Goal: Information Seeking & Learning: Compare options

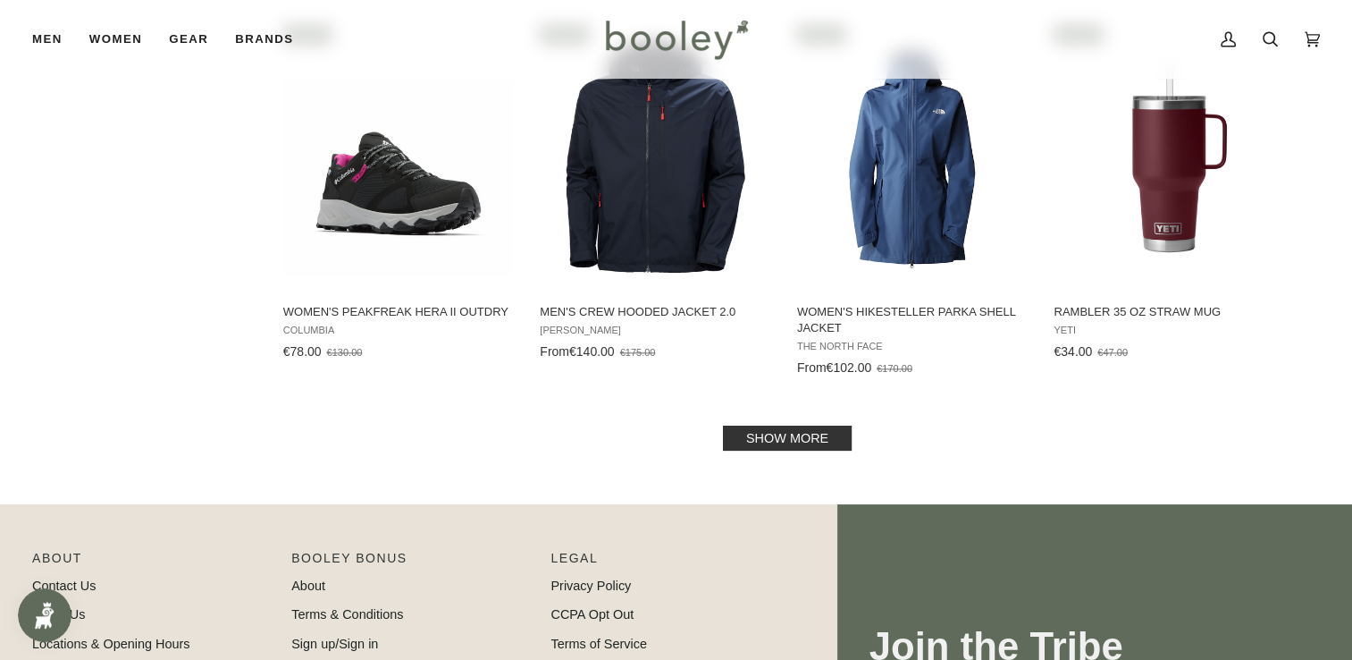
scroll to position [2192, 0]
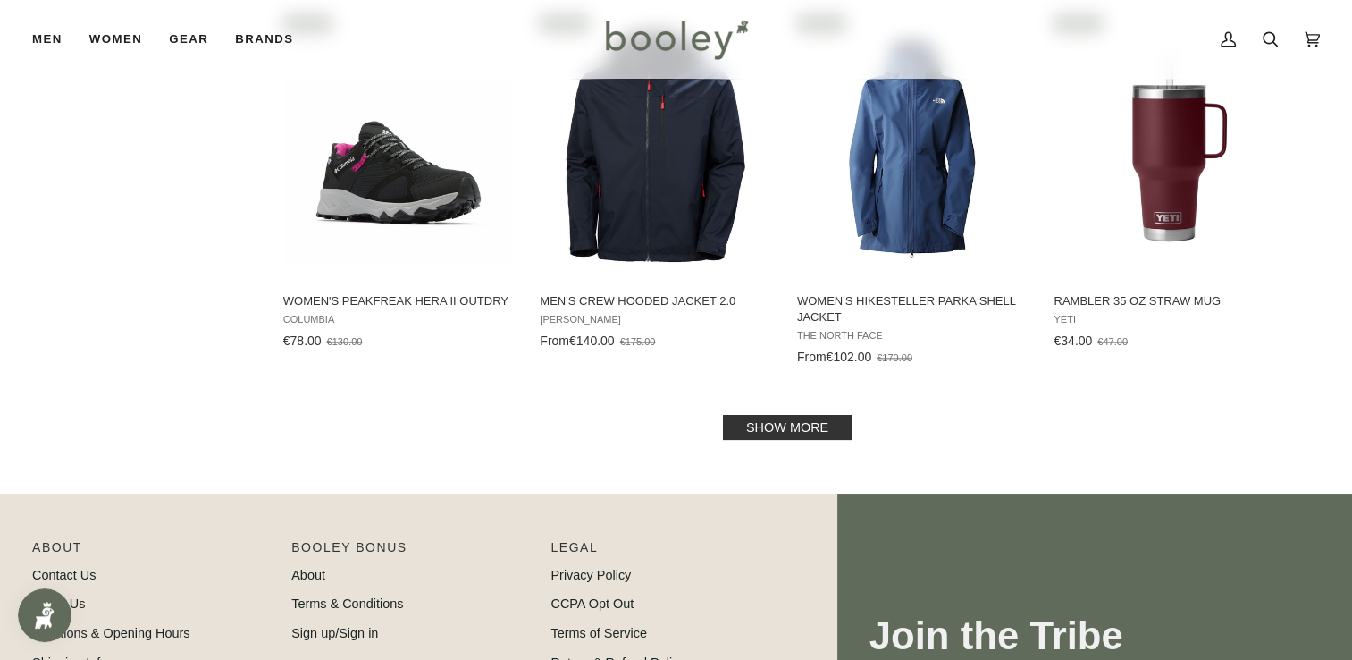
click at [780, 415] on link "Show more" at bounding box center [787, 427] width 129 height 25
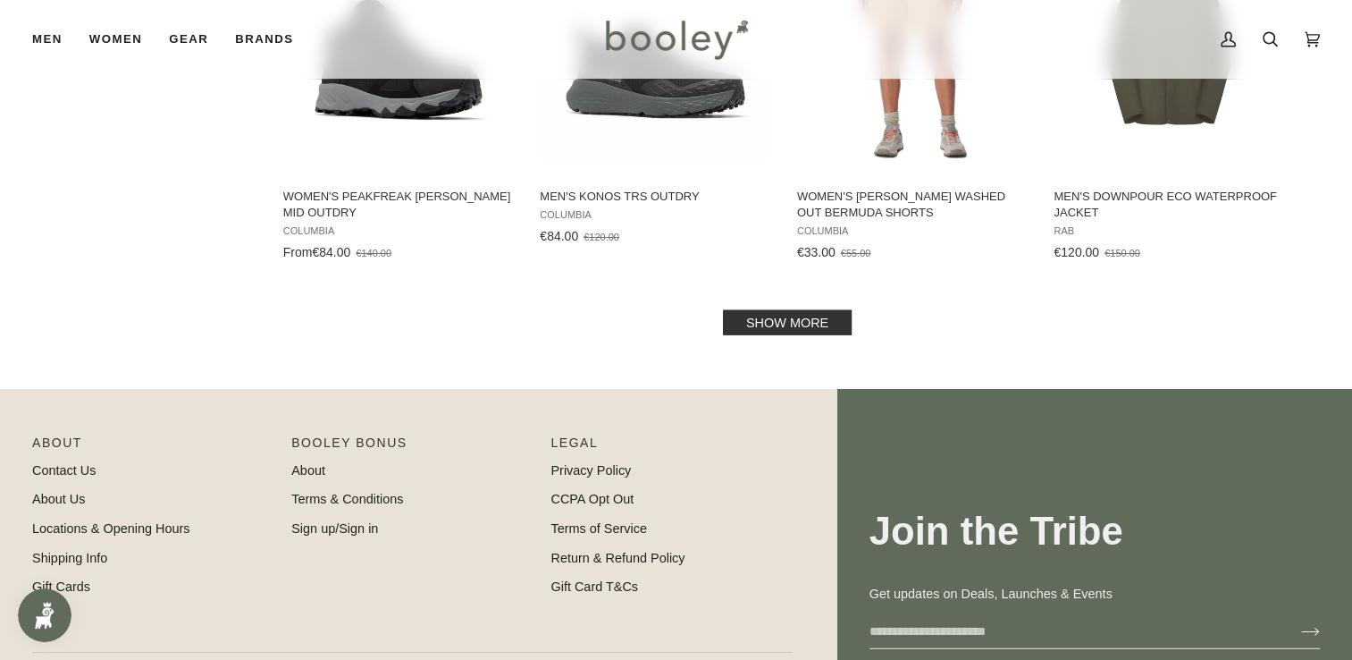
scroll to position [4273, 0]
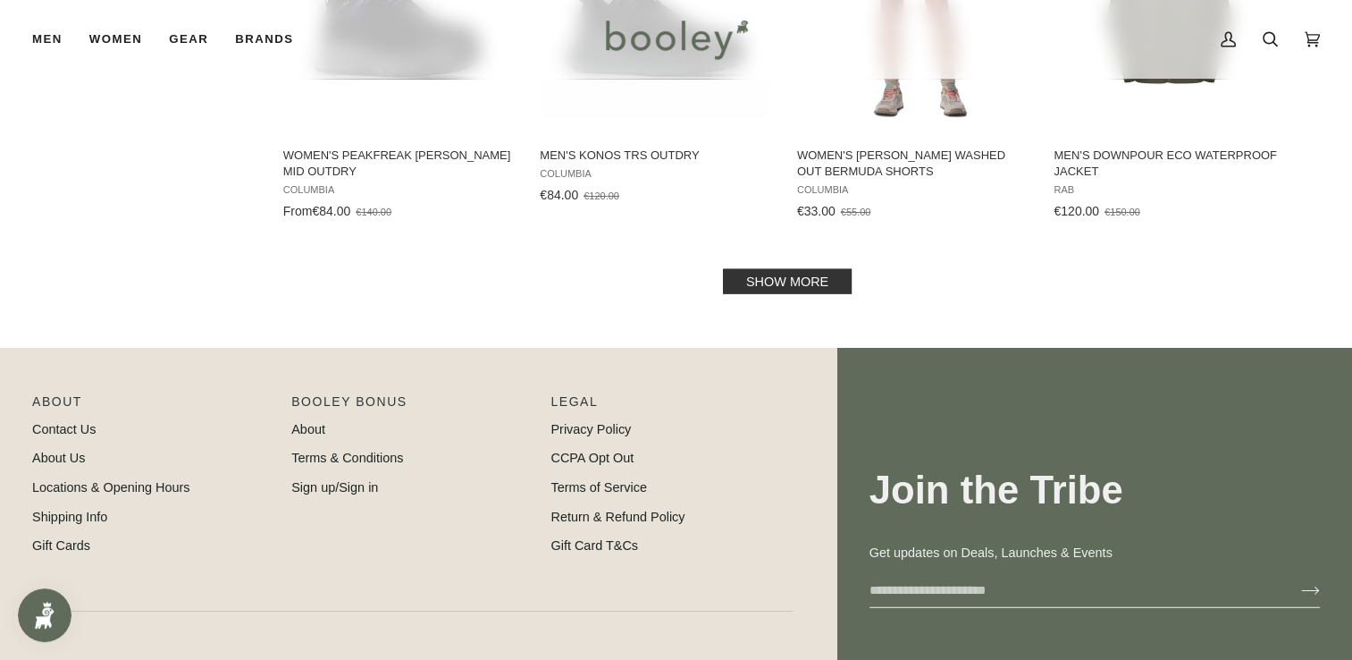
click at [761, 269] on link "Show more" at bounding box center [787, 281] width 129 height 25
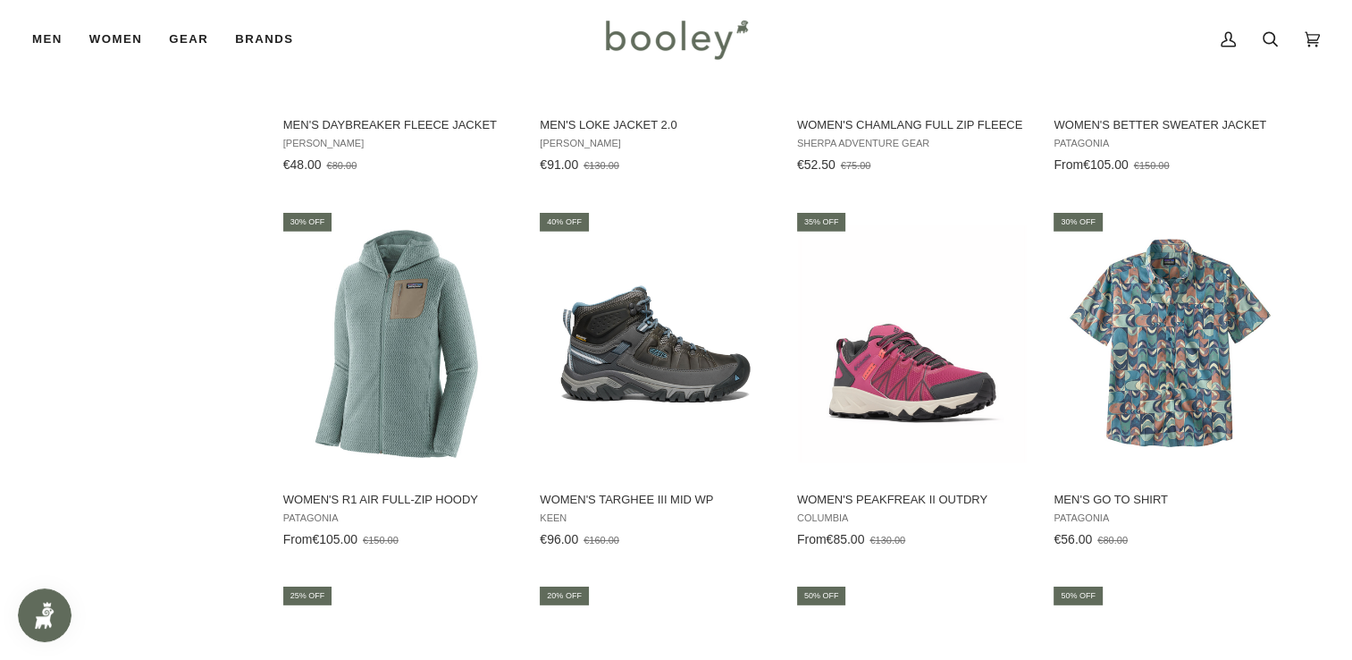
scroll to position [5091, 0]
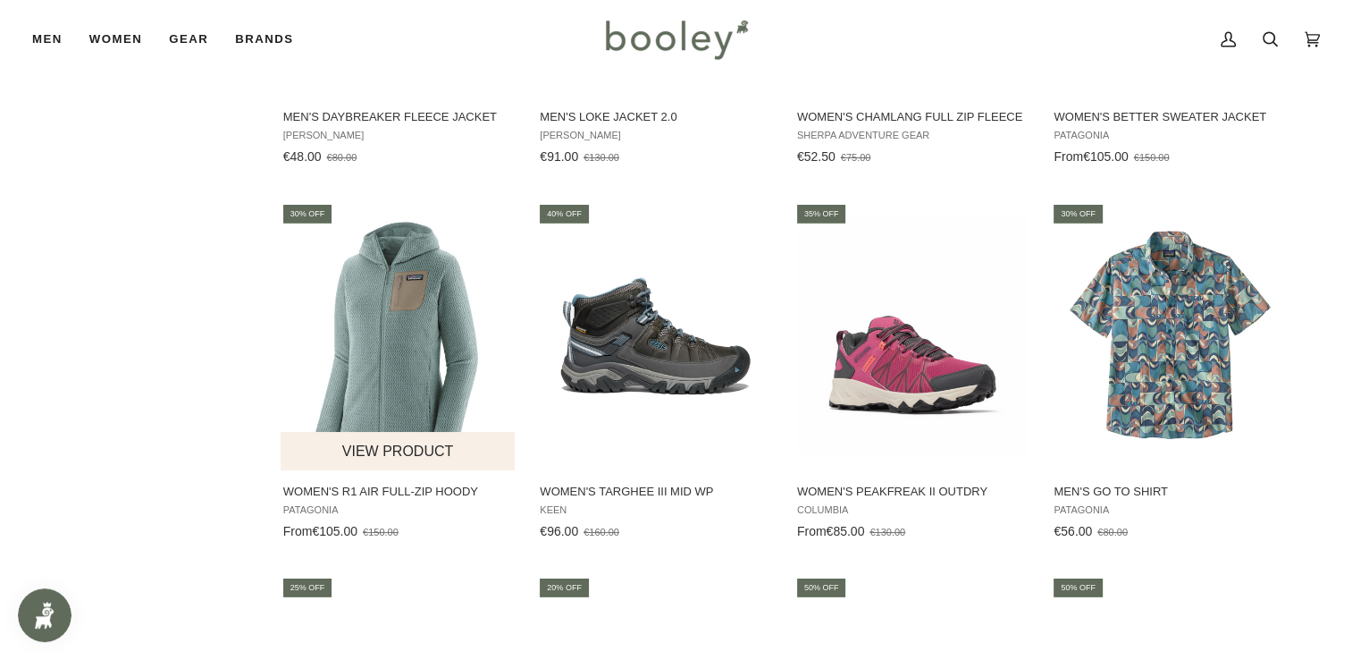
click at [409, 293] on img "Women's R1 Air Full-Zip Hoody" at bounding box center [399, 335] width 237 height 237
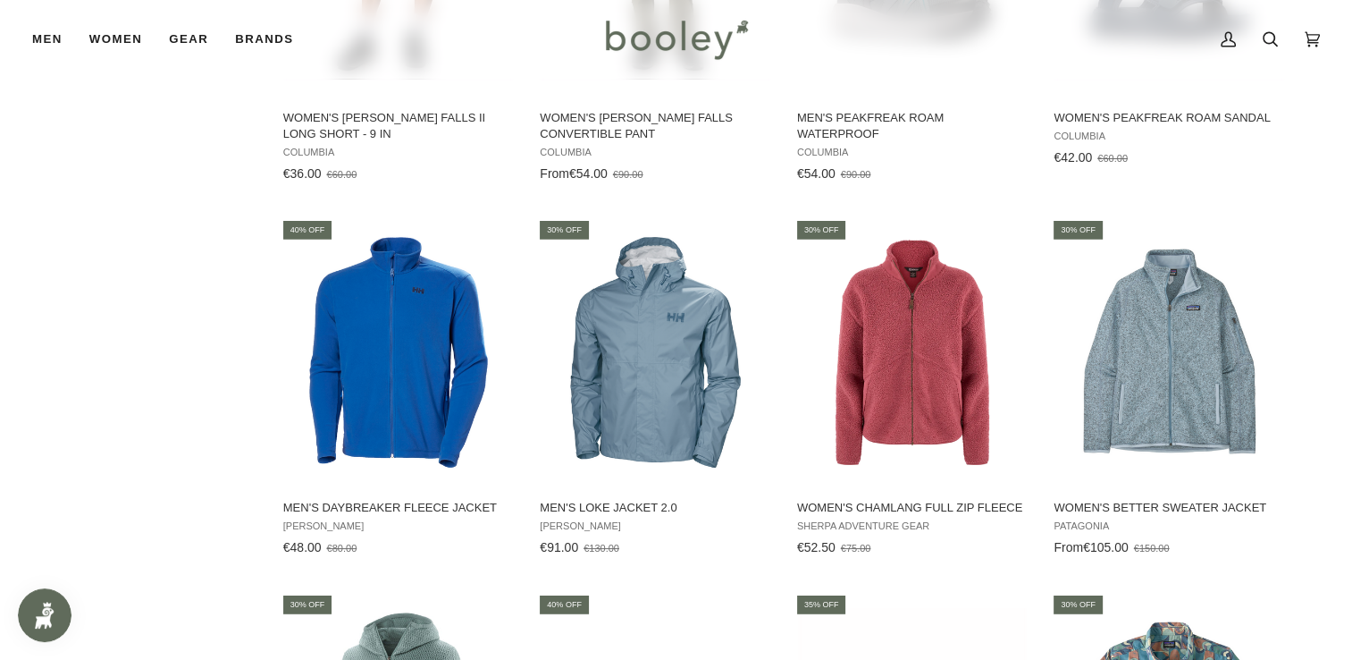
scroll to position [4716, 0]
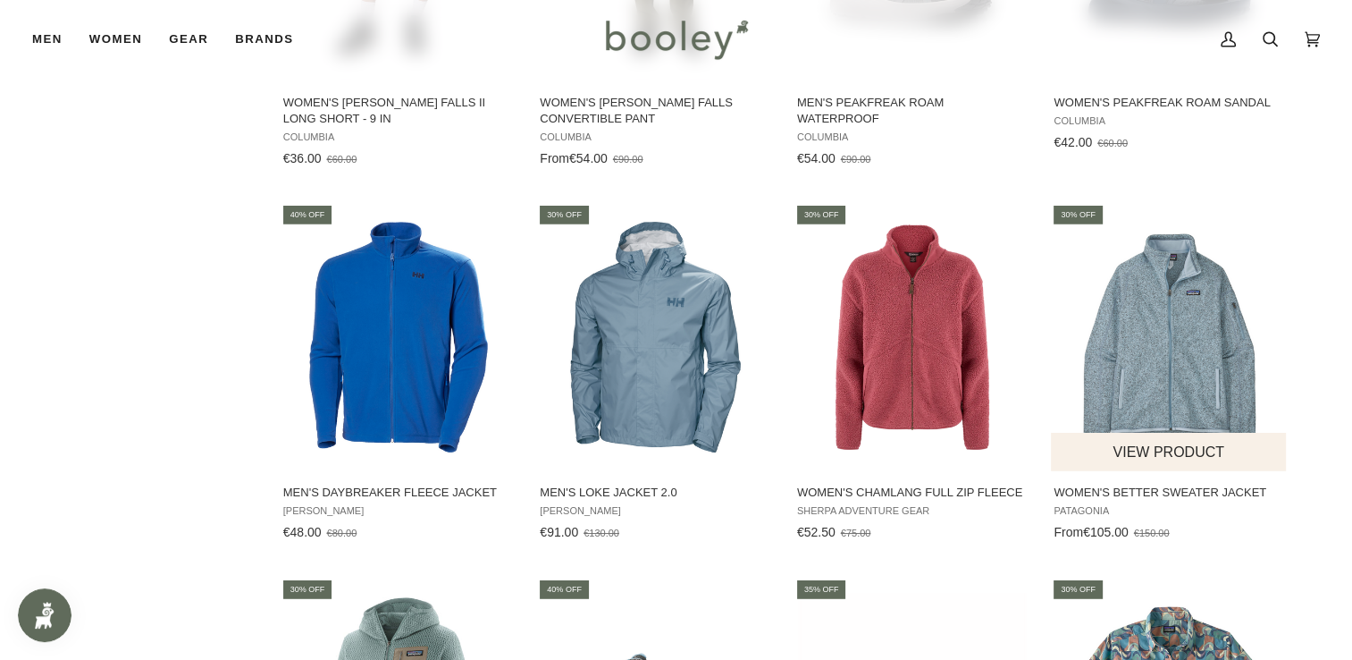
click at [1171, 359] on img "Women's Better Sweater Jacket" at bounding box center [1169, 337] width 237 height 237
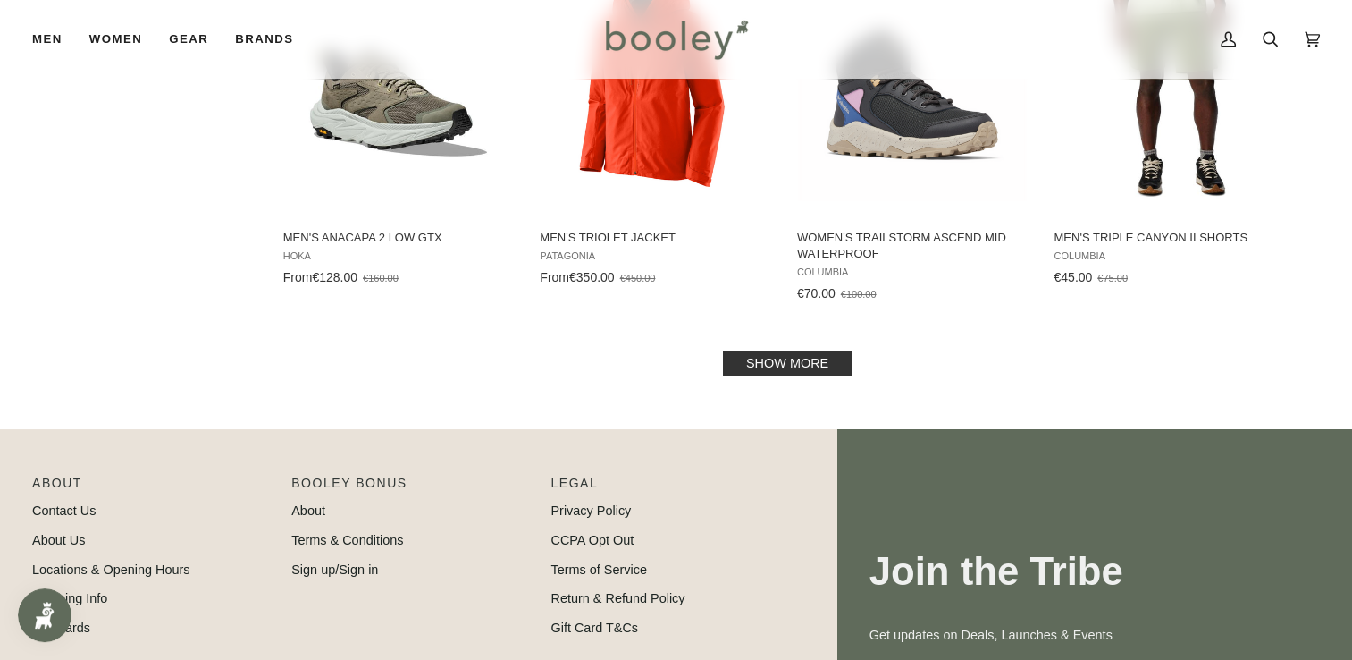
scroll to position [6116, 0]
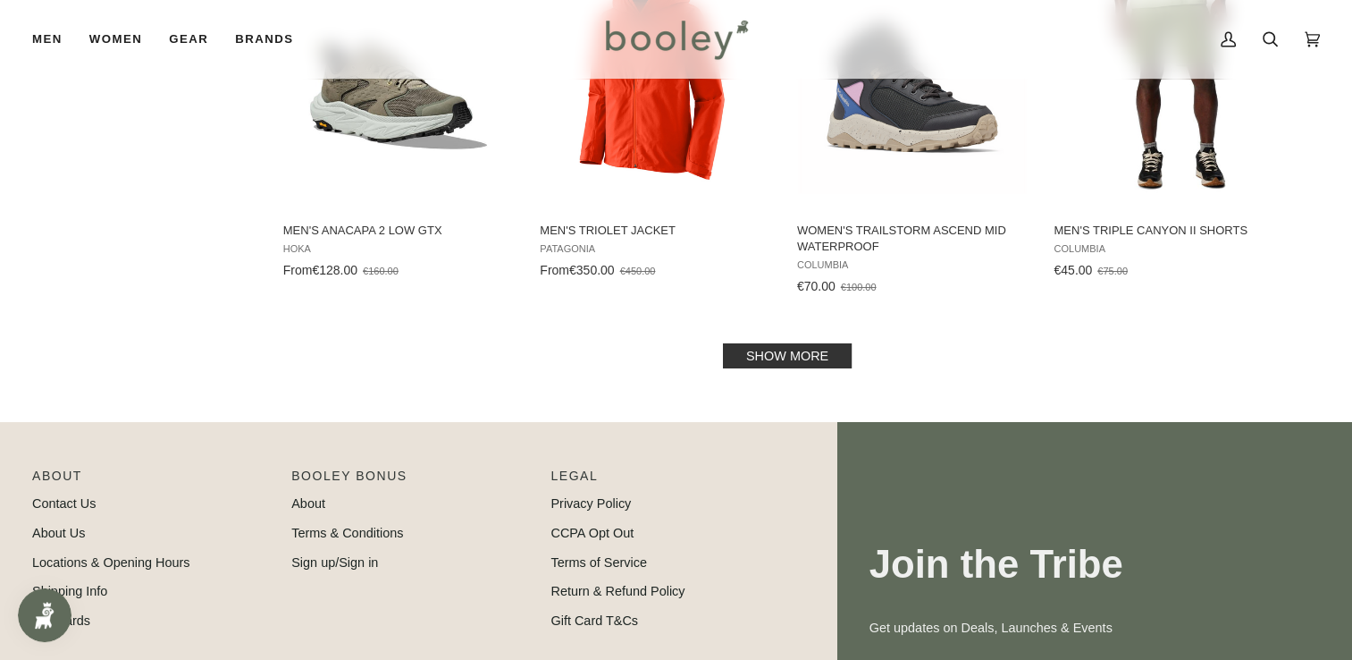
click at [769, 343] on link "Show more" at bounding box center [787, 355] width 129 height 25
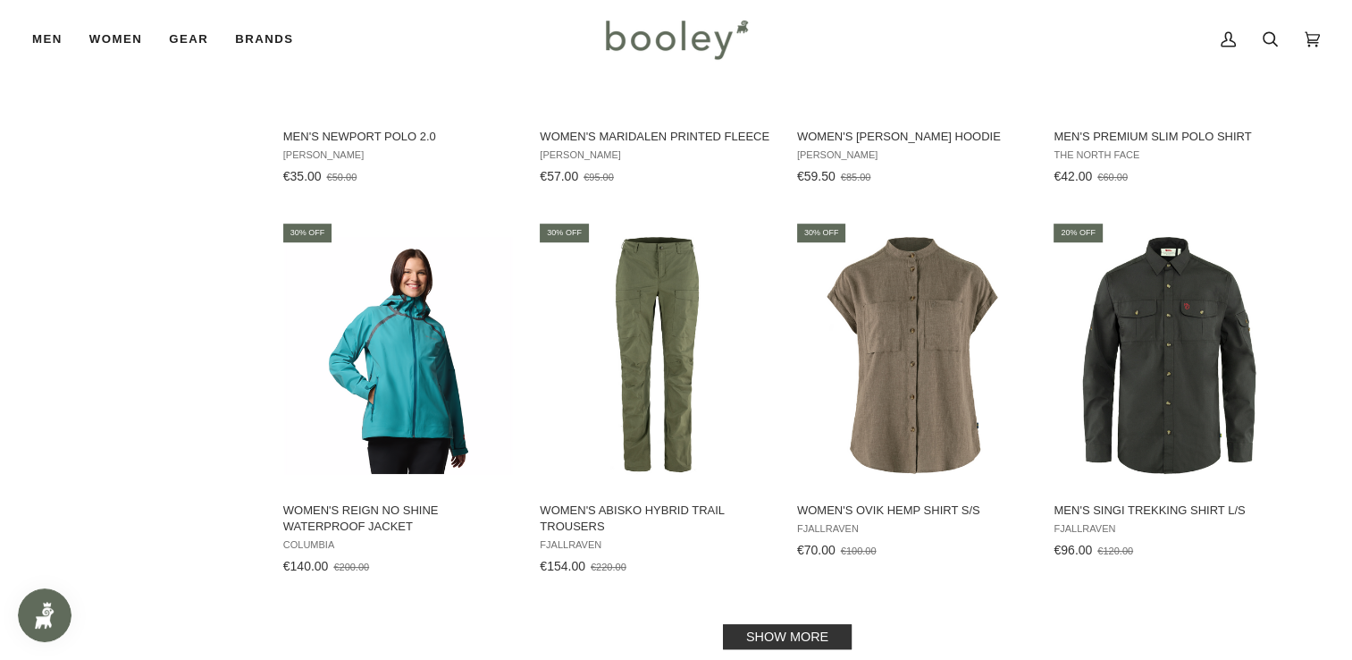
scroll to position [7791, 0]
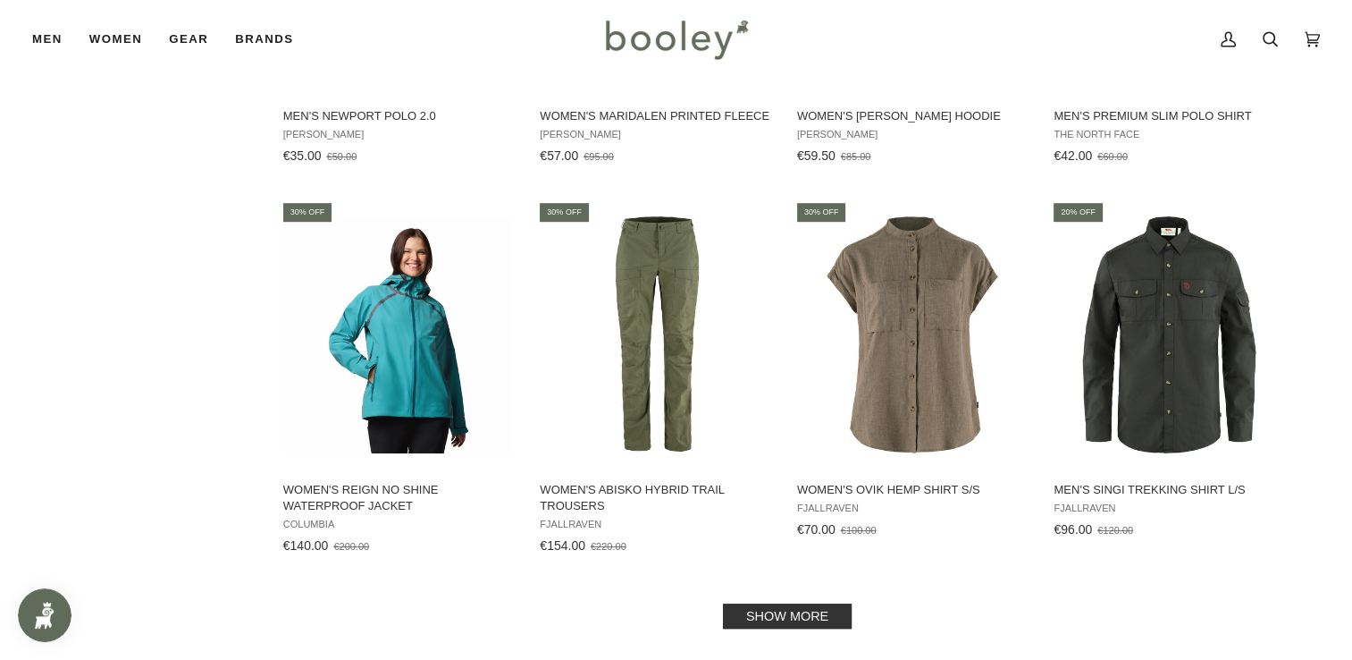
click at [787, 603] on link "Show more" at bounding box center [787, 615] width 129 height 25
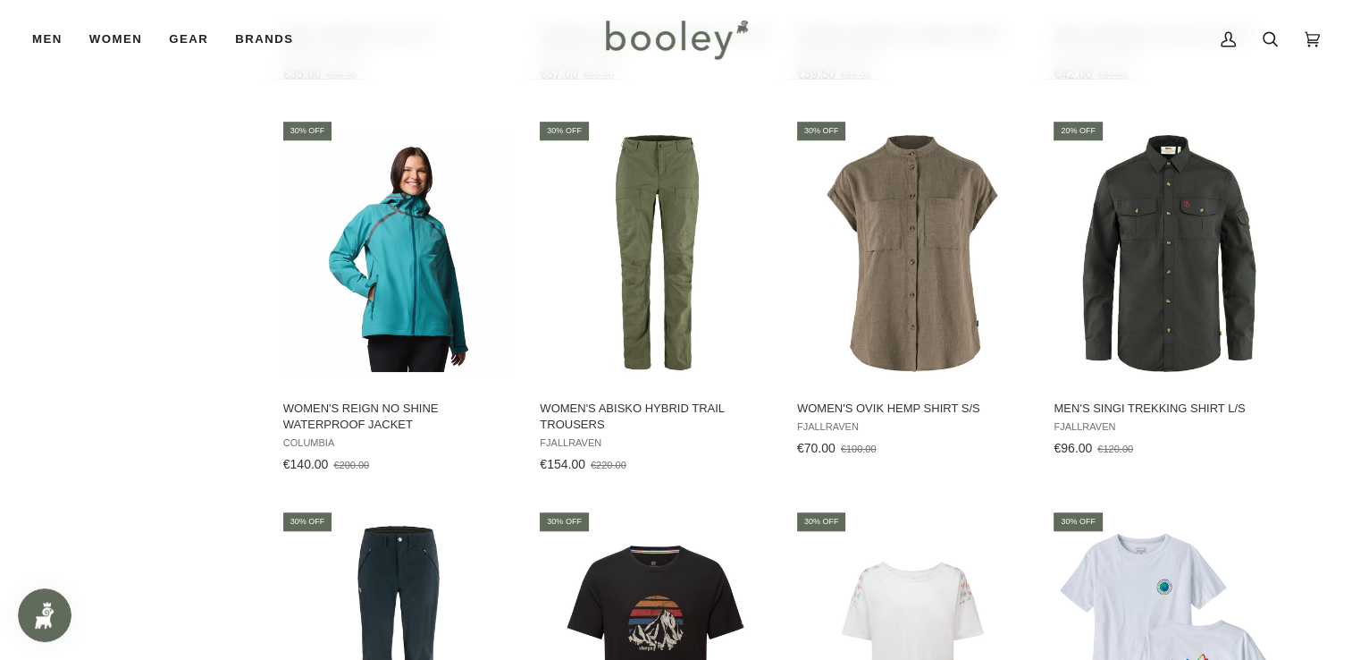
scroll to position [7797, 0]
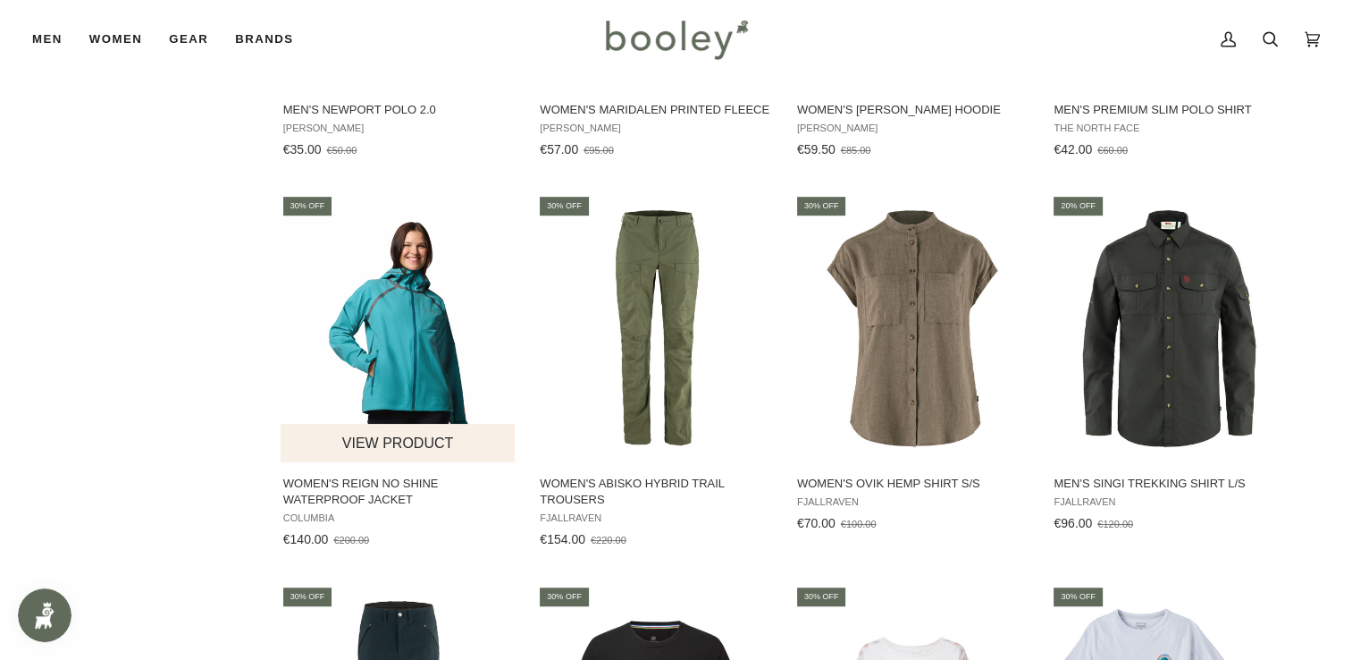
click at [422, 290] on img "Women's Reign No Shine Waterproof Jacket" at bounding box center [399, 328] width 237 height 237
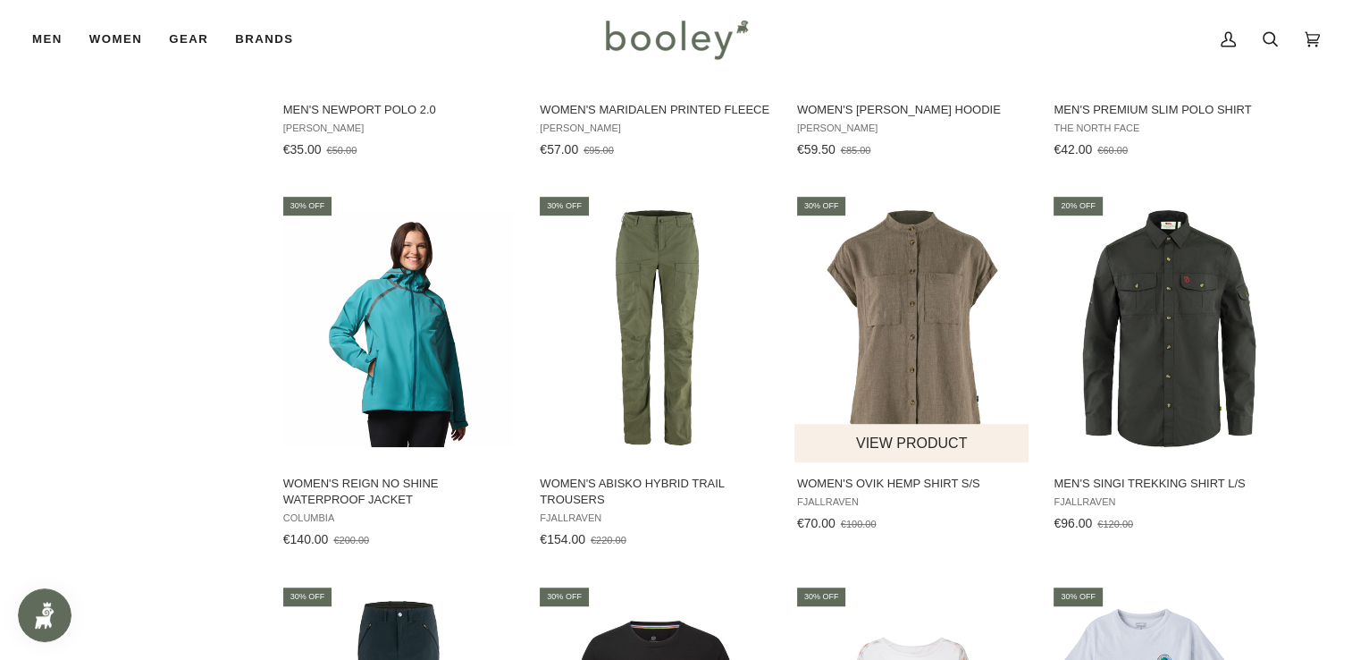
click at [949, 339] on img "Women's Ovik Hemp Shirt S/S" at bounding box center [912, 328] width 237 height 237
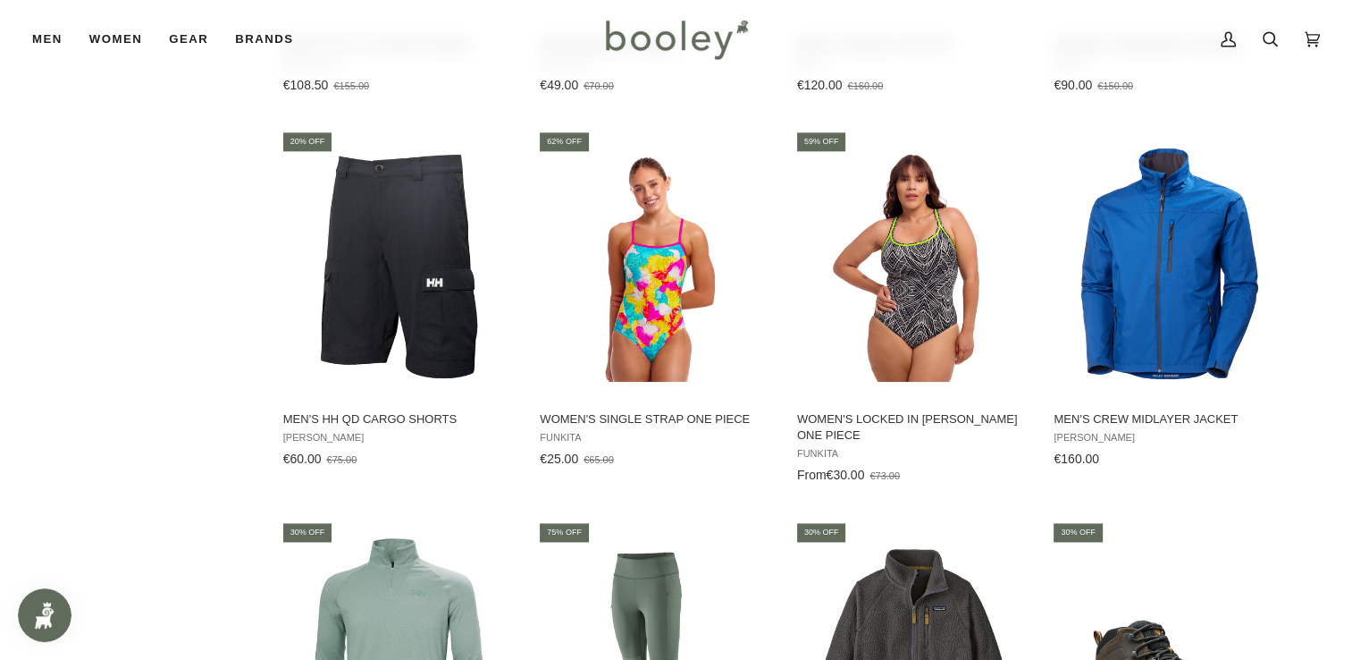
scroll to position [9030, 0]
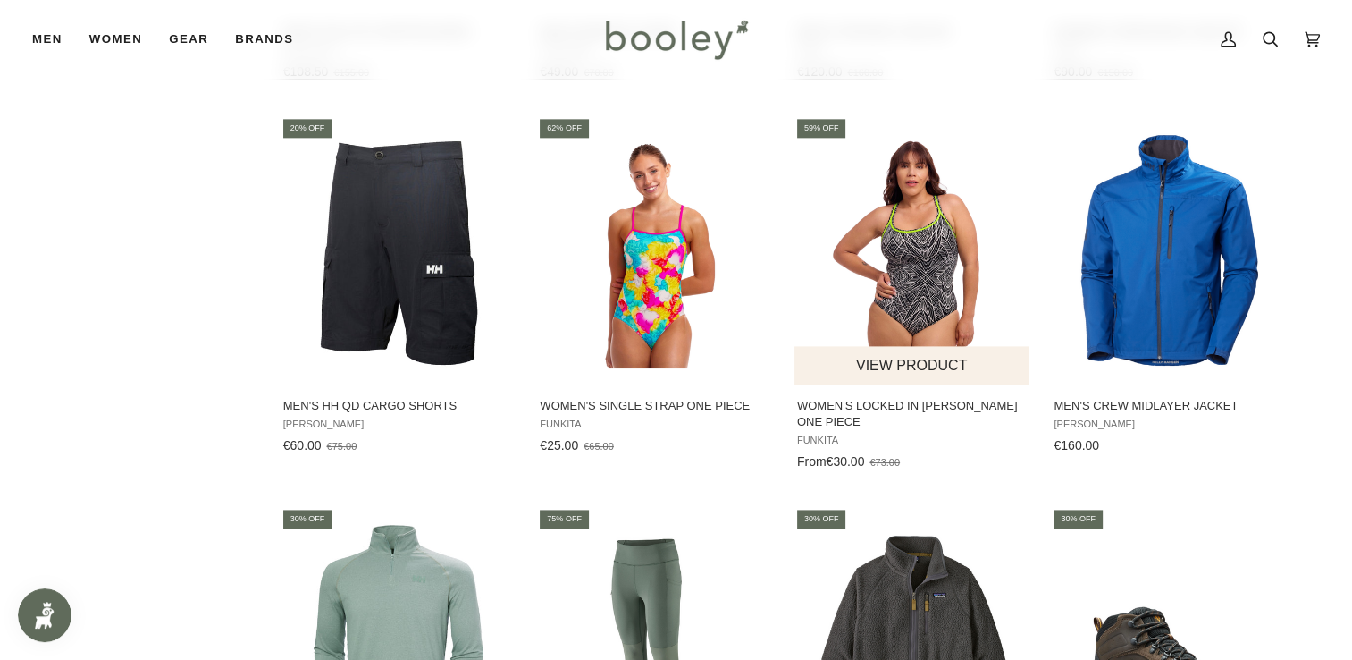
click at [872, 241] on img "Women's Locked In Lucy One Piece" at bounding box center [912, 250] width 237 height 237
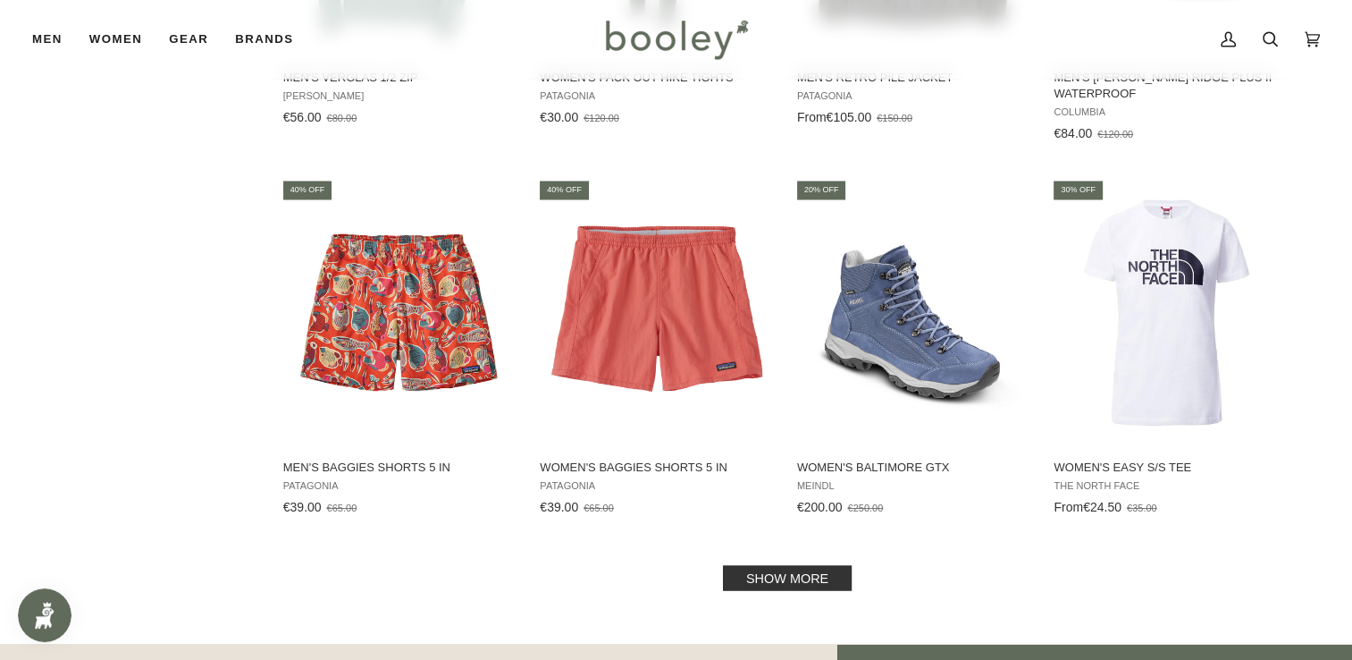
scroll to position [9761, 0]
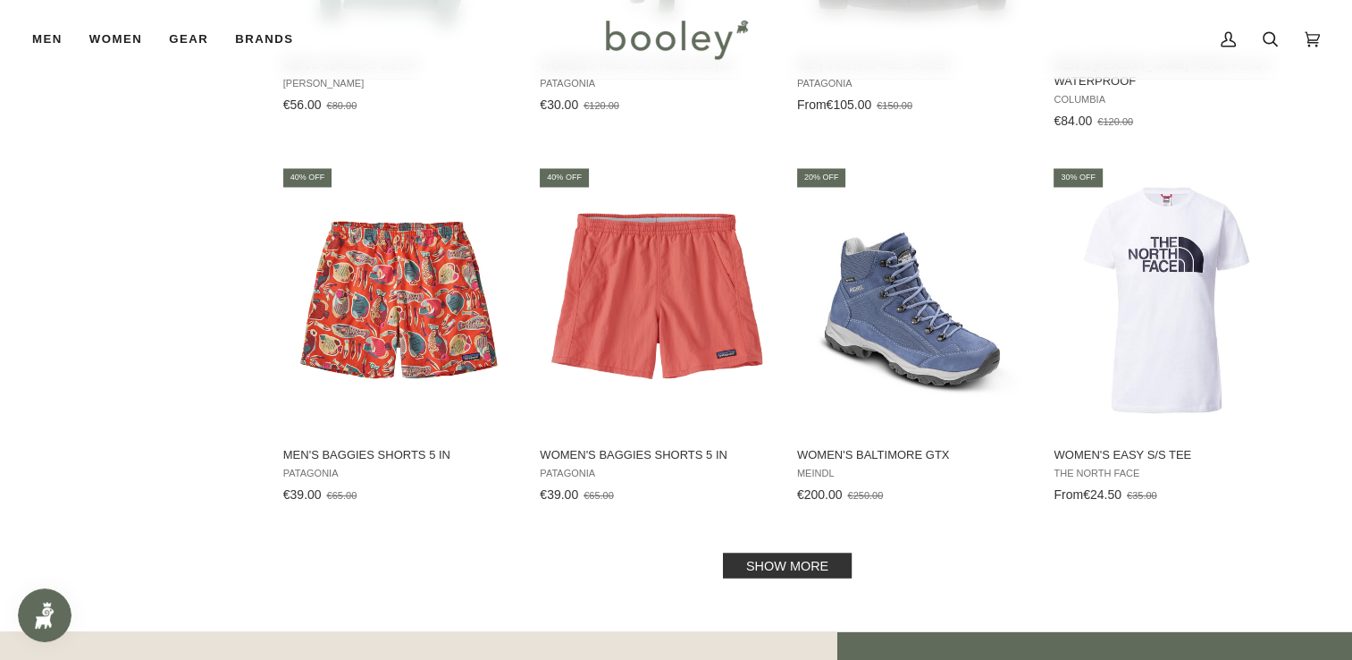
click at [751, 552] on link "Show more" at bounding box center [787, 564] width 129 height 25
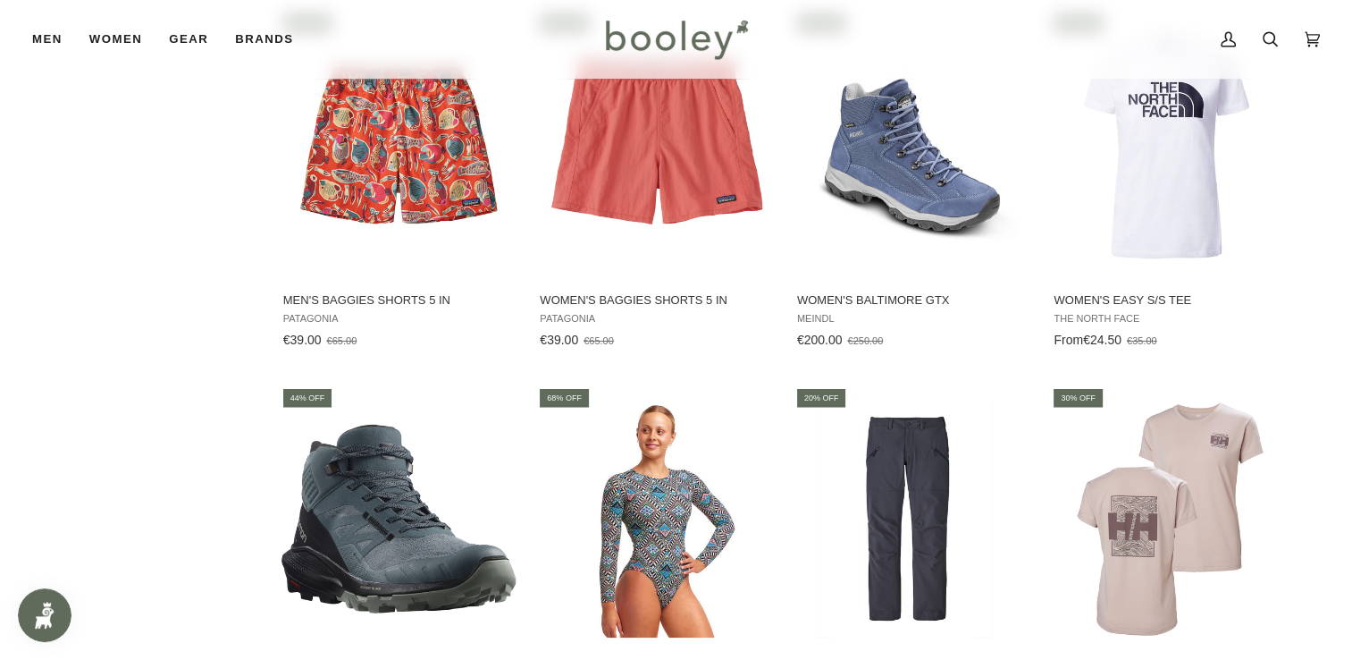
scroll to position [9989, 0]
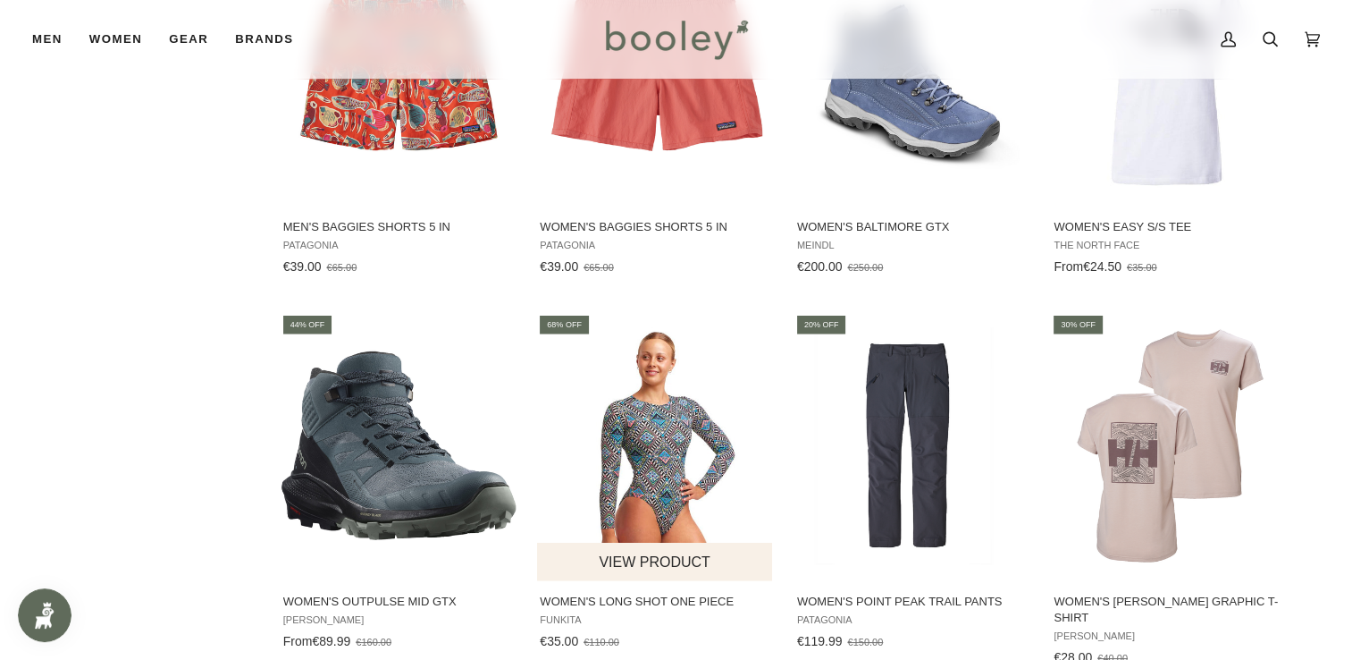
click at [701, 420] on img "Women's Long Shot One Piece" at bounding box center [655, 445] width 237 height 237
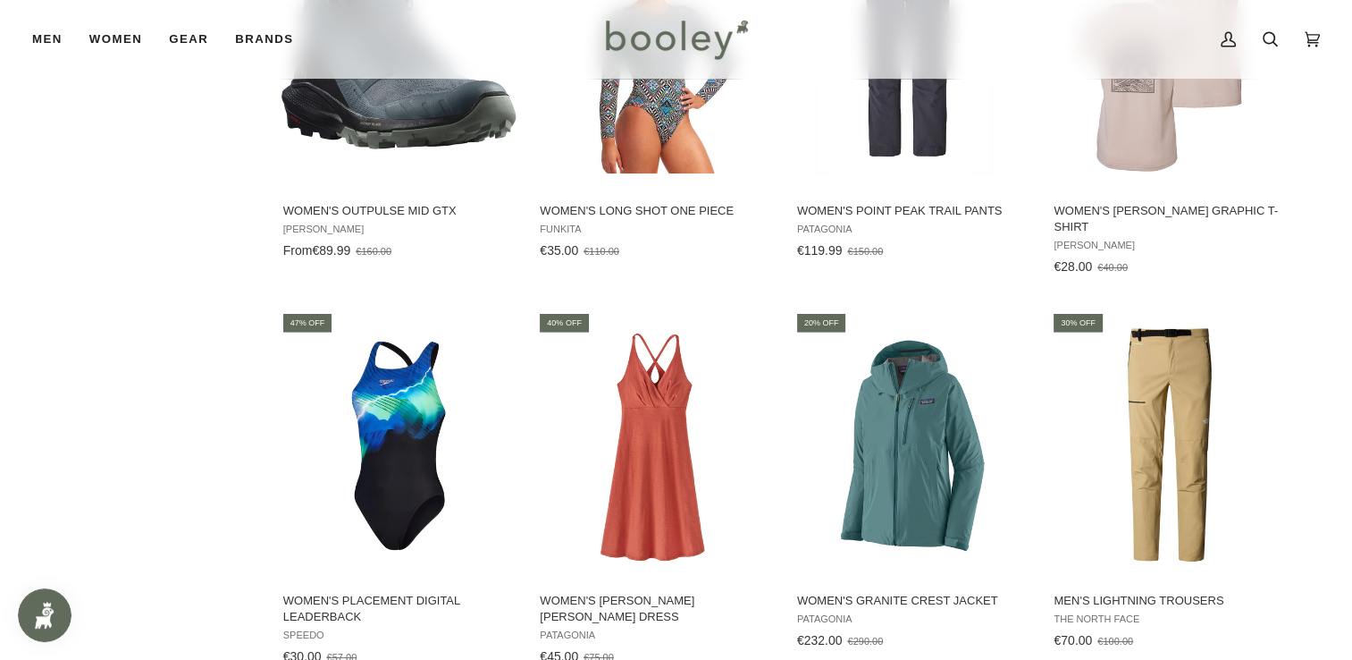
scroll to position [10409, 0]
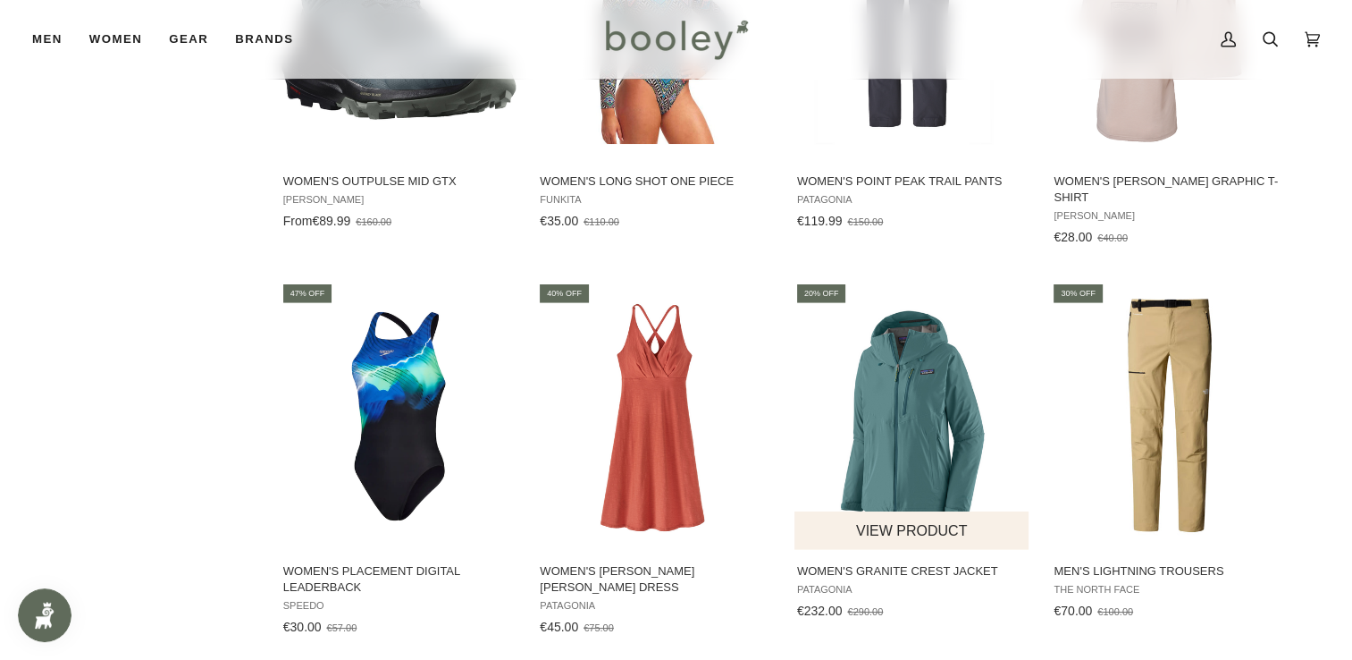
click at [874, 369] on img "Women's Granite Crest Jacket" at bounding box center [912, 416] width 237 height 237
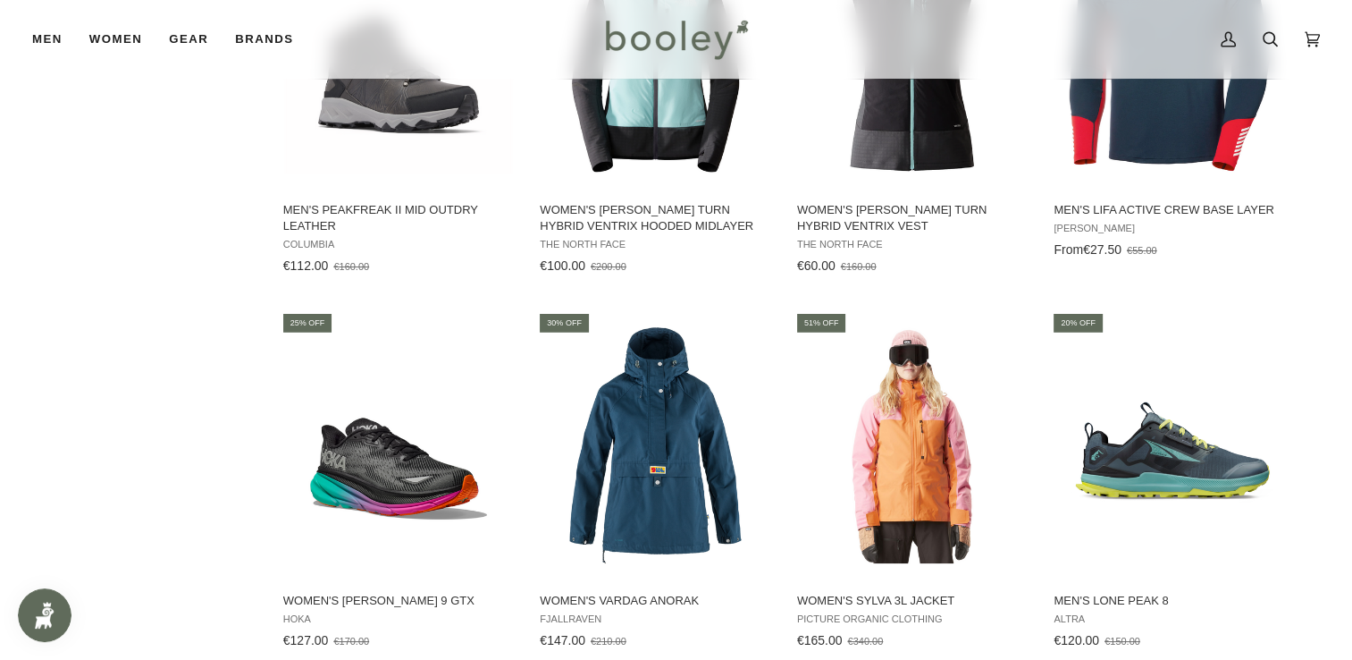
scroll to position [11638, 0]
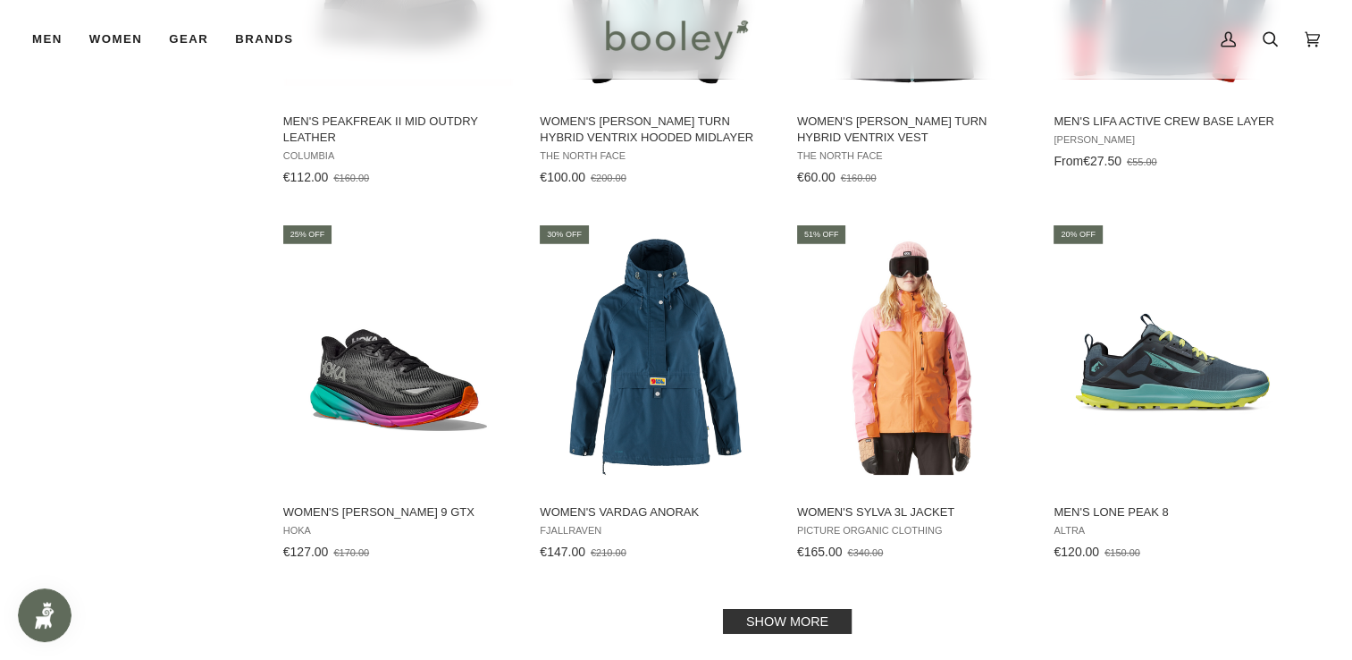
click at [797, 609] on link "Show more" at bounding box center [787, 621] width 129 height 25
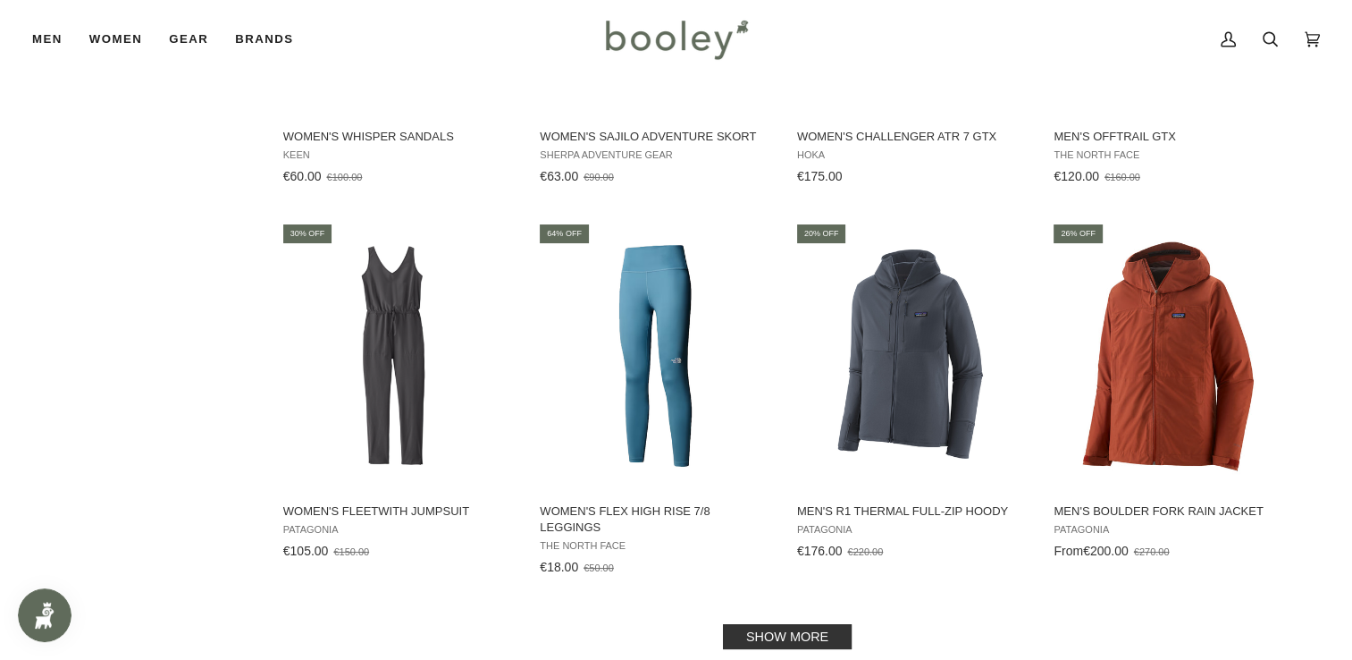
scroll to position [13576, 0]
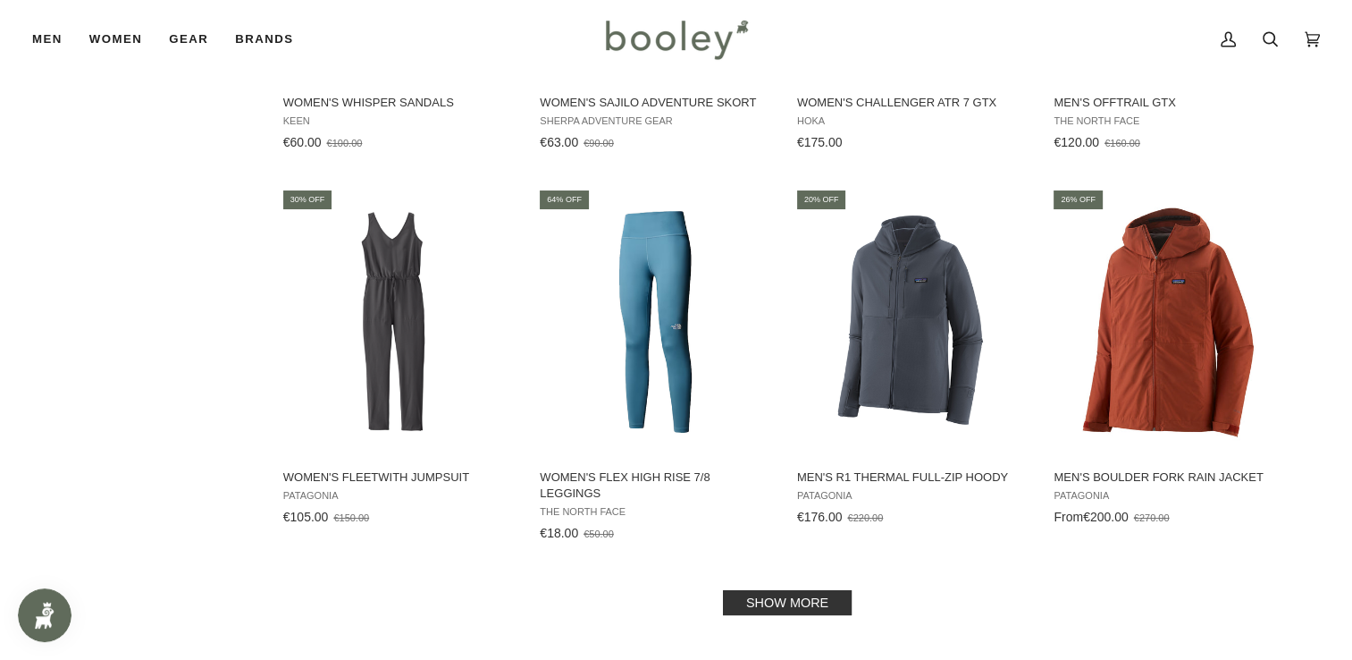
click at [779, 590] on link "Show more" at bounding box center [787, 602] width 129 height 25
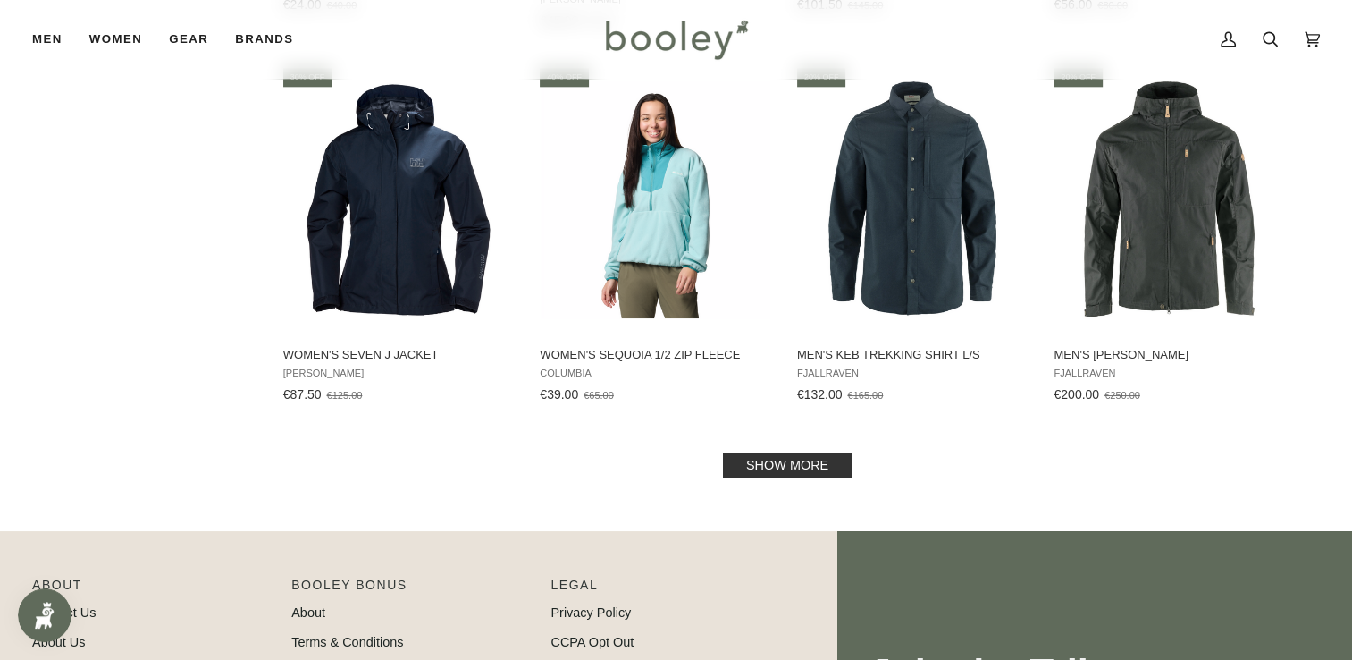
scroll to position [15651, 0]
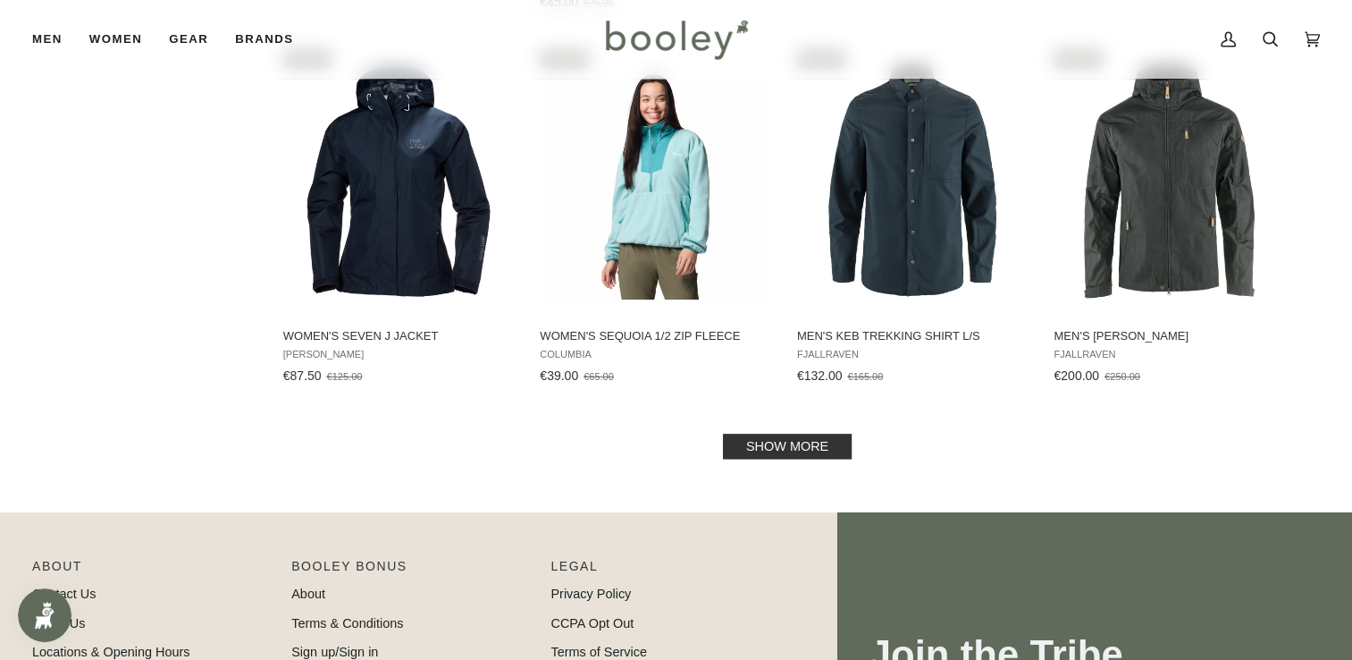
click at [822, 433] on link "Show more" at bounding box center [787, 445] width 129 height 25
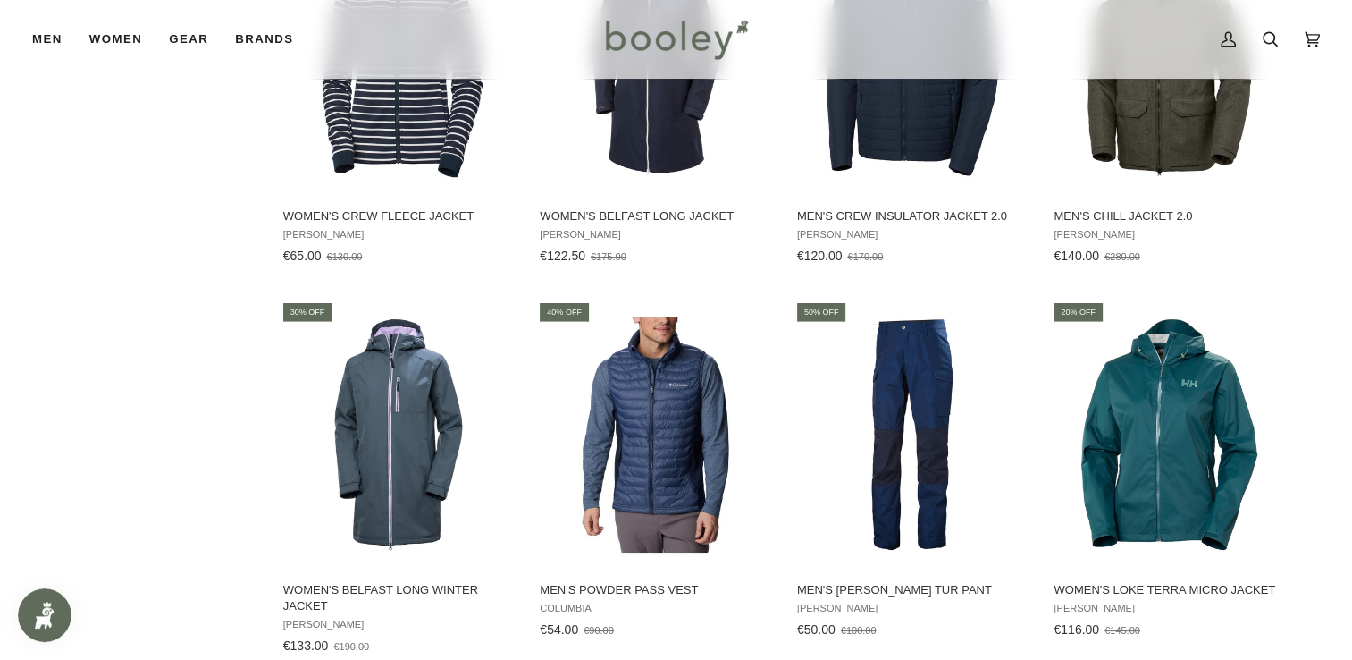
scroll to position [17305, 0]
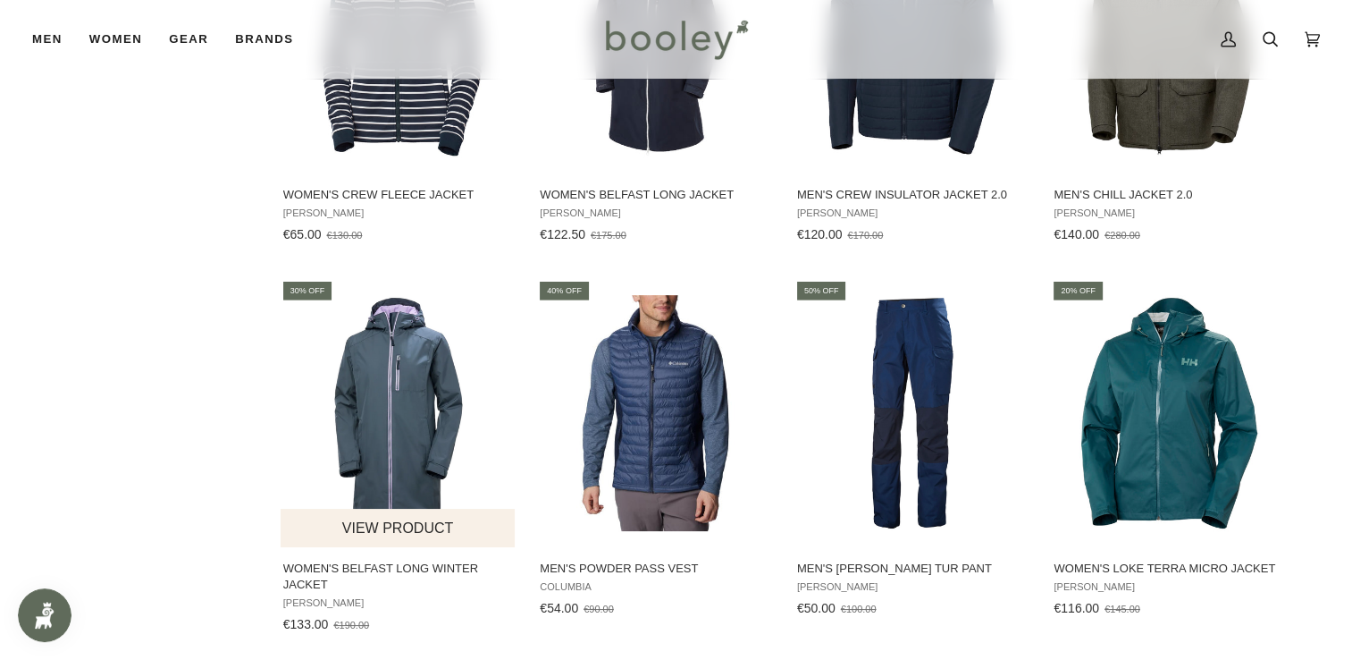
click at [408, 327] on img "Women's Belfast Long Winter Jacket" at bounding box center [399, 413] width 237 height 237
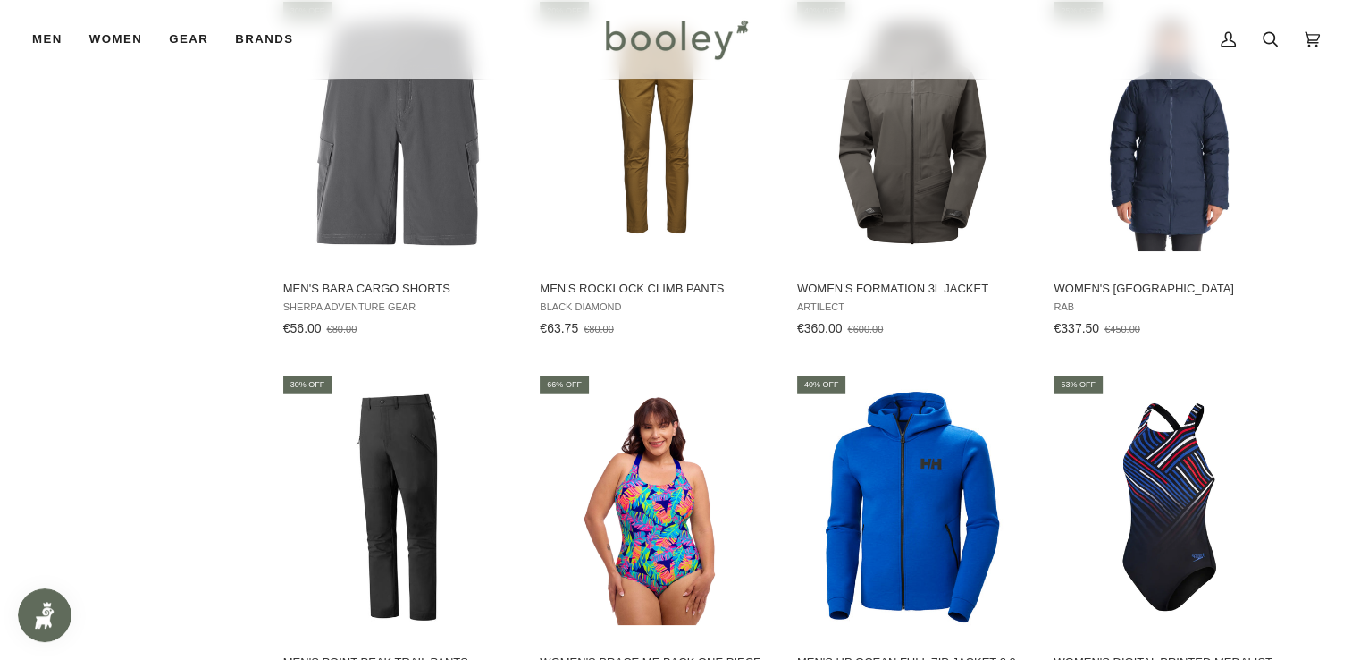
scroll to position [18070, 0]
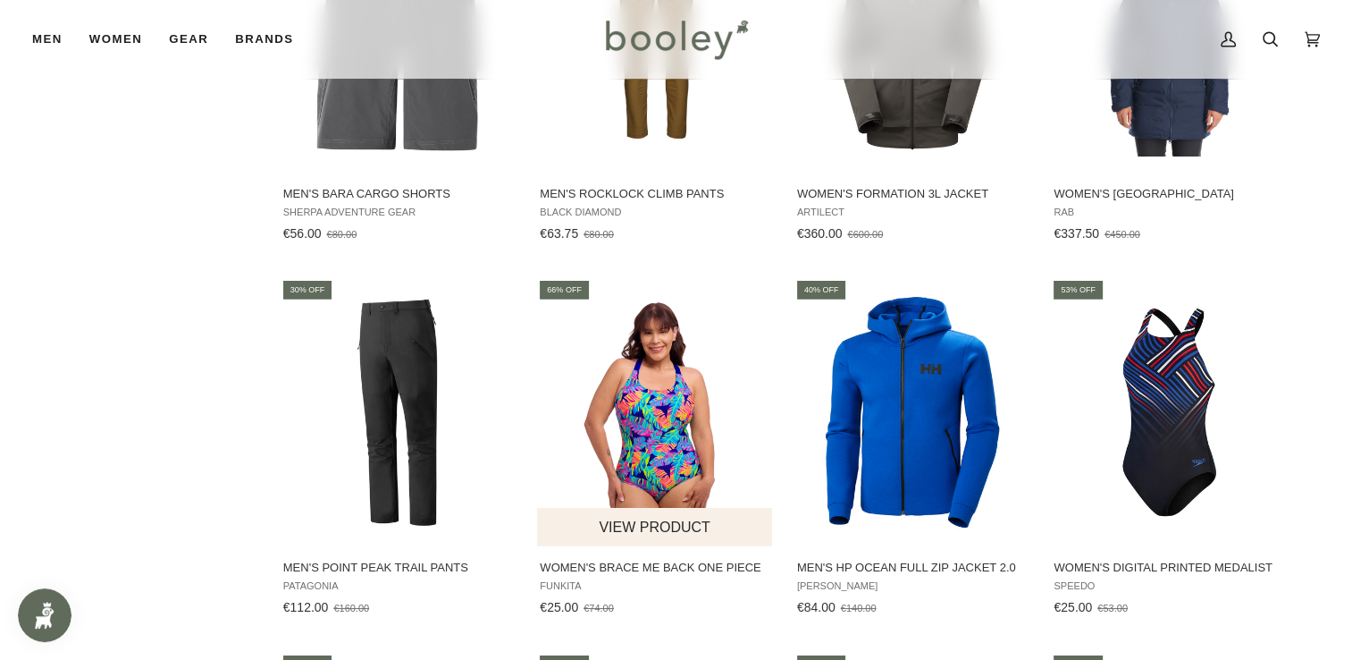
click at [668, 367] on img "Women's Brace Me Back One Piece" at bounding box center [655, 412] width 237 height 237
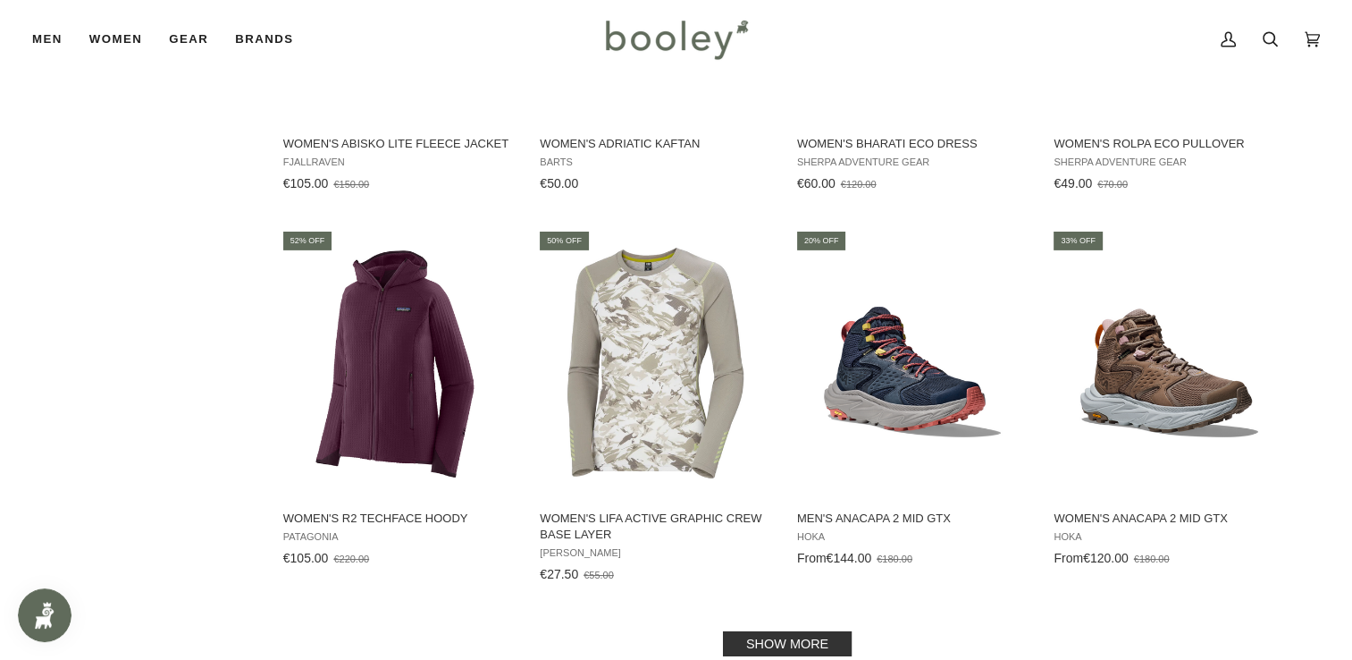
scroll to position [19305, 0]
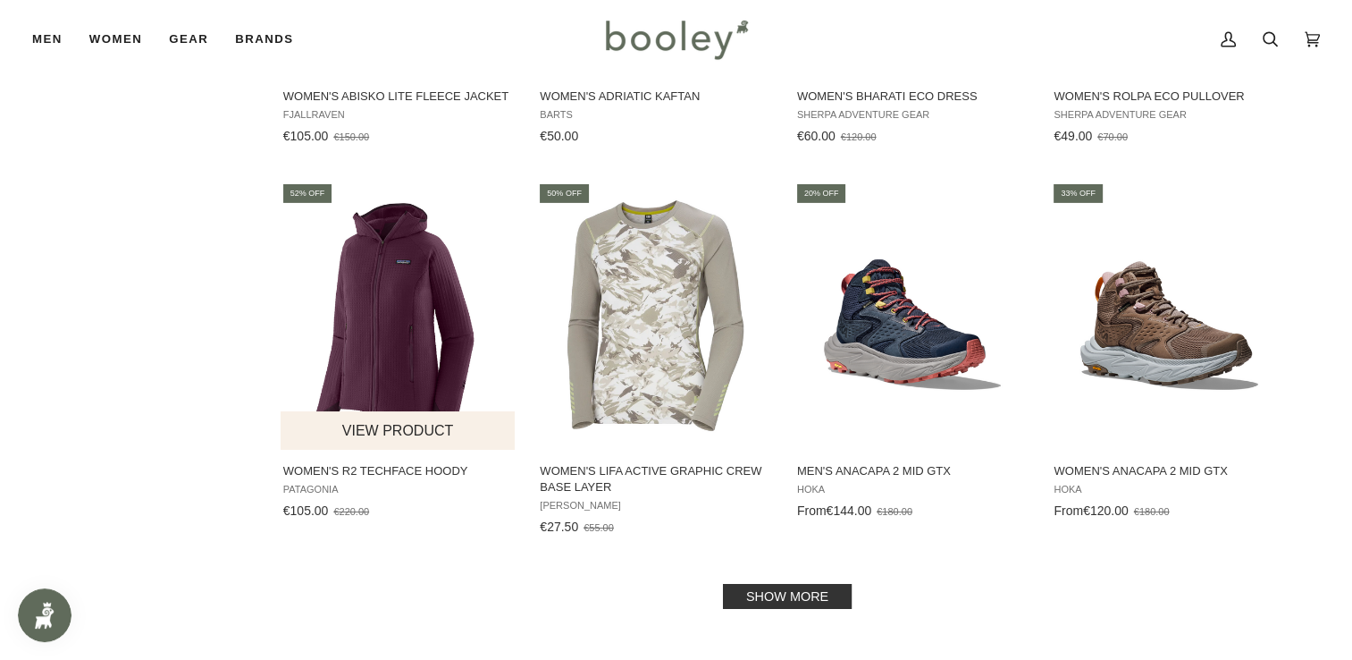
click at [402, 238] on img "Women's R2 TechFace Hoody" at bounding box center [399, 316] width 237 height 237
click at [812, 584] on link "Show more" at bounding box center [787, 596] width 129 height 25
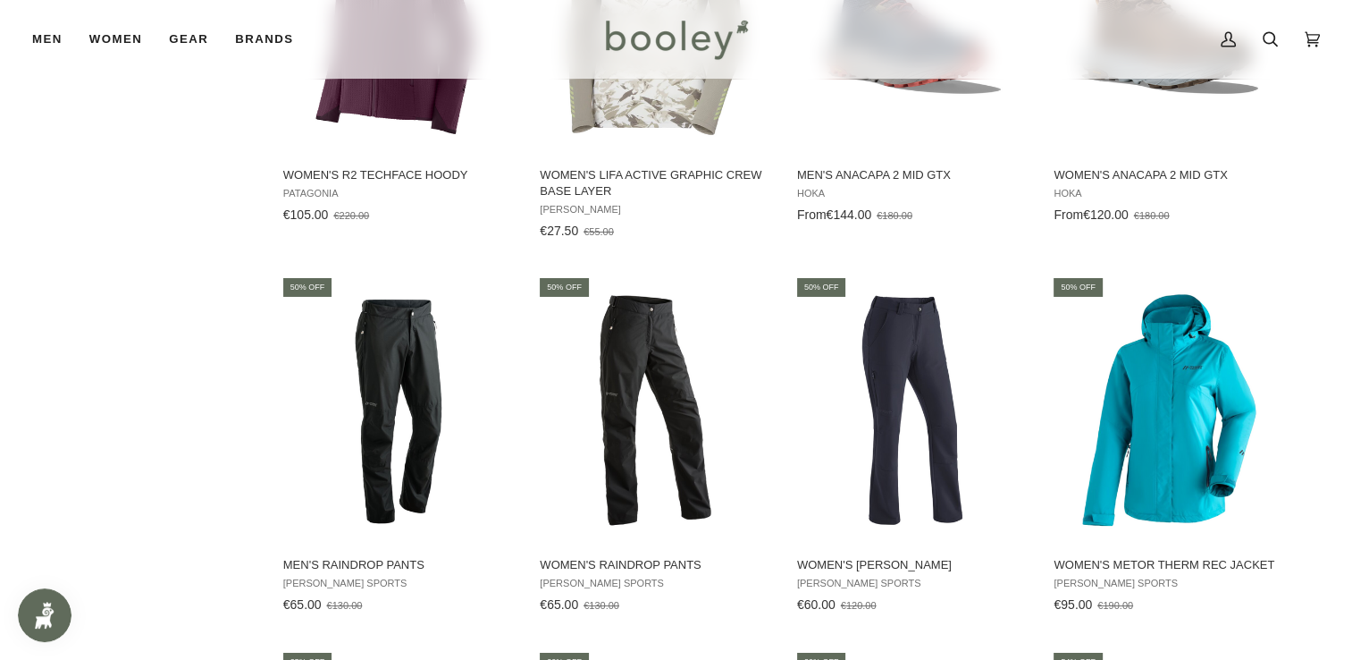
scroll to position [19653, 0]
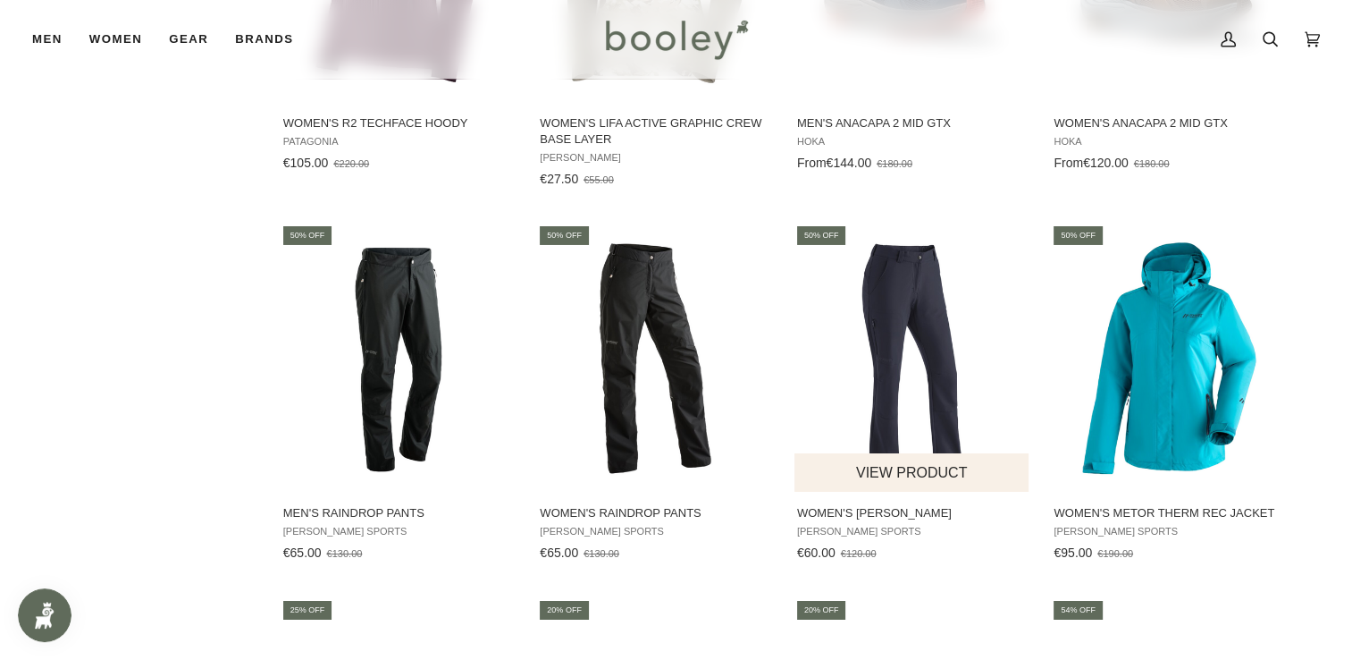
click at [844, 242] on img "Women's Helga Pants" at bounding box center [912, 358] width 237 height 237
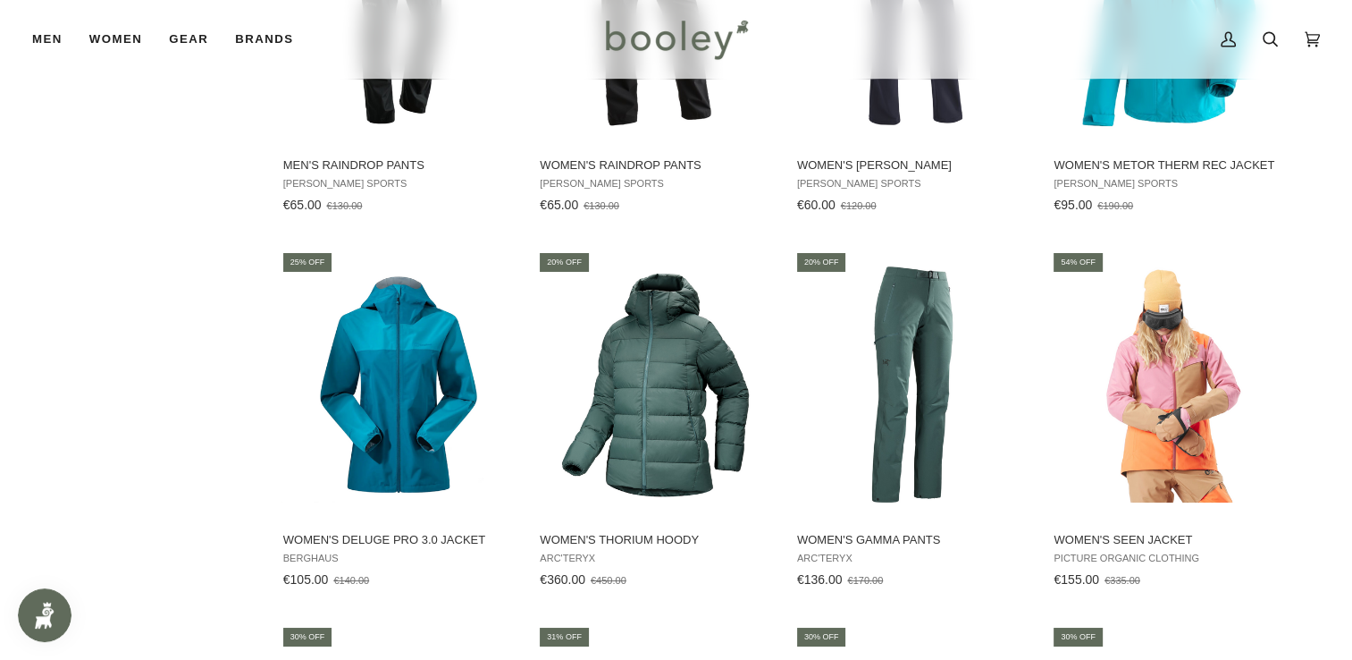
scroll to position [20026, 0]
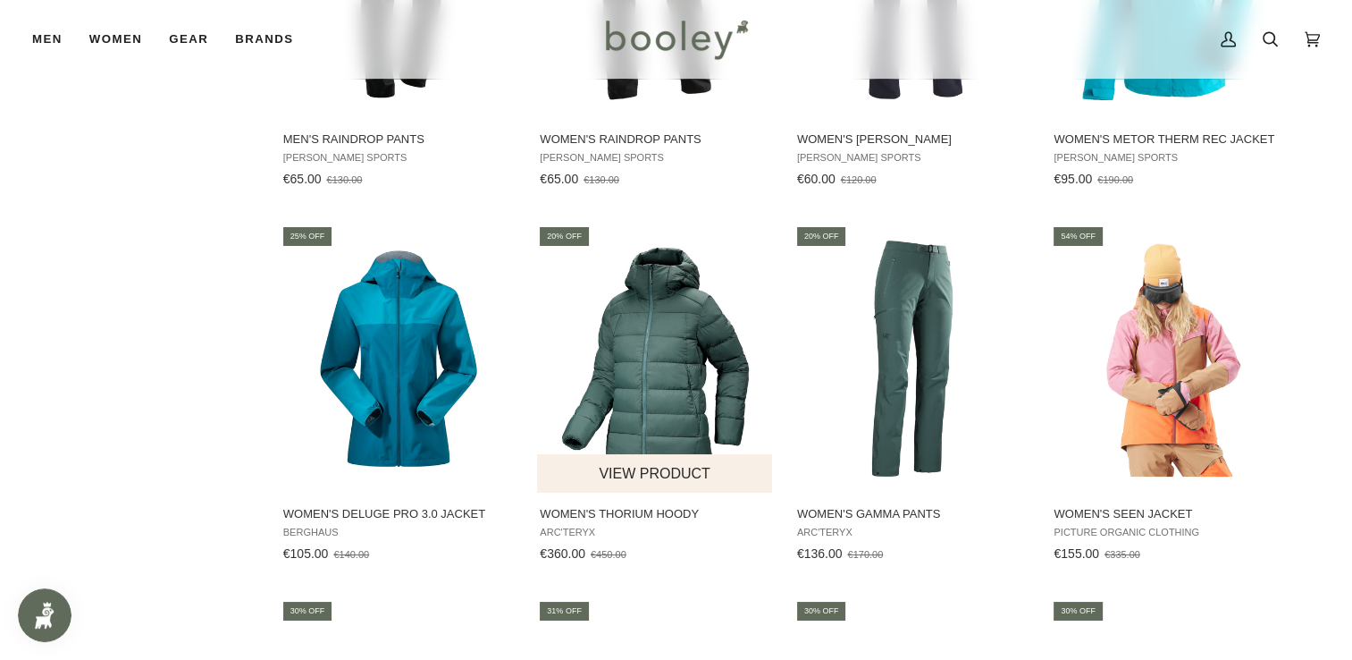
click at [633, 286] on img "Women's Thorium Hoody" at bounding box center [655, 358] width 237 height 237
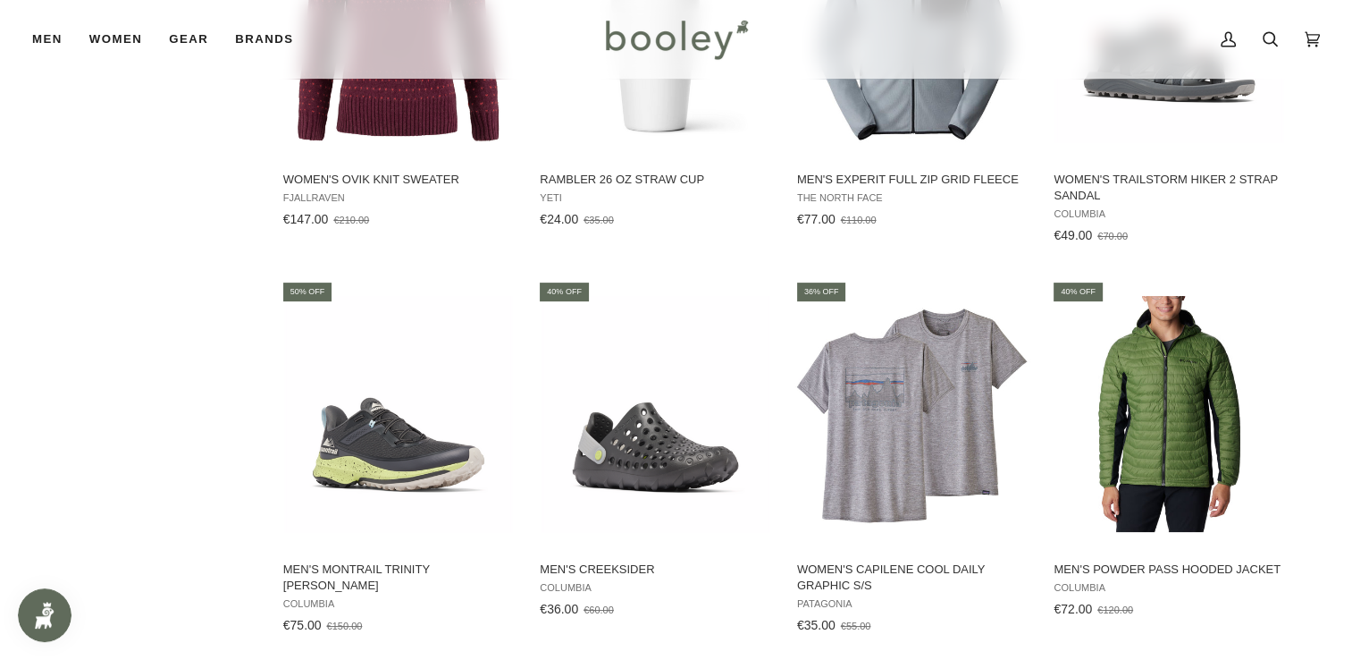
scroll to position [20761, 0]
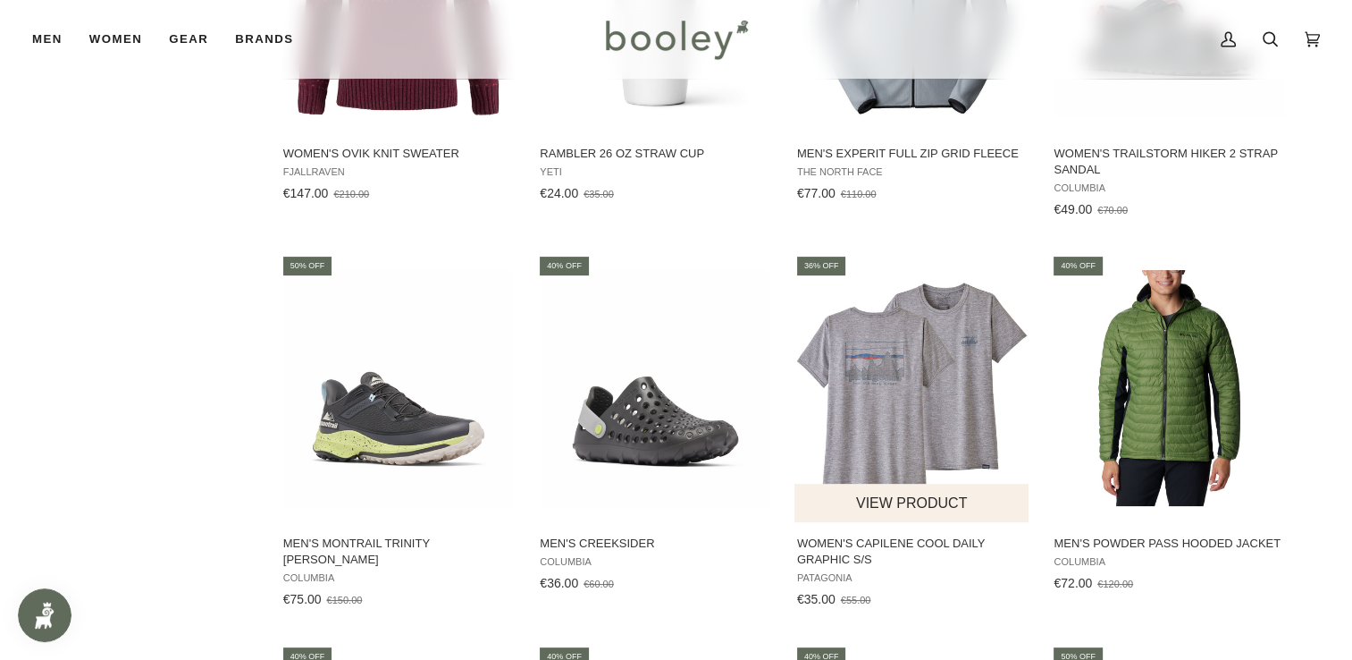
click at [912, 350] on img "Women's Capilene Cool Daily Graphic S/S" at bounding box center [912, 388] width 237 height 237
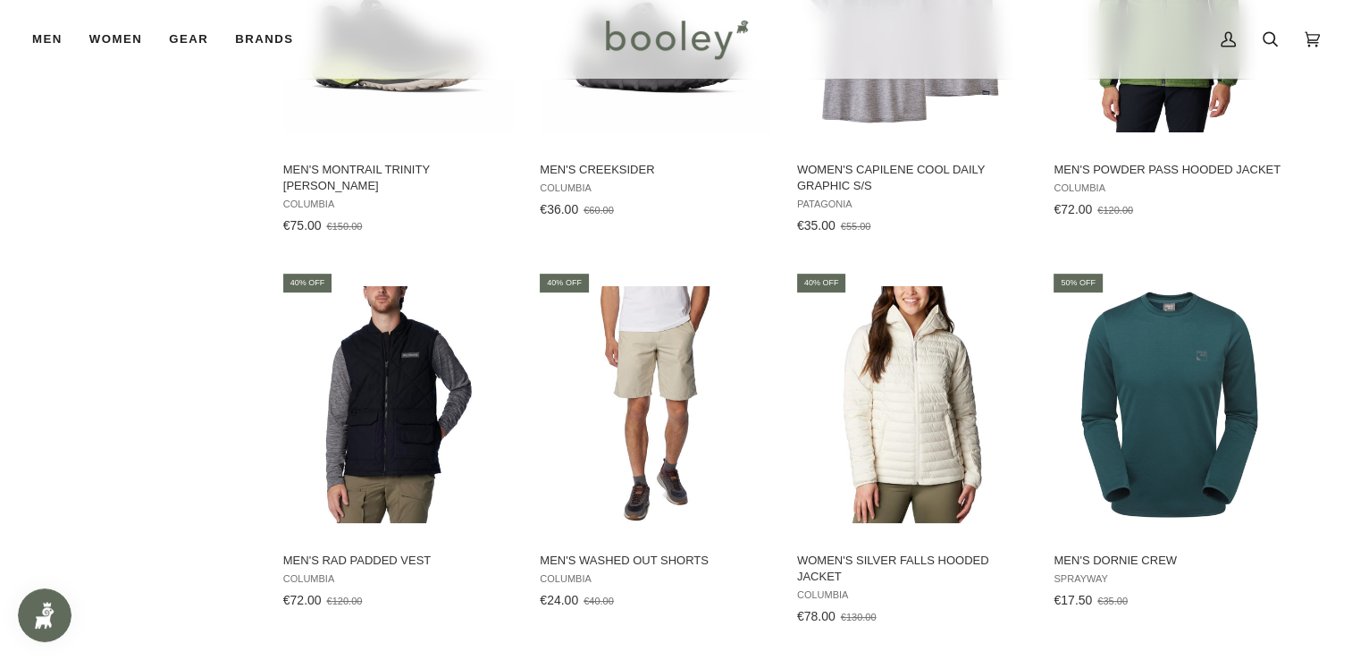
scroll to position [21109, 0]
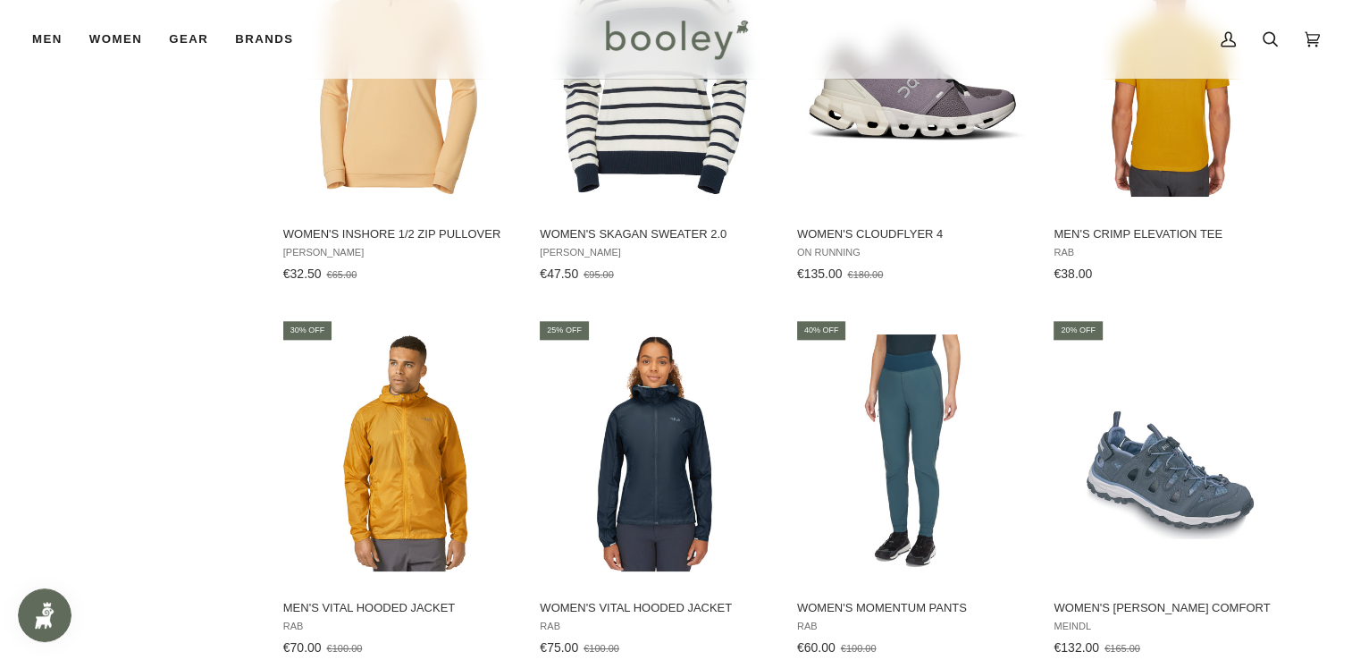
scroll to position [22213, 0]
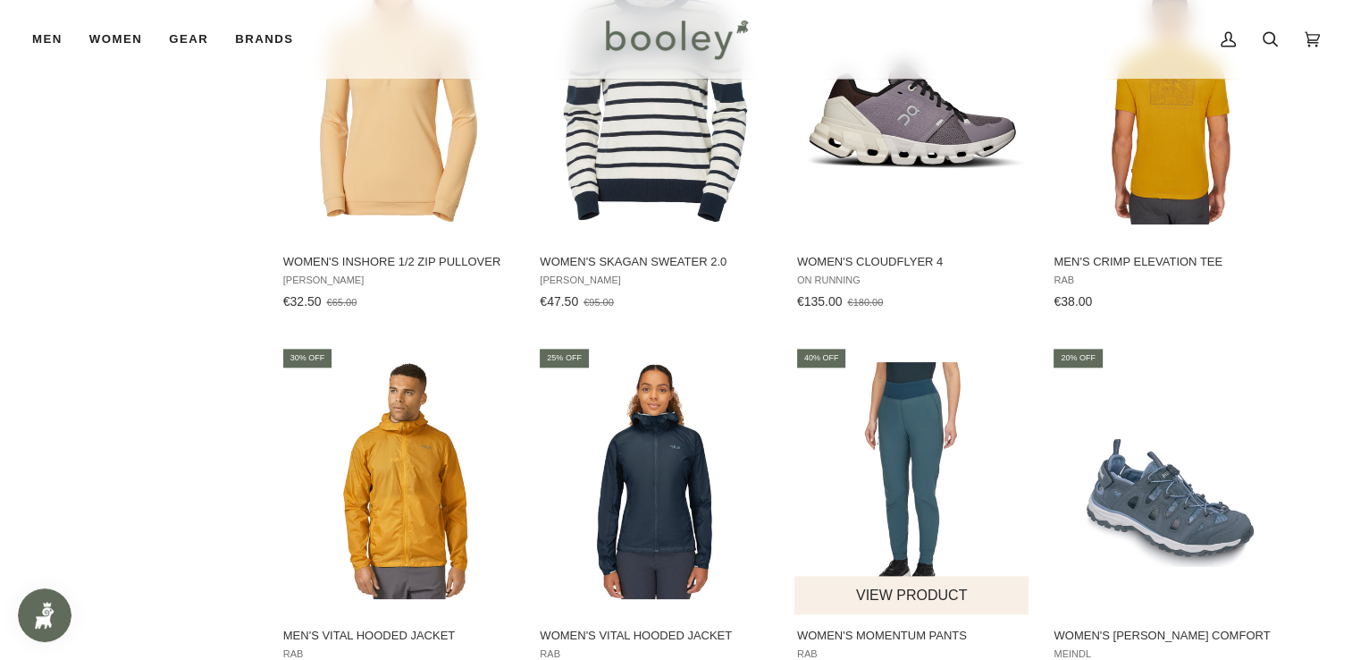
click at [871, 399] on img "Women's Momentum Pants" at bounding box center [912, 480] width 237 height 237
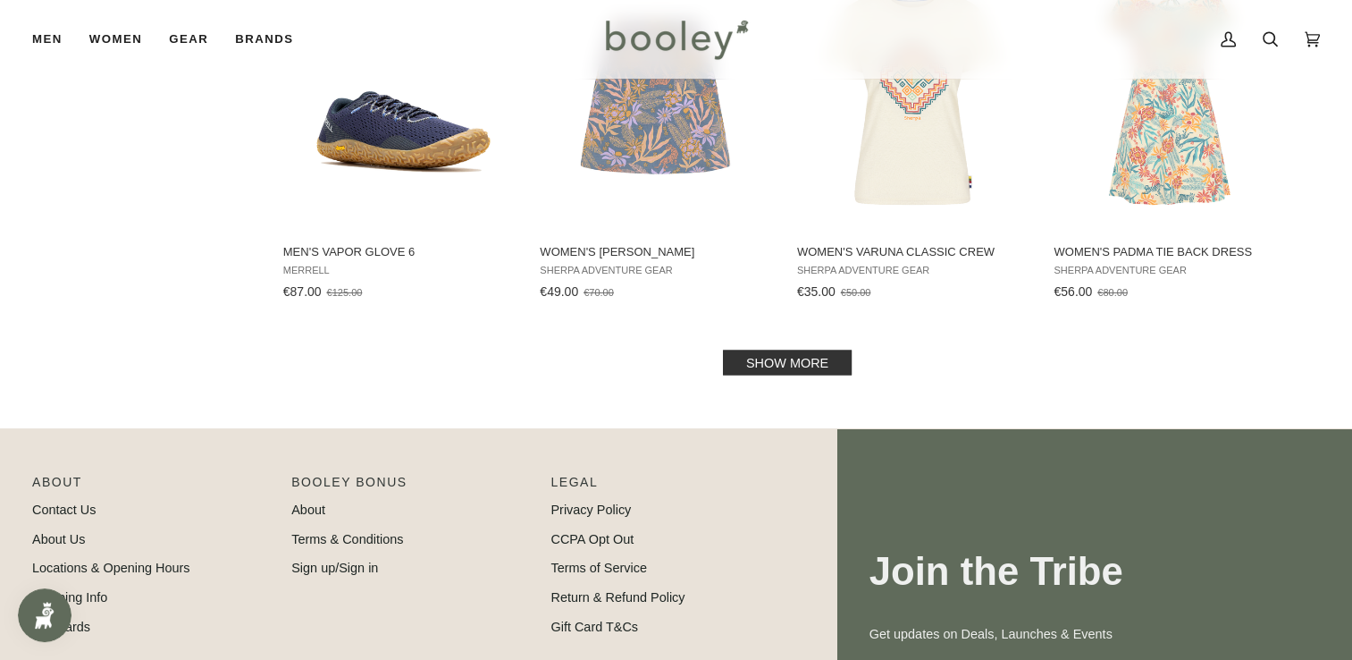
scroll to position [23372, 0]
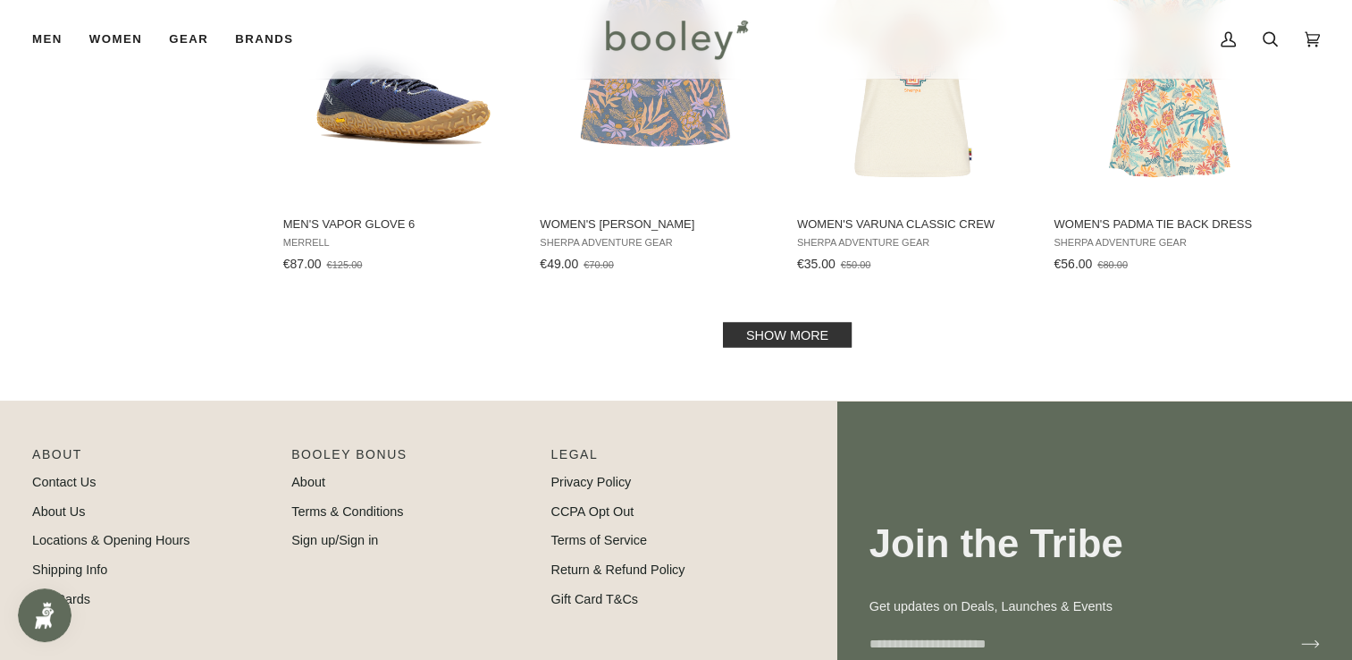
click at [790, 322] on link "Show more" at bounding box center [787, 334] width 129 height 25
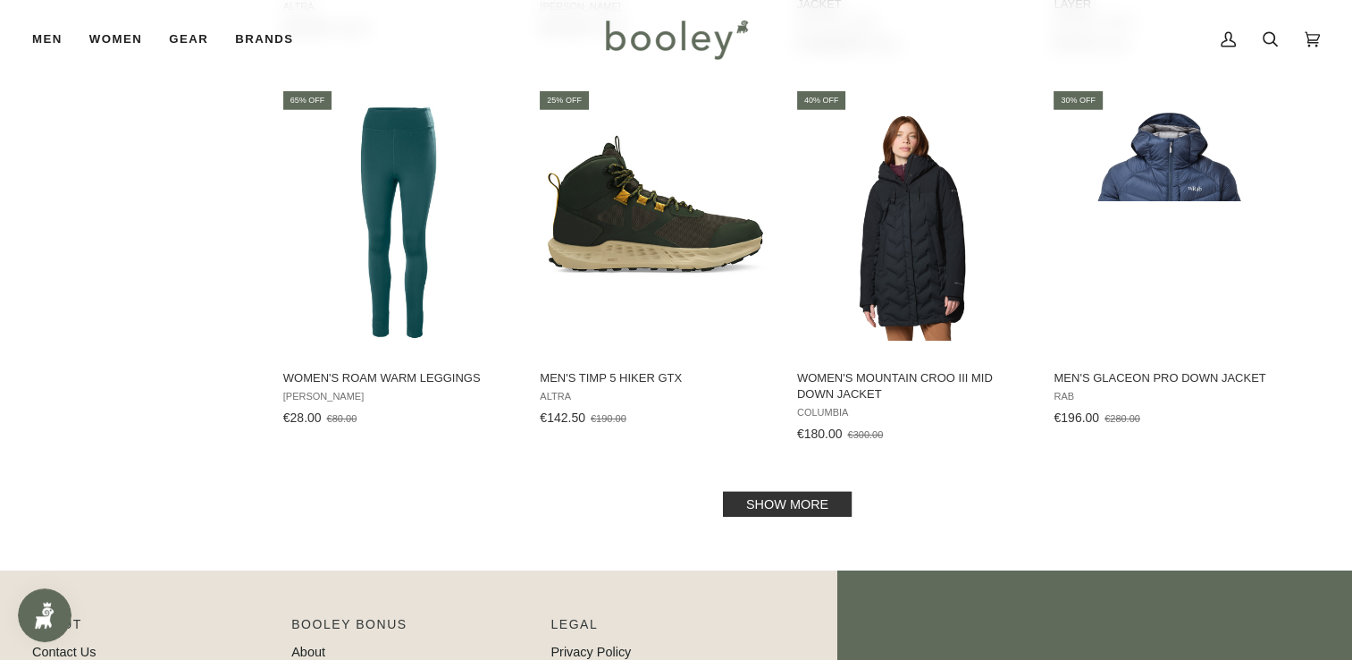
scroll to position [25076, 0]
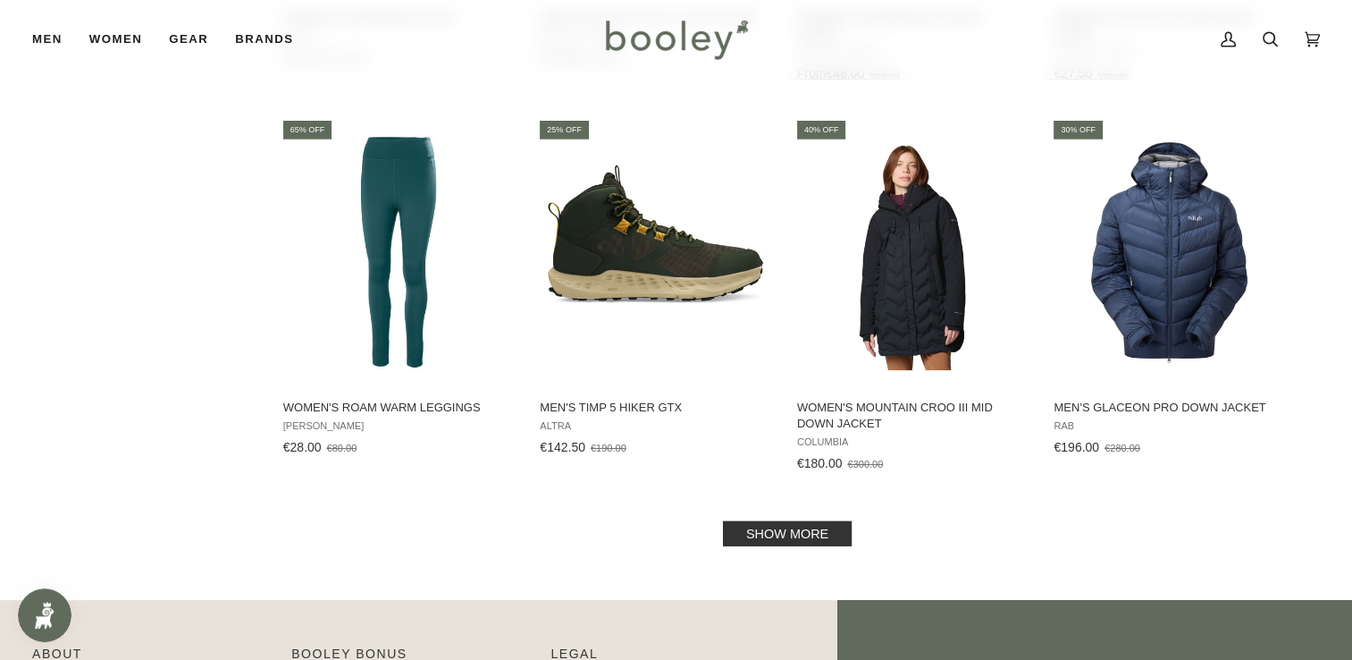
click at [819, 521] on link "Show more" at bounding box center [787, 533] width 129 height 25
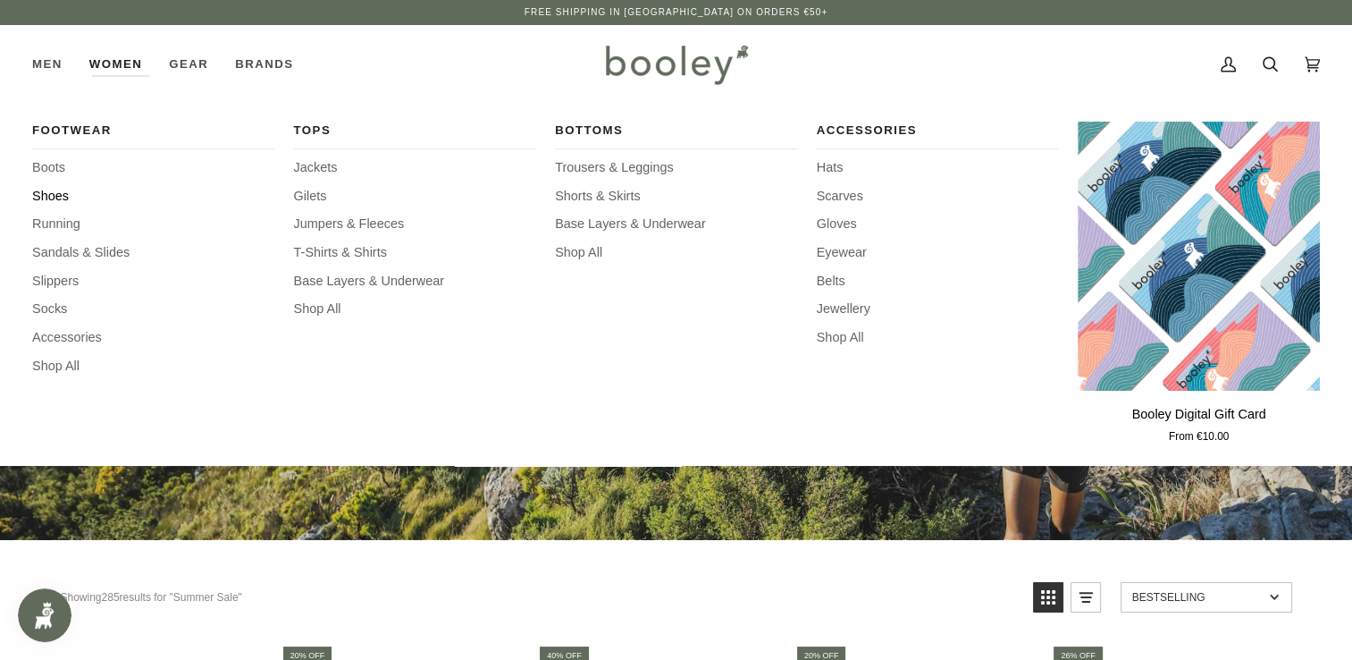
click at [55, 194] on span "Shoes" at bounding box center [153, 197] width 242 height 20
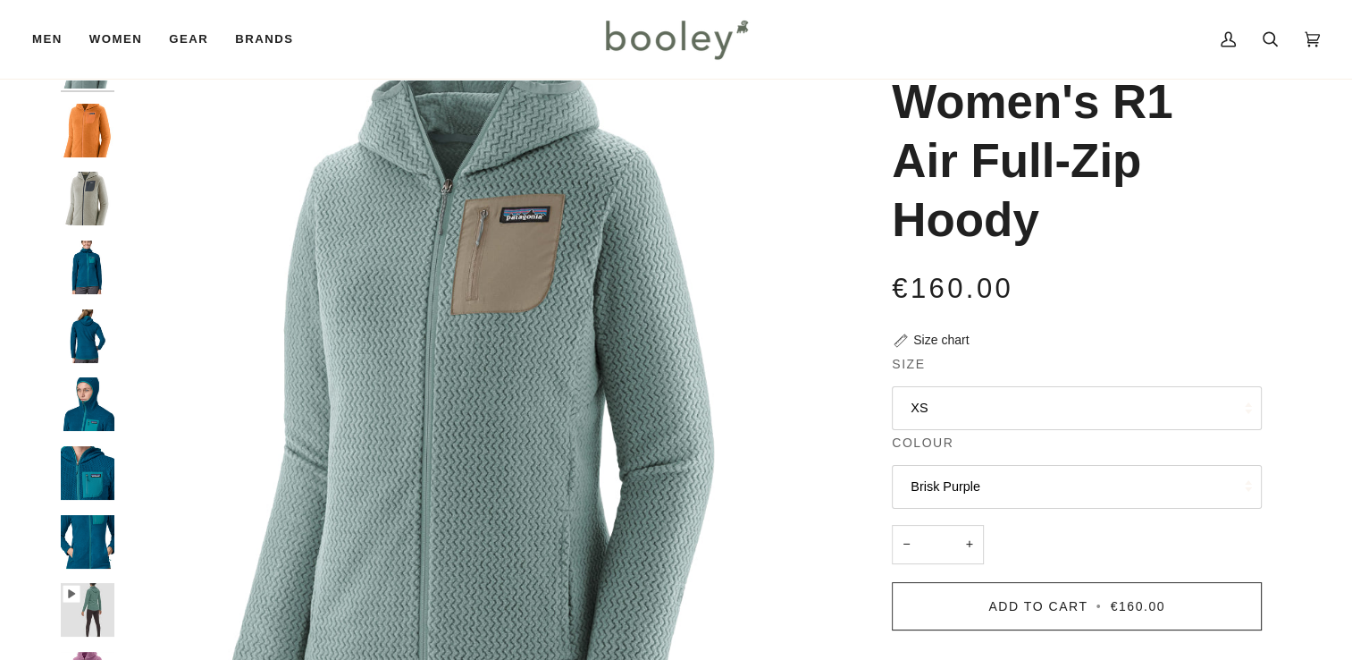
scroll to position [96, 0]
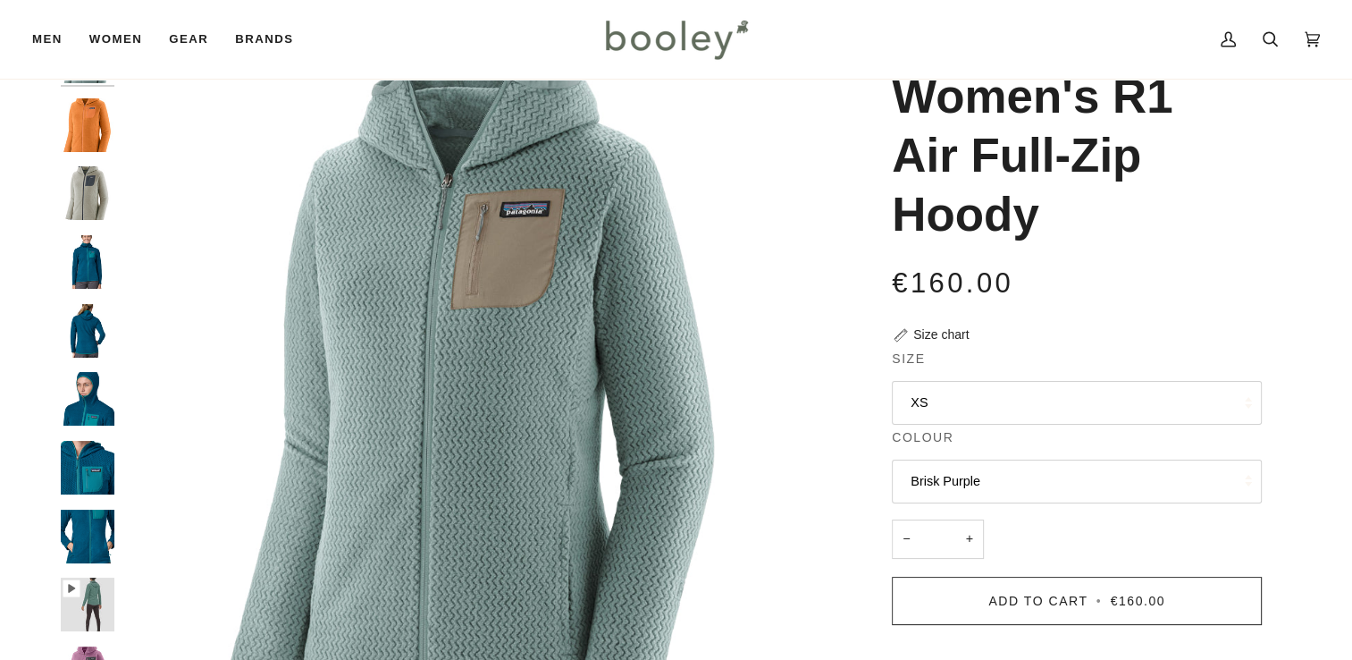
click at [990, 402] on button "XS" at bounding box center [1077, 403] width 370 height 44
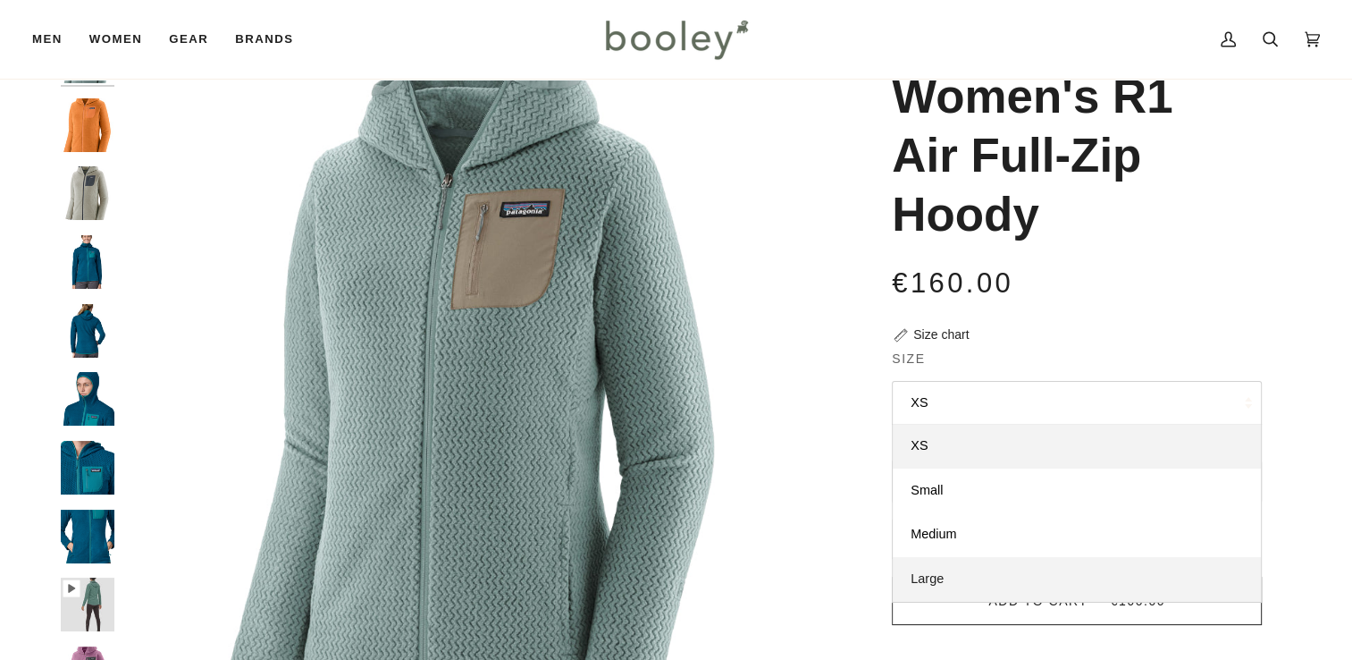
click at [942, 575] on span "Large" at bounding box center [927, 578] width 33 height 14
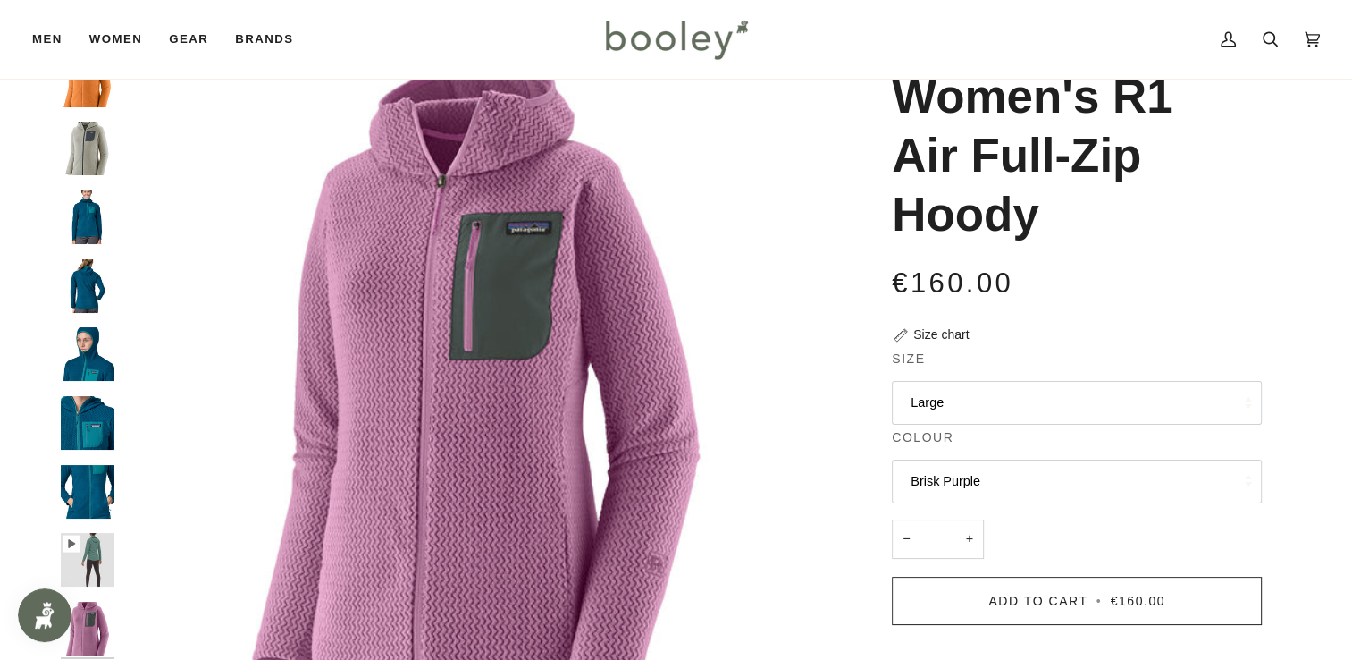
click at [1105, 468] on button "Brisk Purple" at bounding box center [1077, 481] width 370 height 44
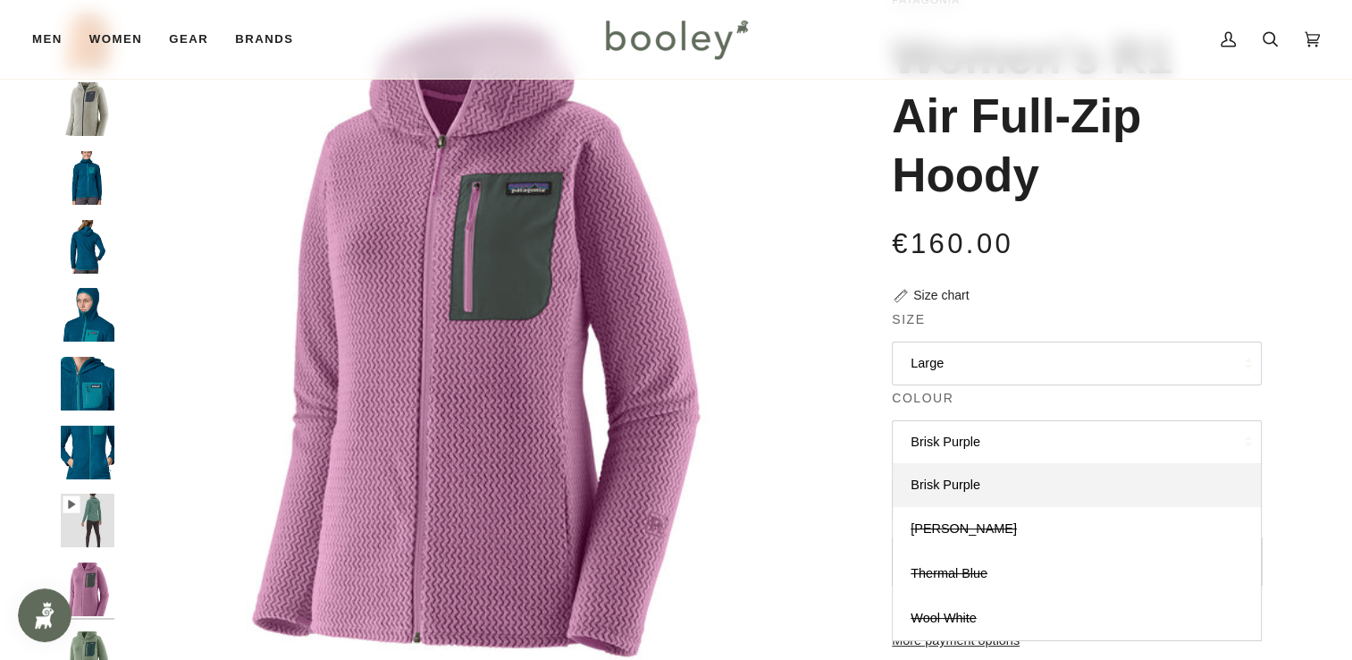
scroll to position [128, 0]
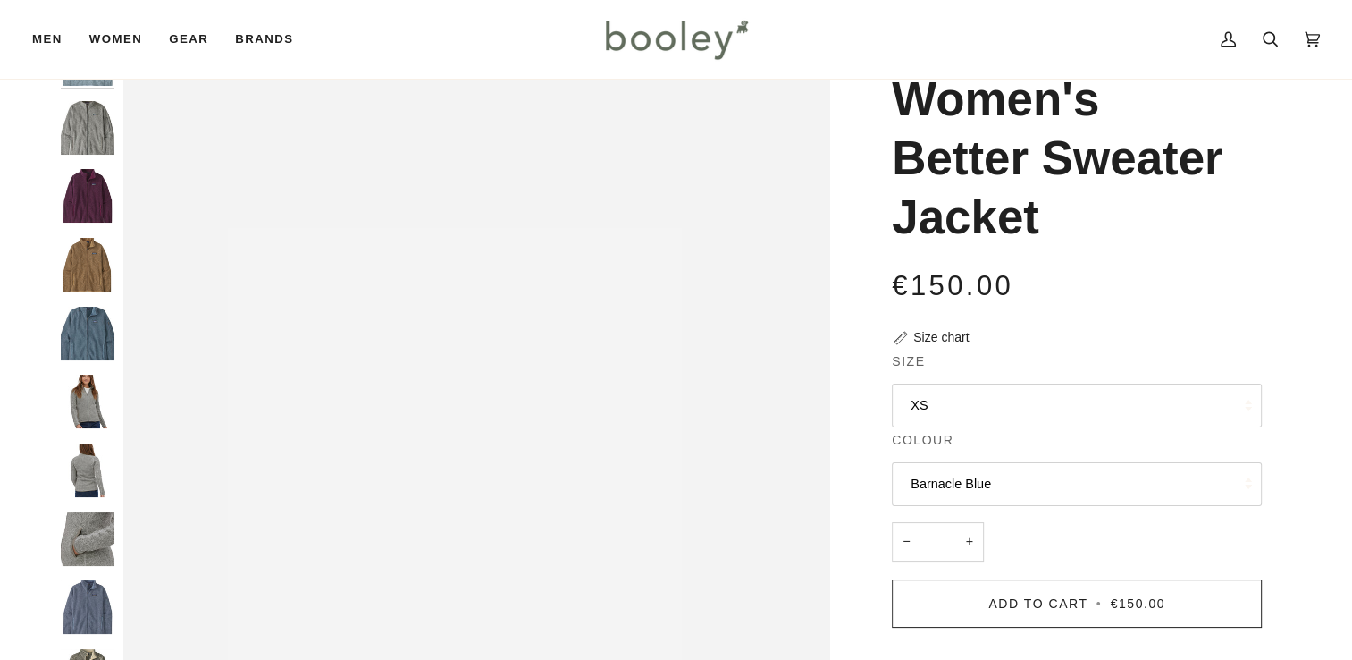
scroll to position [99, 0]
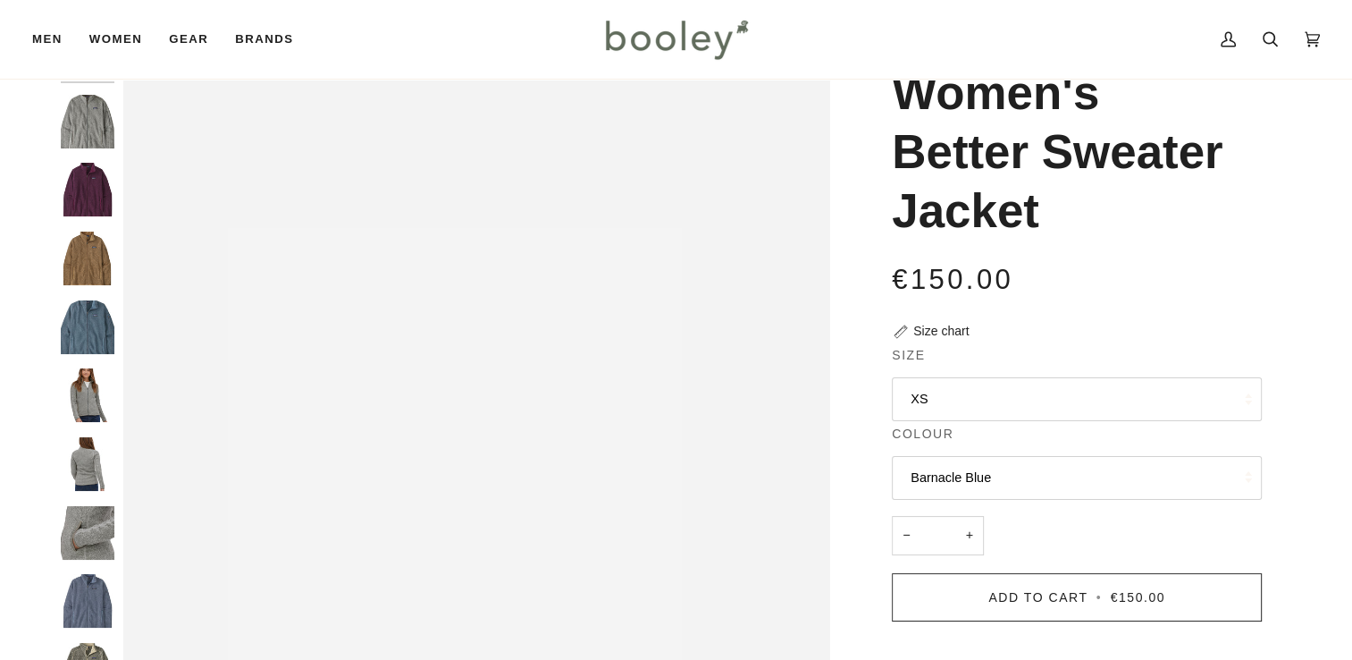
click at [954, 398] on button "XS" at bounding box center [1077, 399] width 370 height 44
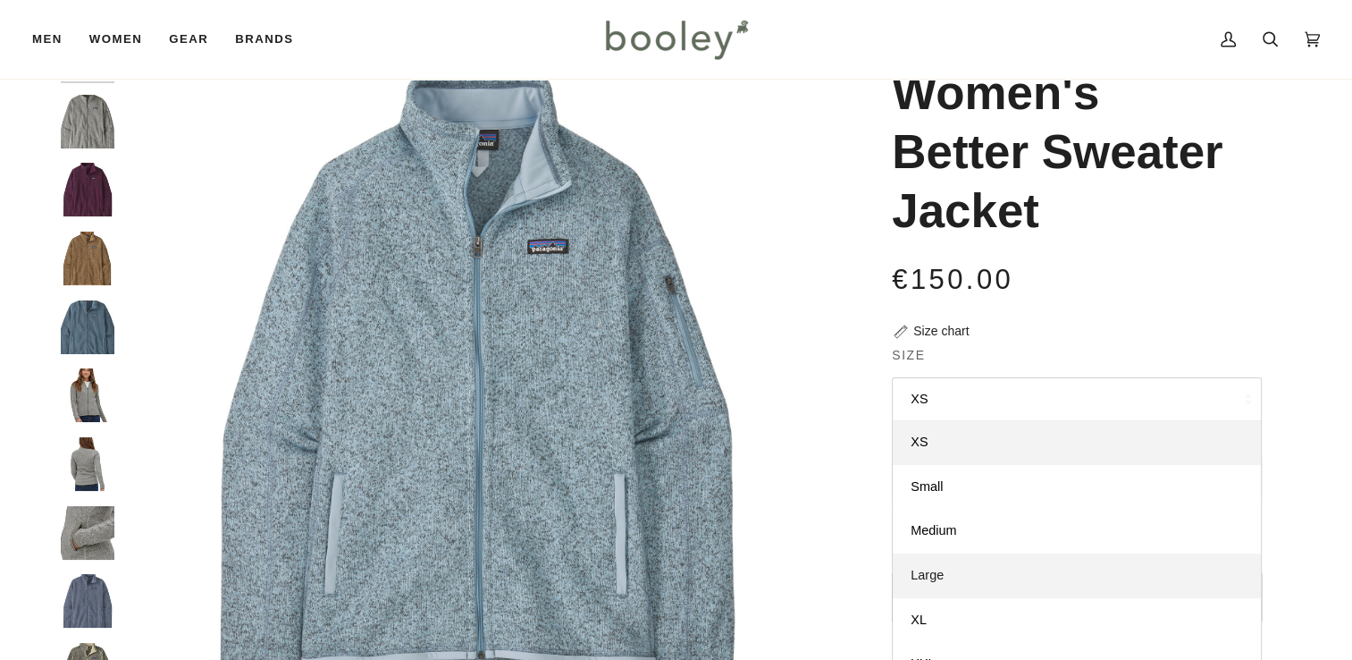
click at [947, 573] on link "Large" at bounding box center [1077, 575] width 368 height 45
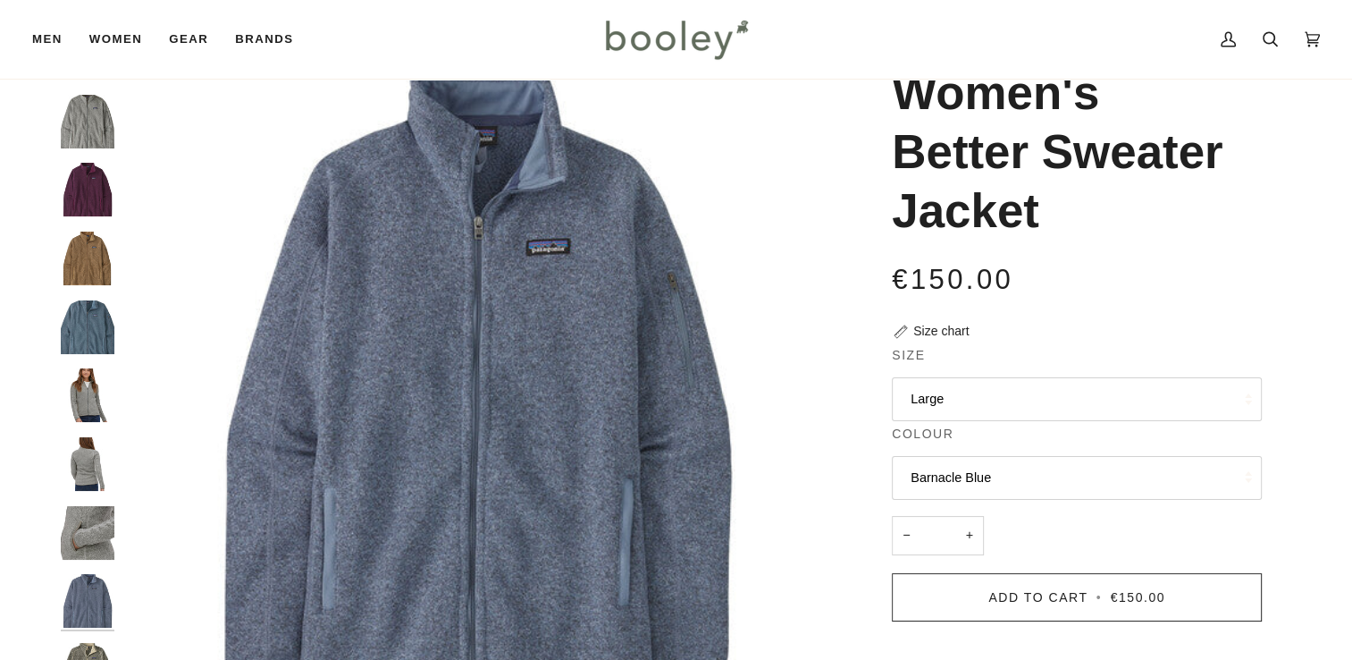
click at [977, 476] on button "Barnacle Blue" at bounding box center [1077, 478] width 370 height 44
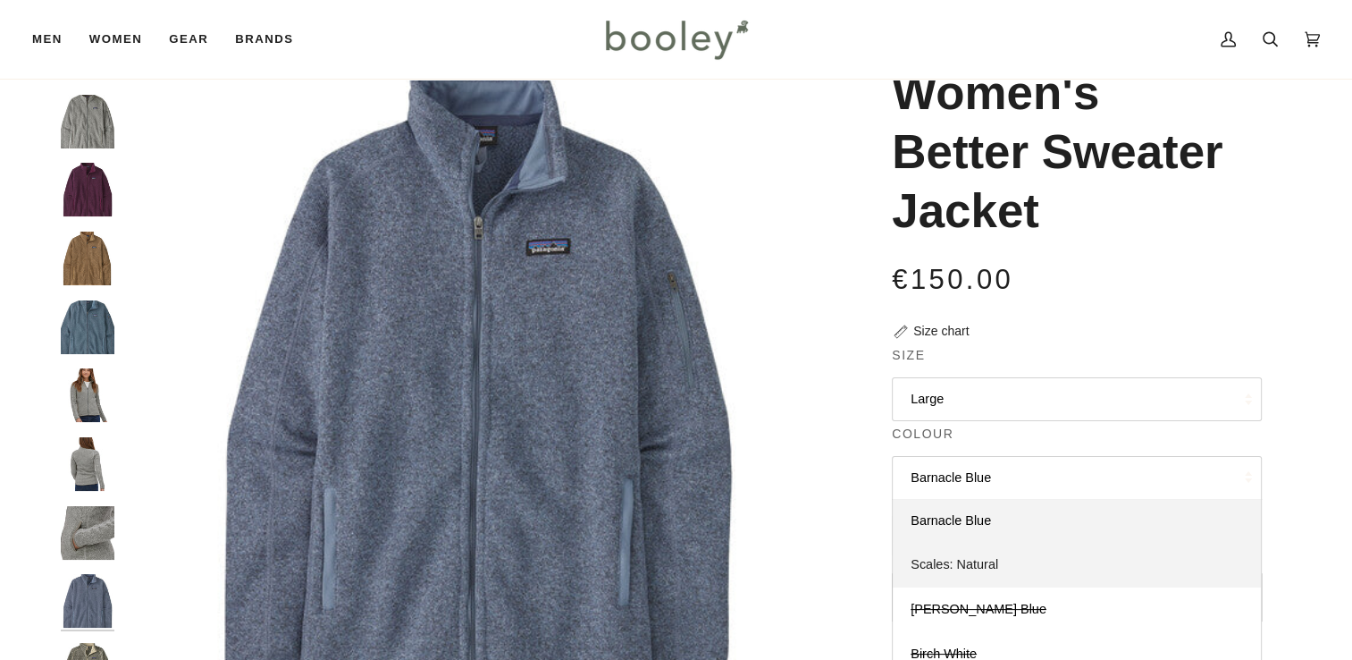
click at [971, 563] on span "Scales: Natural" at bounding box center [955, 564] width 88 height 14
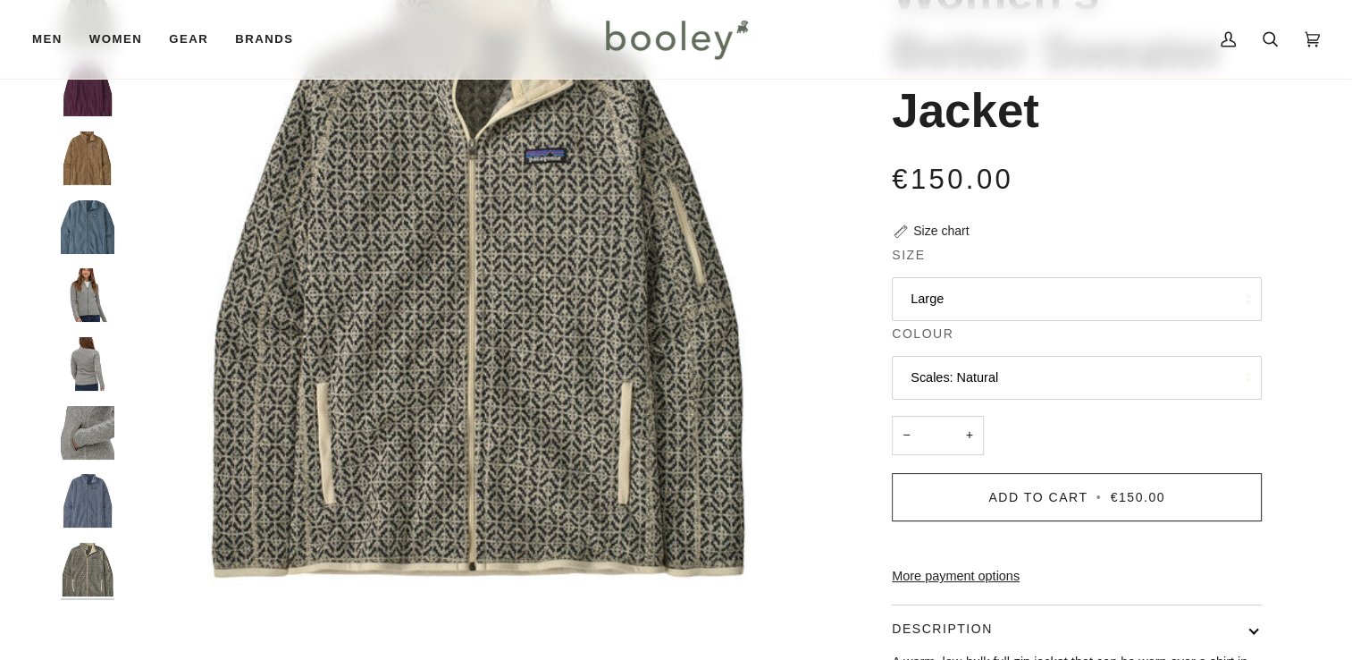
scroll to position [204, 0]
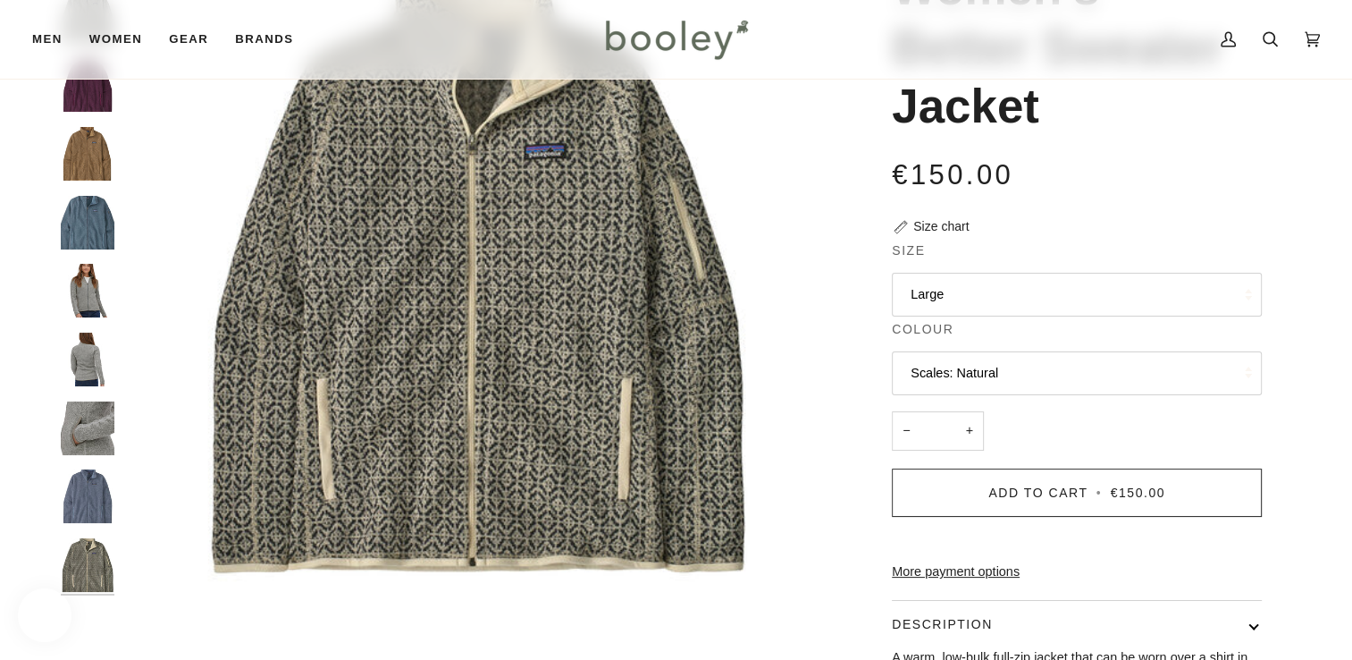
click at [969, 381] on button "Scales: Natural" at bounding box center [1077, 373] width 370 height 44
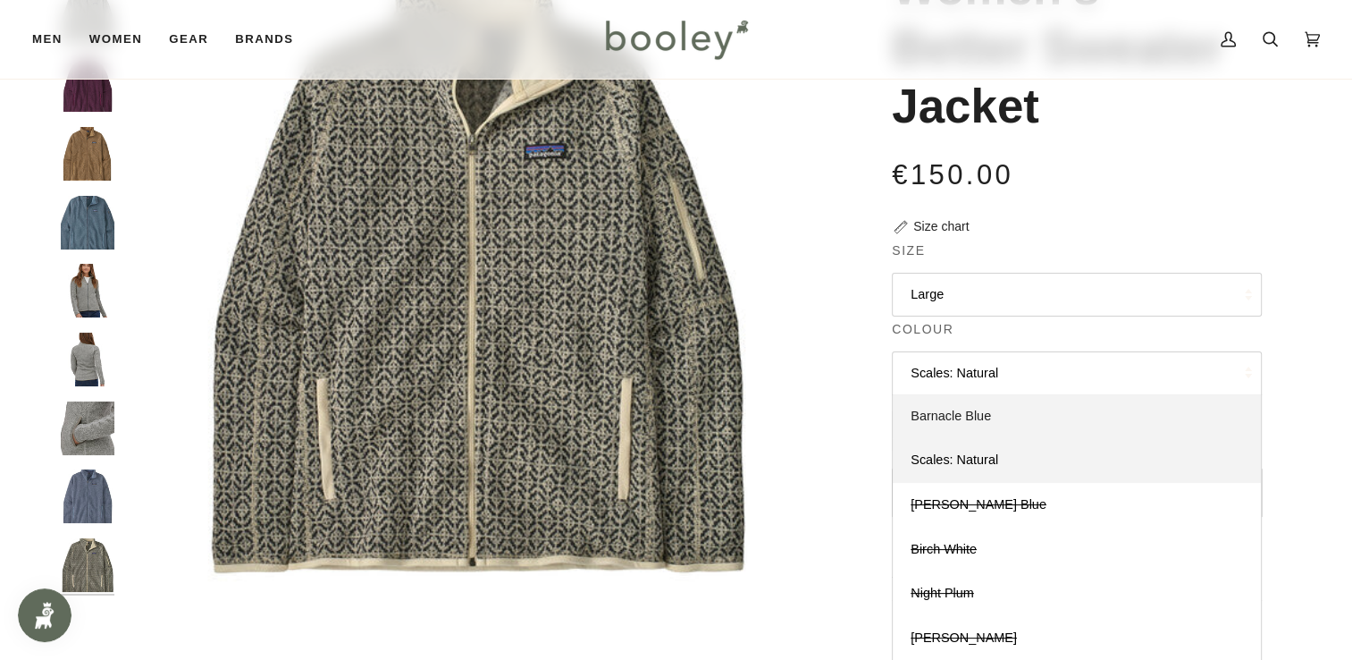
click at [1009, 429] on link "Barnacle Blue" at bounding box center [1077, 416] width 368 height 45
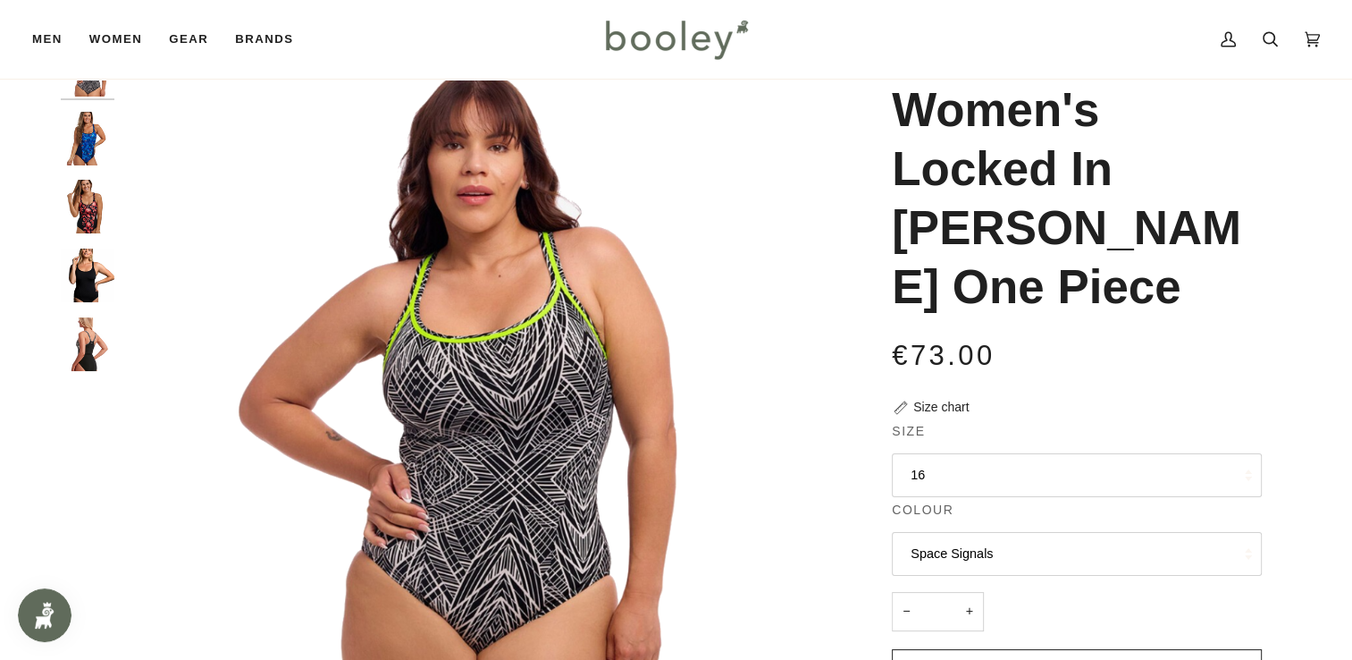
click at [976, 453] on button "16" at bounding box center [1077, 475] width 370 height 44
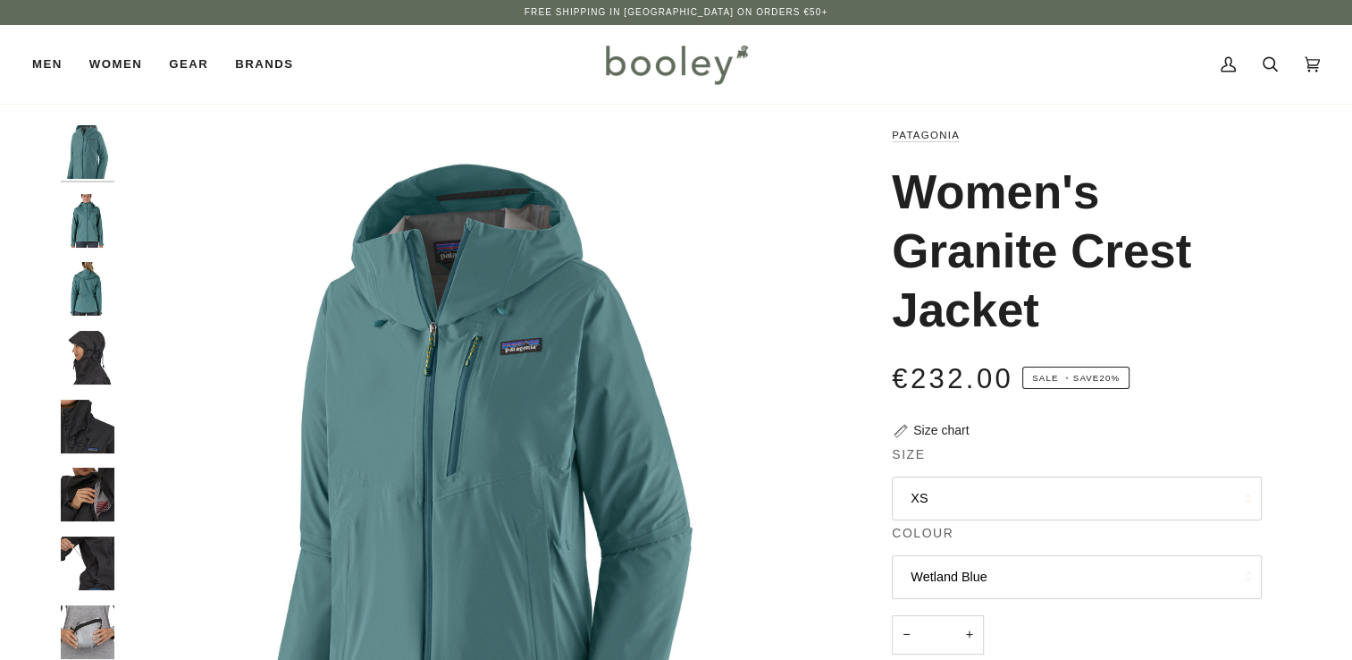
click at [960, 492] on button "XS" at bounding box center [1077, 498] width 370 height 44
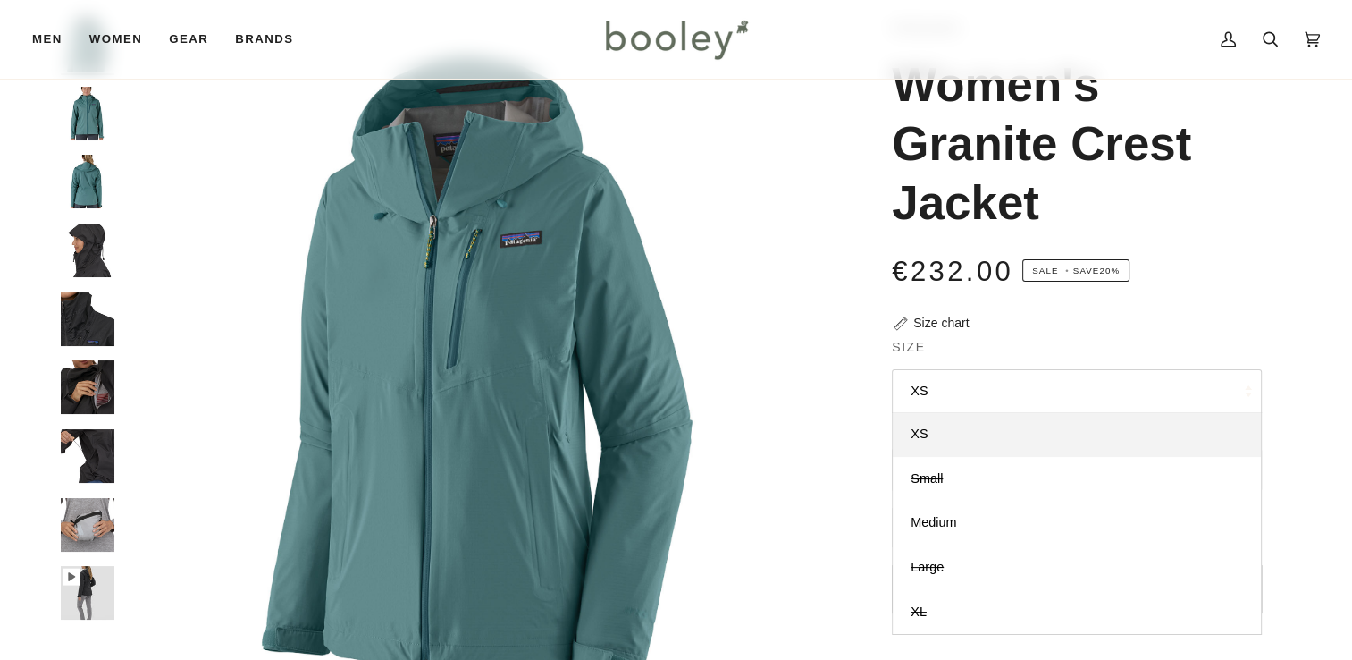
scroll to position [111, 0]
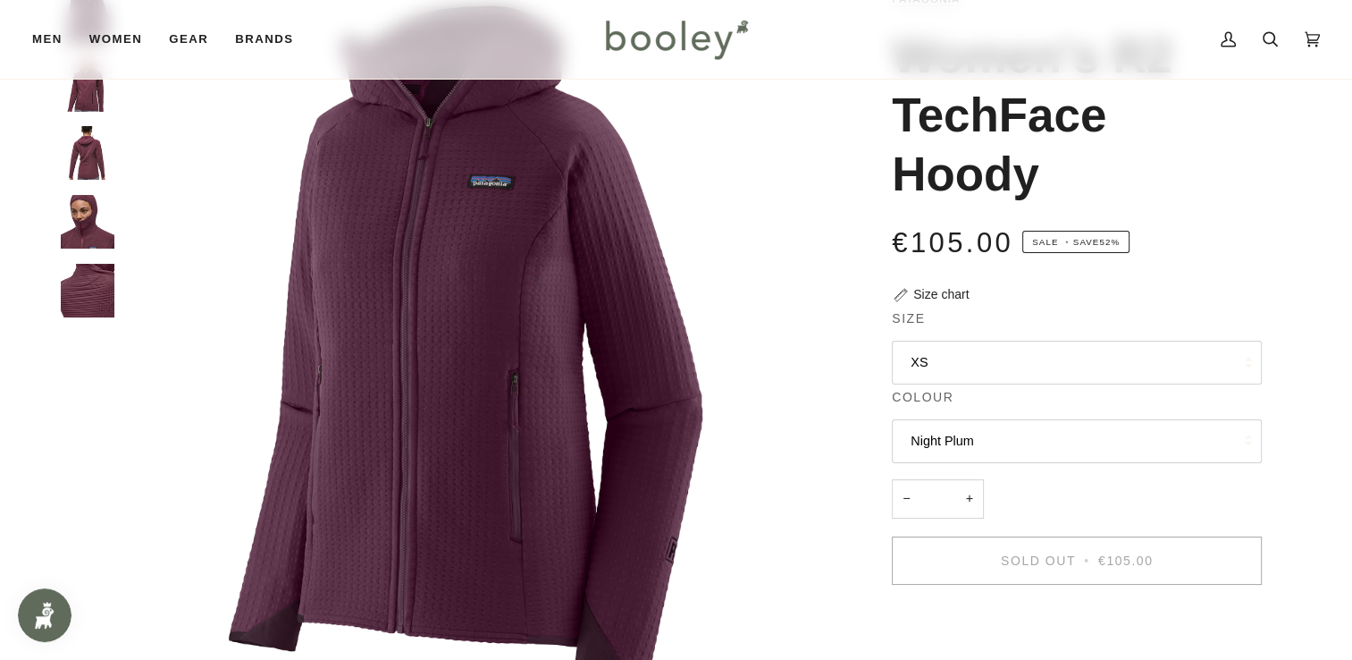
scroll to position [105, 0]
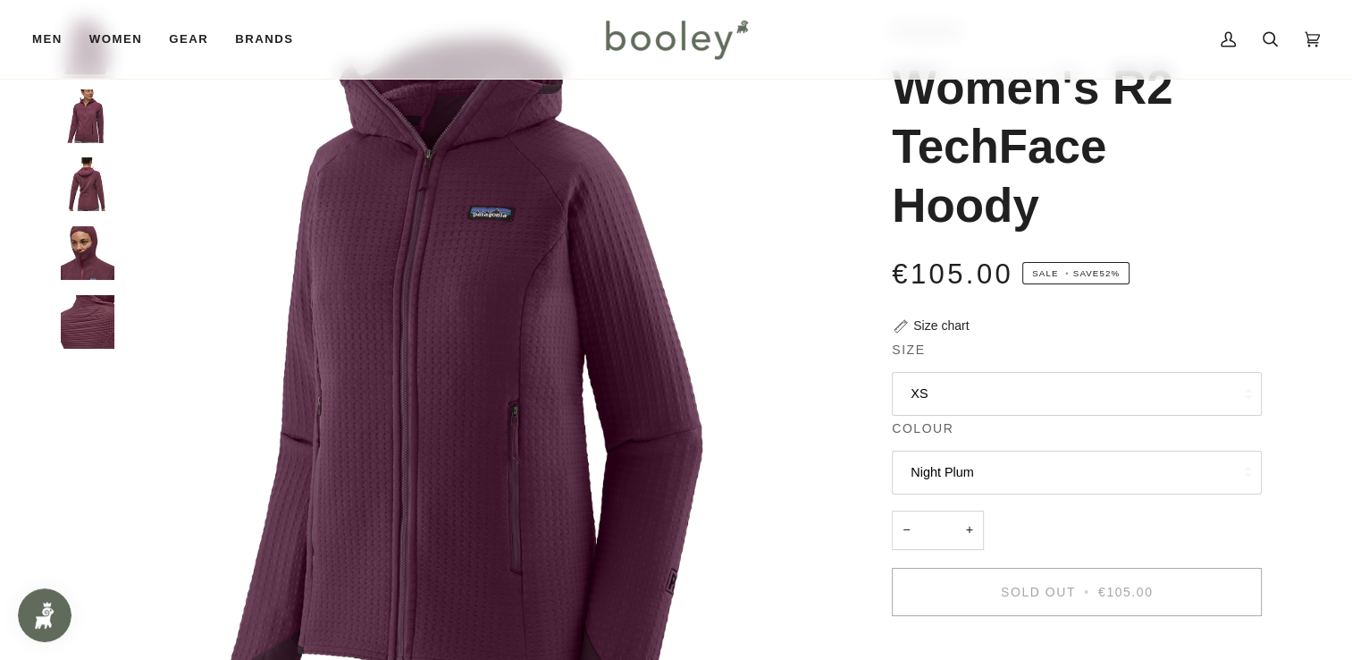
click at [1045, 381] on button "XS" at bounding box center [1077, 394] width 370 height 44
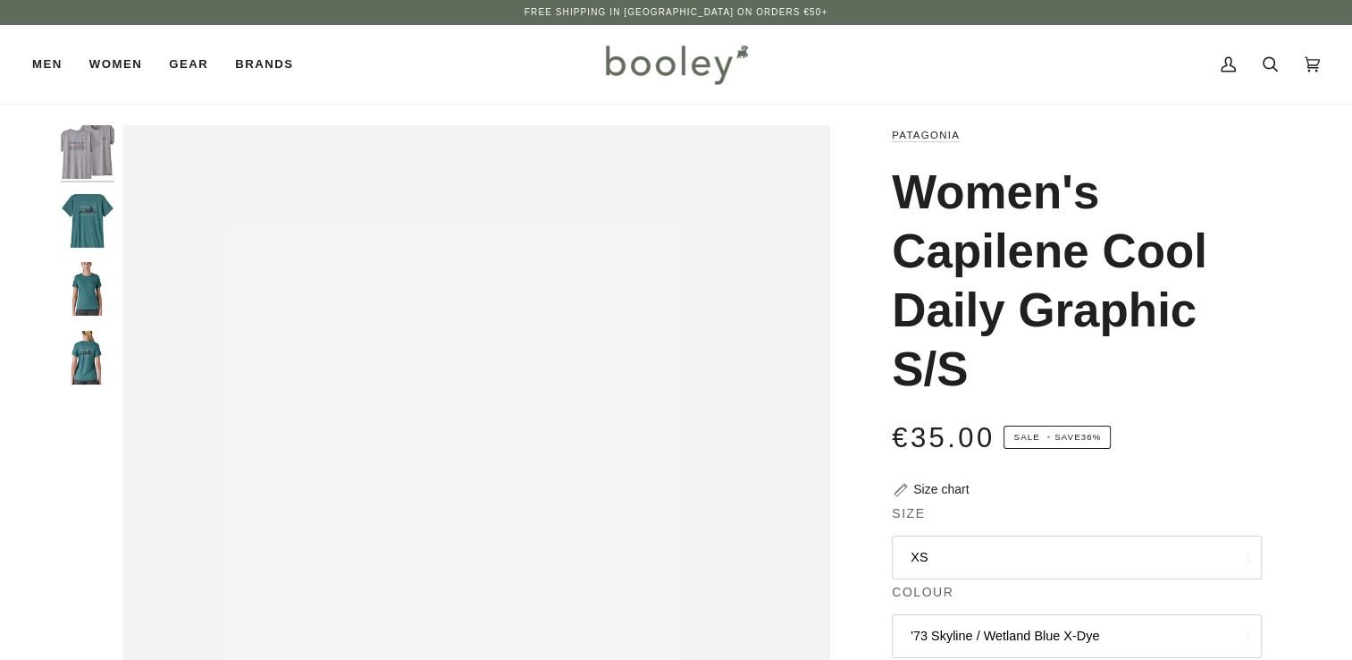
click at [952, 552] on button "XS" at bounding box center [1077, 557] width 370 height 44
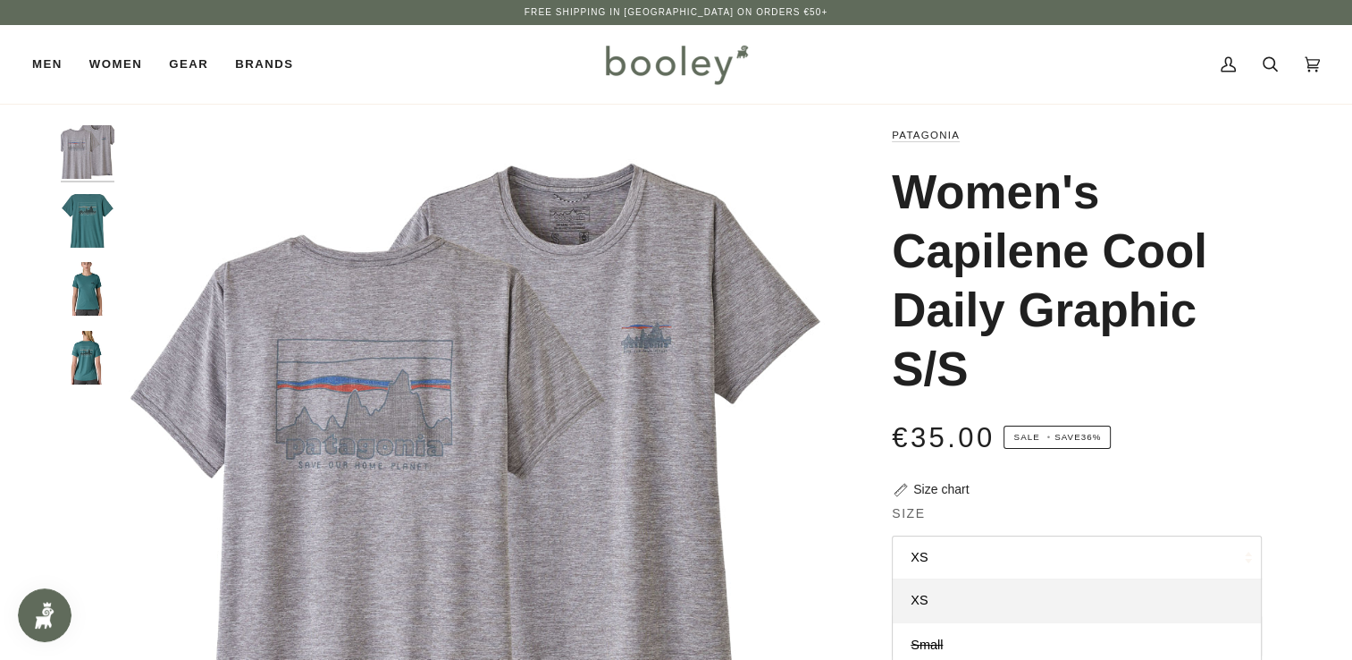
click at [99, 206] on img "Patagonia Women's Capilene Cool Daily Graphic S/S '73 Skyline / Wetland Blue X-…" at bounding box center [88, 221] width 54 height 54
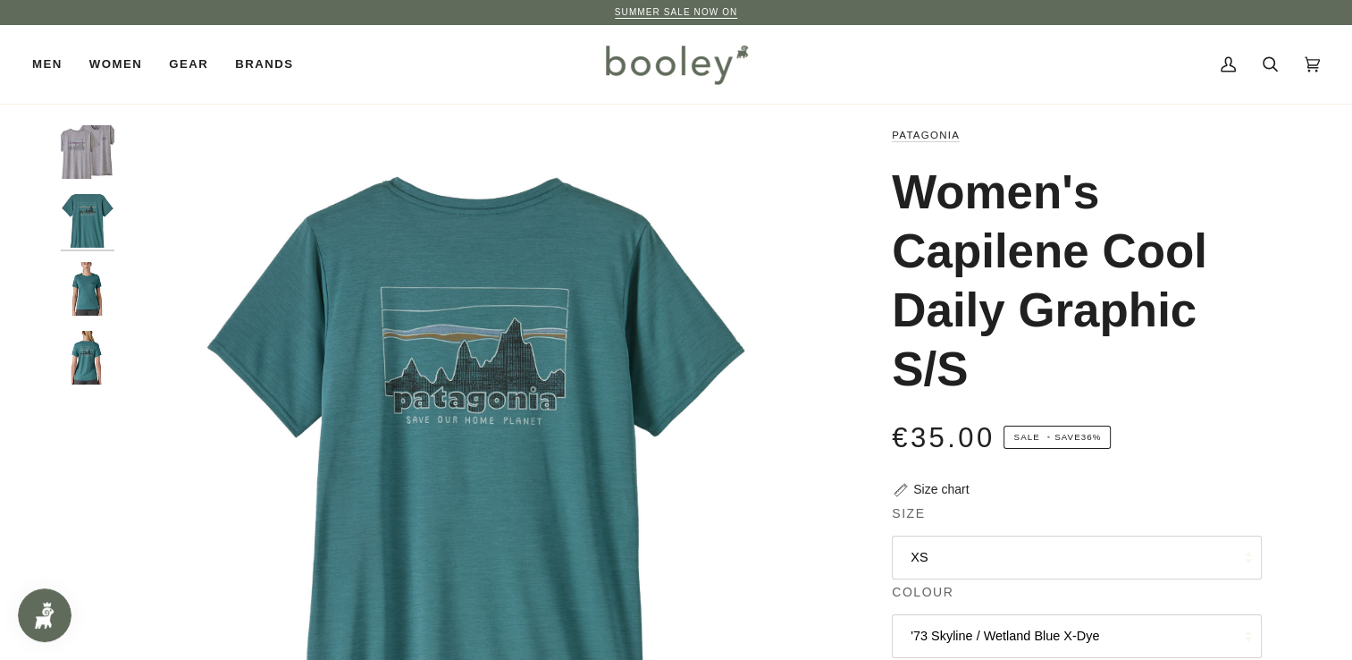
click at [954, 549] on button "XS" at bounding box center [1077, 557] width 370 height 44
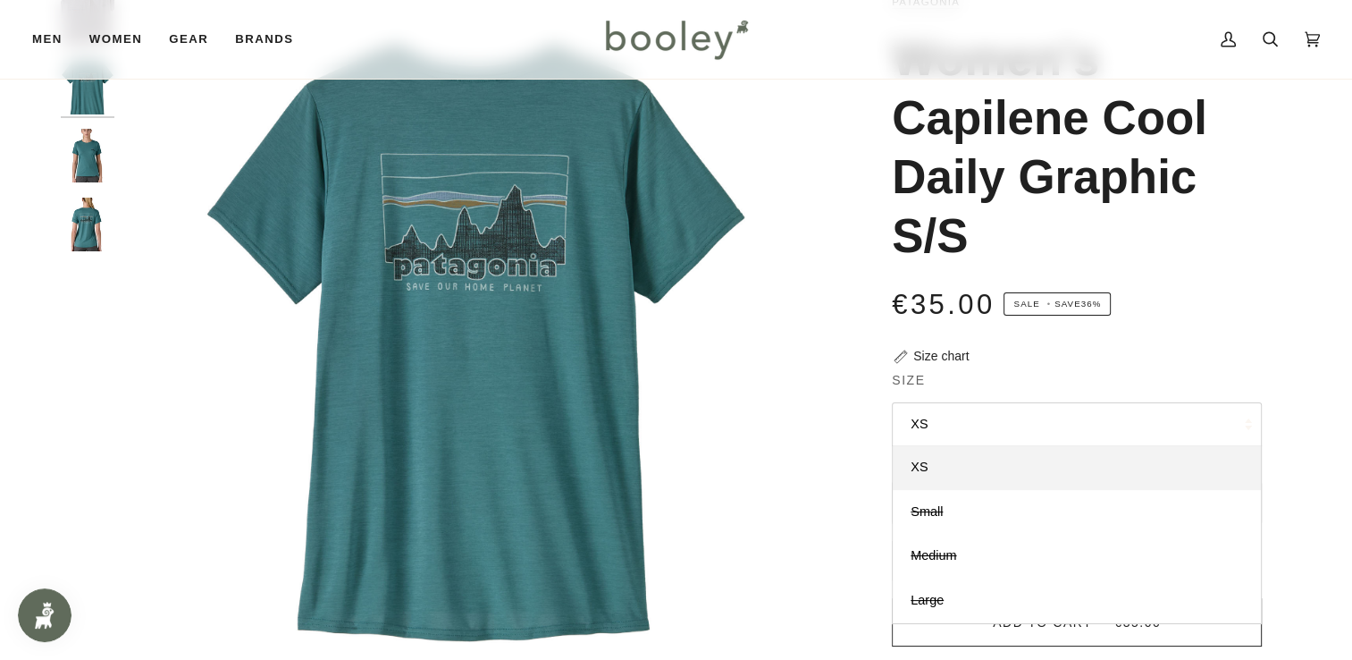
scroll to position [136, 0]
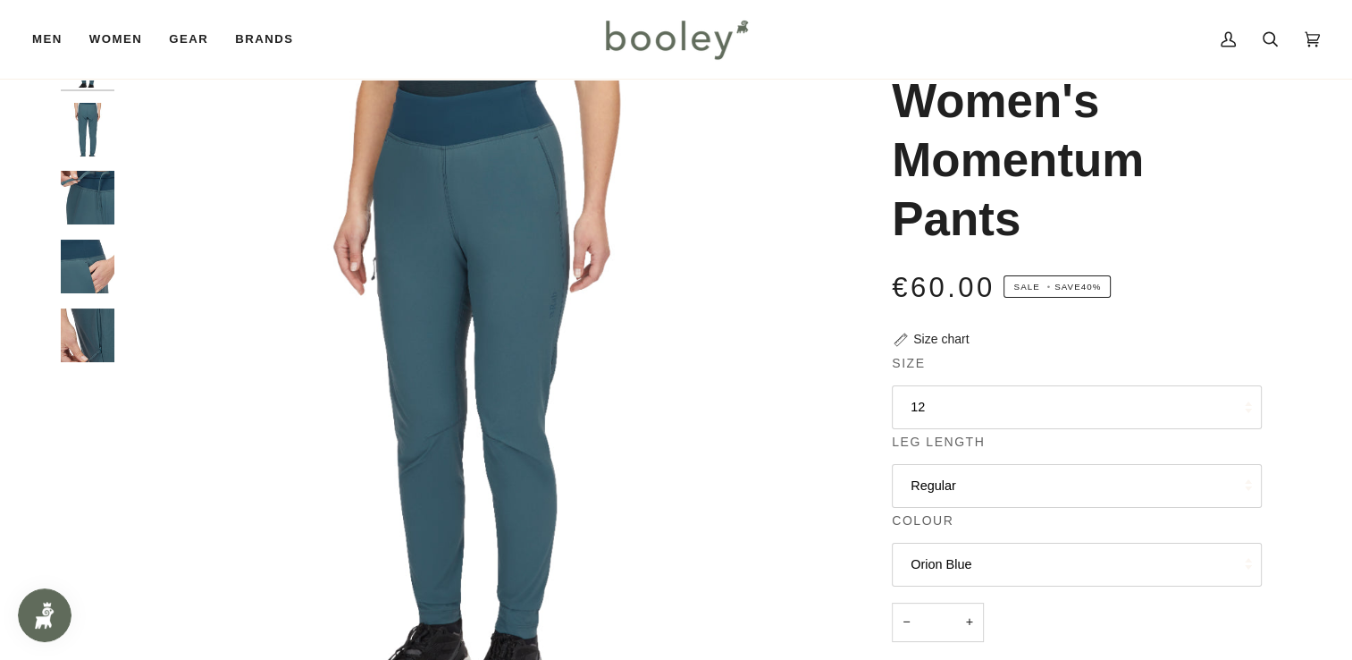
scroll to position [83, 0]
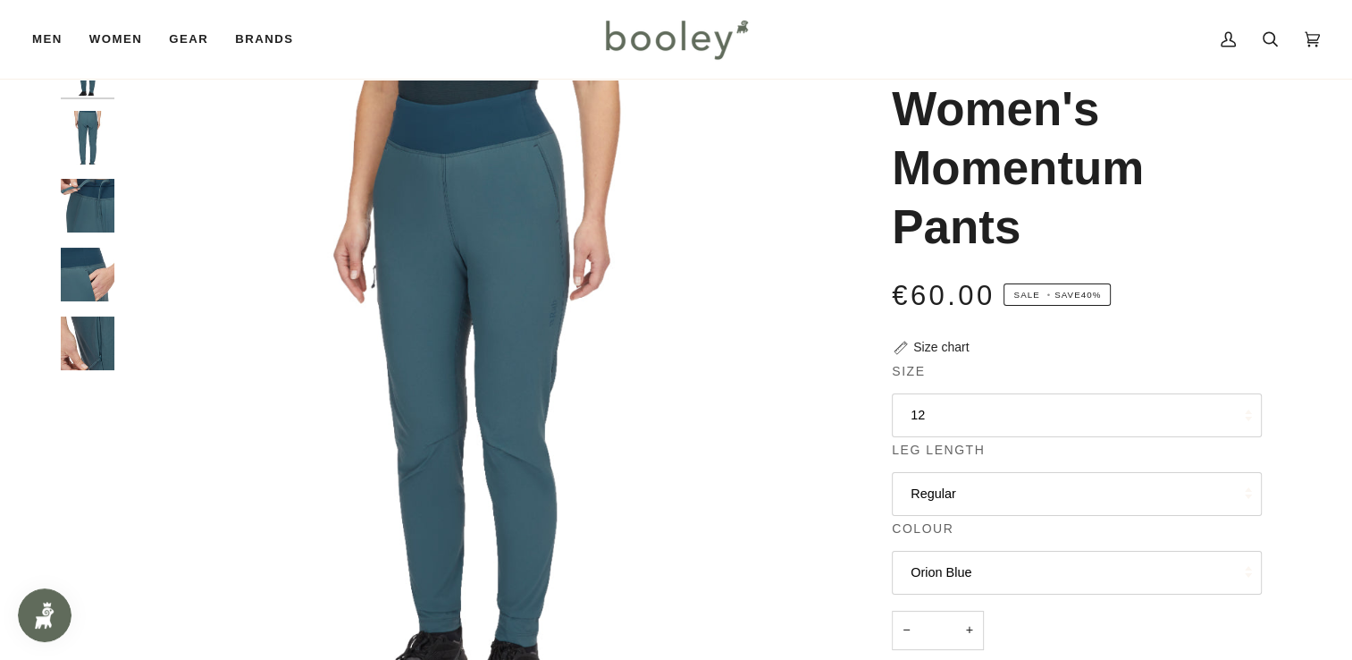
click at [992, 488] on button "Regular" at bounding box center [1077, 494] width 370 height 44
click at [937, 395] on button "12" at bounding box center [1077, 415] width 370 height 44
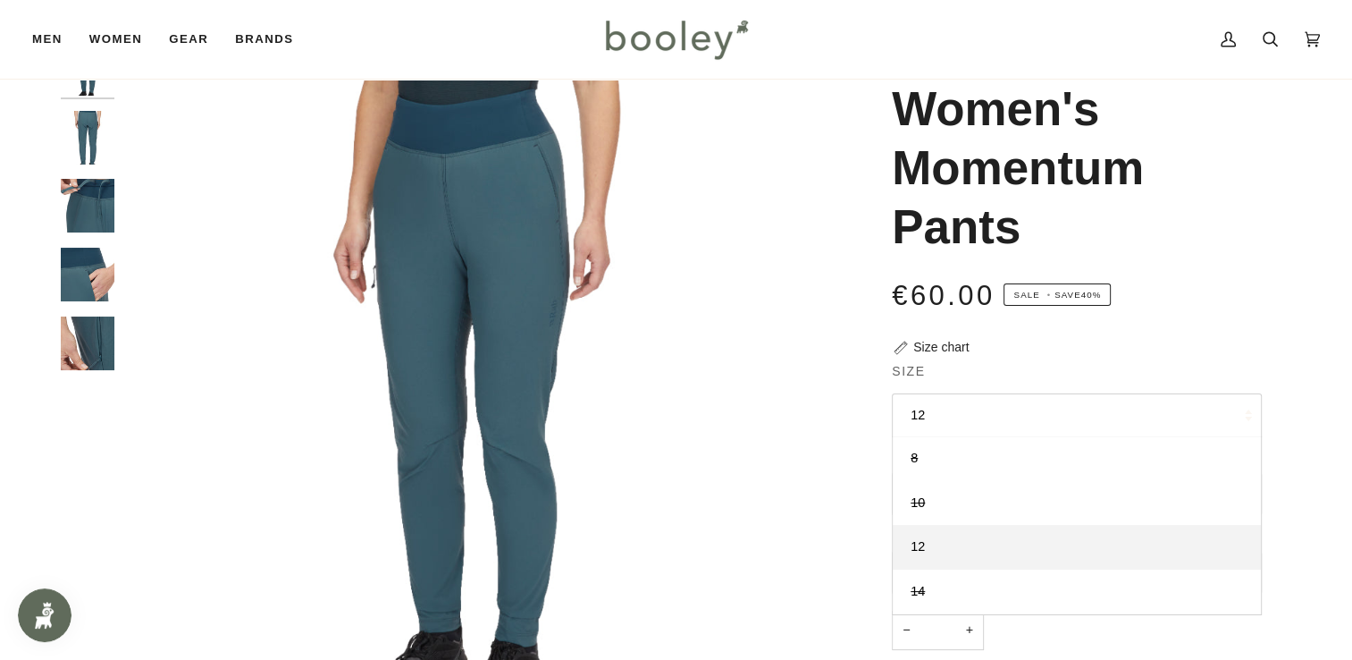
click at [80, 200] on img "Rab Women's Momentum Pants Orion Blue - Booley Galway" at bounding box center [88, 206] width 54 height 54
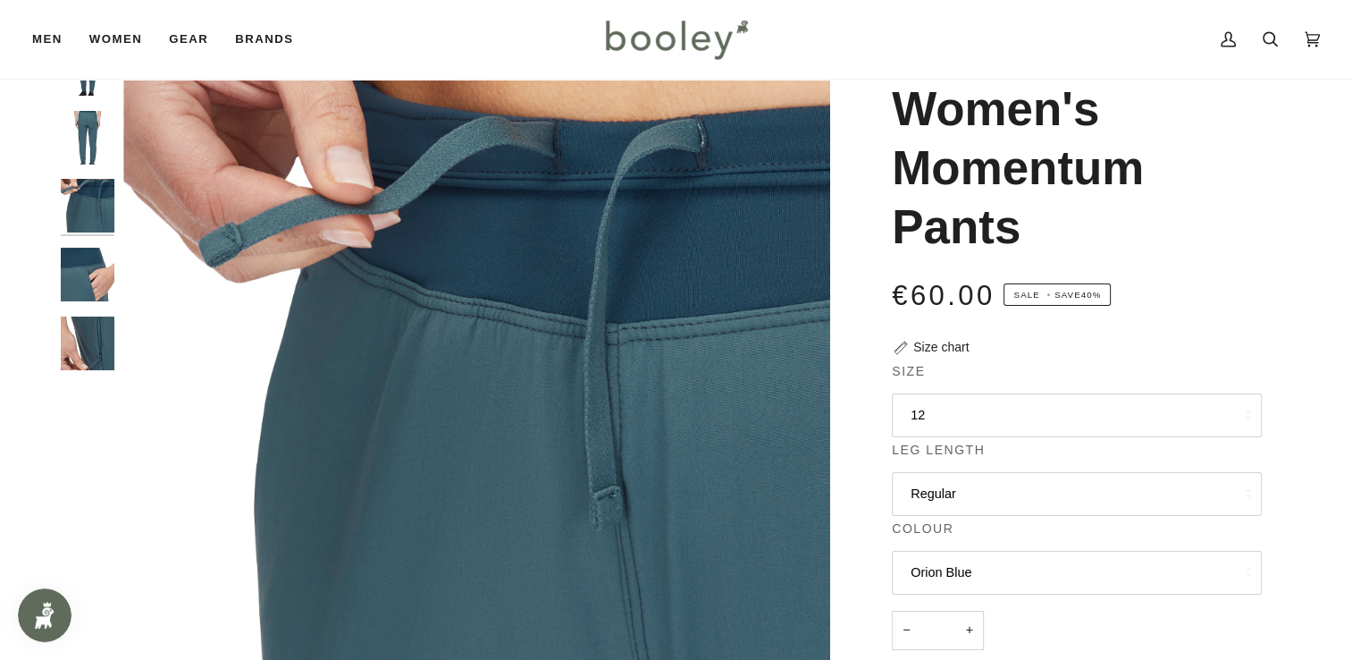
click at [97, 241] on div at bounding box center [92, 213] width 63 height 342
click at [94, 263] on img "Rab Women's Momentum Pants Orion Blue - Booley Galway" at bounding box center [88, 275] width 54 height 54
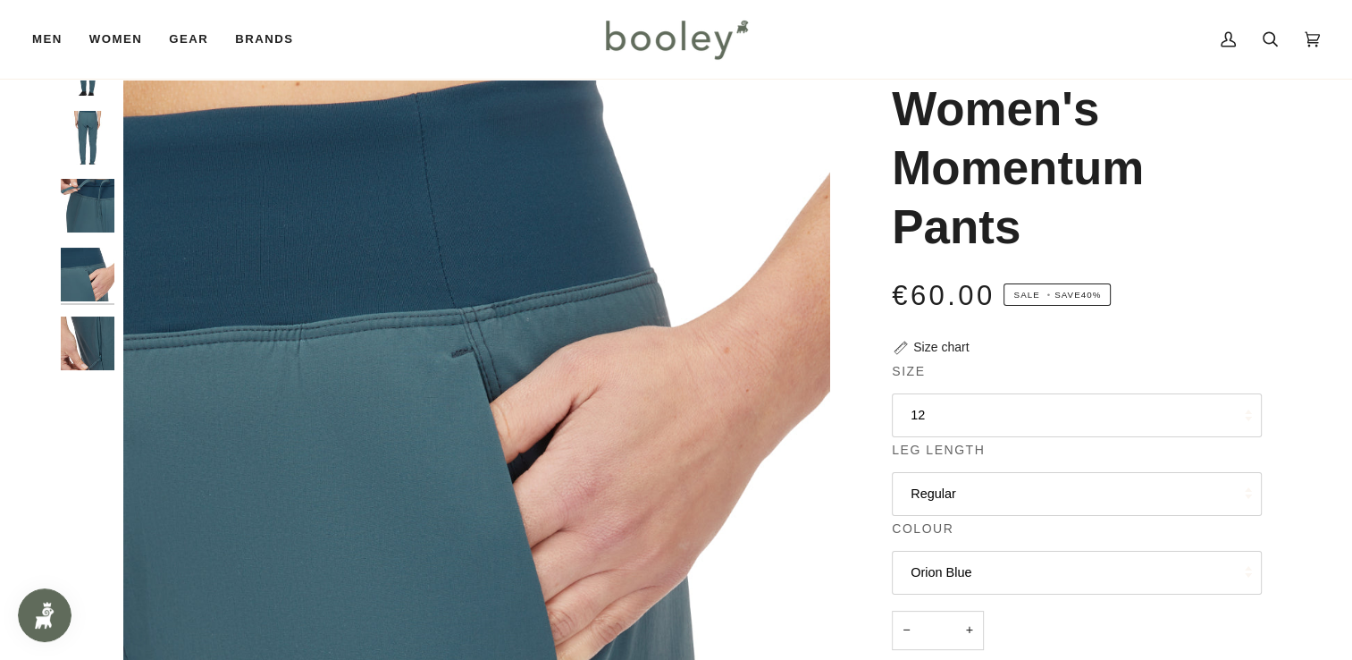
click at [94, 263] on img "Rab Women's Momentum Pants Orion Blue - Booley Galway" at bounding box center [88, 275] width 54 height 54
click at [97, 311] on div at bounding box center [92, 213] width 63 height 342
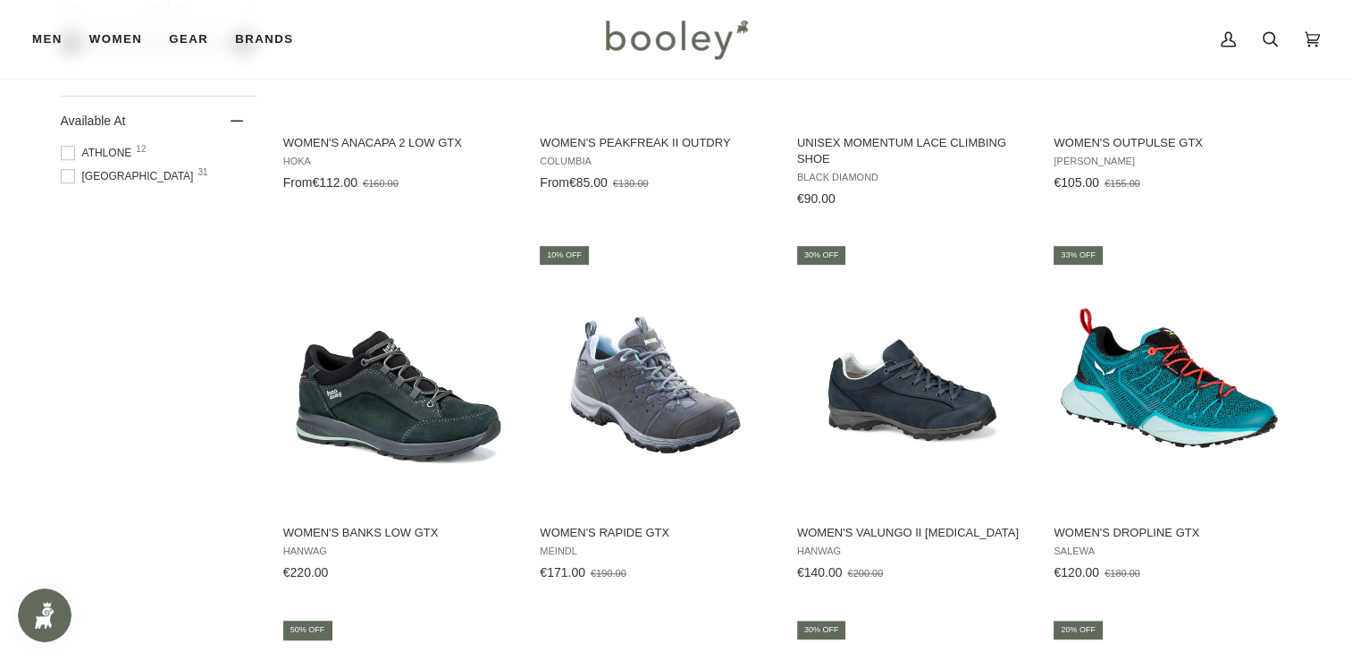
scroll to position [1224, 0]
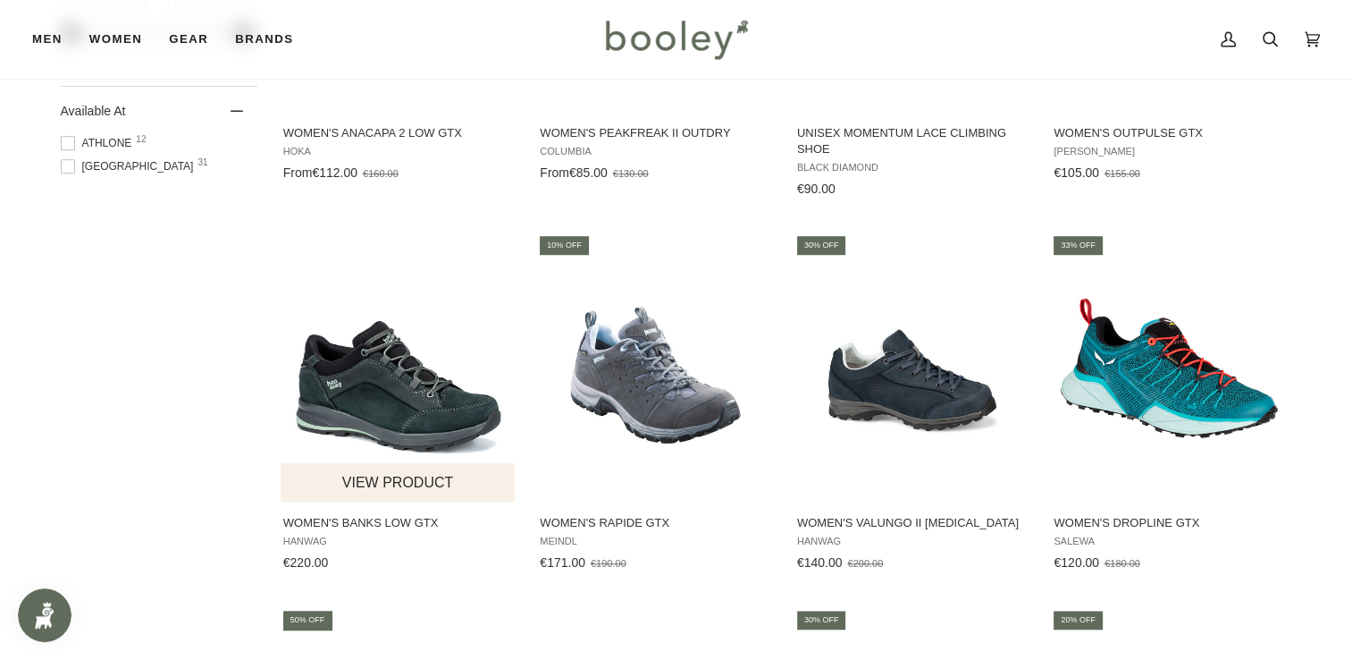
click at [391, 362] on img "Women's Banks Low GTX" at bounding box center [399, 367] width 237 height 237
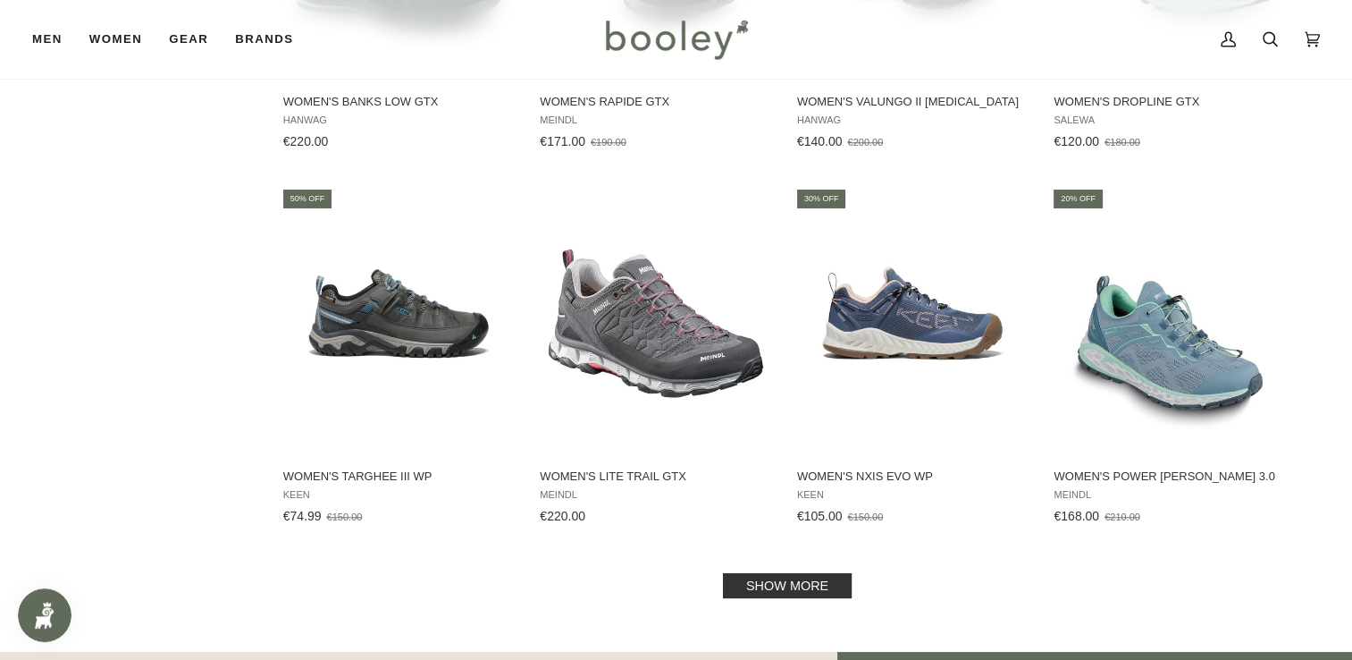
scroll to position [1648, 0]
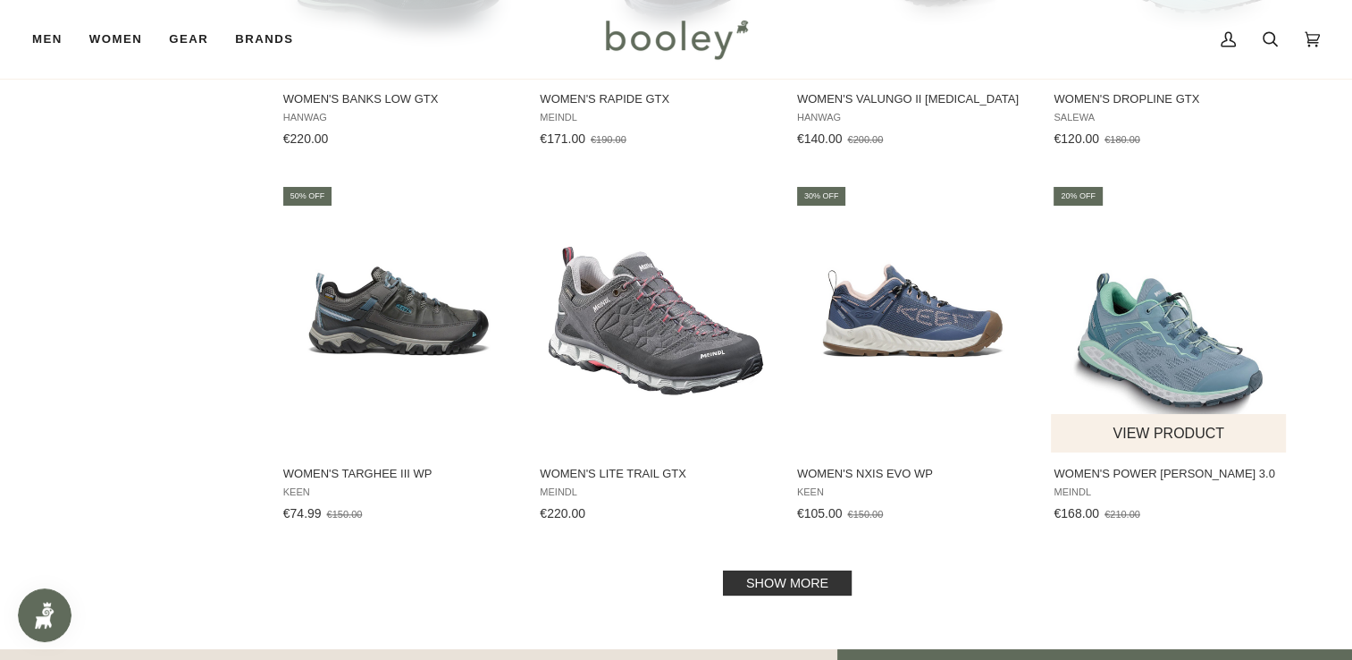
click at [1172, 360] on img "Women's Power Walker 3.0" at bounding box center [1169, 318] width 237 height 237
click at [748, 578] on link "Show more" at bounding box center [787, 582] width 129 height 25
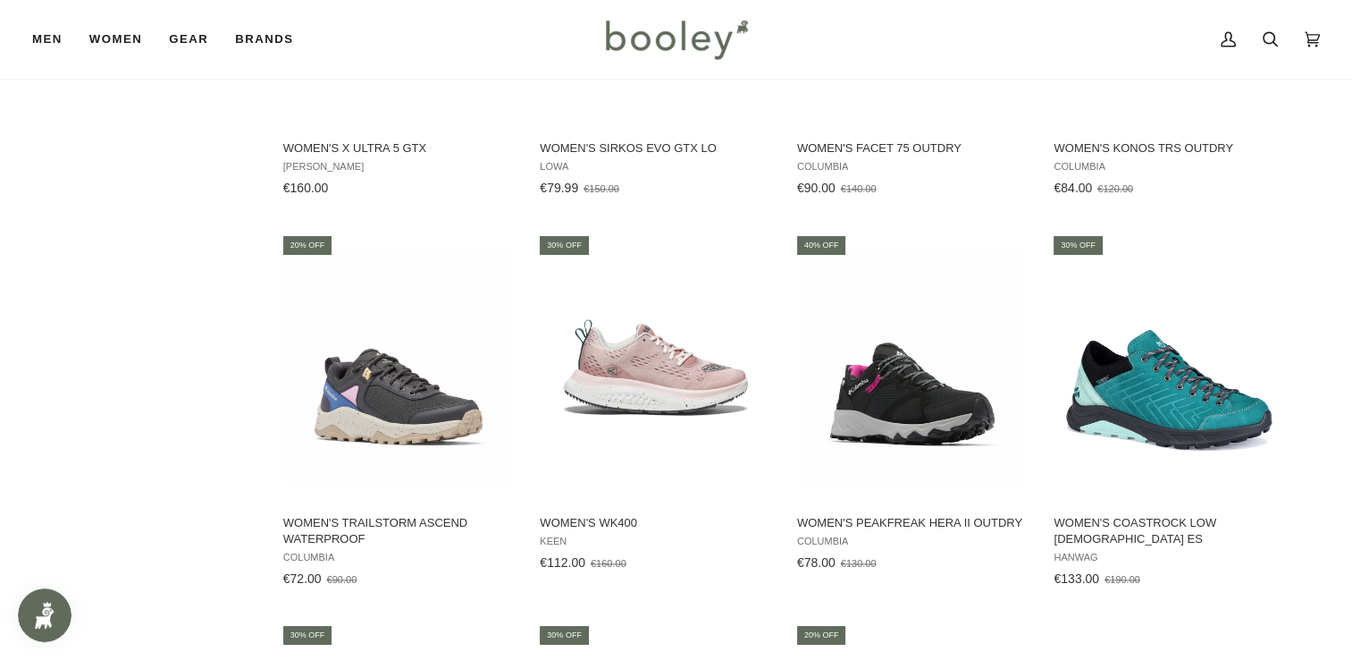
scroll to position [2362, 0]
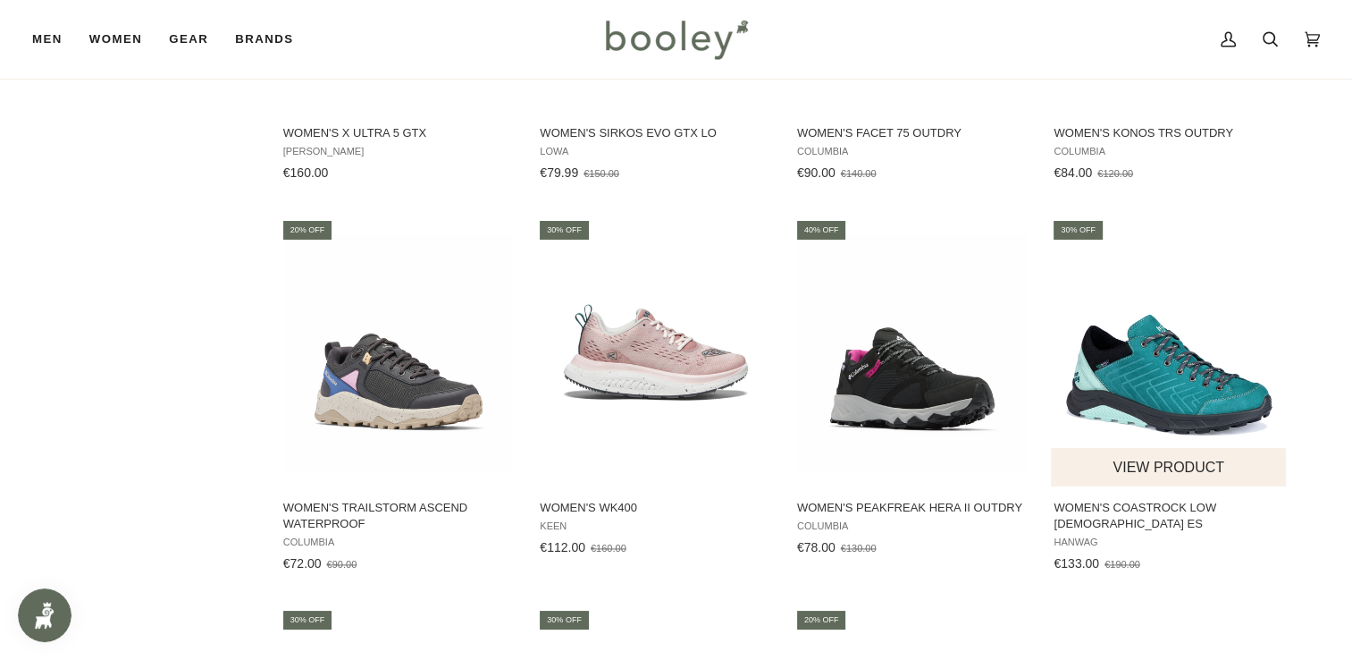
click at [1198, 395] on img "Women's Coastrock Low Lady ES" at bounding box center [1169, 352] width 237 height 237
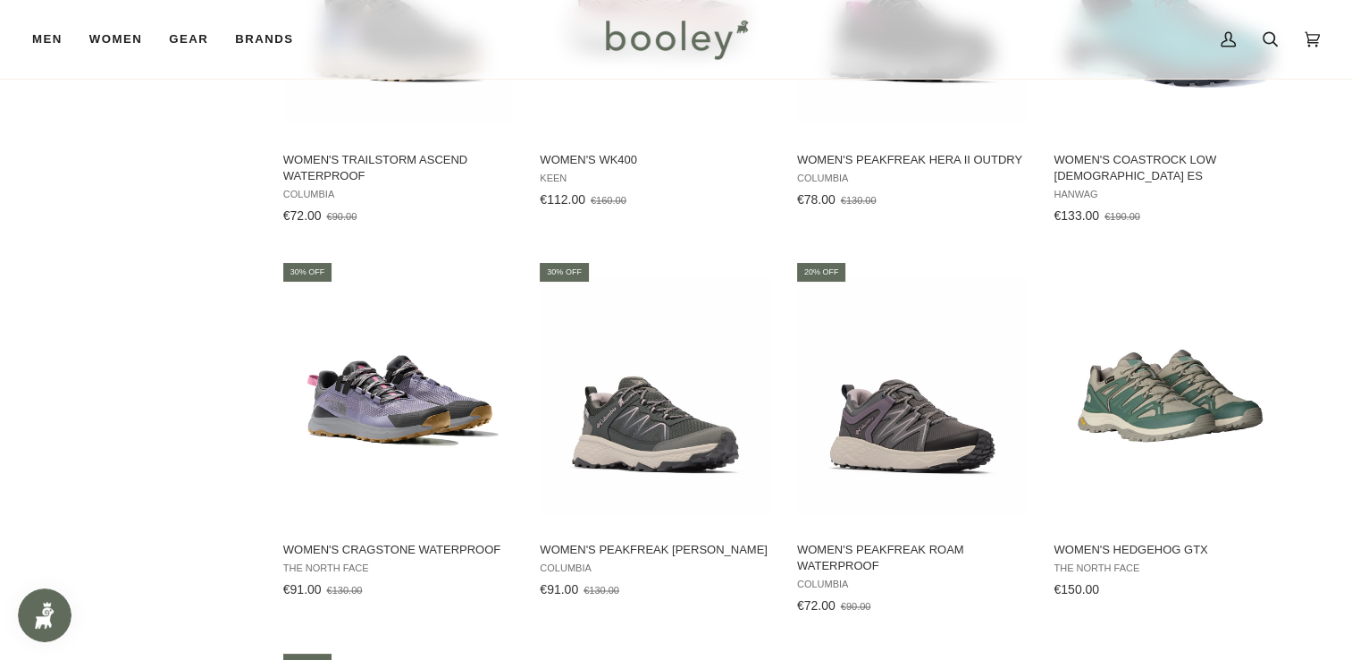
scroll to position [2675, 0]
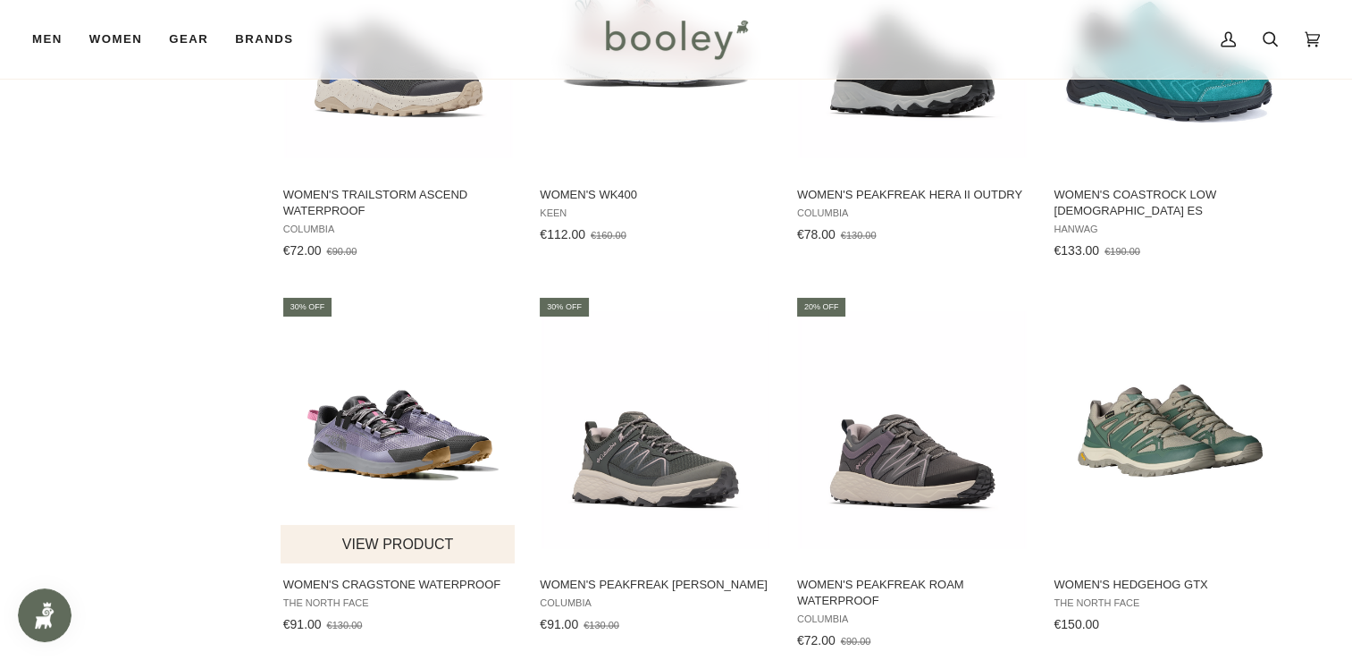
click at [379, 415] on img "Women's Cragstone Waterproof" at bounding box center [399, 429] width 237 height 237
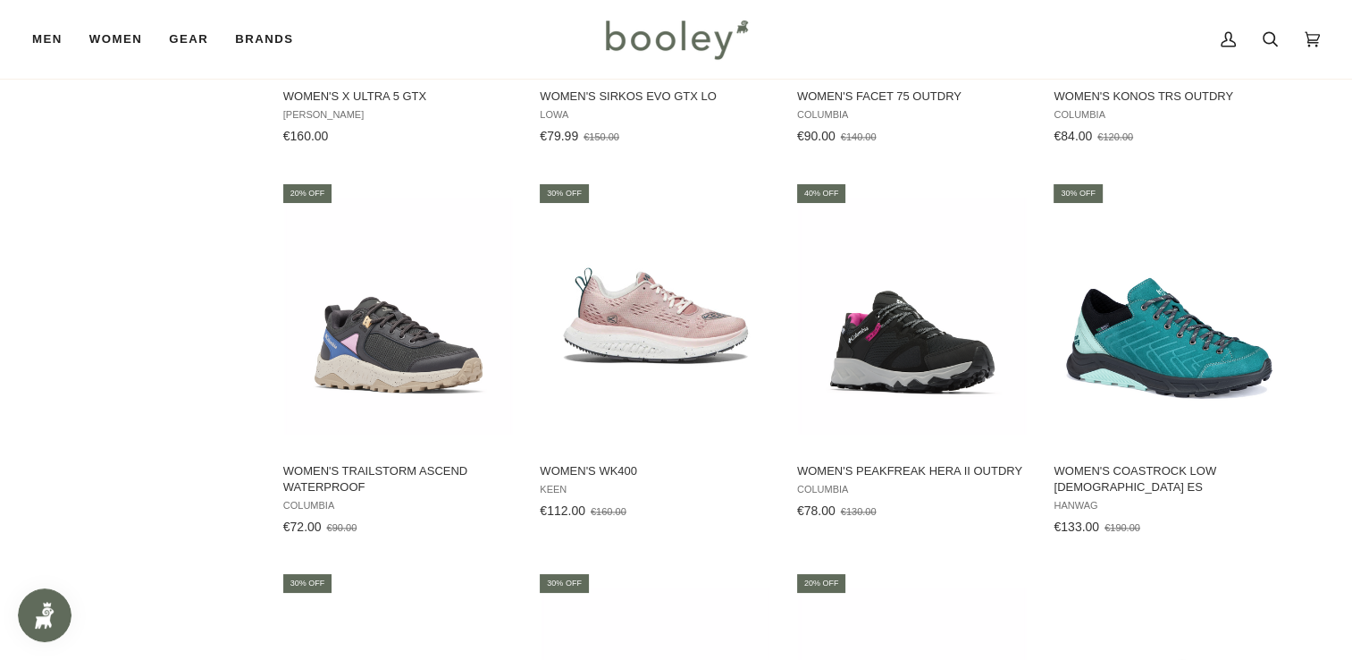
scroll to position [2414, 0]
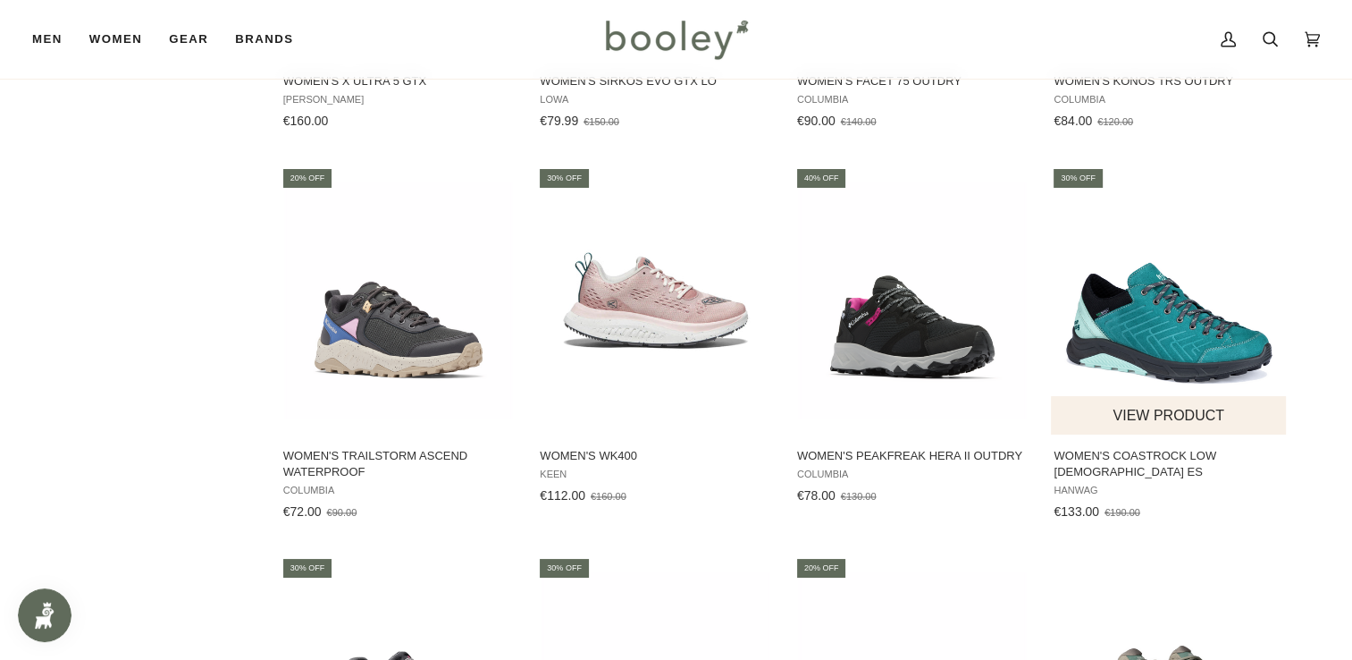
click at [1165, 331] on img "Women's Coastrock Low Lady ES" at bounding box center [1169, 300] width 237 height 237
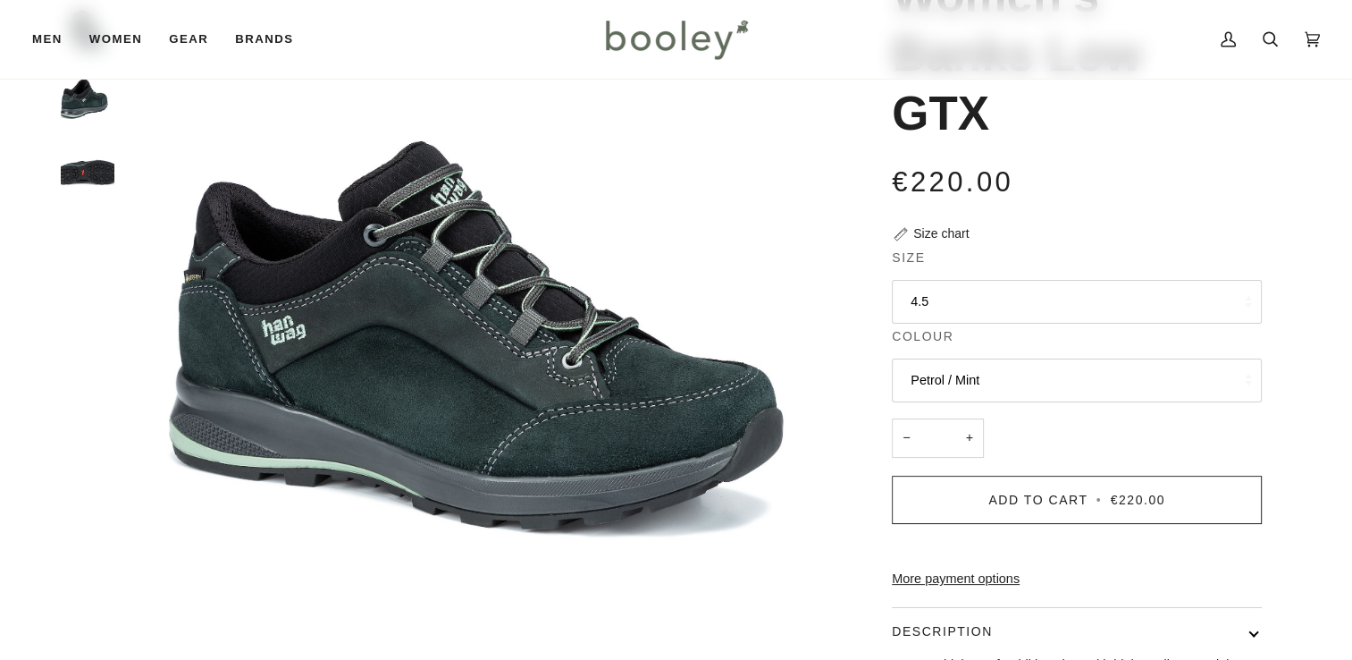
scroll to position [207, 0]
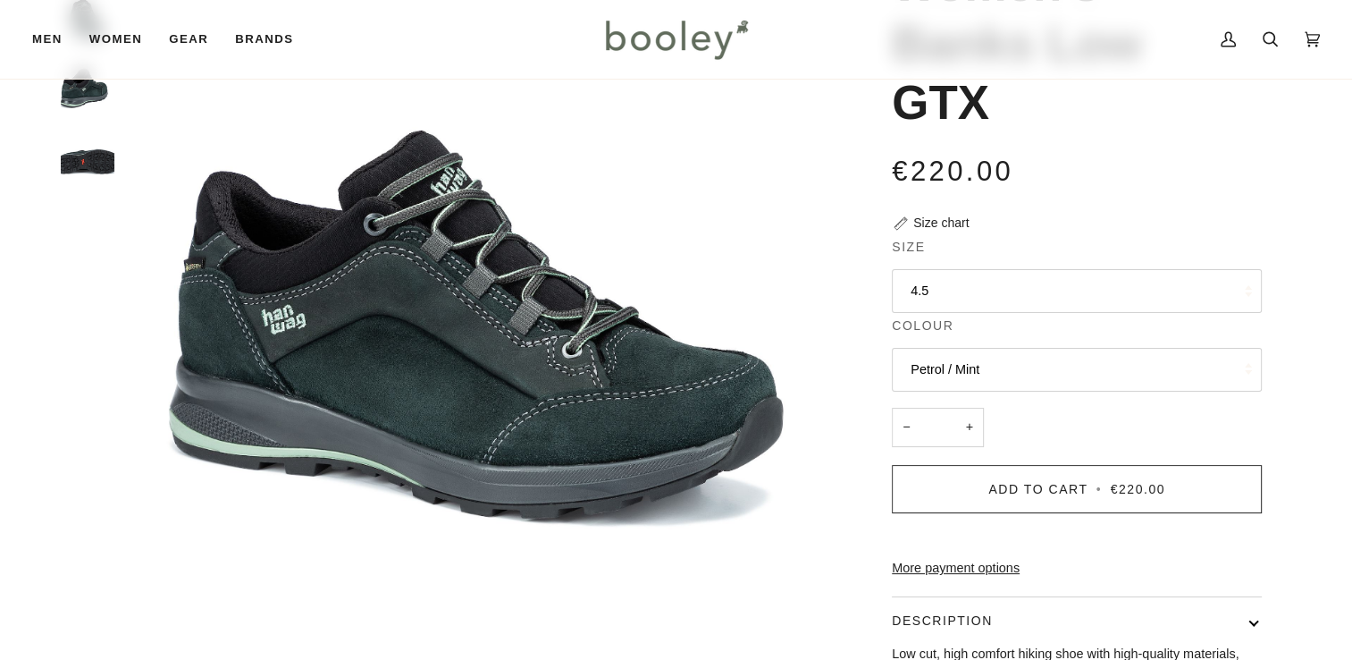
click at [1018, 291] on button "4.5" at bounding box center [1077, 291] width 370 height 44
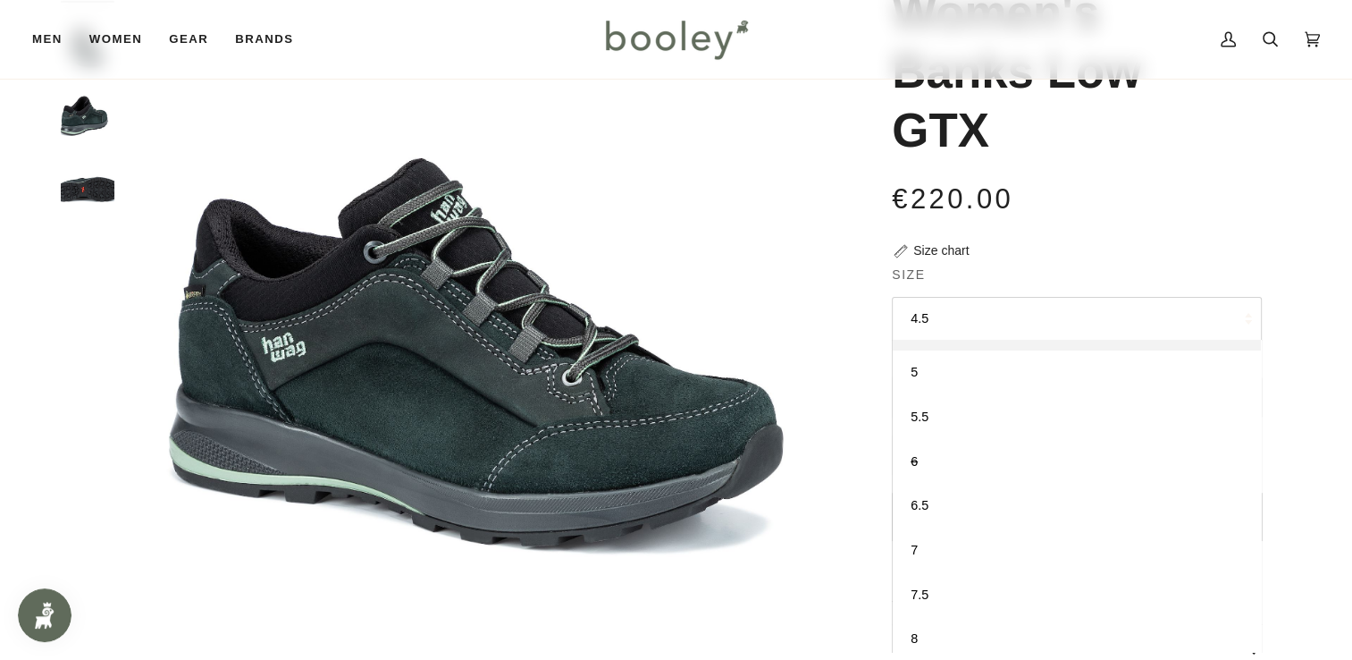
scroll to position [167, 0]
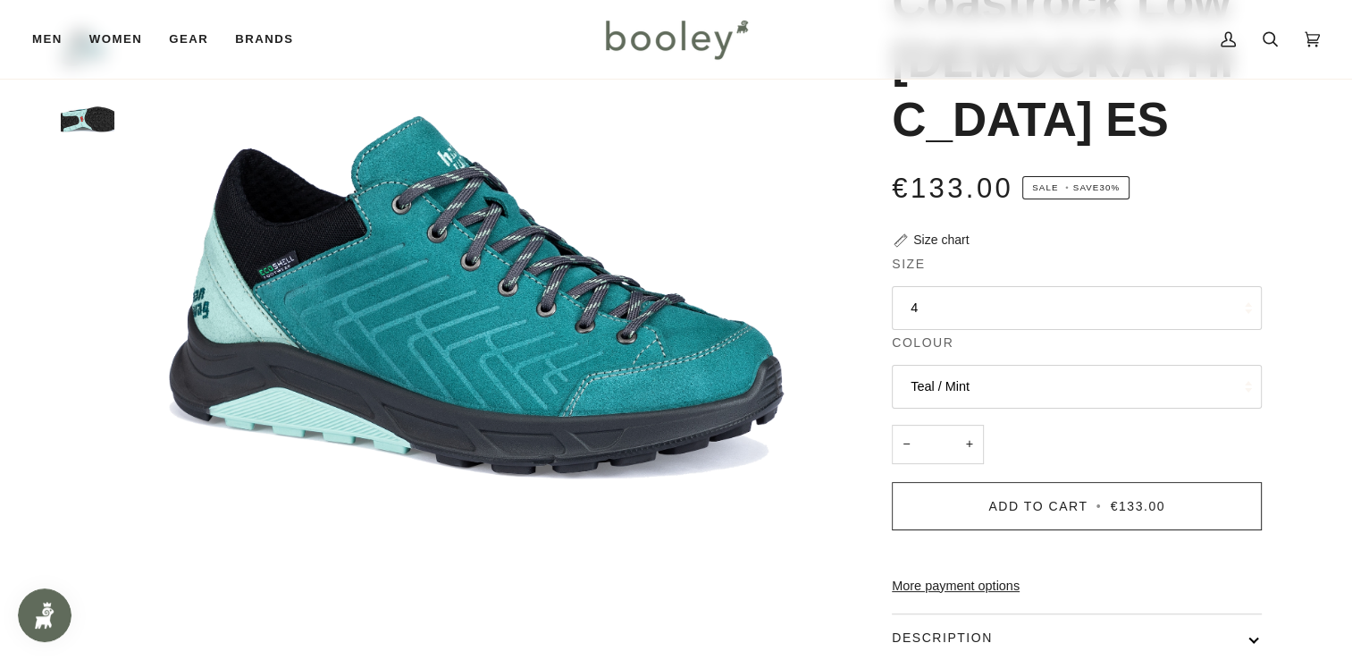
scroll to position [254, 0]
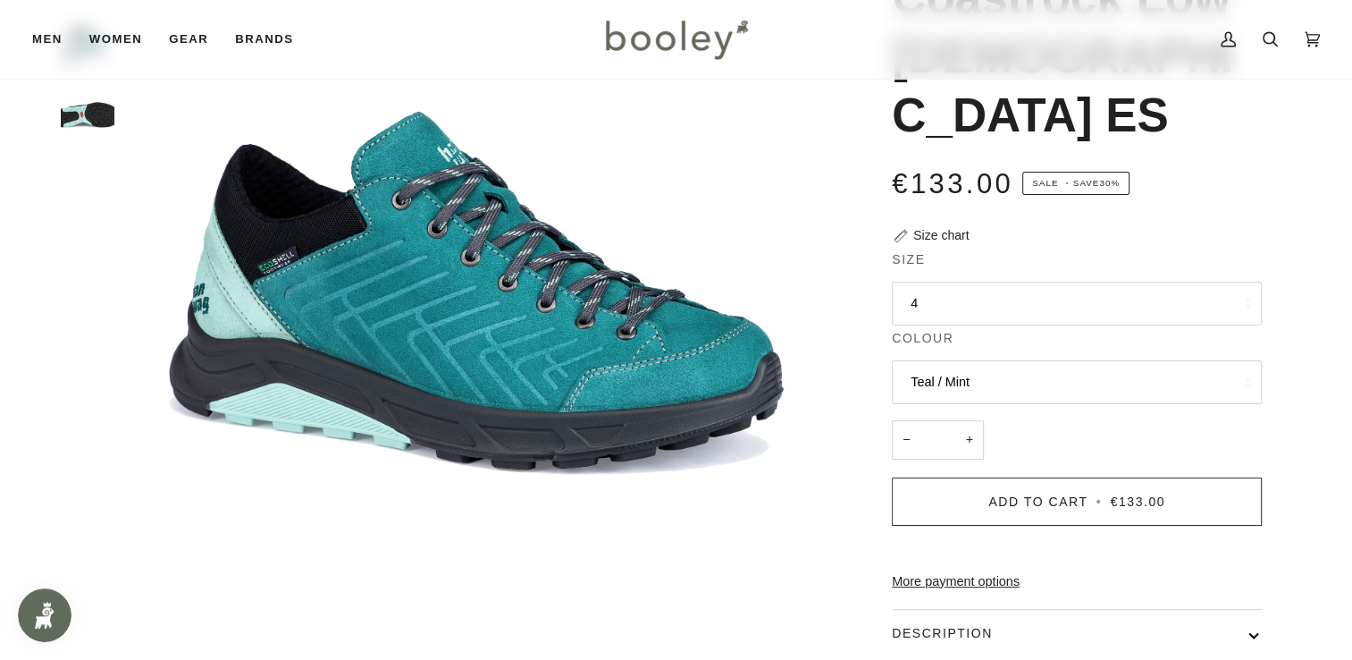
click at [959, 282] on button "4" at bounding box center [1077, 304] width 370 height 44
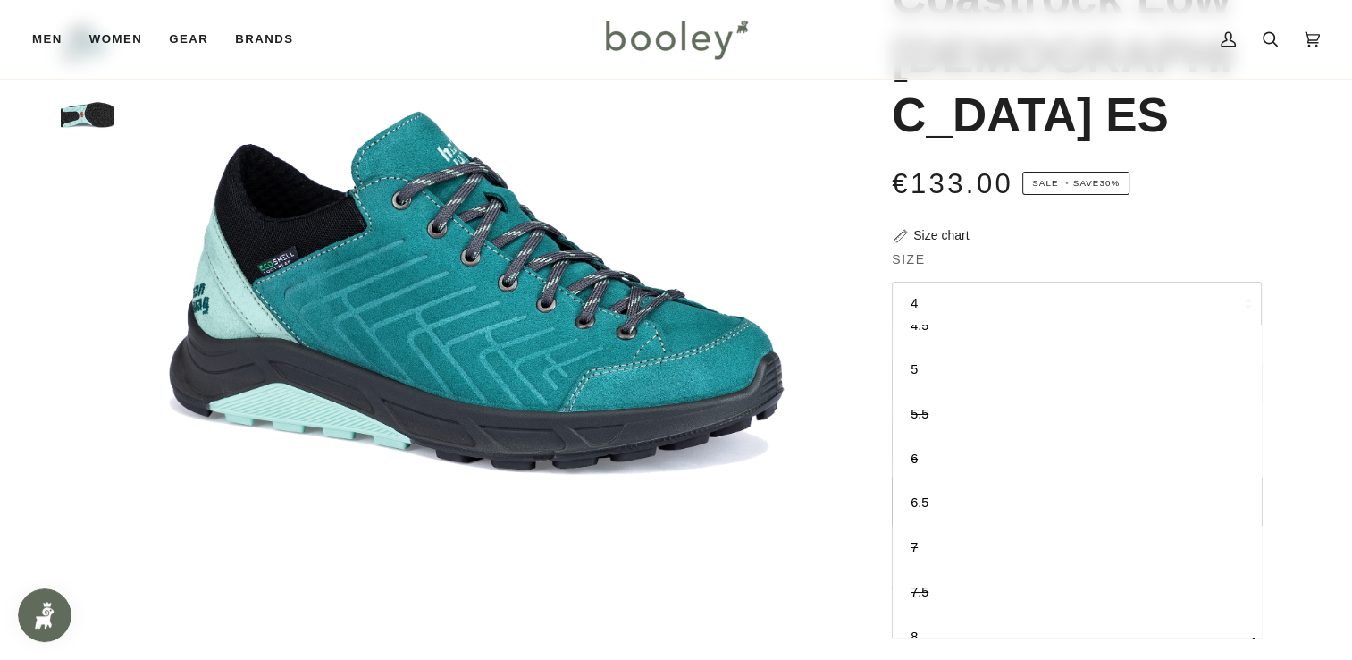
scroll to position [0, 0]
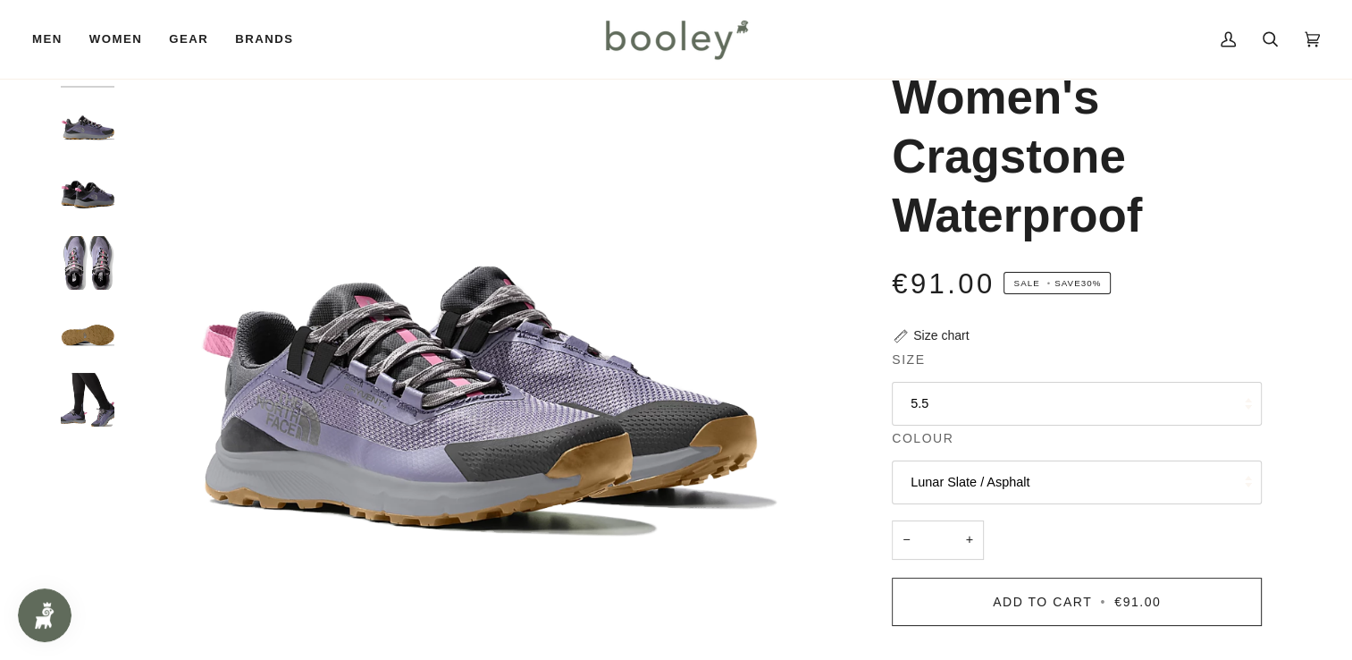
click at [990, 399] on button "5.5" at bounding box center [1077, 404] width 370 height 44
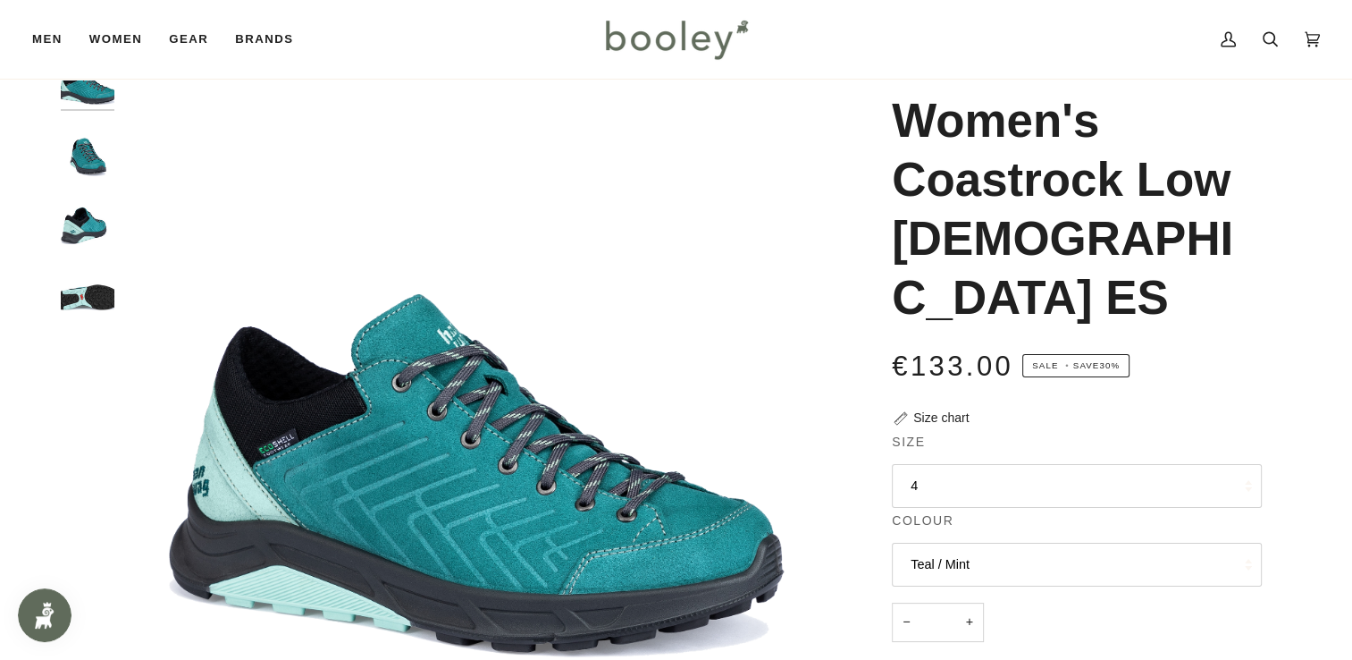
scroll to position [74, 0]
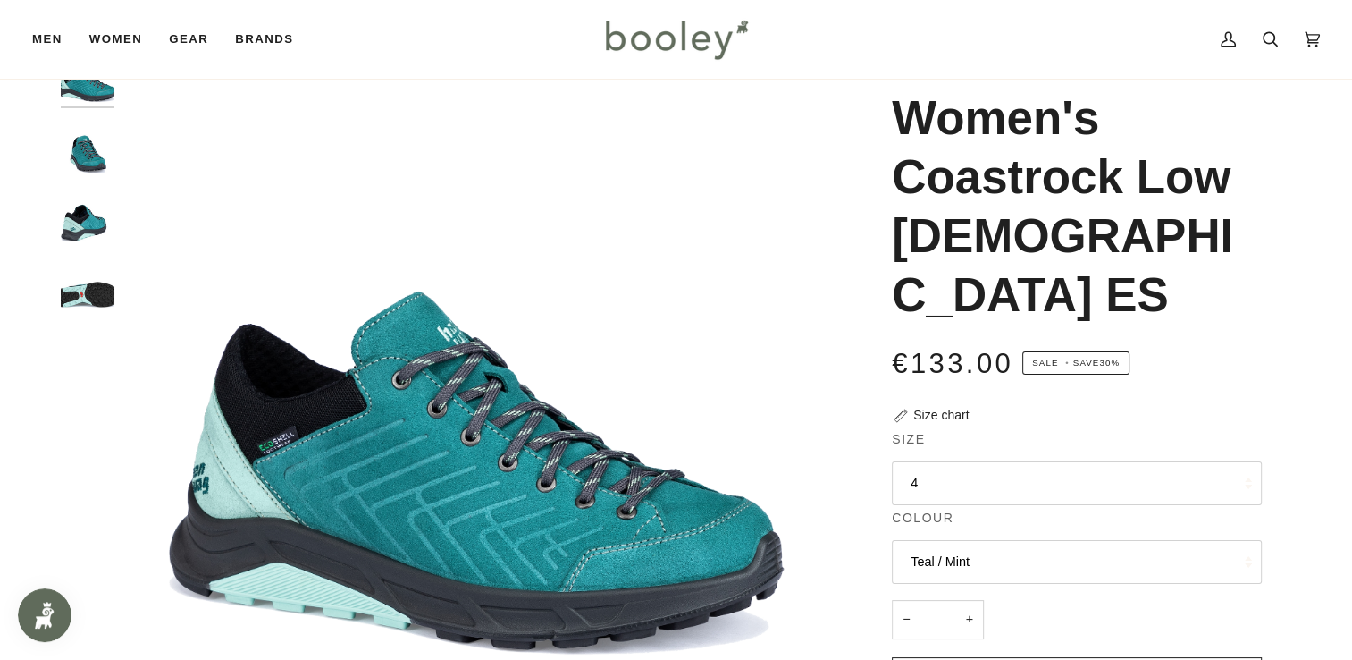
drag, startPoint x: 901, startPoint y: 122, endPoint x: 1072, endPoint y: 242, distance: 209.0
click at [1072, 242] on h1 "Women's Coastrock Low [DEMOGRAPHIC_DATA] ES" at bounding box center [1070, 206] width 357 height 237
drag, startPoint x: 1072, startPoint y: 242, endPoint x: 1033, endPoint y: 202, distance: 55.6
copy h1 "Women's Coastrock Low [DEMOGRAPHIC_DATA] ES"
click at [970, 461] on button "4" at bounding box center [1077, 483] width 370 height 44
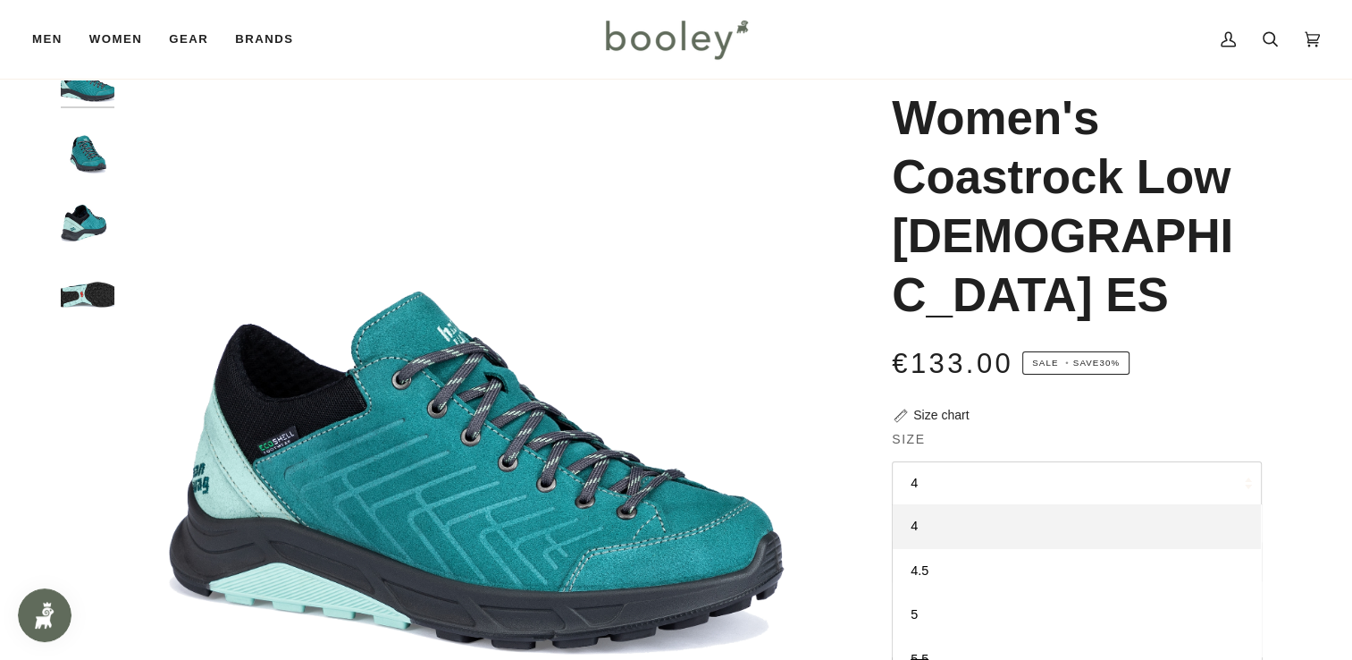
scroll to position [87, 0]
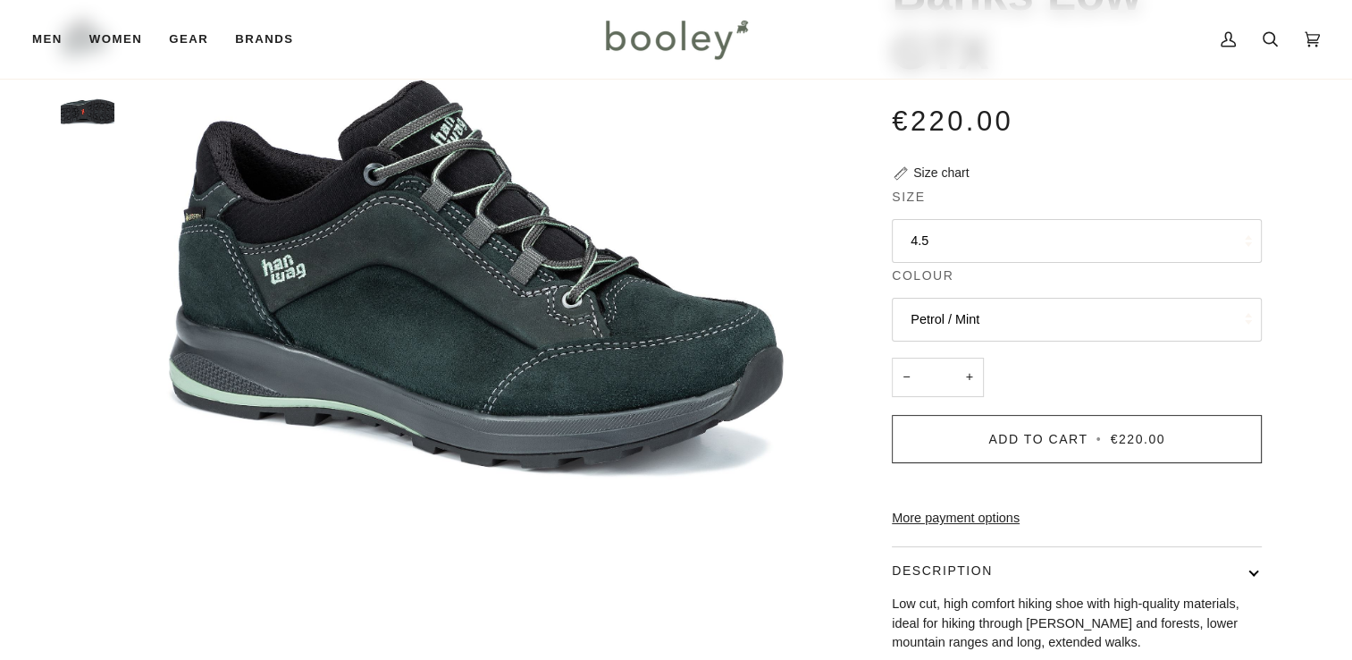
scroll to position [268, 0]
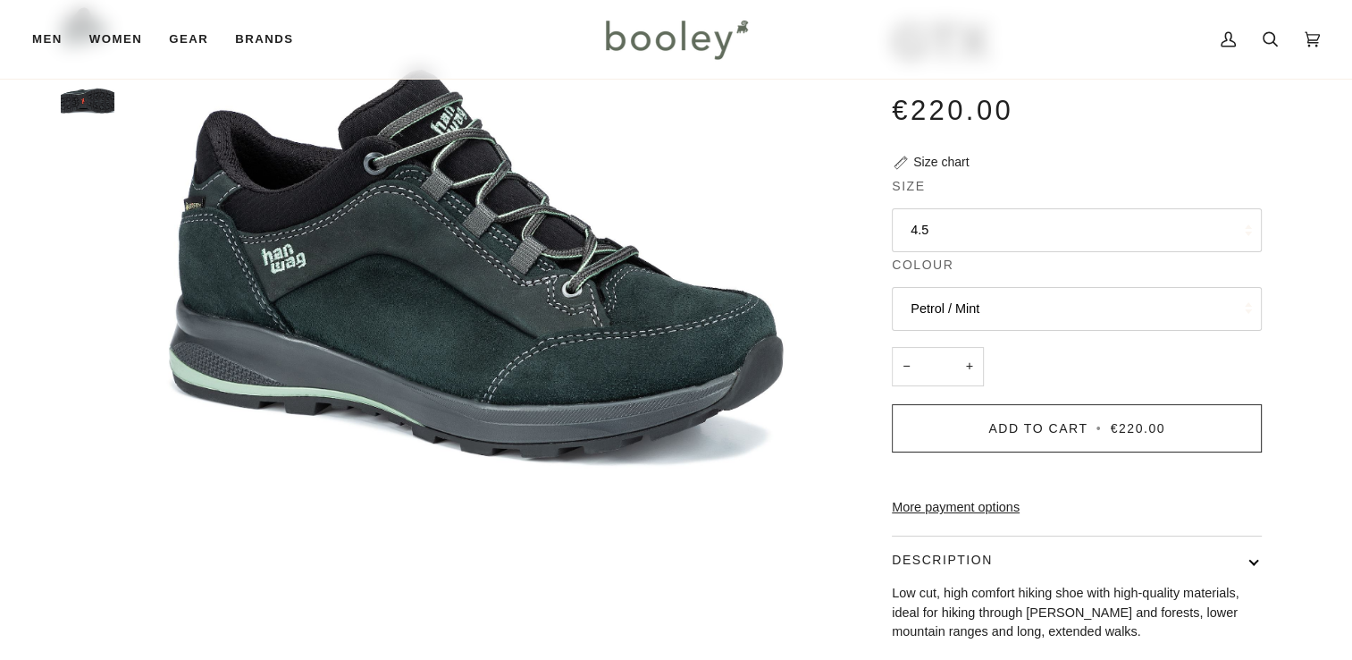
click at [1091, 322] on button "Petrol / Mint" at bounding box center [1077, 309] width 370 height 44
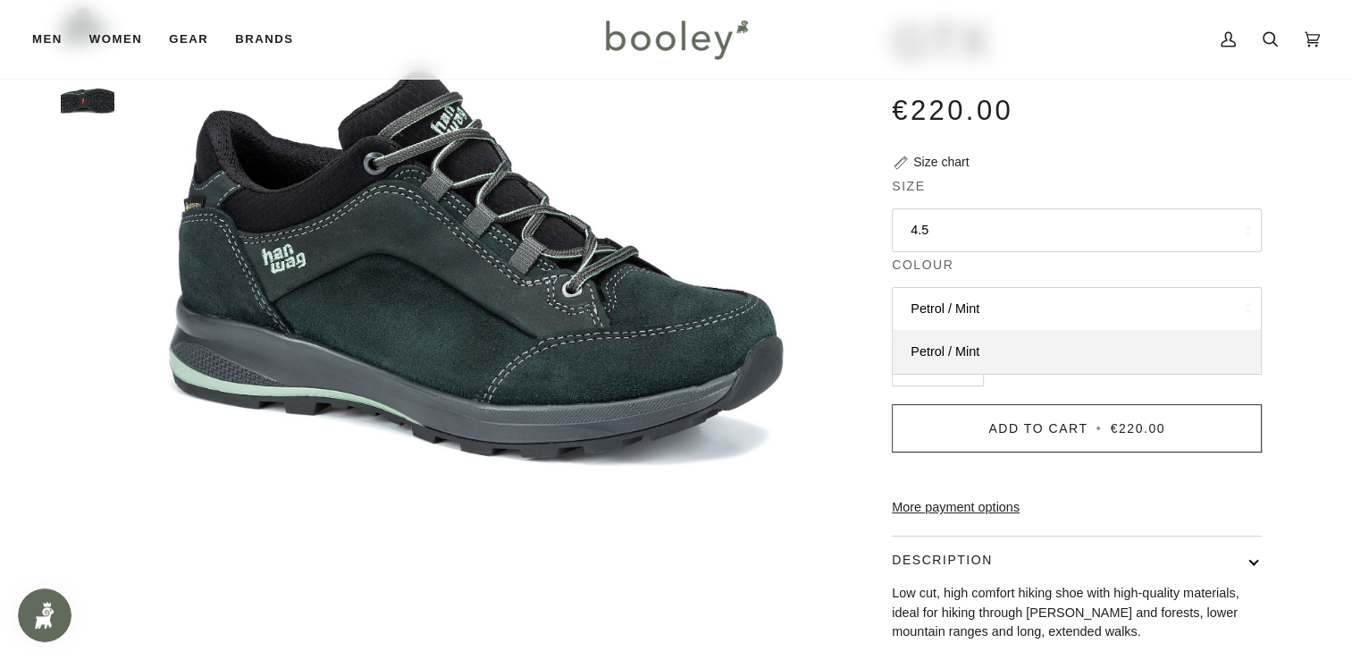
scroll to position [0, 0]
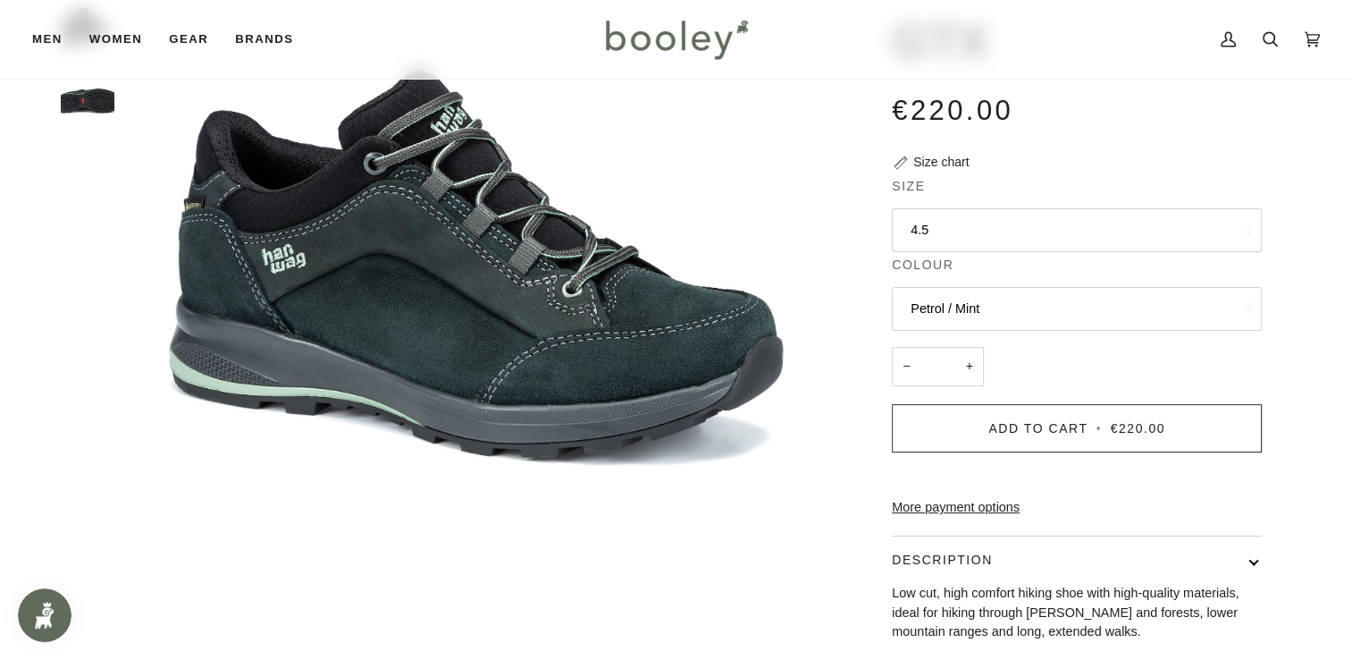
click at [1070, 246] on button "4.5" at bounding box center [1077, 230] width 370 height 44
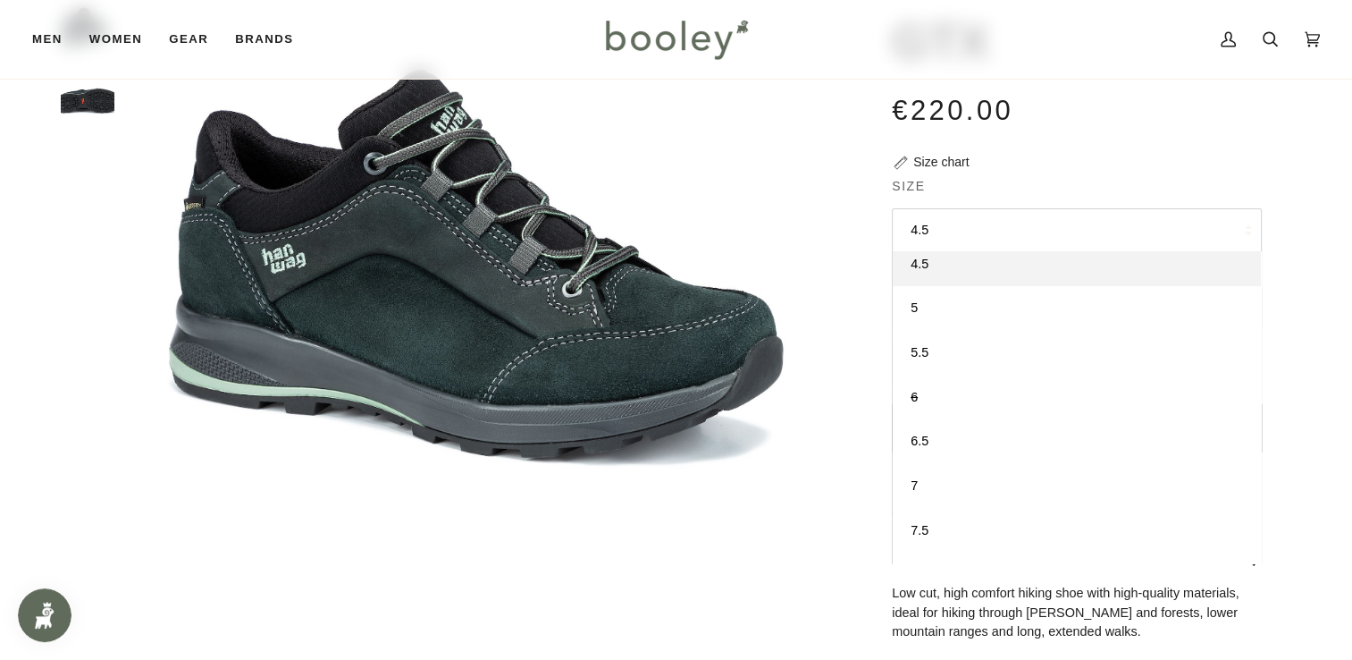
scroll to position [57, 0]
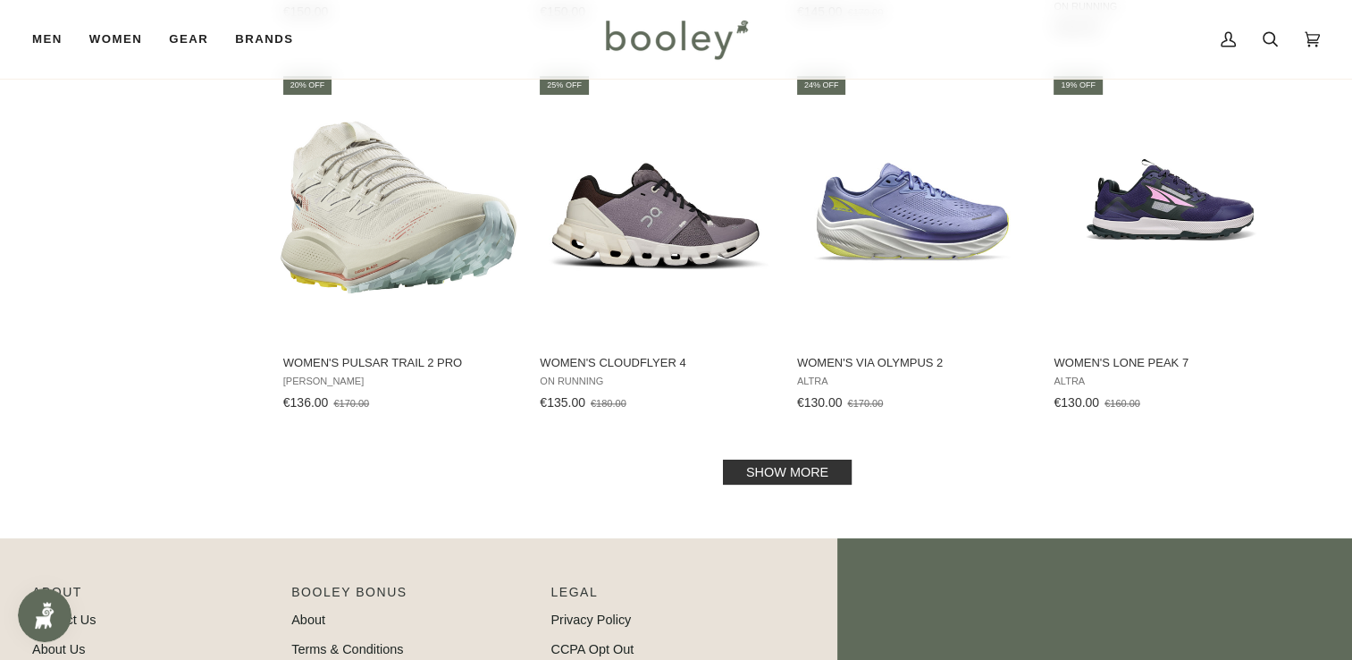
scroll to position [1772, 0]
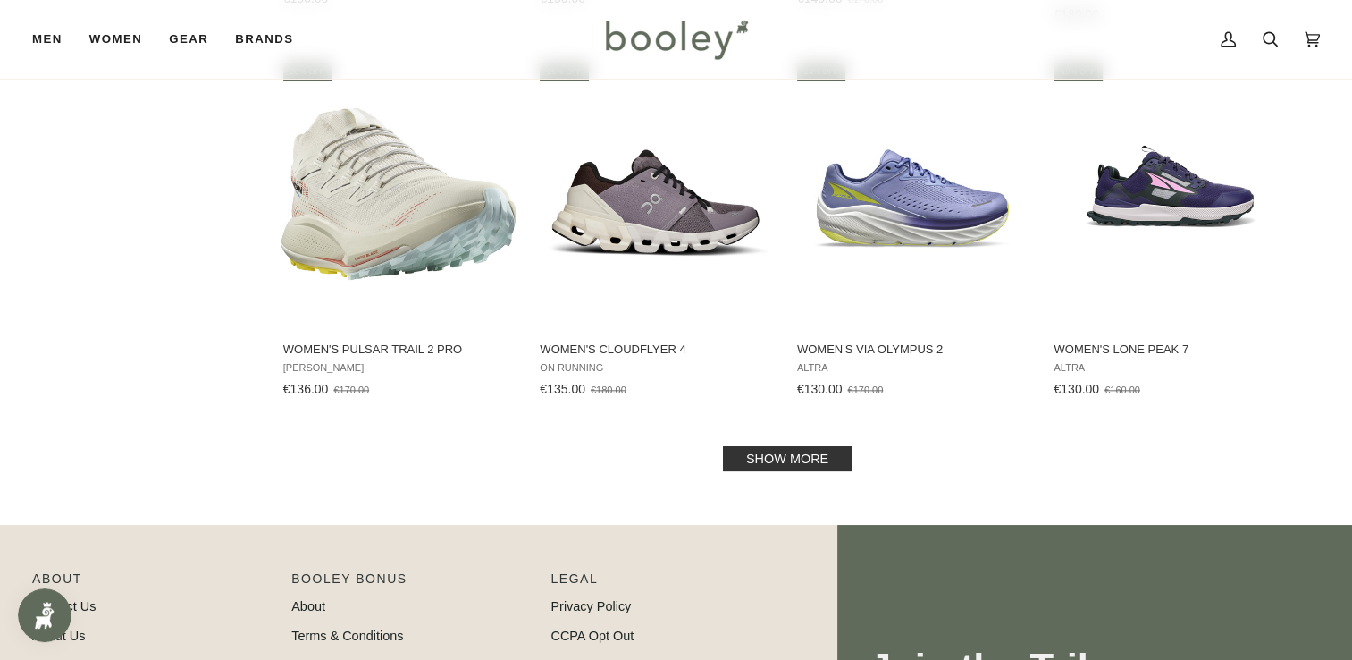
click at [774, 456] on link "Show more" at bounding box center [787, 458] width 129 height 25
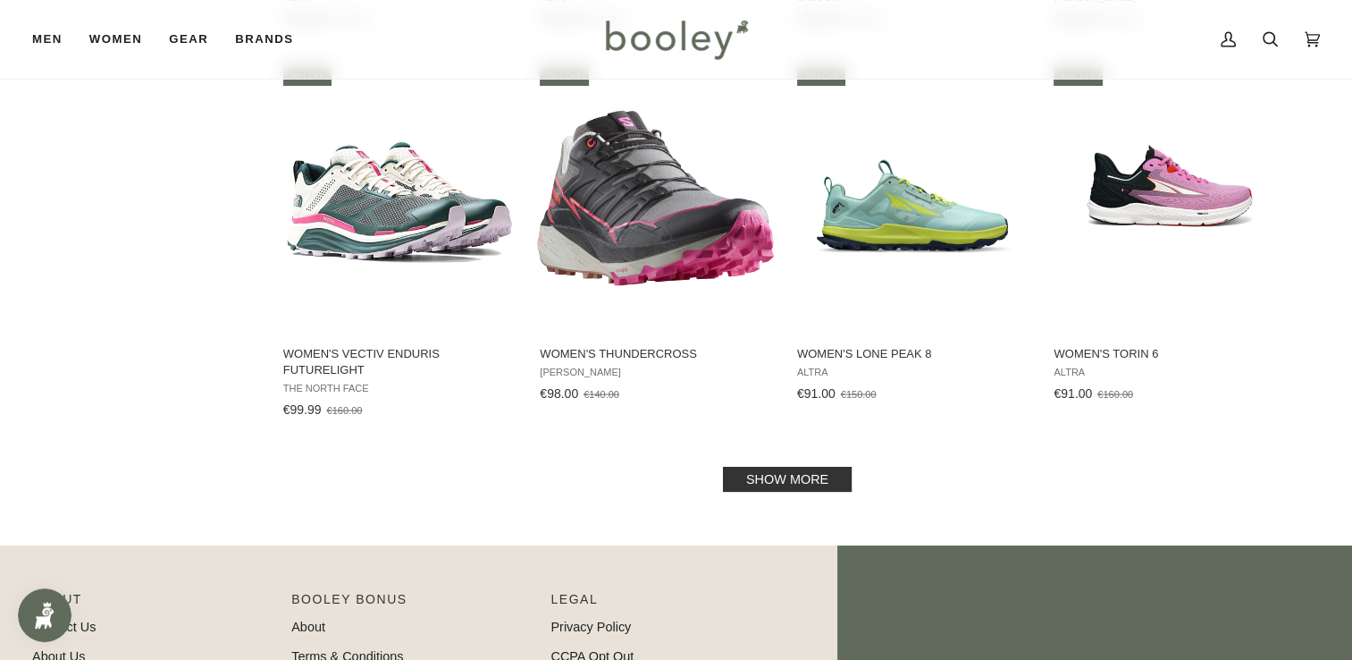
scroll to position [3724, 0]
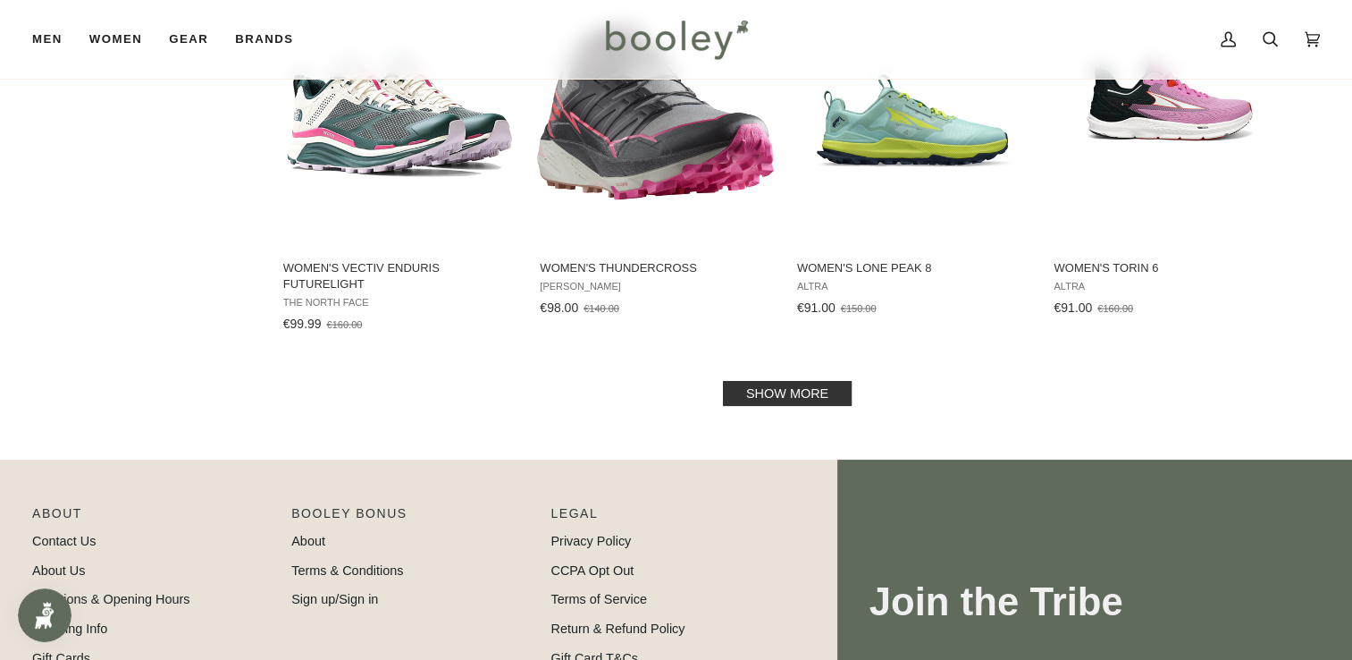
click at [792, 391] on link "Show more" at bounding box center [787, 393] width 129 height 25
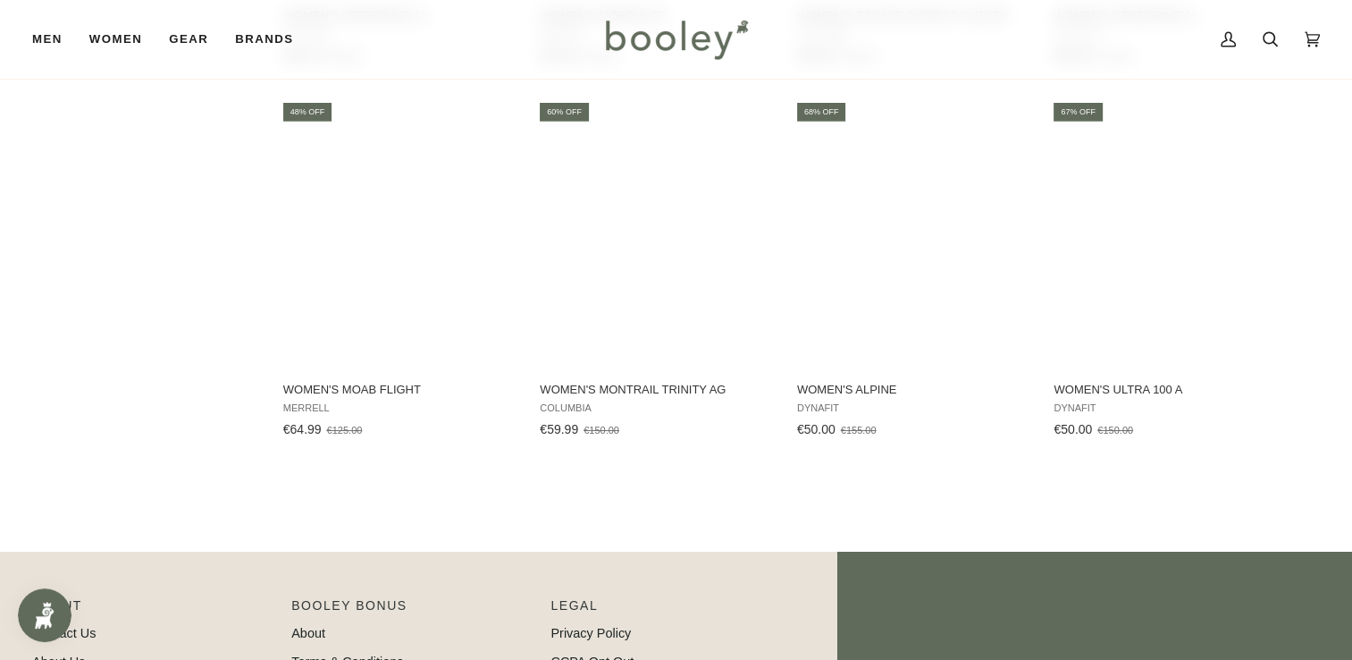
scroll to position [4753, 0]
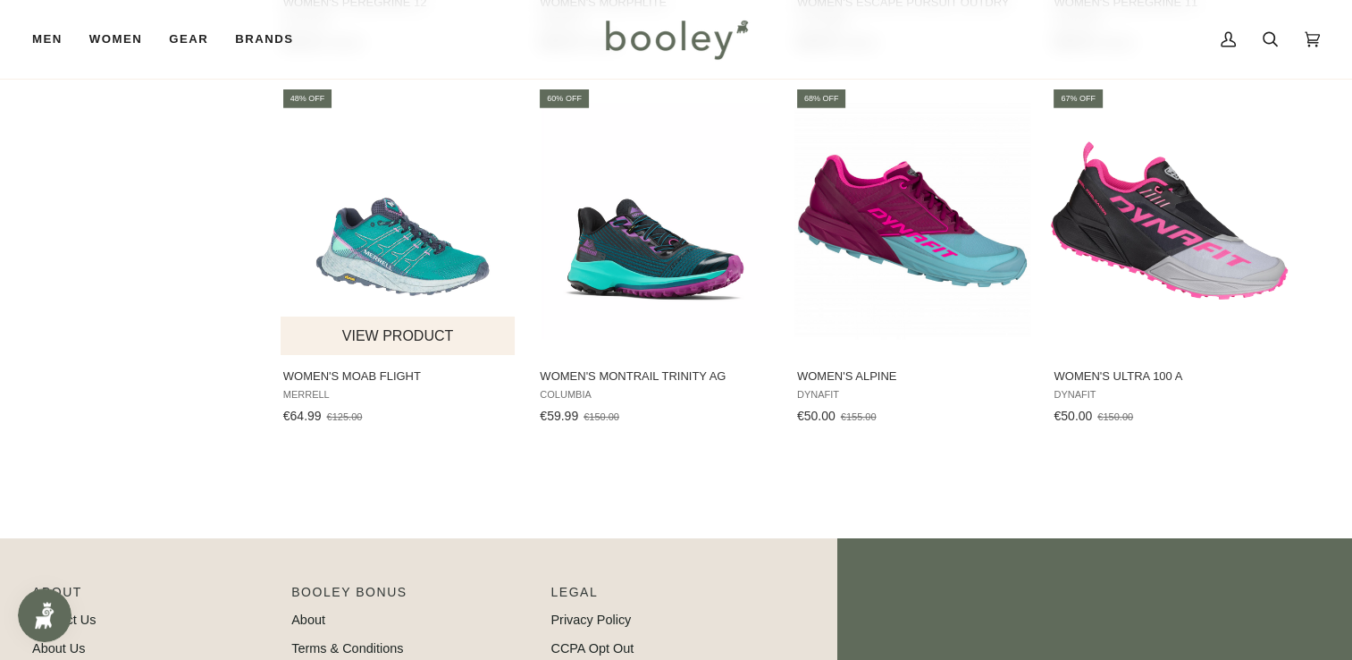
click at [433, 251] on img "Women's Moab Flight" at bounding box center [399, 221] width 237 height 237
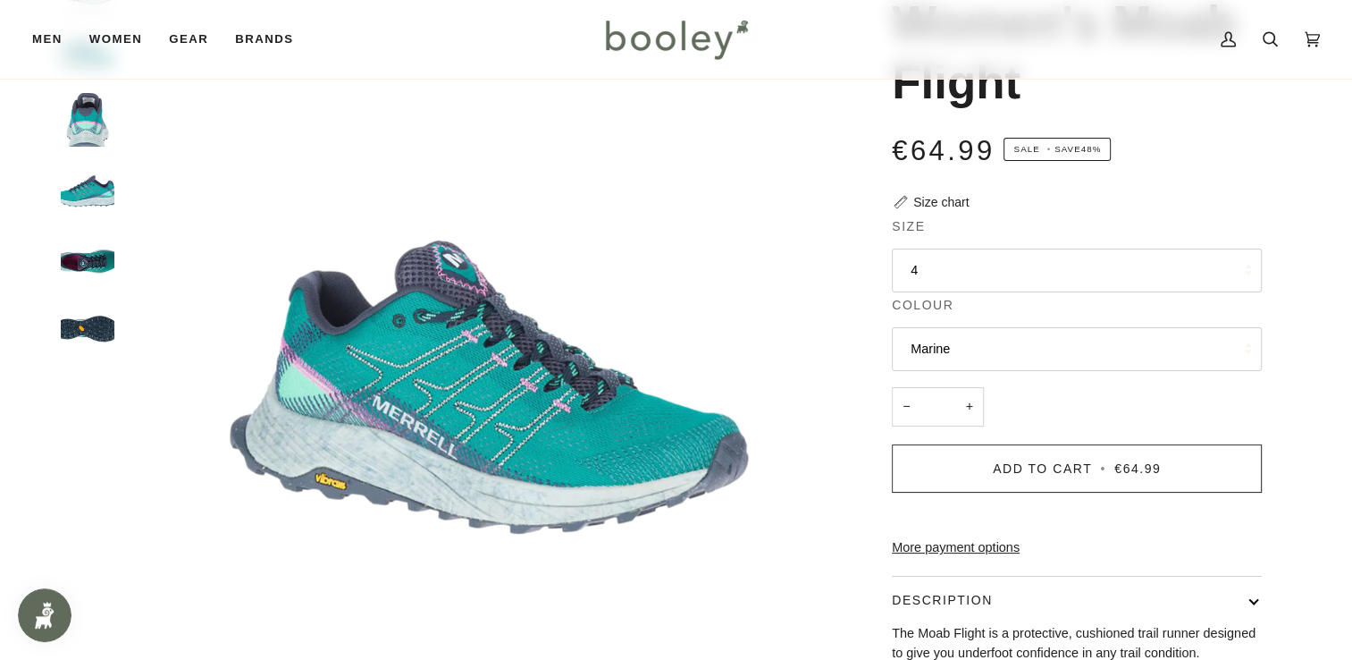
click at [949, 254] on button "4" at bounding box center [1077, 270] width 370 height 44
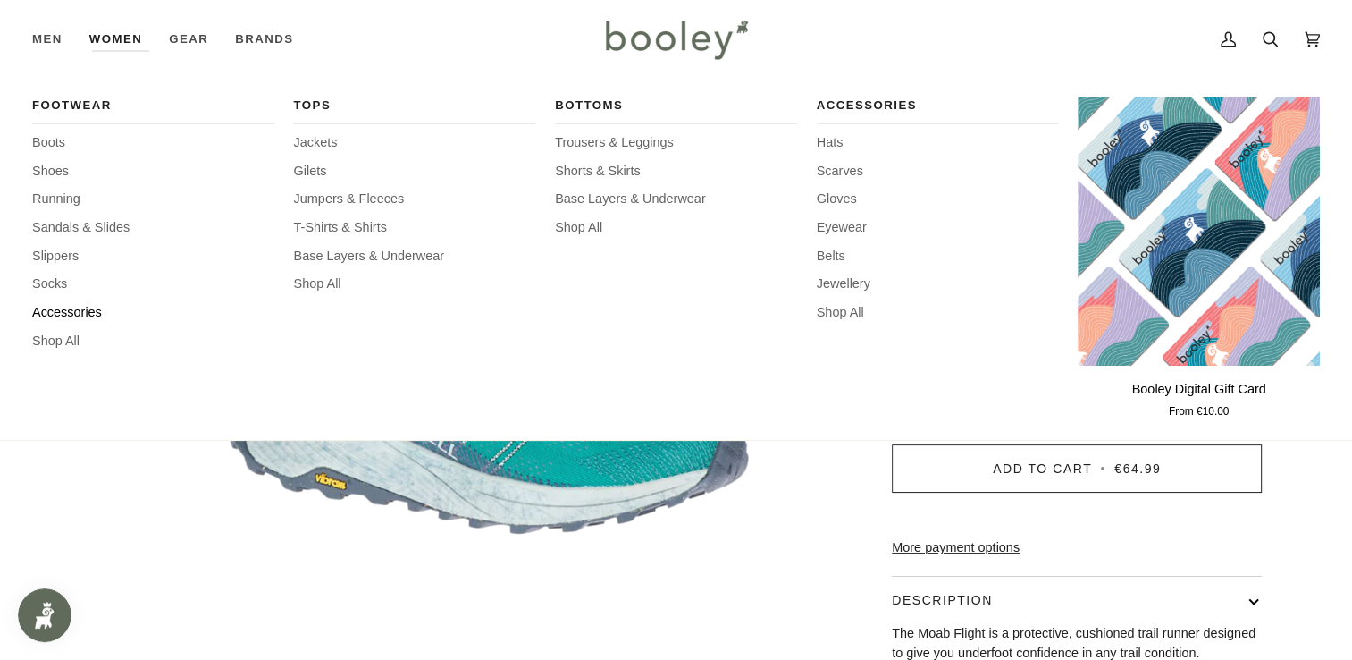
click at [60, 312] on span "Accessories" at bounding box center [153, 313] width 242 height 20
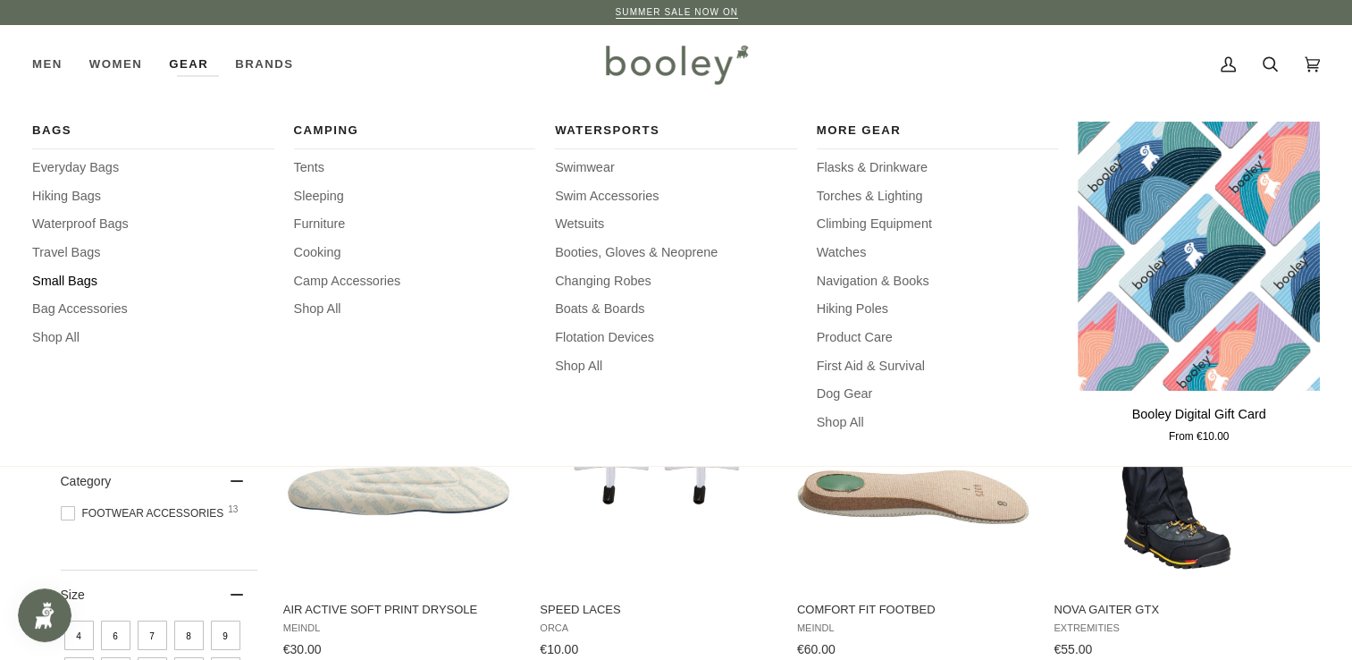
click at [75, 278] on span "Small Bags" at bounding box center [153, 282] width 242 height 20
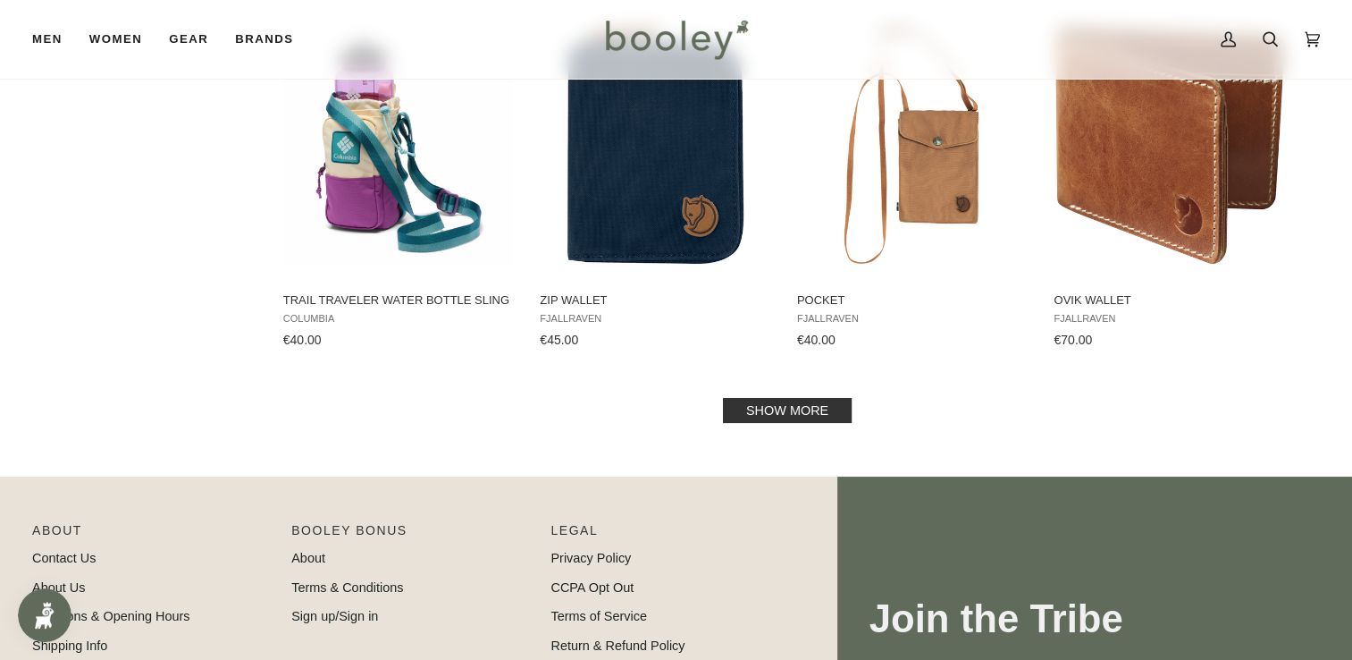
scroll to position [1837, 0]
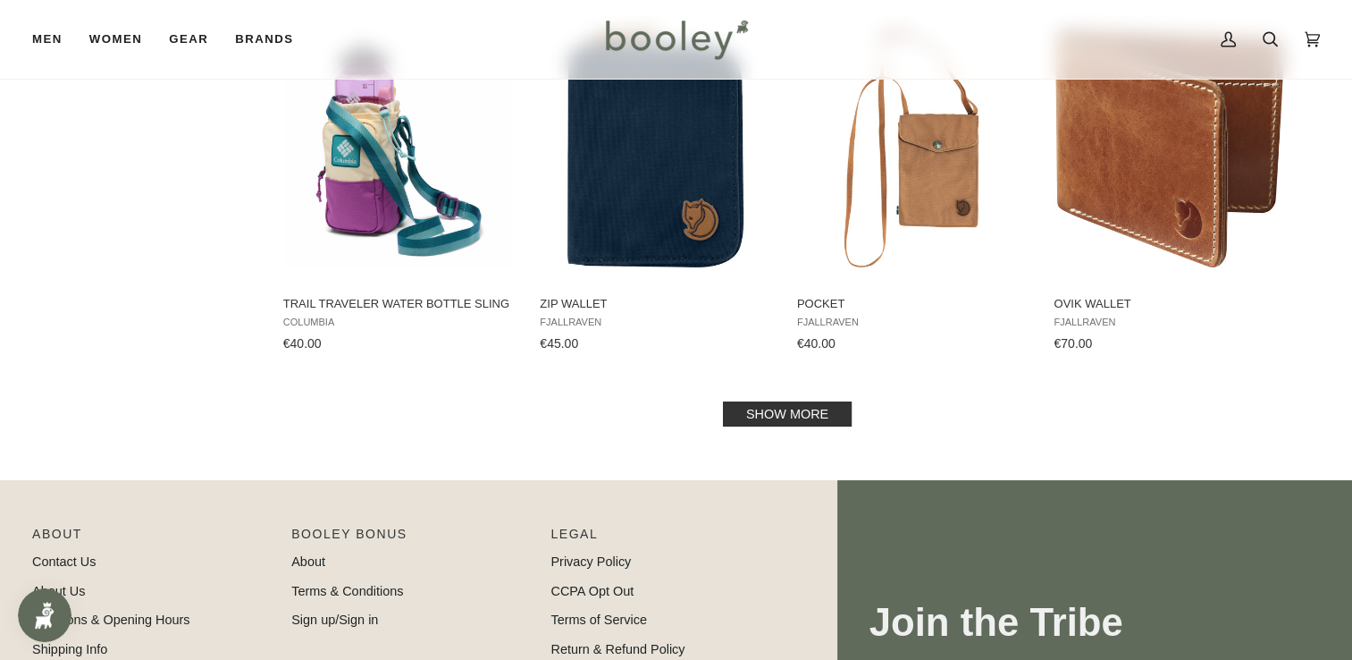
click at [802, 416] on link "Show more" at bounding box center [787, 413] width 129 height 25
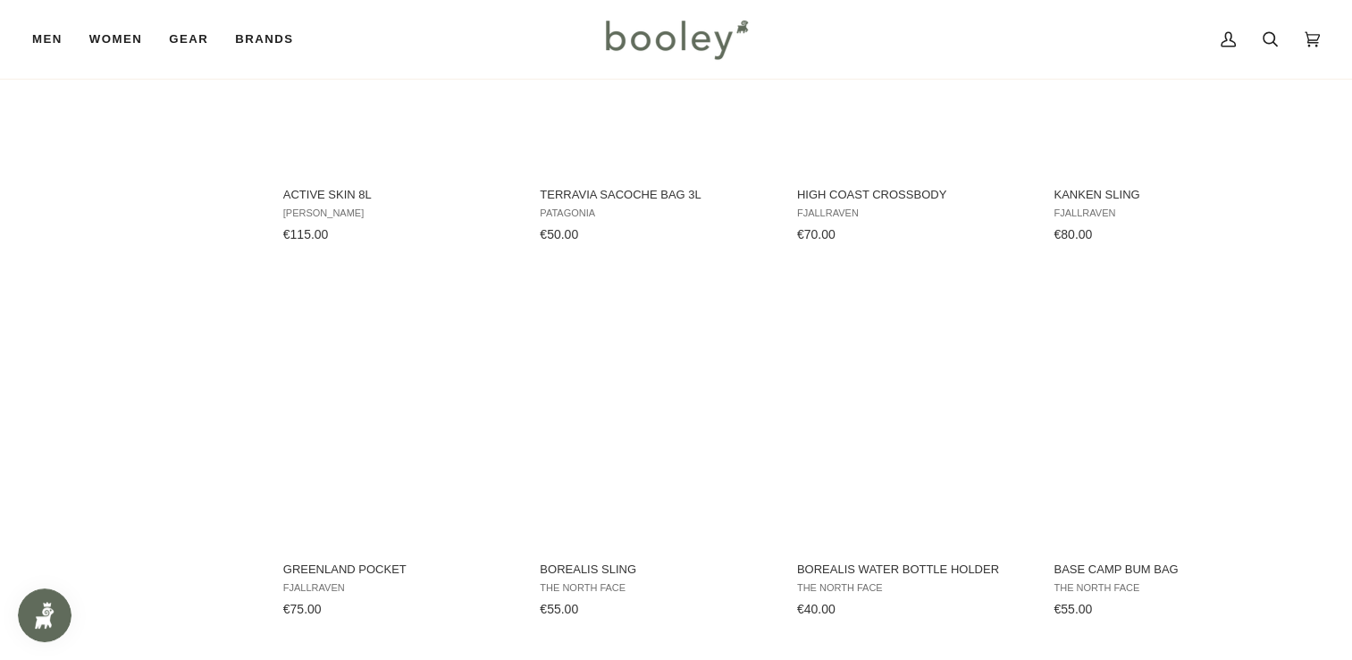
scroll to position [2680, 0]
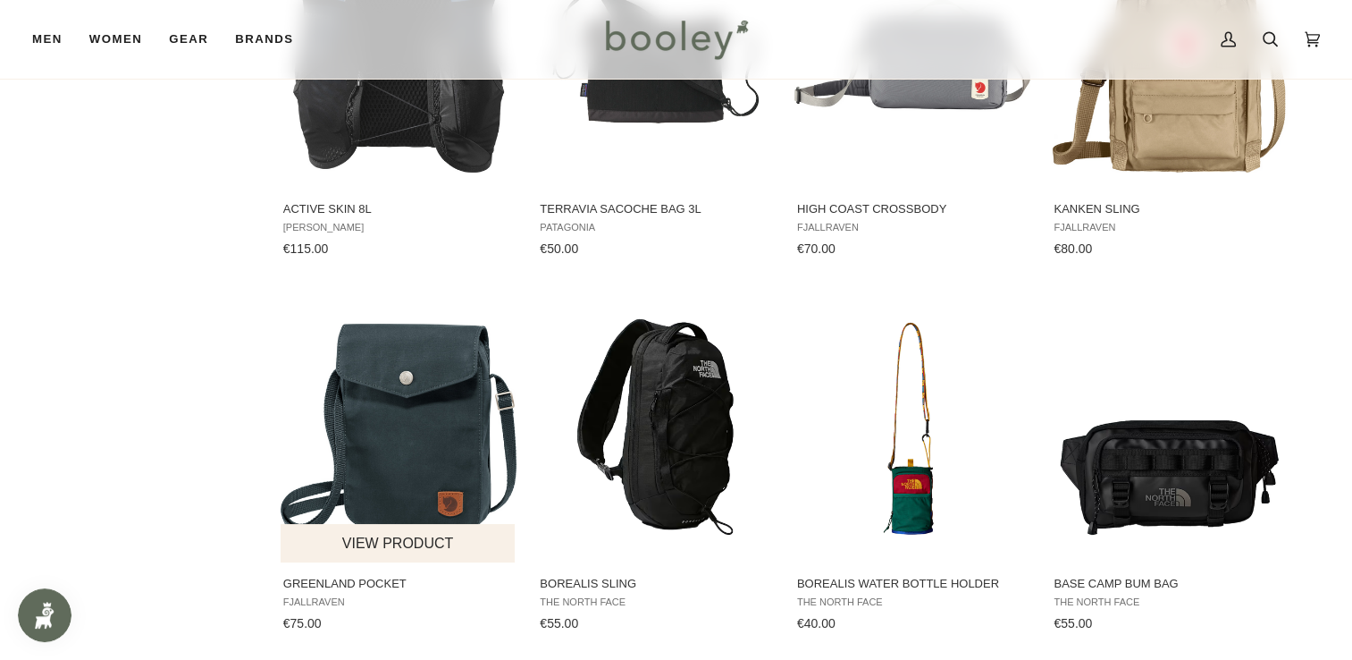
click at [447, 463] on img "Greenland Pocket" at bounding box center [399, 428] width 237 height 237
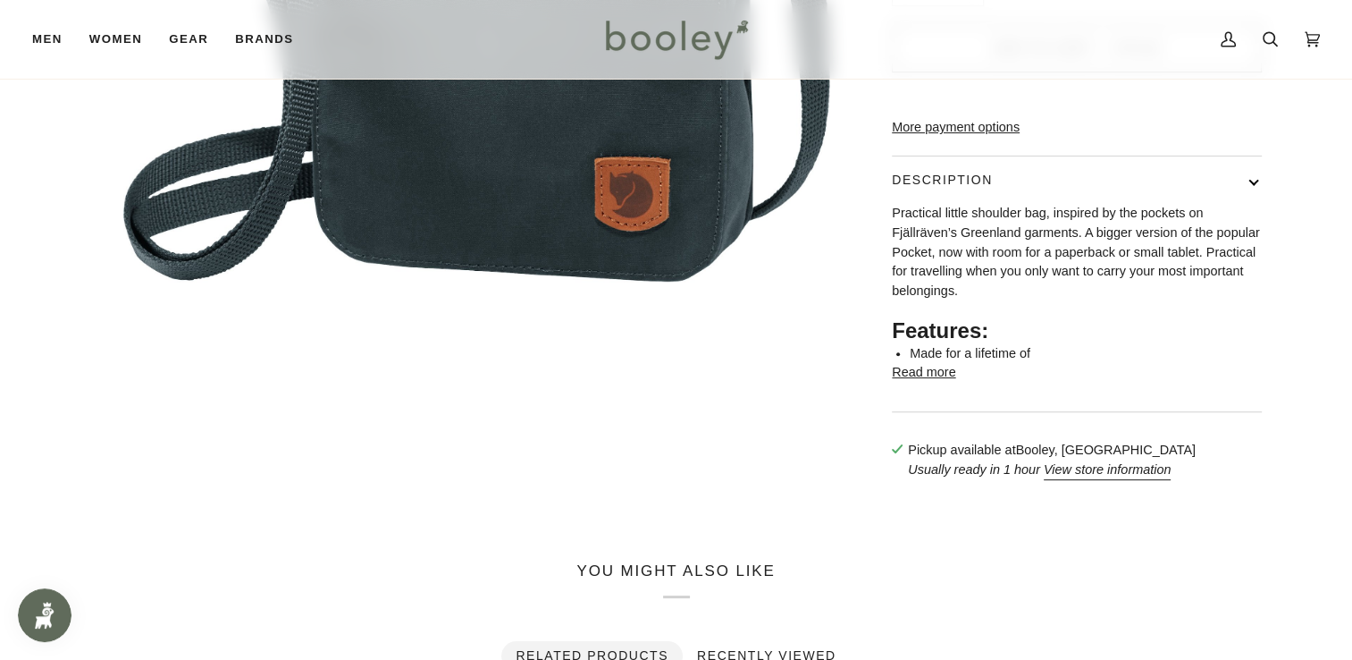
scroll to position [496, 0]
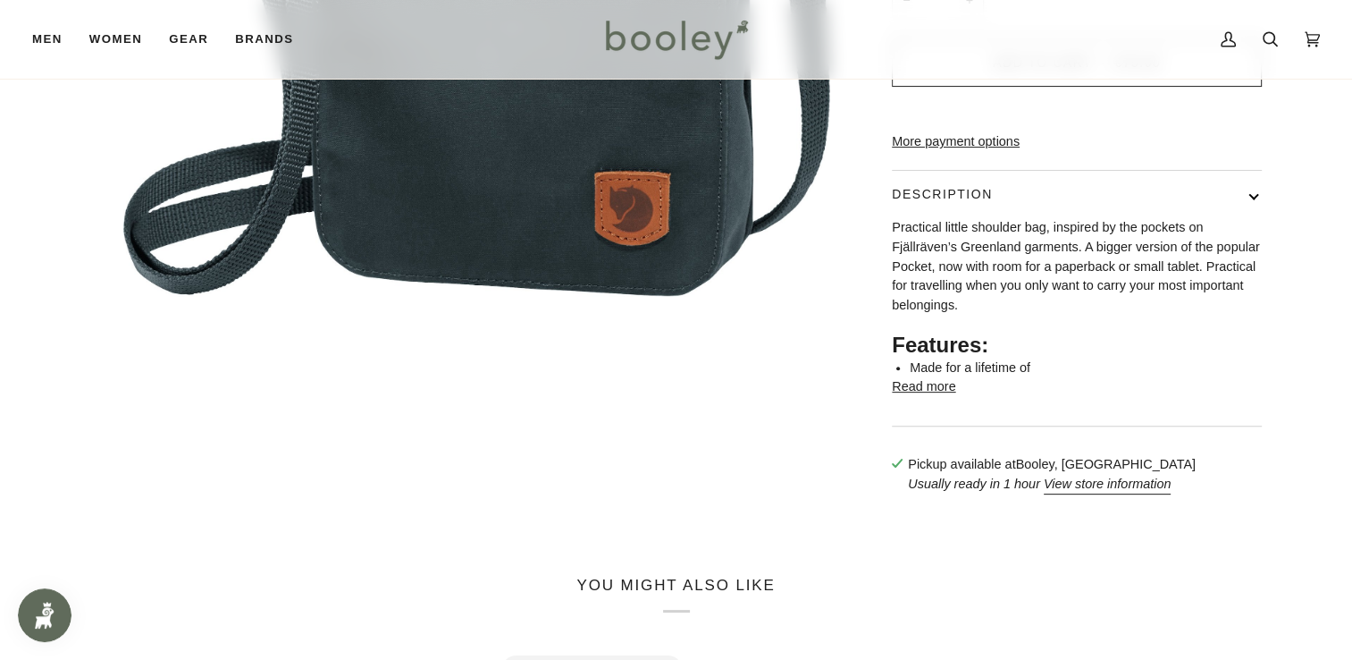
click at [925, 397] on button "Read more" at bounding box center [923, 387] width 63 height 20
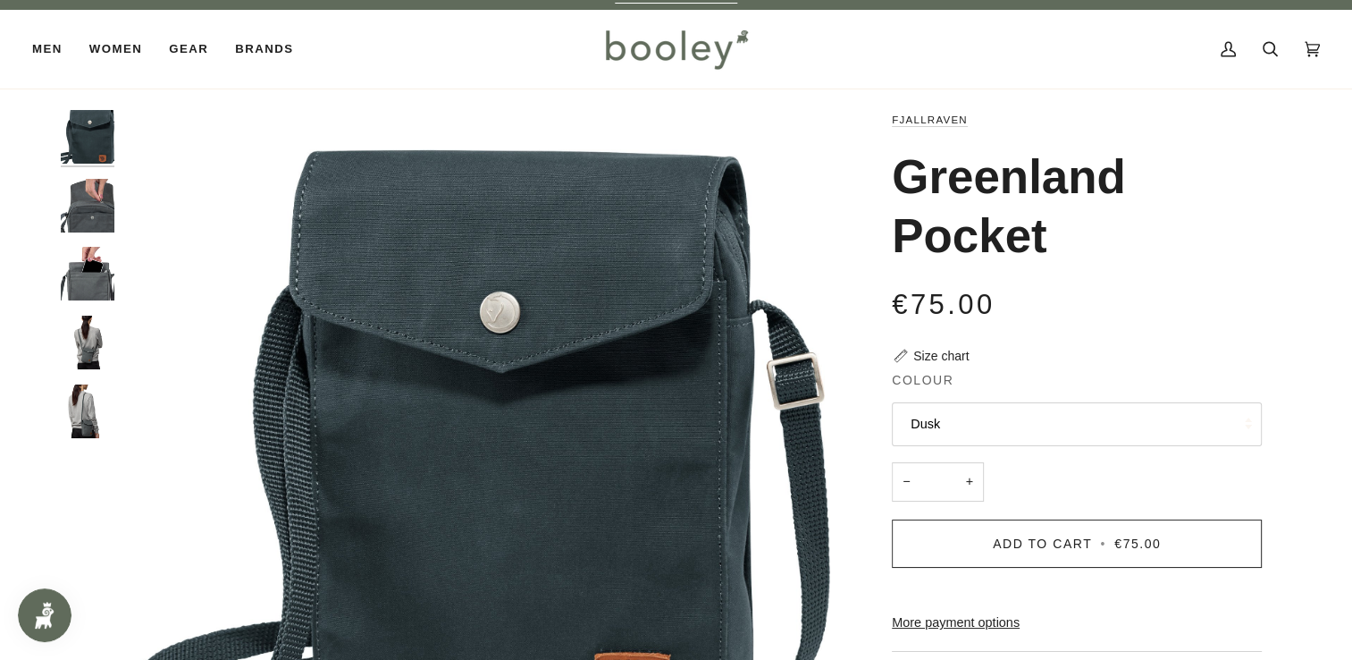
scroll to position [0, 0]
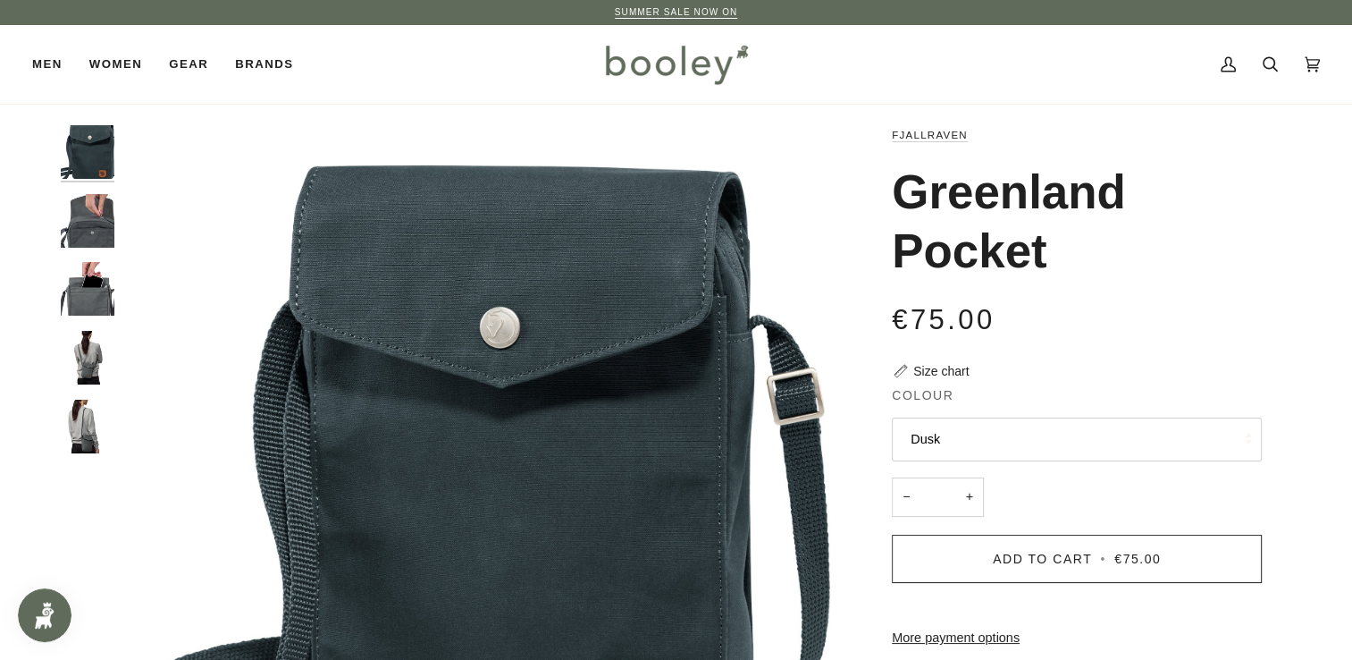
click at [88, 155] on img "Fjallraven Greenland Pocket Dusk - Booley Galway" at bounding box center [88, 152] width 54 height 54
click at [95, 222] on img "Fjallraven Greenland Pocket - Booley Galway" at bounding box center [88, 221] width 54 height 54
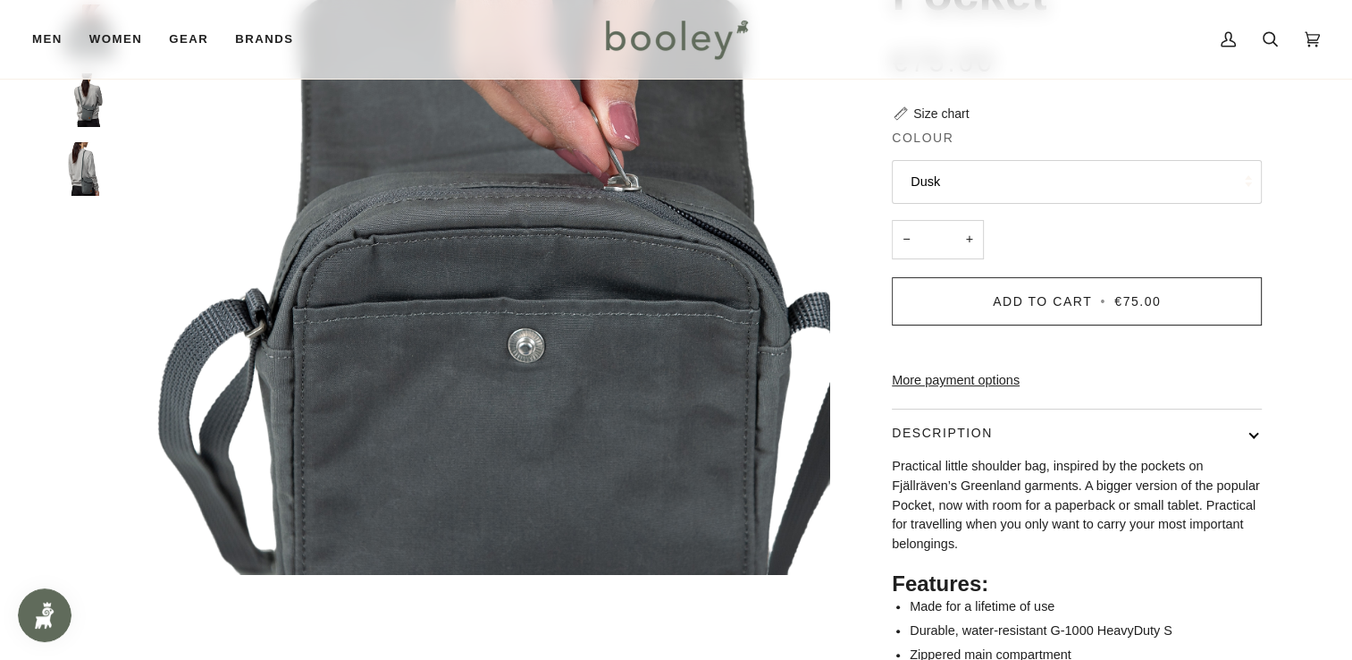
scroll to position [79, 0]
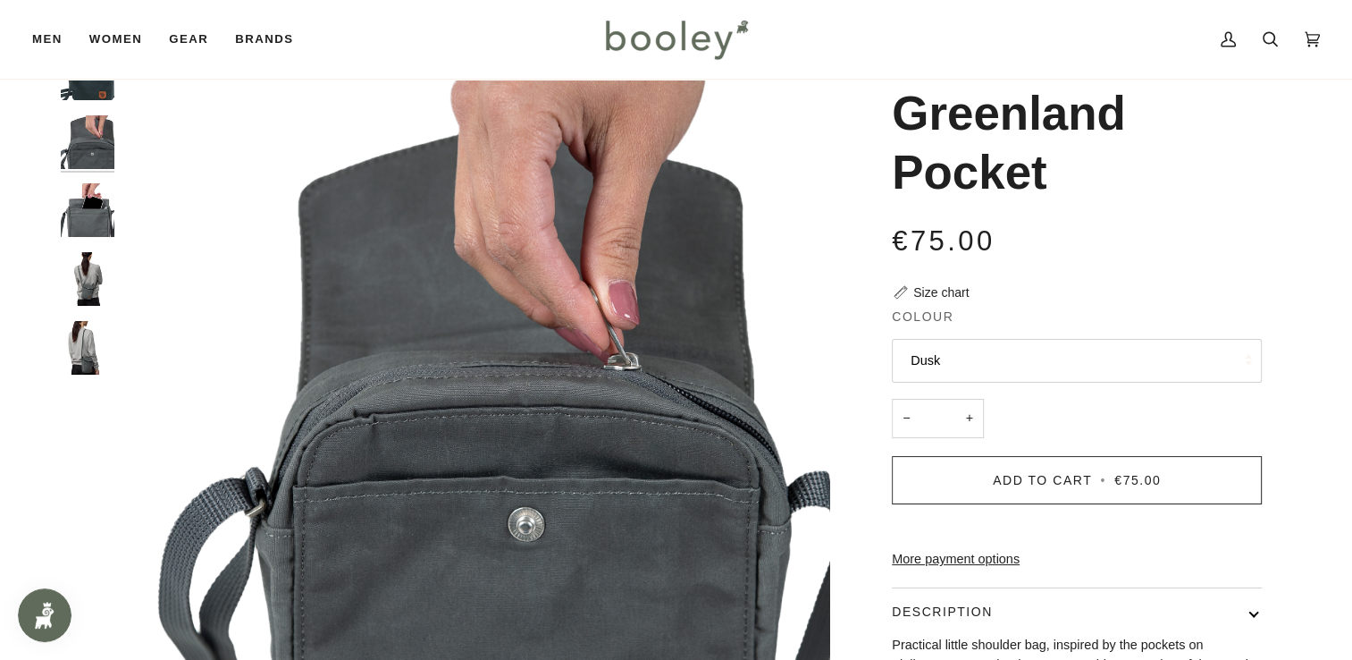
click at [93, 212] on img "Fjallraven Greenland Pocket - Booley Galway" at bounding box center [88, 210] width 54 height 54
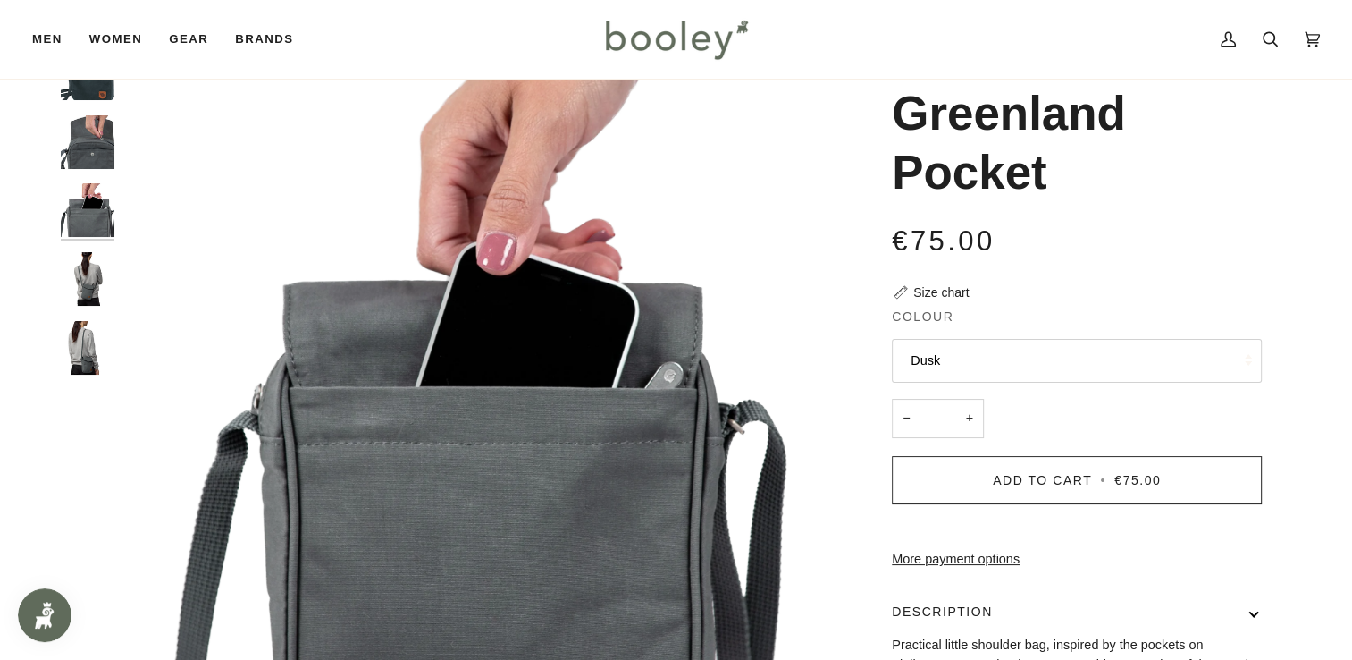
click at [97, 282] on img "Fjallraven Greenland Pocket - Booley Galway" at bounding box center [88, 279] width 54 height 54
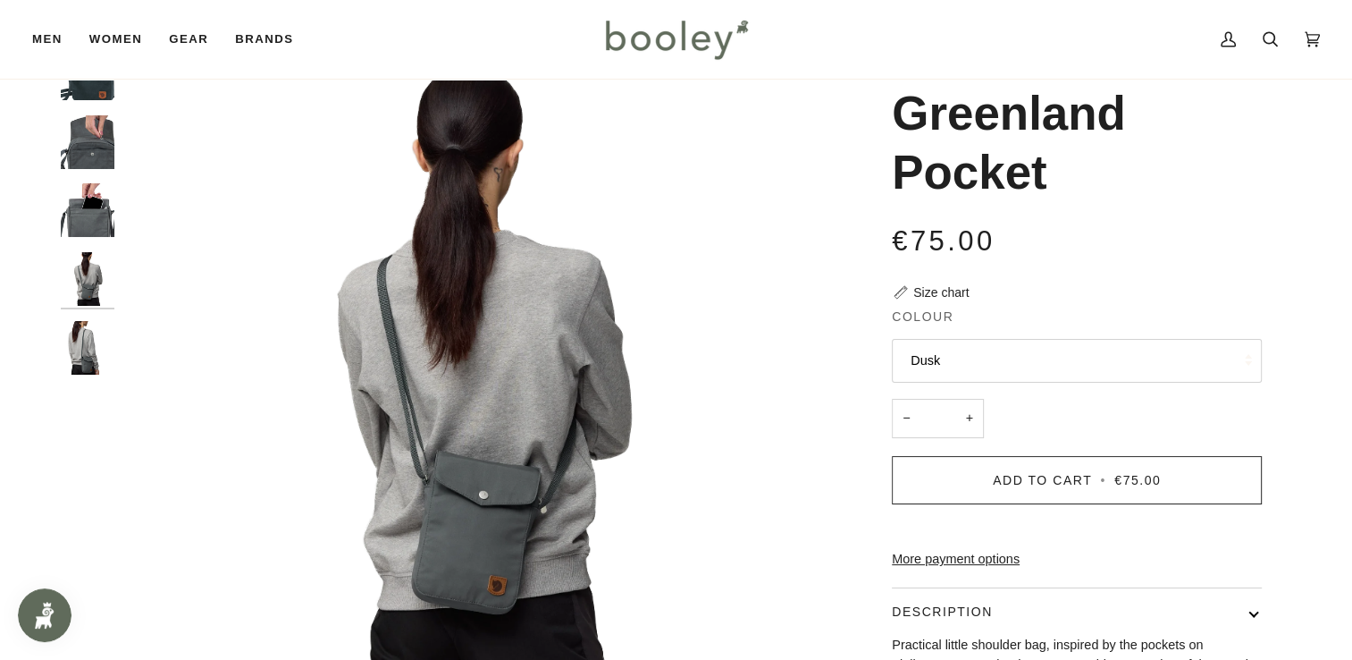
click at [71, 357] on img "Fjallraven Greenland Pocket - Booley Galway" at bounding box center [88, 348] width 54 height 54
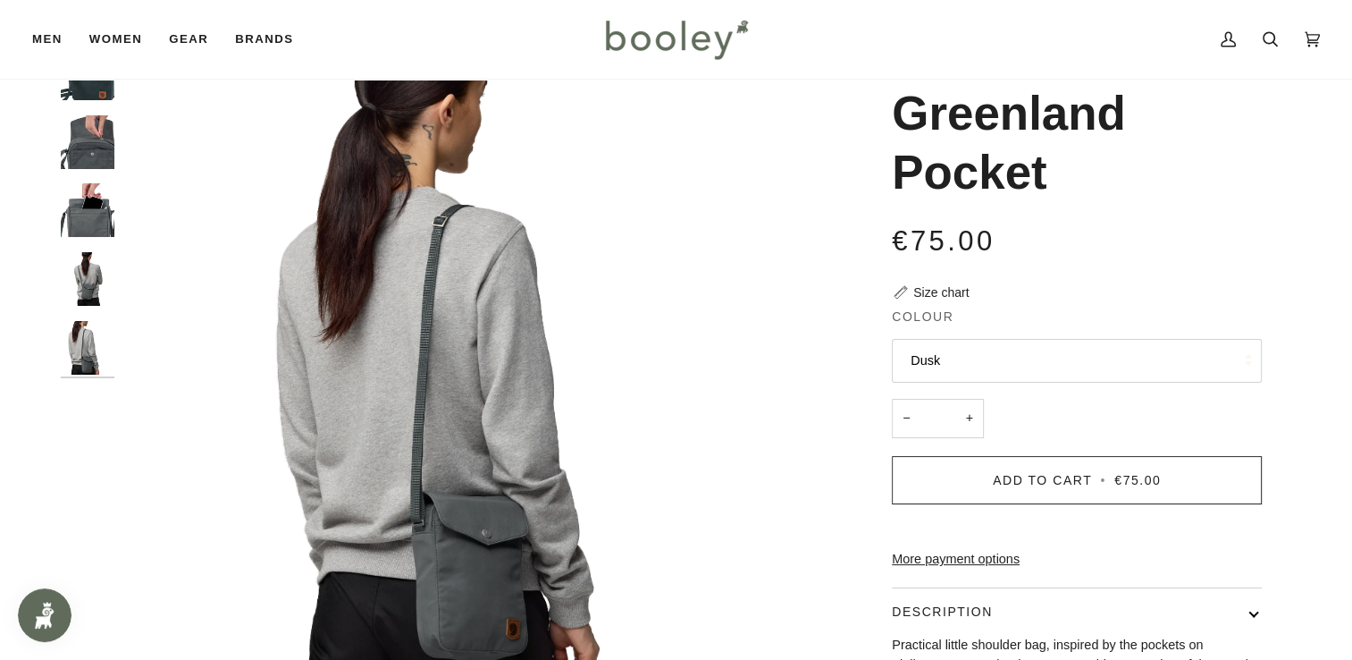
click at [86, 267] on img "Fjallraven Greenland Pocket - Booley Galway" at bounding box center [88, 279] width 54 height 54
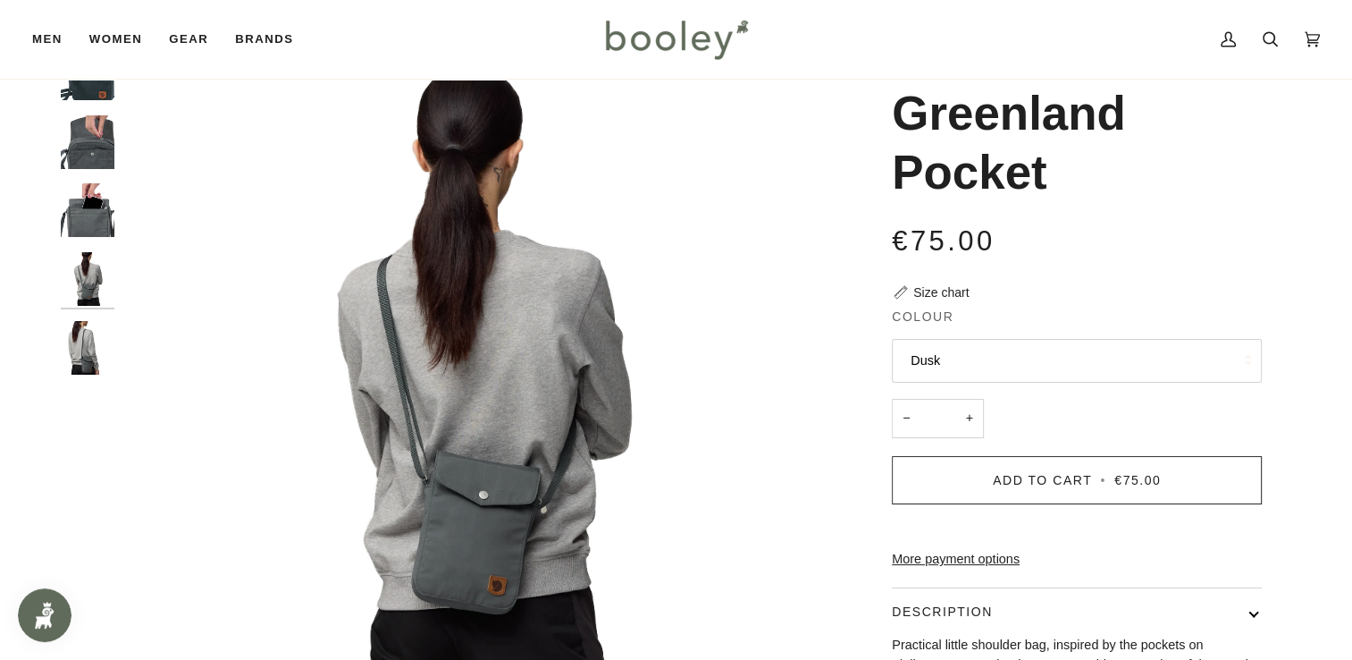
click at [90, 210] on img "Fjallraven Greenland Pocket - Booley Galway" at bounding box center [88, 210] width 54 height 54
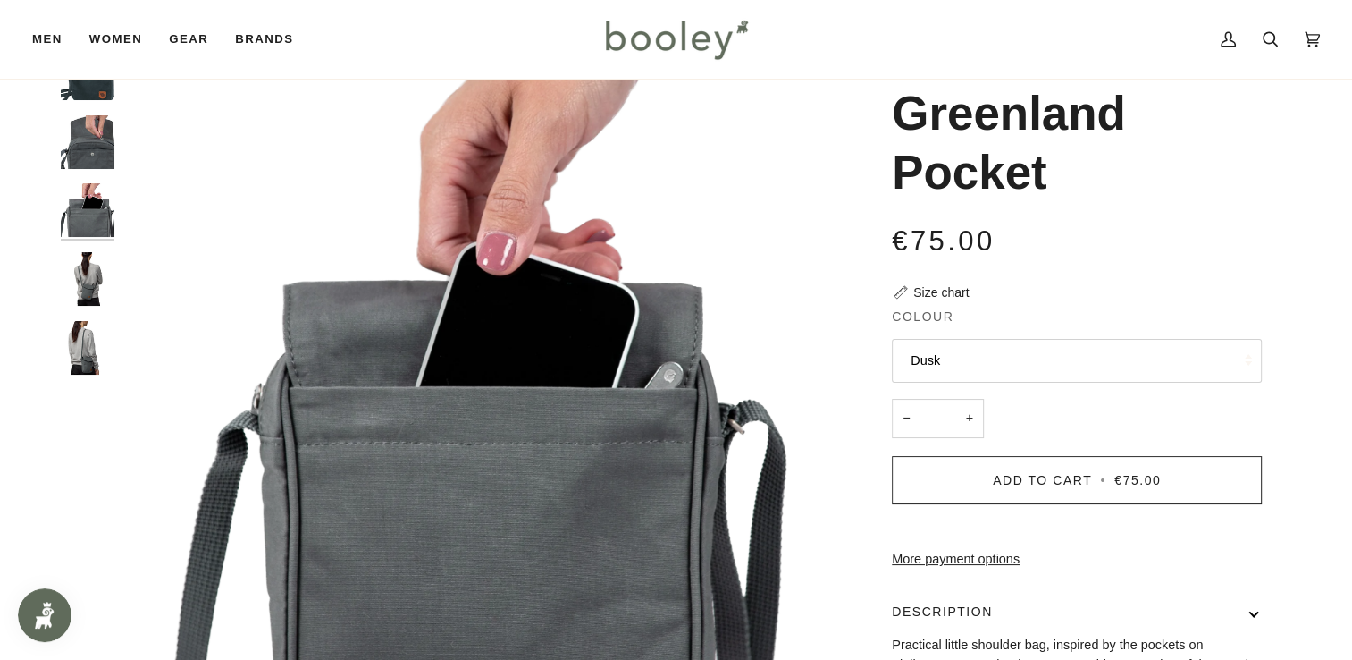
click at [101, 137] on img "Fjallraven Greenland Pocket - Booley Galway" at bounding box center [88, 142] width 54 height 54
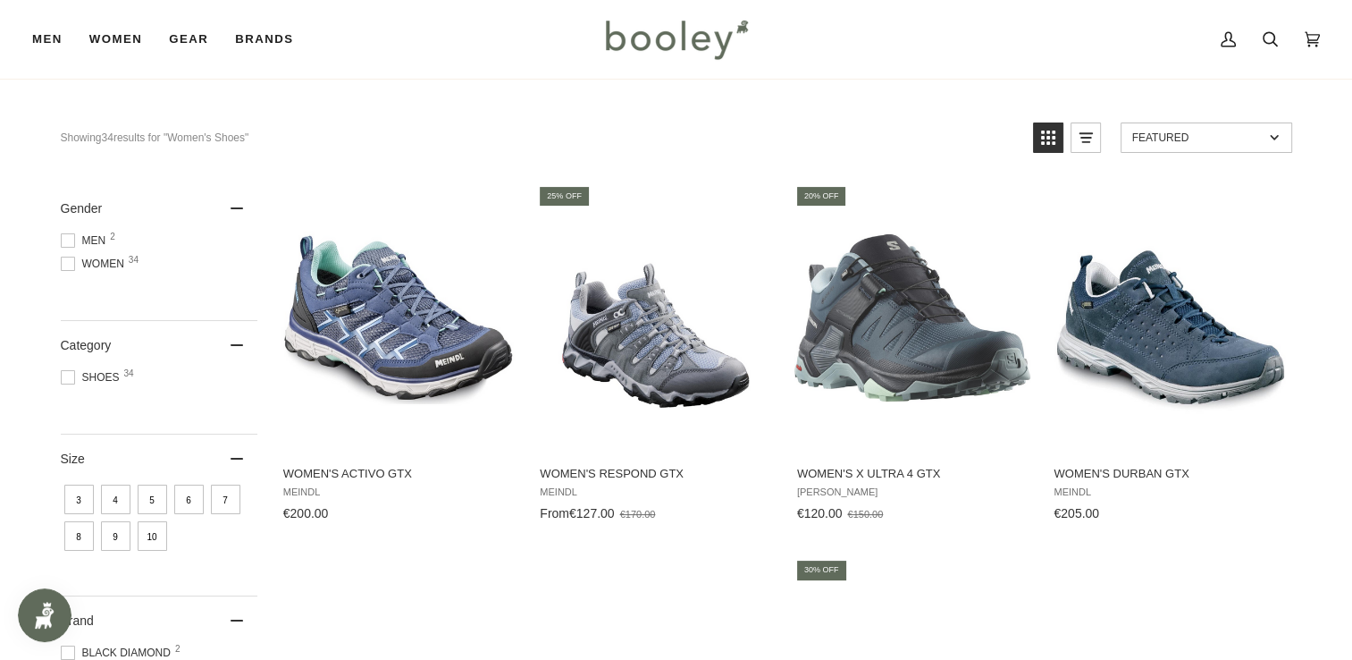
scroll to position [151, 0]
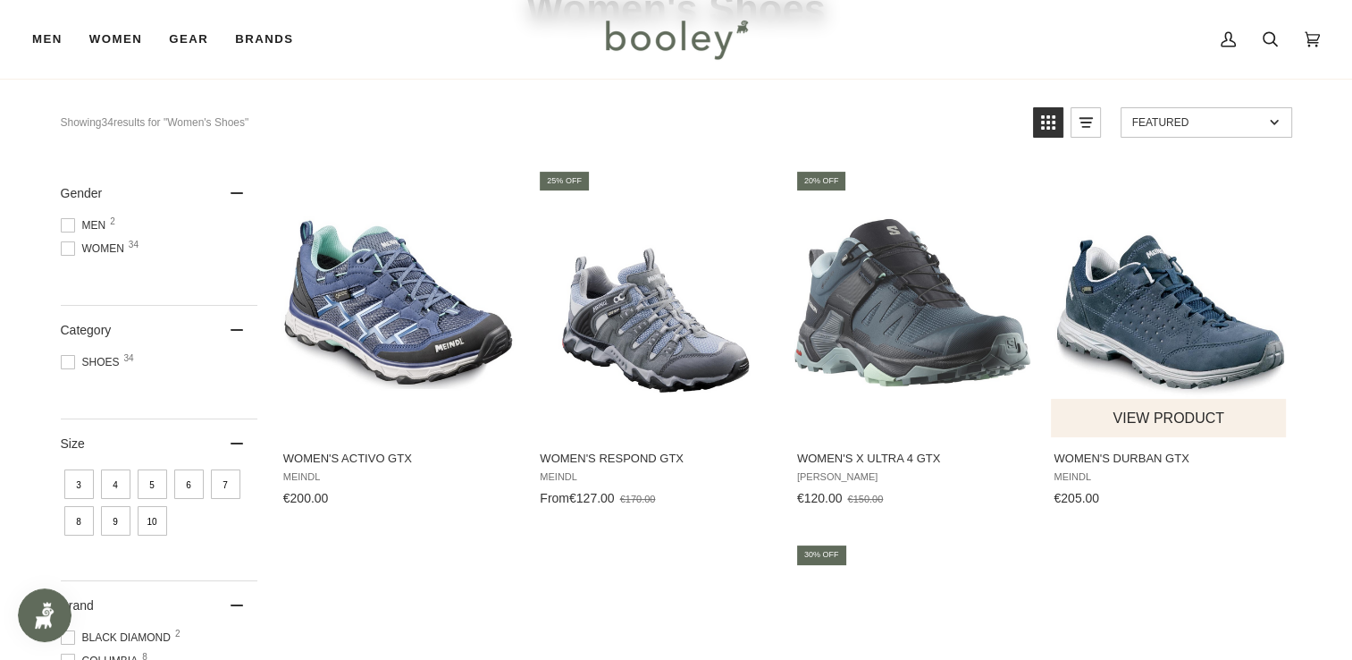
click at [1231, 324] on img "Women's Durban GTX" at bounding box center [1169, 302] width 237 height 237
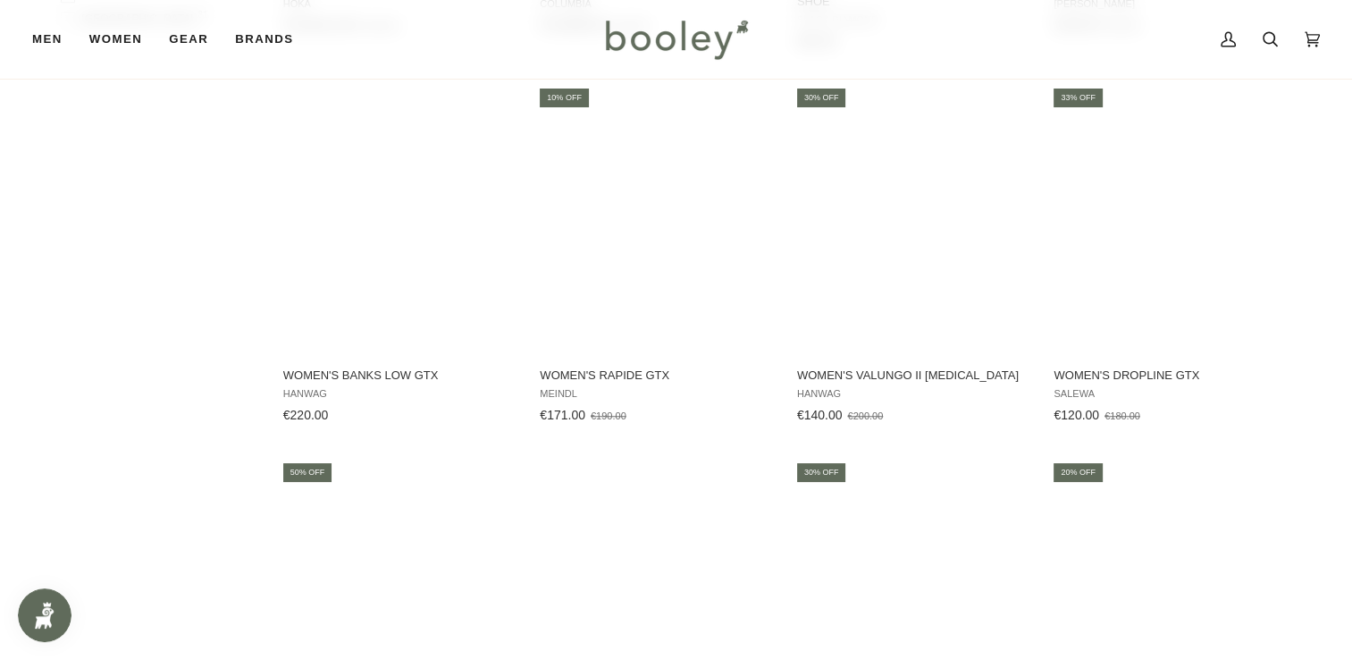
scroll to position [1382, 0]
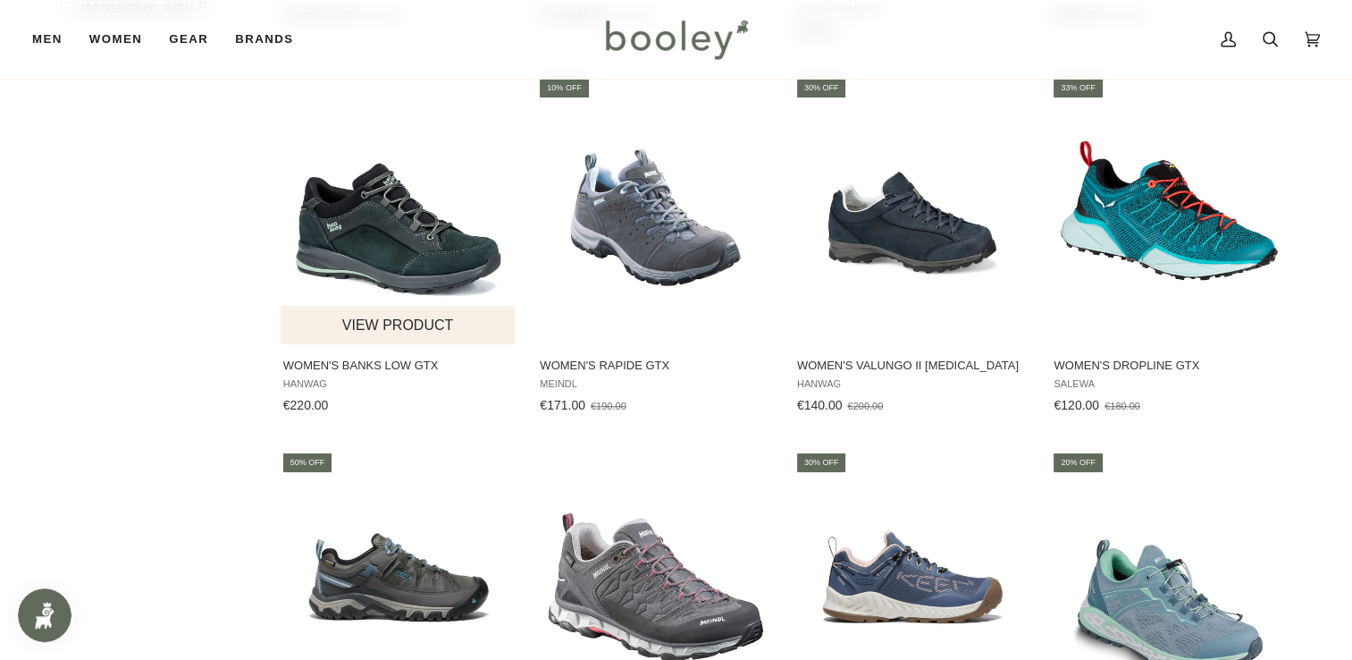
click at [475, 244] on img "Women's Banks Low GTX" at bounding box center [399, 210] width 237 height 237
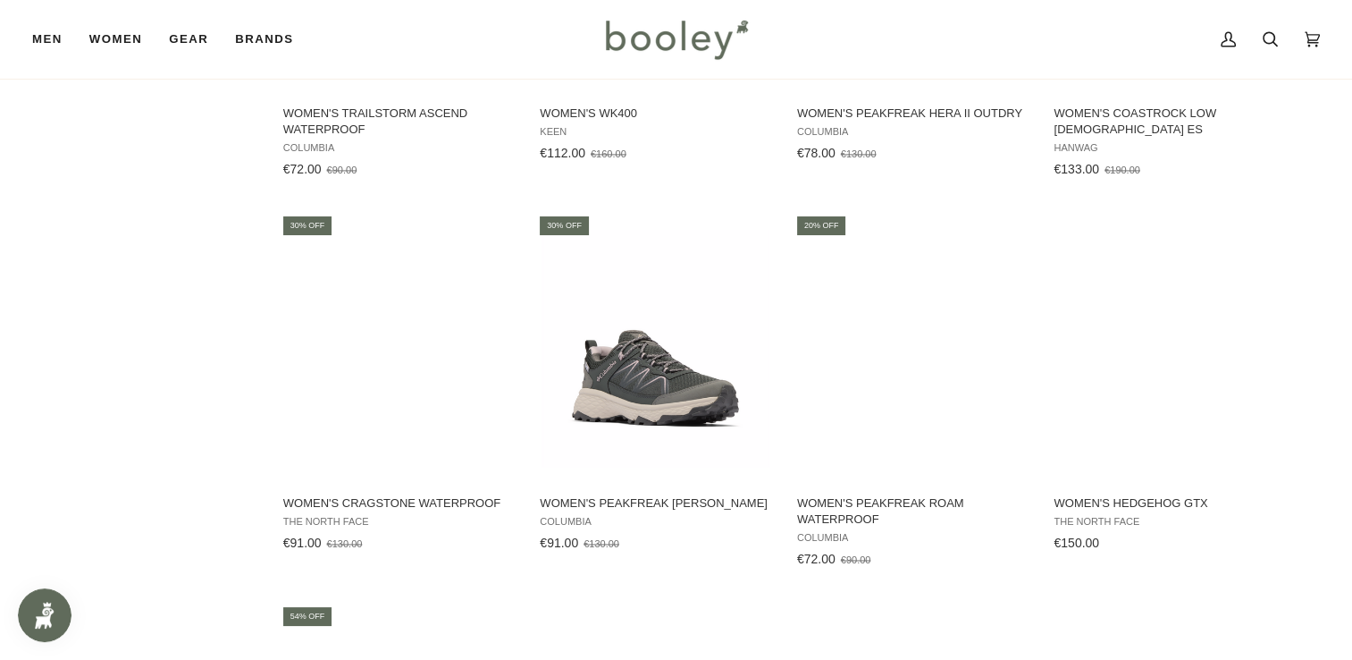
scroll to position [2761, 0]
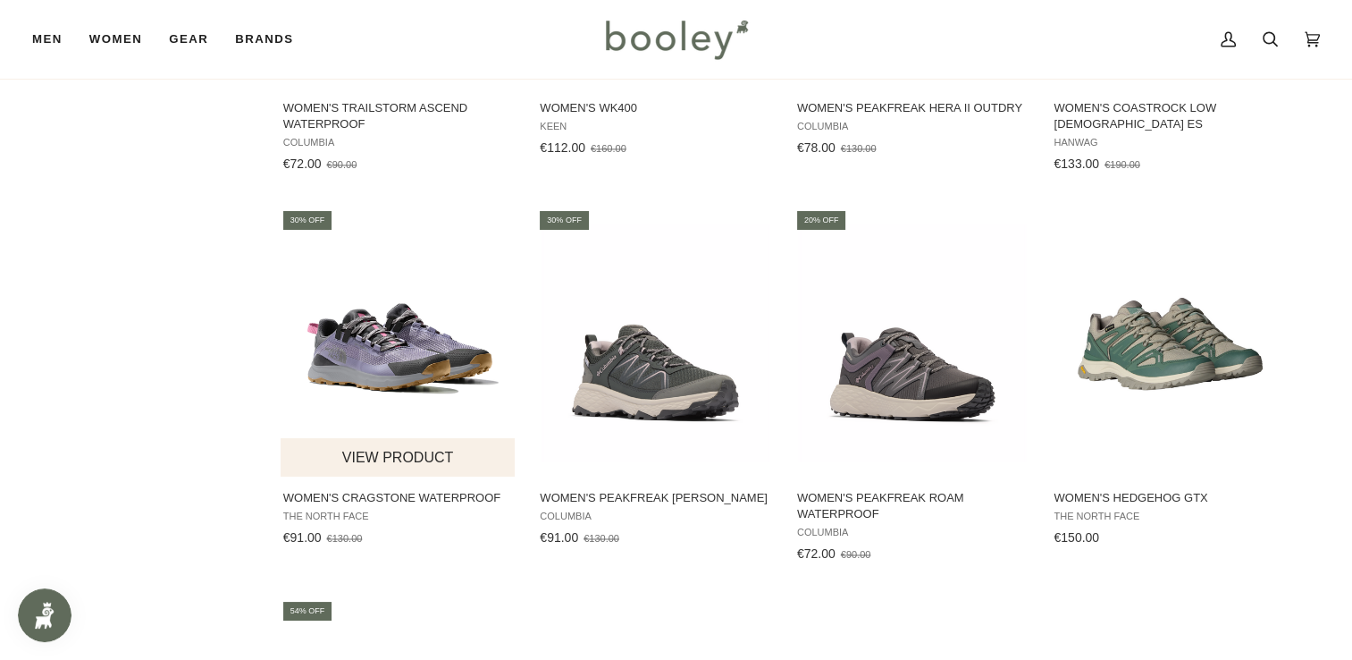
click at [422, 349] on img "Women's Cragstone Waterproof" at bounding box center [399, 342] width 237 height 237
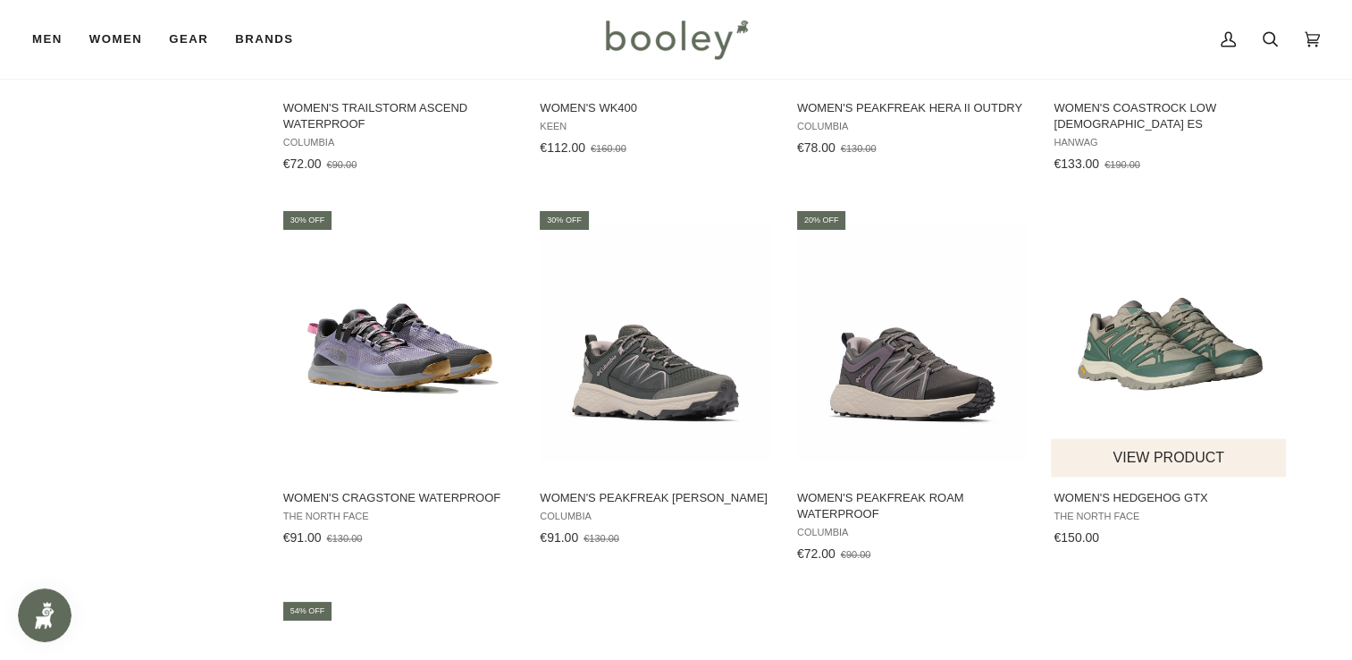
click at [1141, 326] on img "Women's Hedgehog GTX" at bounding box center [1169, 342] width 237 height 237
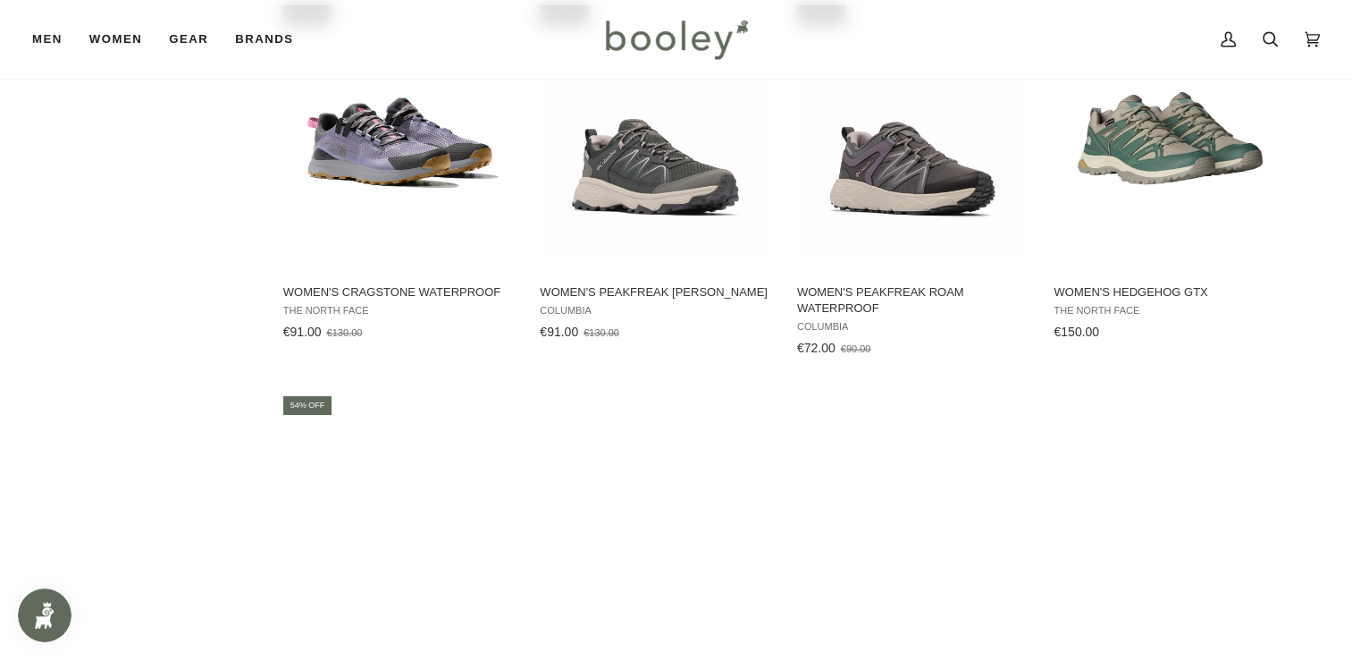
scroll to position [2445, 0]
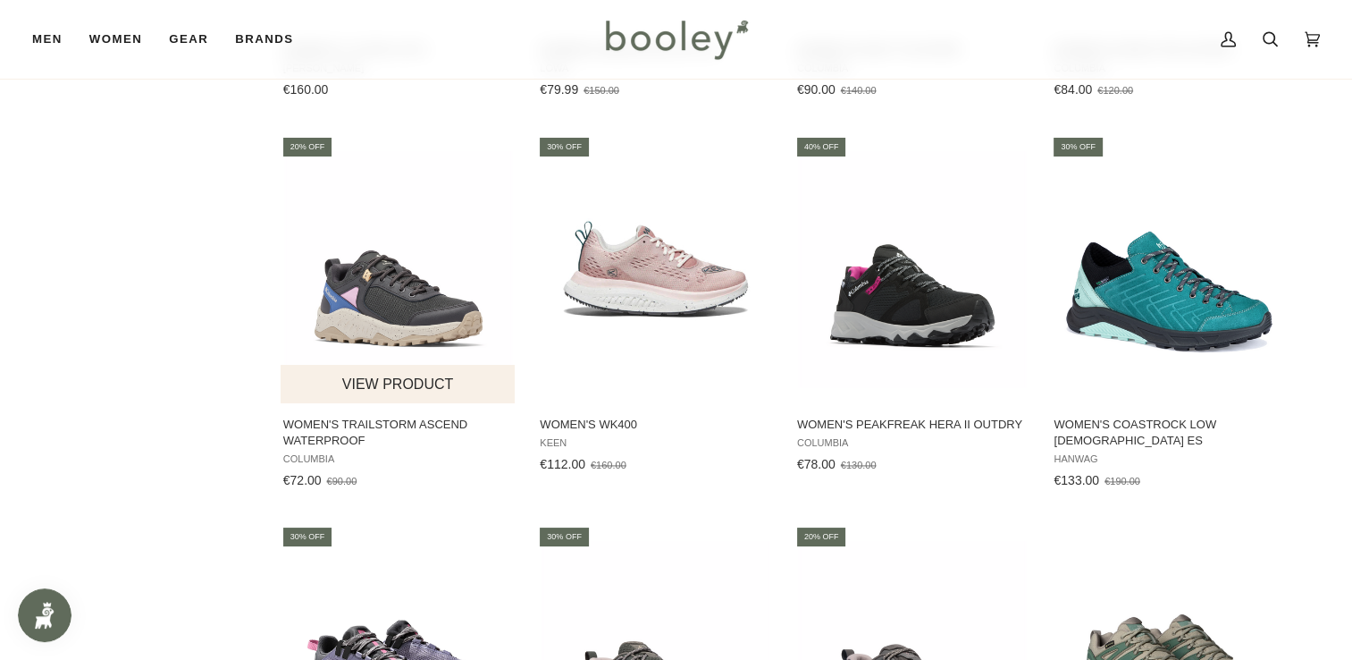
click at [446, 334] on img "Women's Trailstorm Ascend Waterproof" at bounding box center [399, 269] width 237 height 237
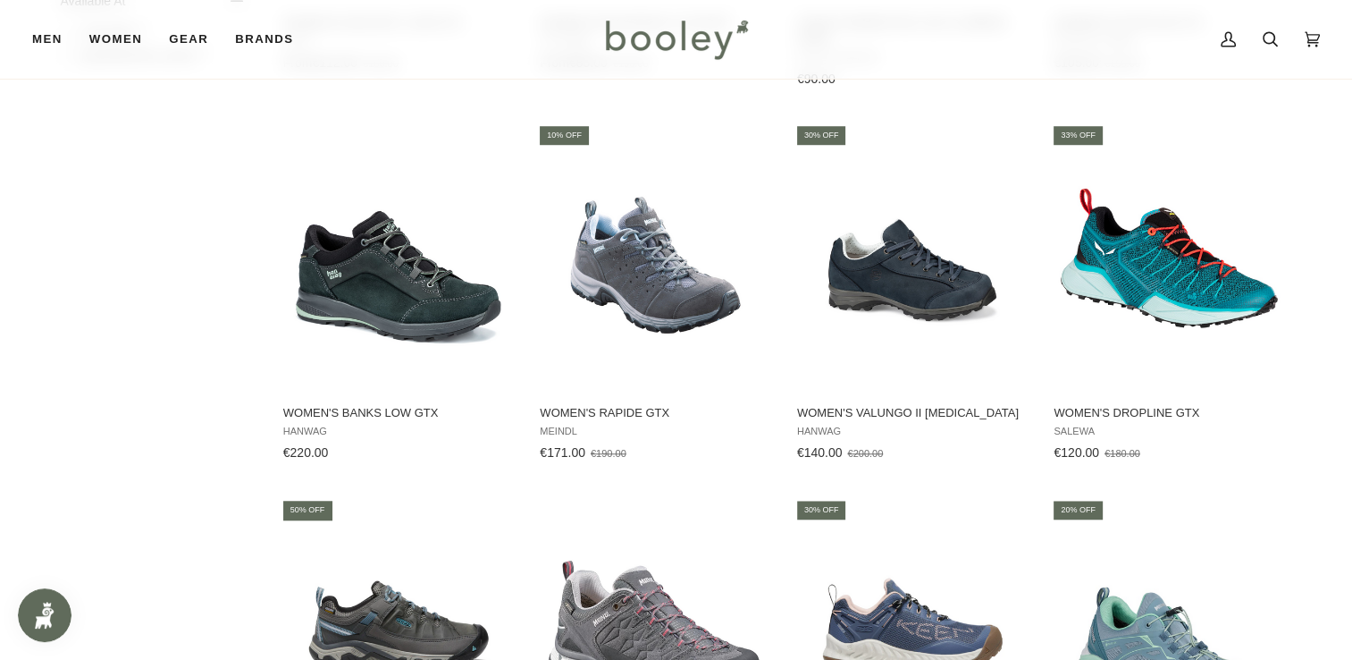
scroll to position [1319, 0]
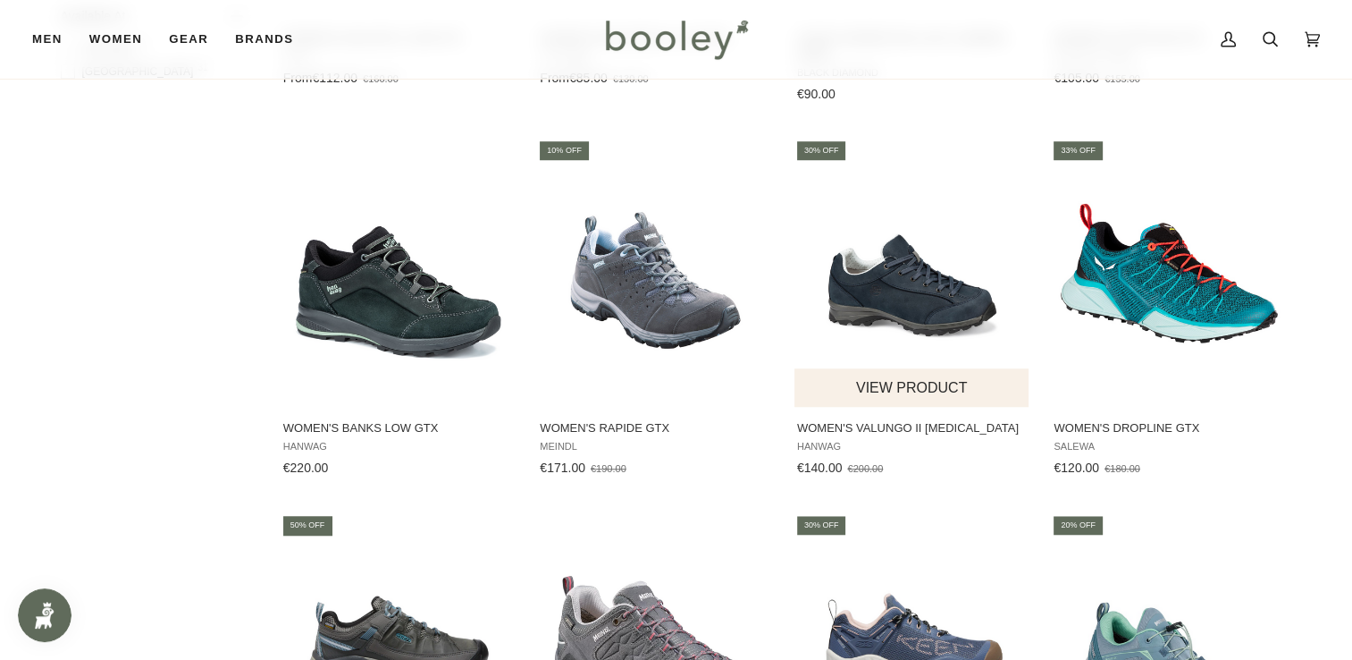
click at [887, 279] on img "Women's Valungo II Bunion" at bounding box center [912, 273] width 237 height 237
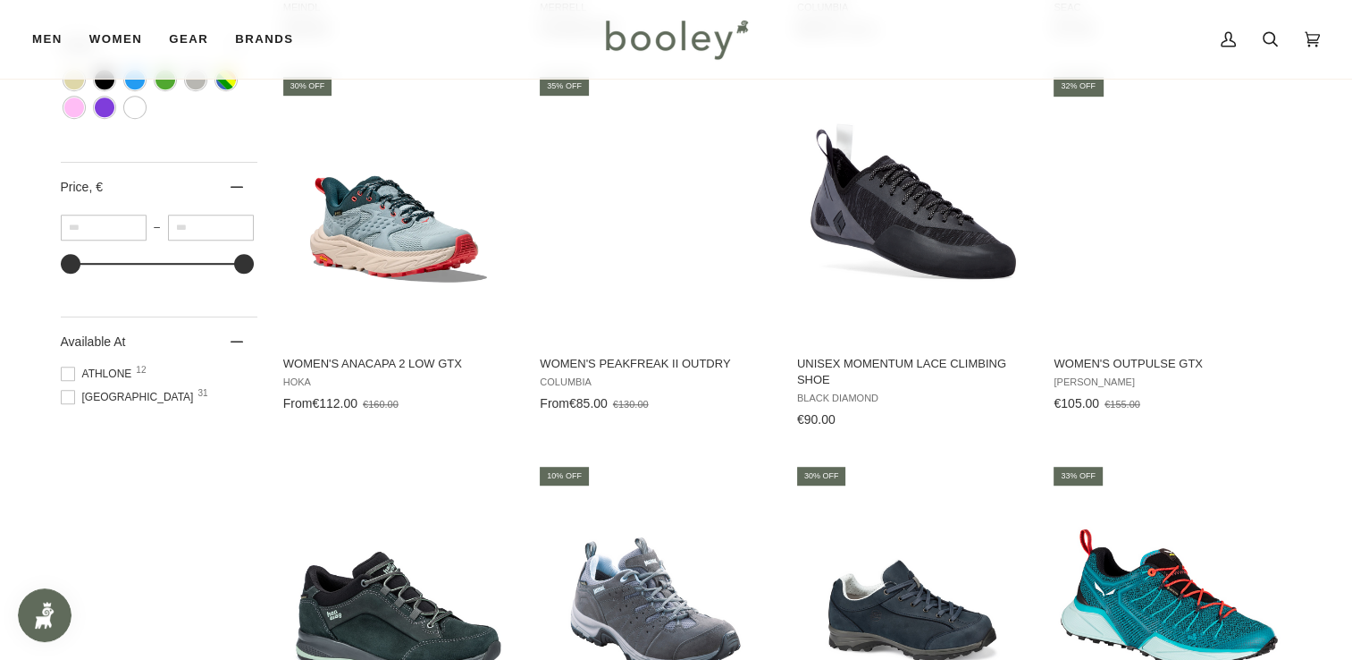
scroll to position [989, 0]
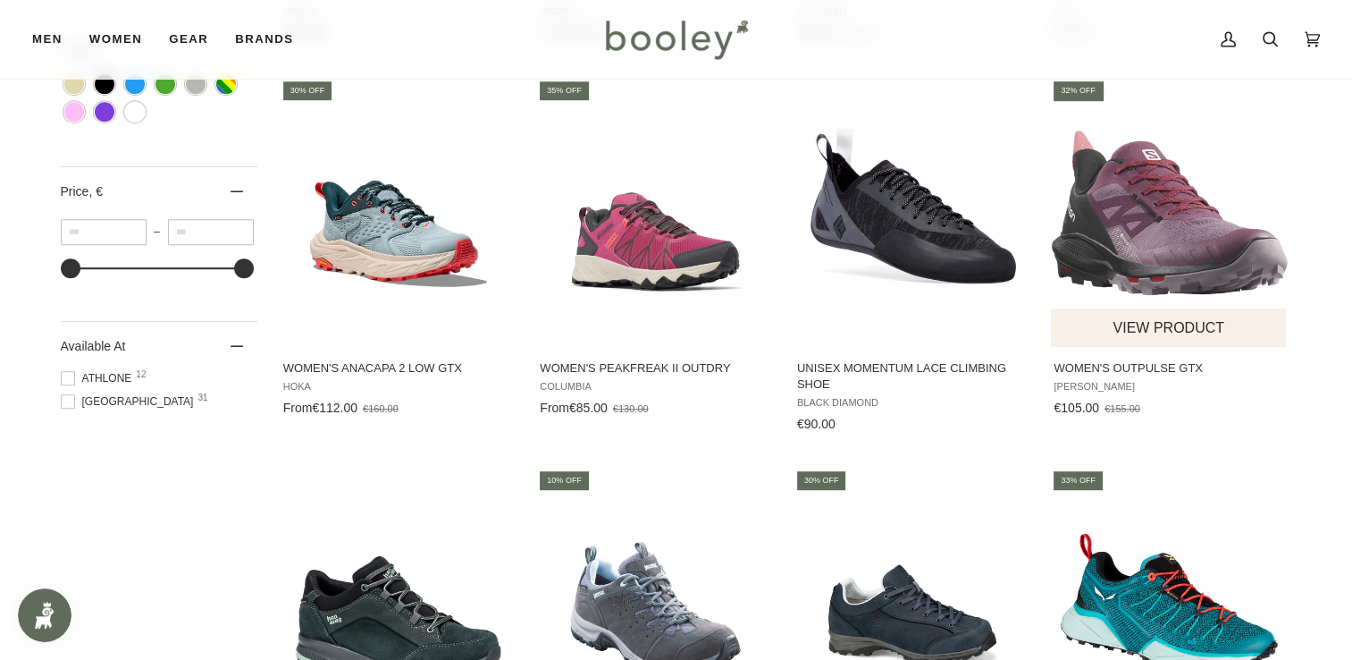
click at [1172, 250] on img "Women's OUTPulse GTX" at bounding box center [1169, 212] width 237 height 237
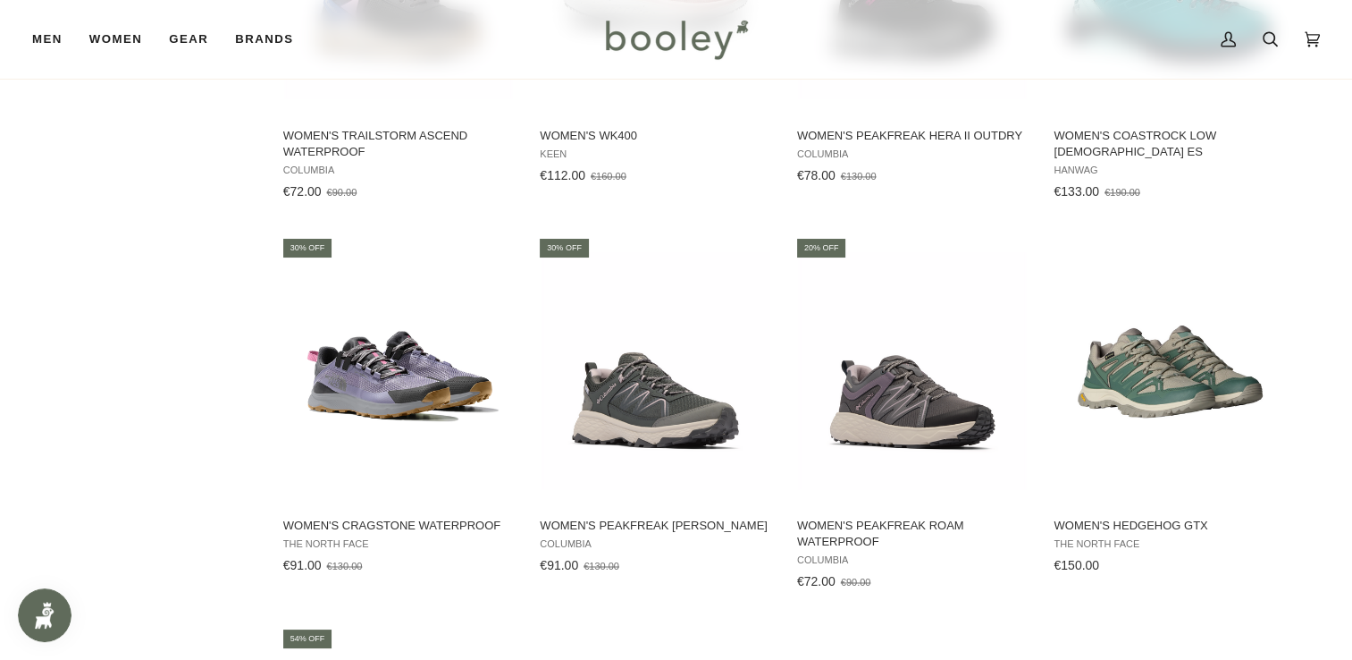
scroll to position [2714, 0]
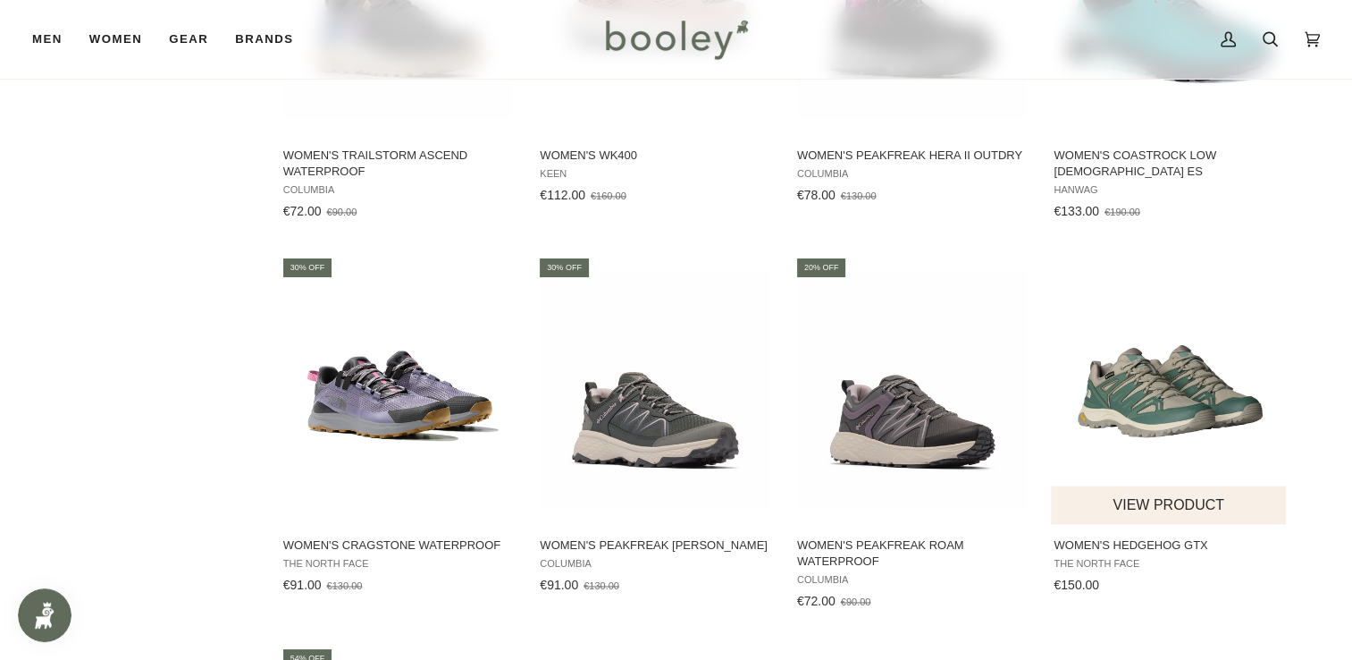
click at [1179, 410] on img "Women's Hedgehog GTX" at bounding box center [1169, 390] width 237 height 237
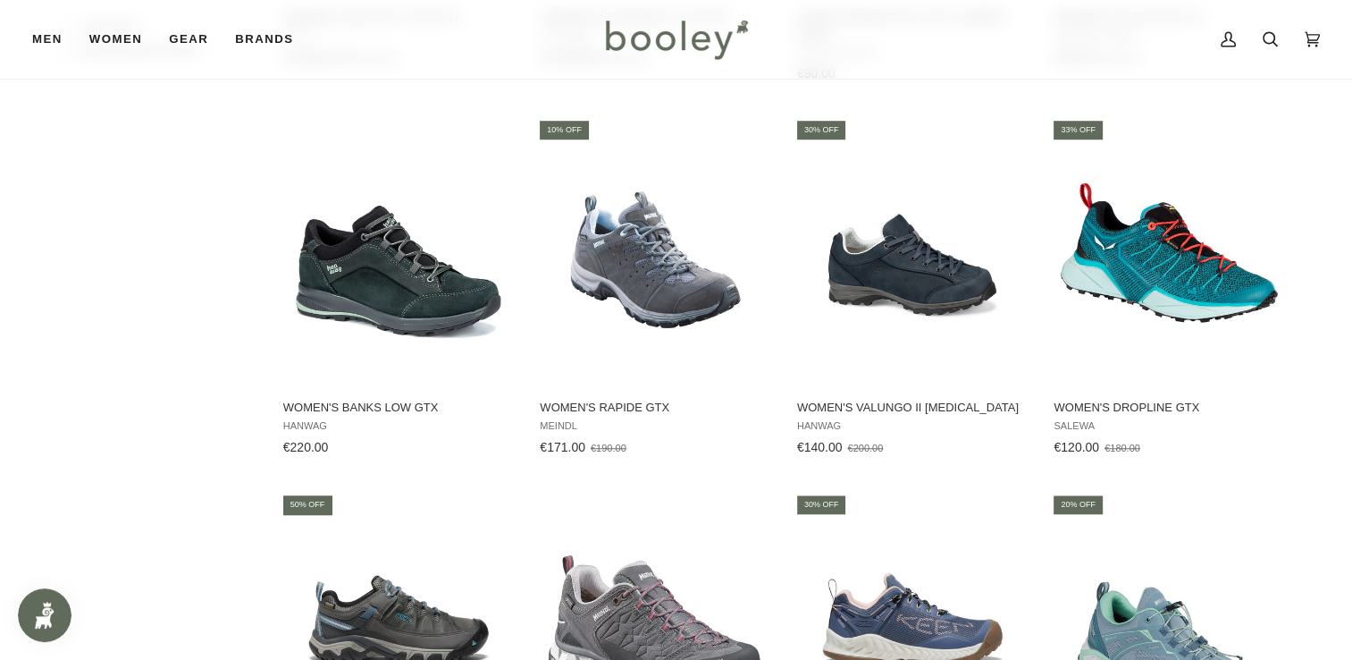
scroll to position [1330, 0]
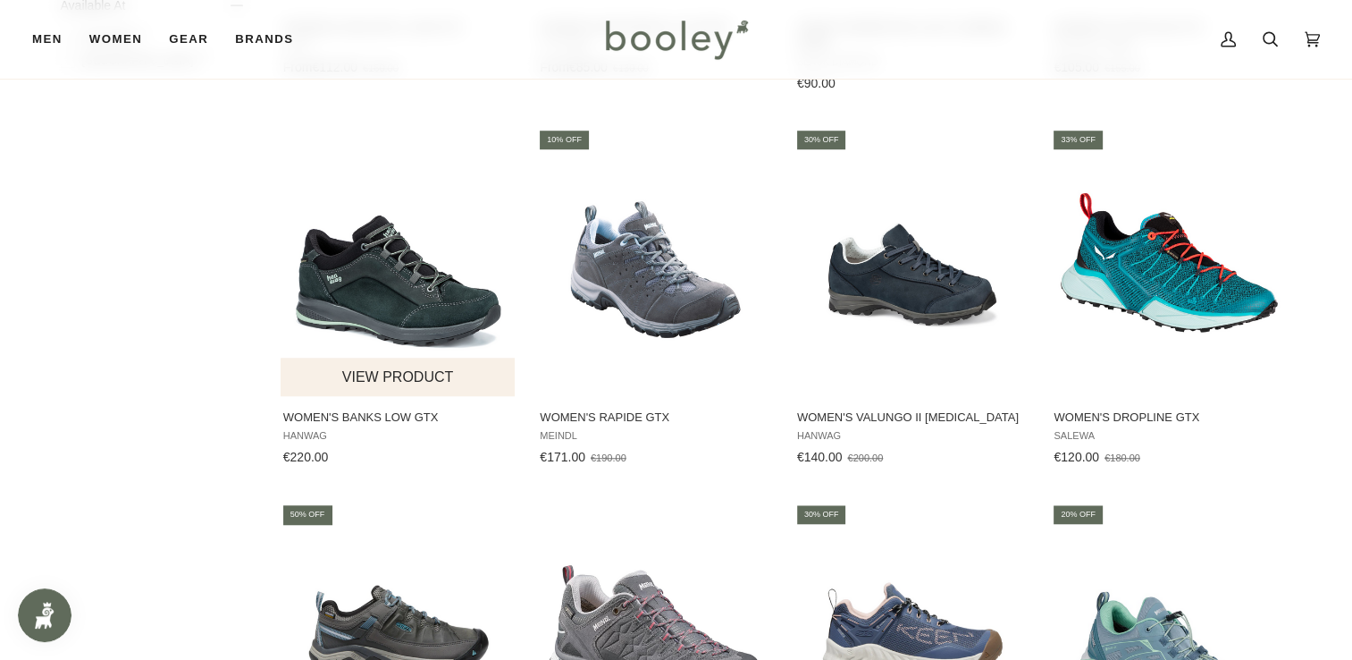
click at [402, 284] on img "Women's Banks Low GTX" at bounding box center [399, 262] width 237 height 237
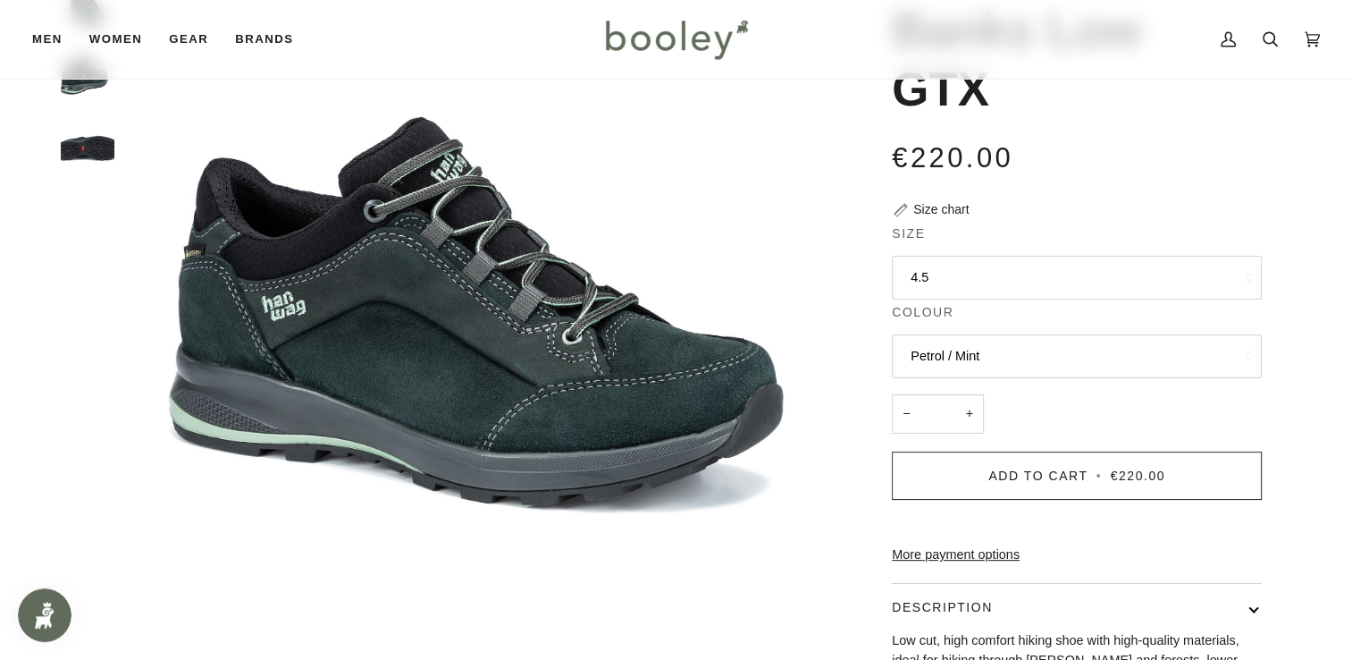
click at [990, 283] on button "4.5" at bounding box center [1077, 278] width 370 height 44
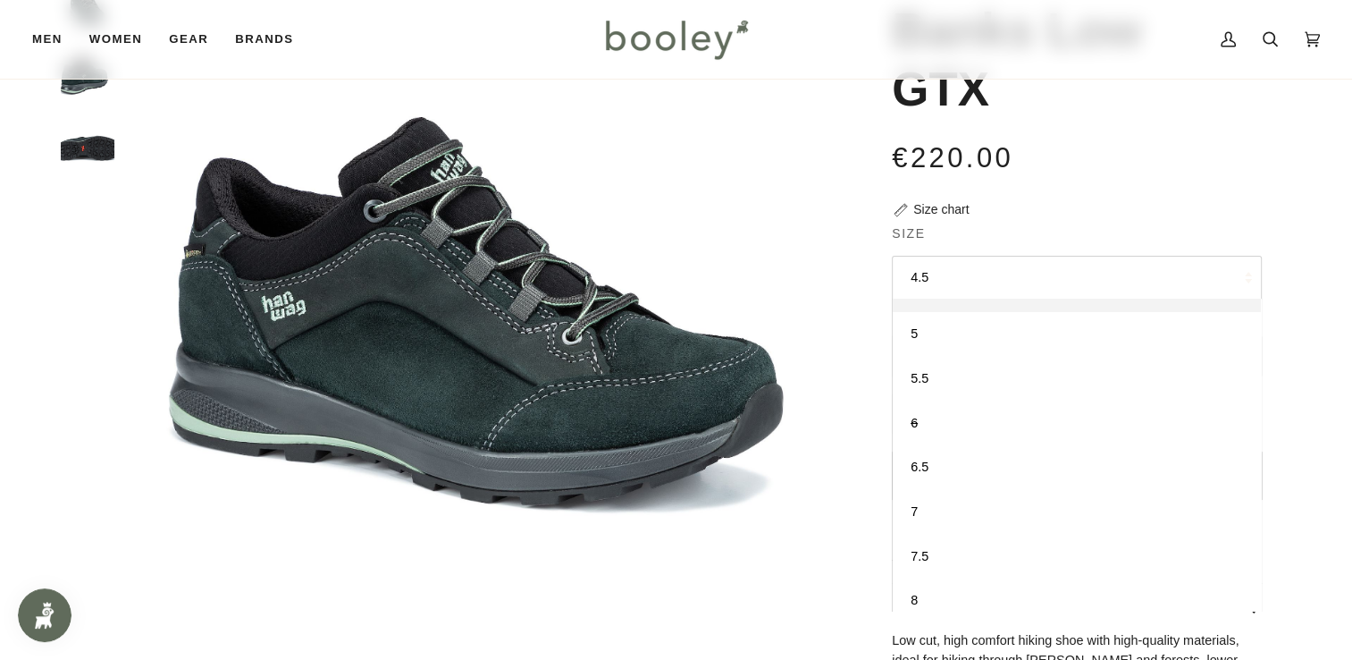
scroll to position [87, 0]
click at [1155, 549] on link "7.5" at bounding box center [1077, 545] width 368 height 45
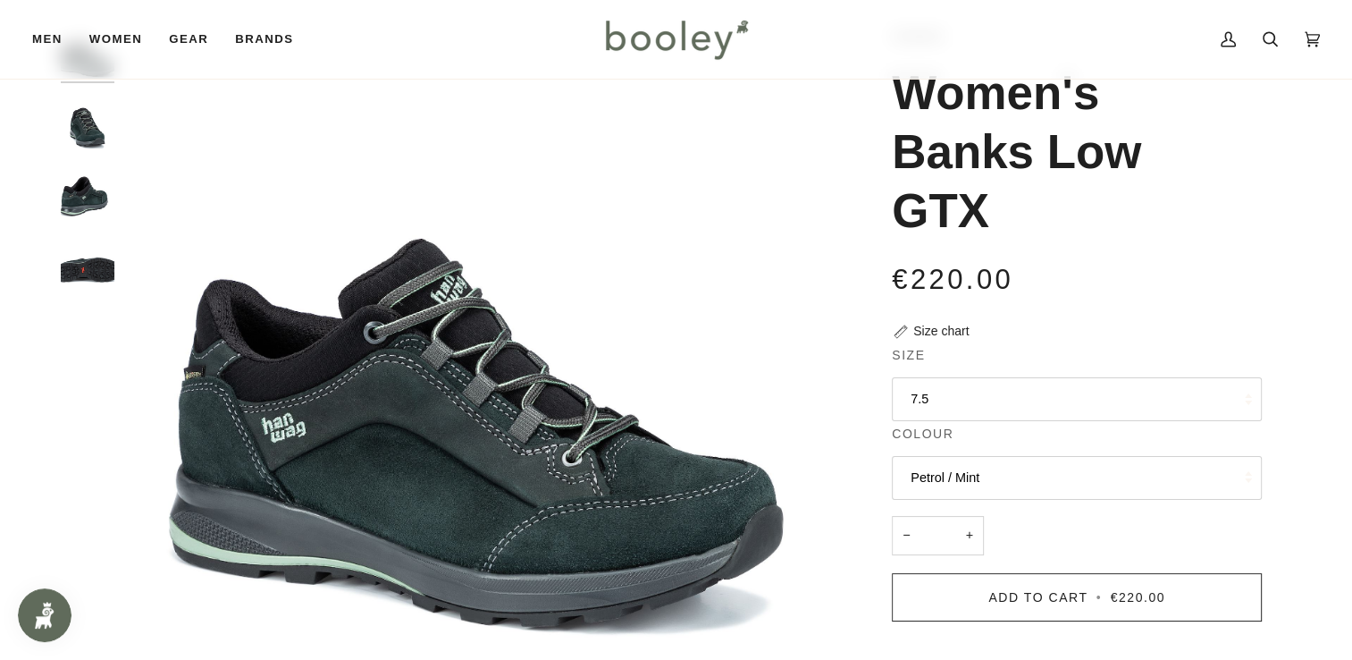
scroll to position [94, 0]
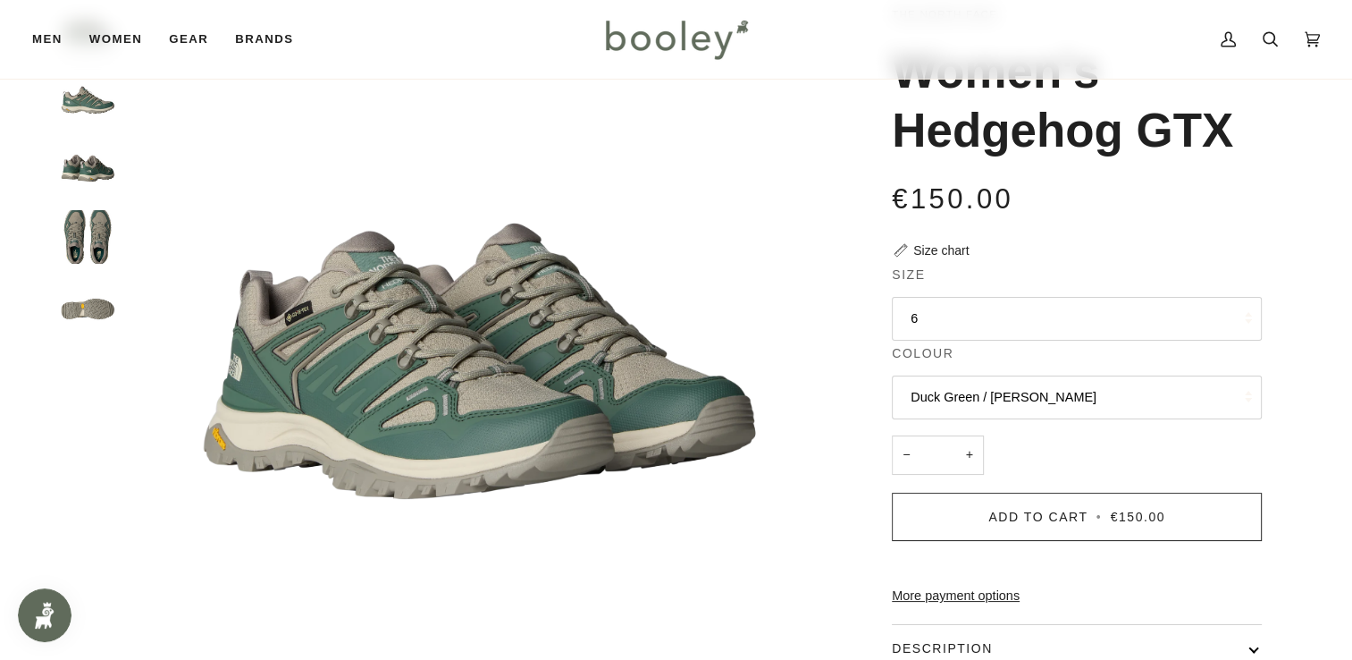
scroll to position [125, 0]
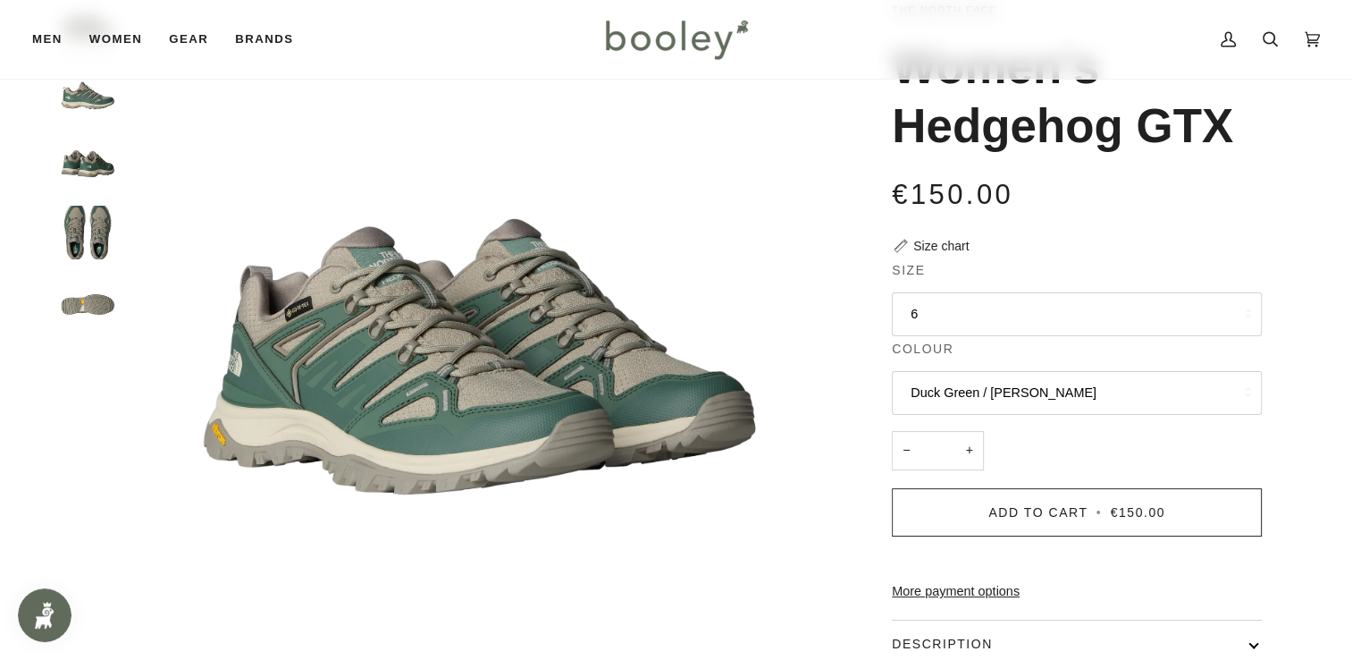
click at [1080, 309] on button "6" at bounding box center [1077, 314] width 370 height 44
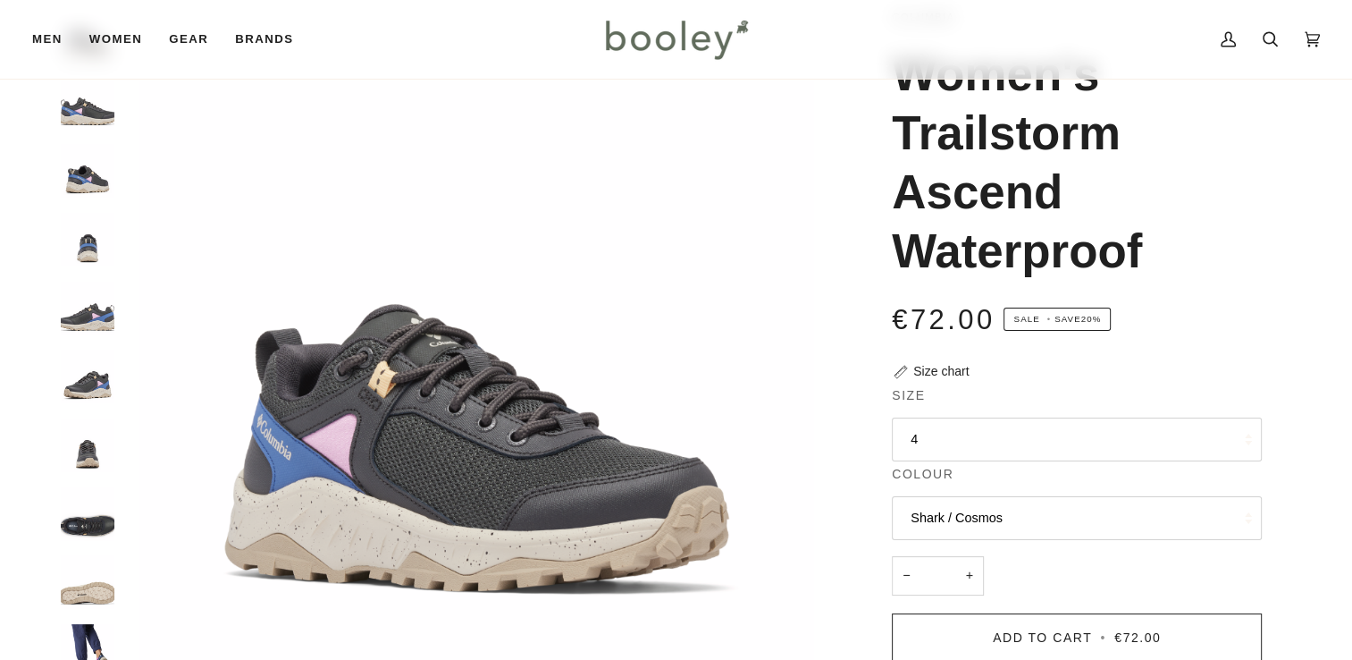
scroll to position [120, 0]
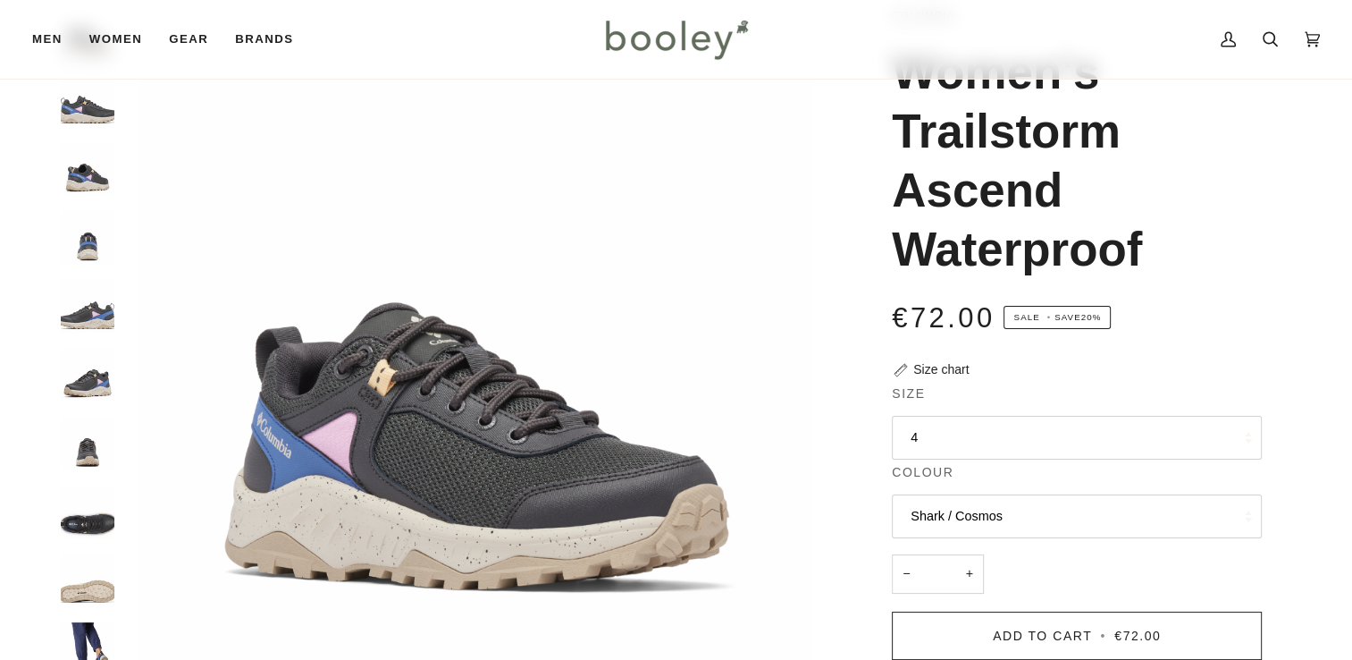
click at [1156, 439] on button "4" at bounding box center [1077, 438] width 370 height 44
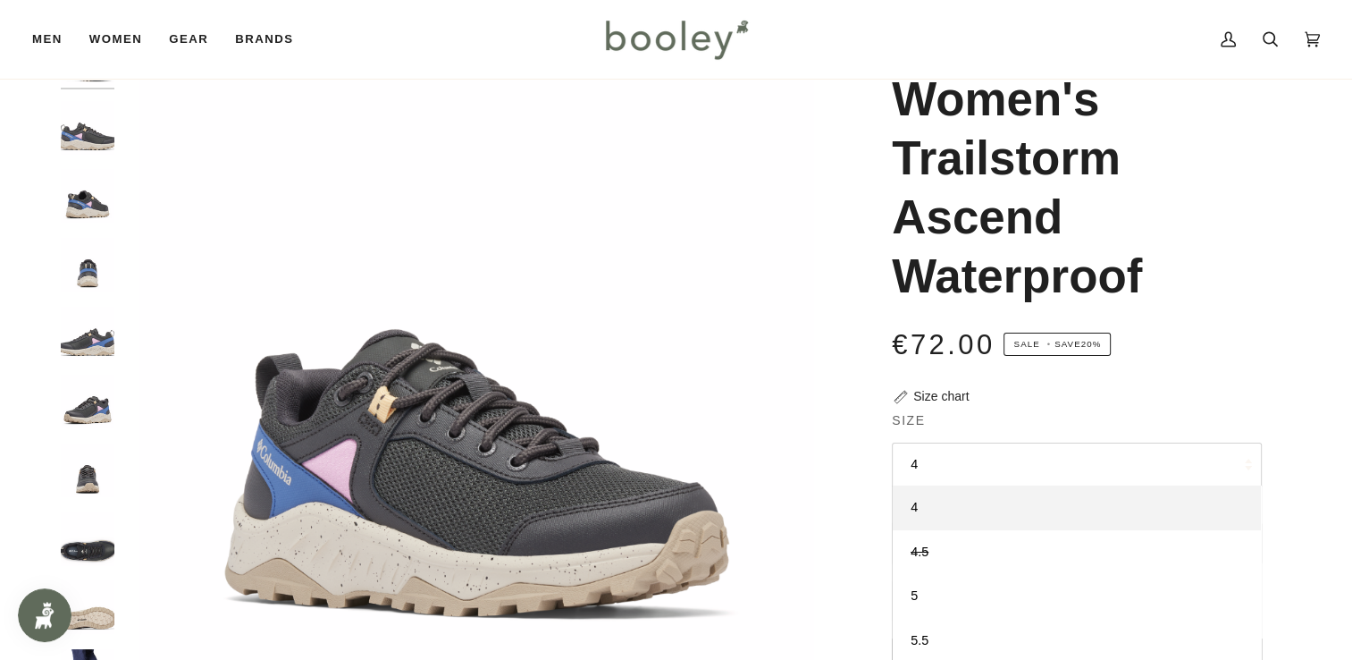
scroll to position [90, 0]
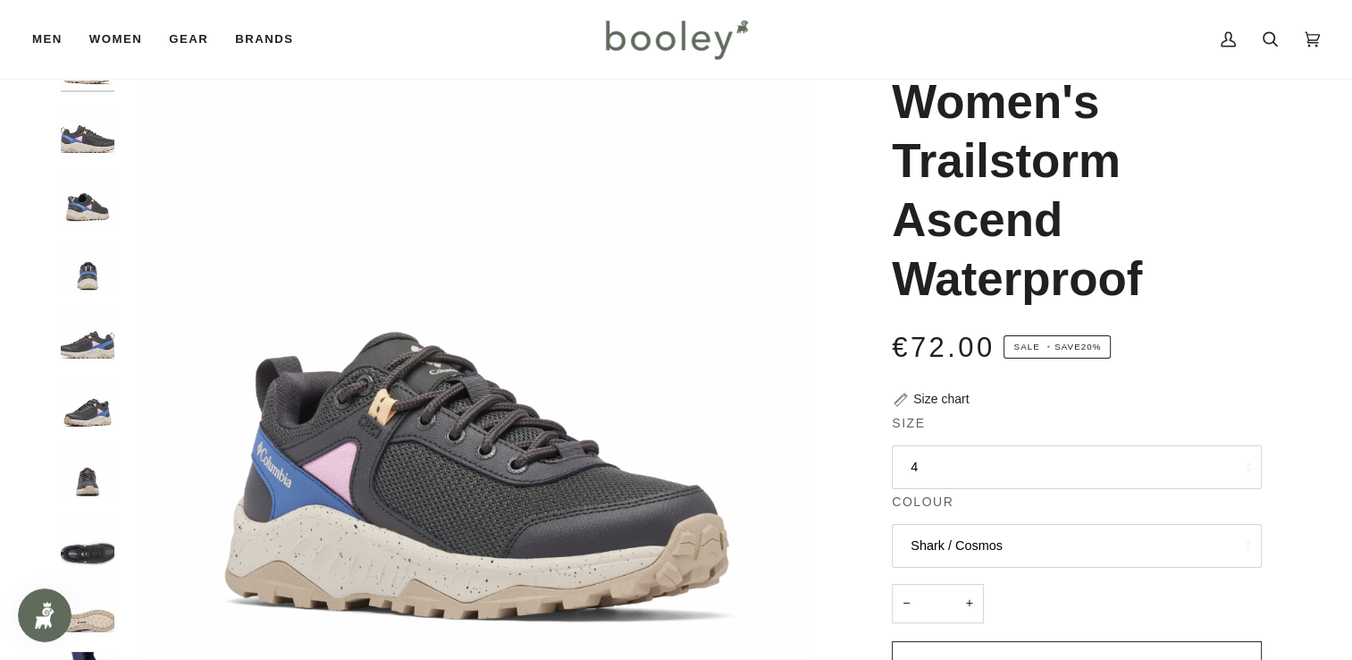
click at [93, 264] on img "Columbia Women's Trailstorm Ascend Waterproof Shark / Cosmos - Booley Galway" at bounding box center [88, 267] width 54 height 54
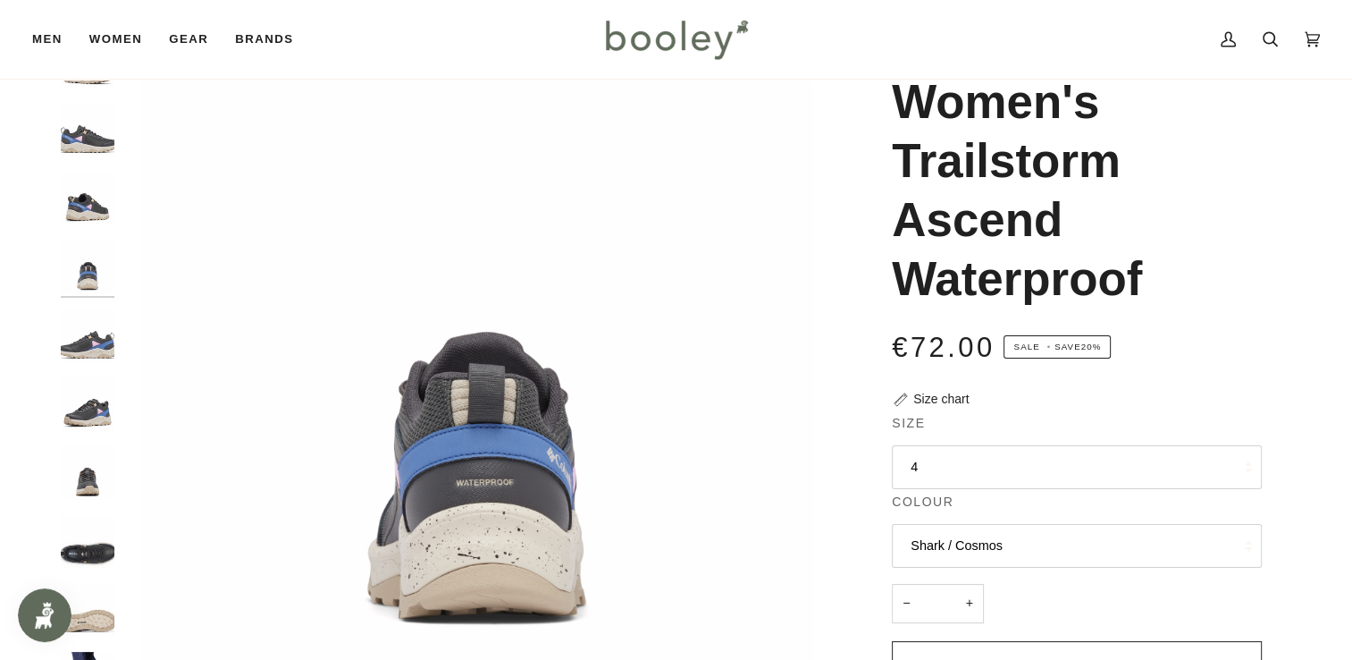
click at [100, 348] on img "Columbia Women's Trailstorm Ascend Waterproof Shark / Cosmos - Booley Galway" at bounding box center [88, 336] width 54 height 54
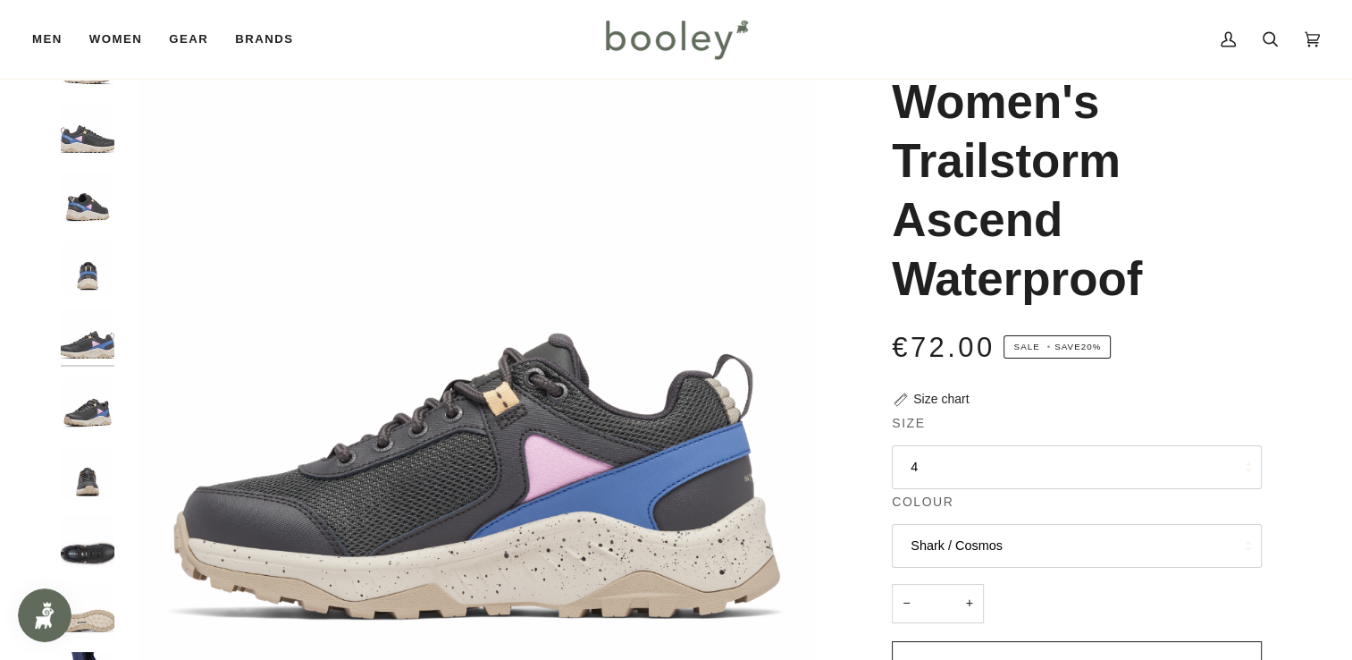
click at [96, 420] on img "Columbia Women's Trailstorm Ascend Waterproof Shark / Cosmos - Booley Galway" at bounding box center [88, 404] width 54 height 54
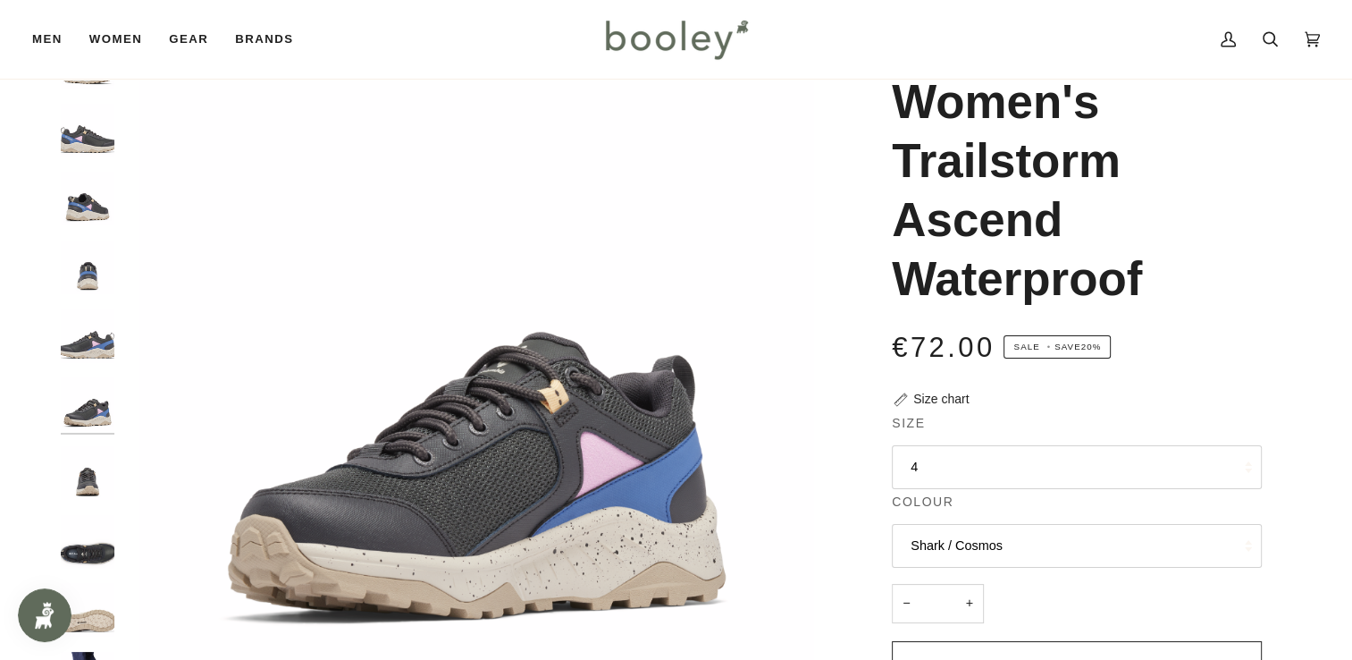
click at [96, 486] on img "Columbia Women's Trailstorm Ascend Waterproof Shark / Cosmos - Booley Galway" at bounding box center [88, 473] width 54 height 54
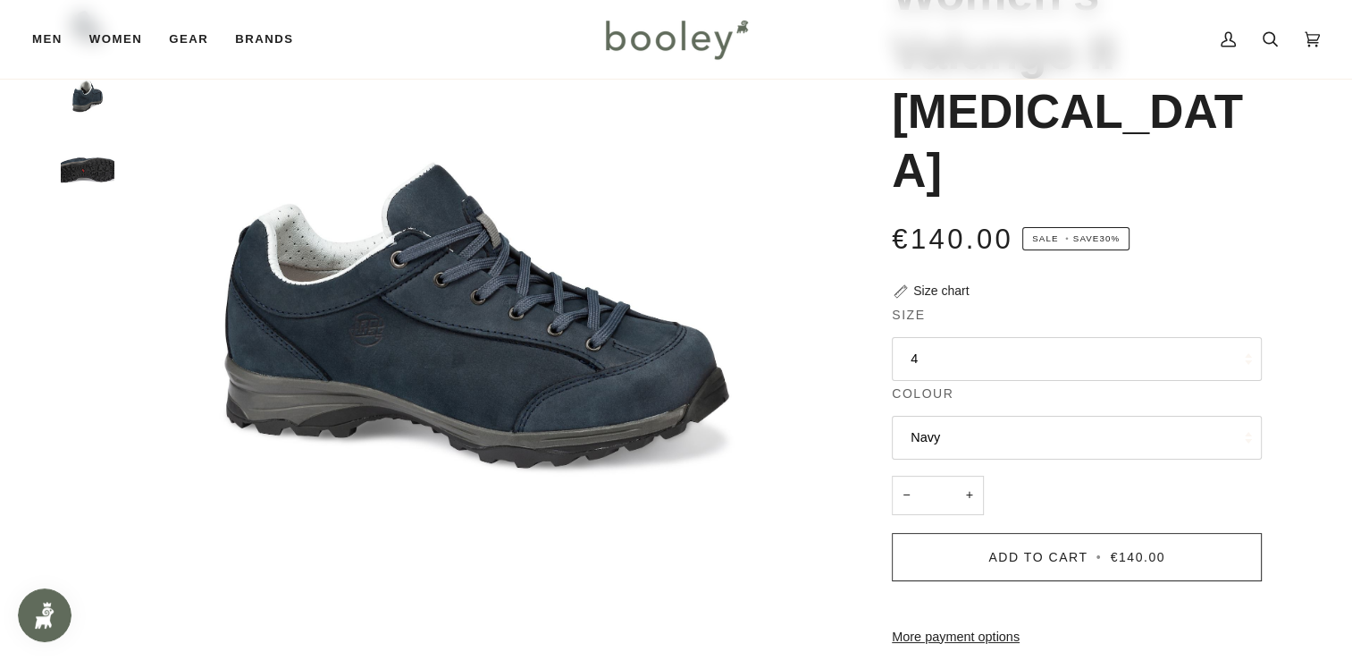
click at [998, 337] on button "4" at bounding box center [1077, 359] width 370 height 44
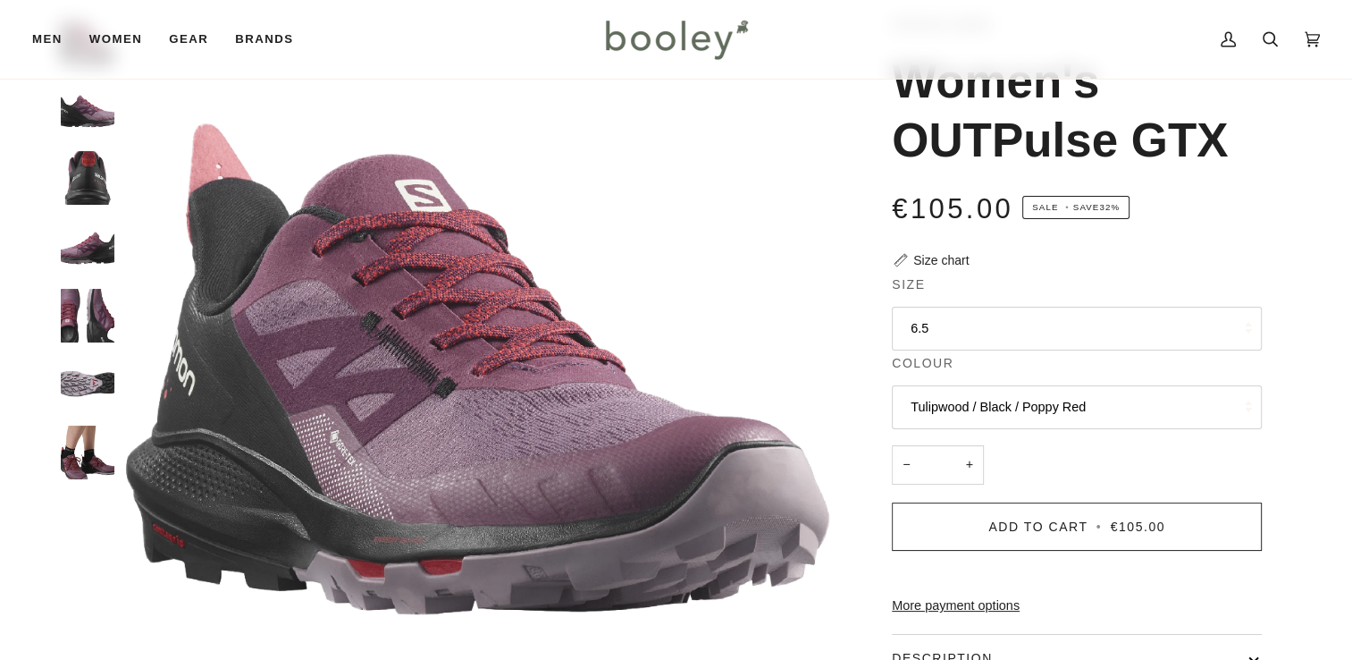
scroll to position [118, 0]
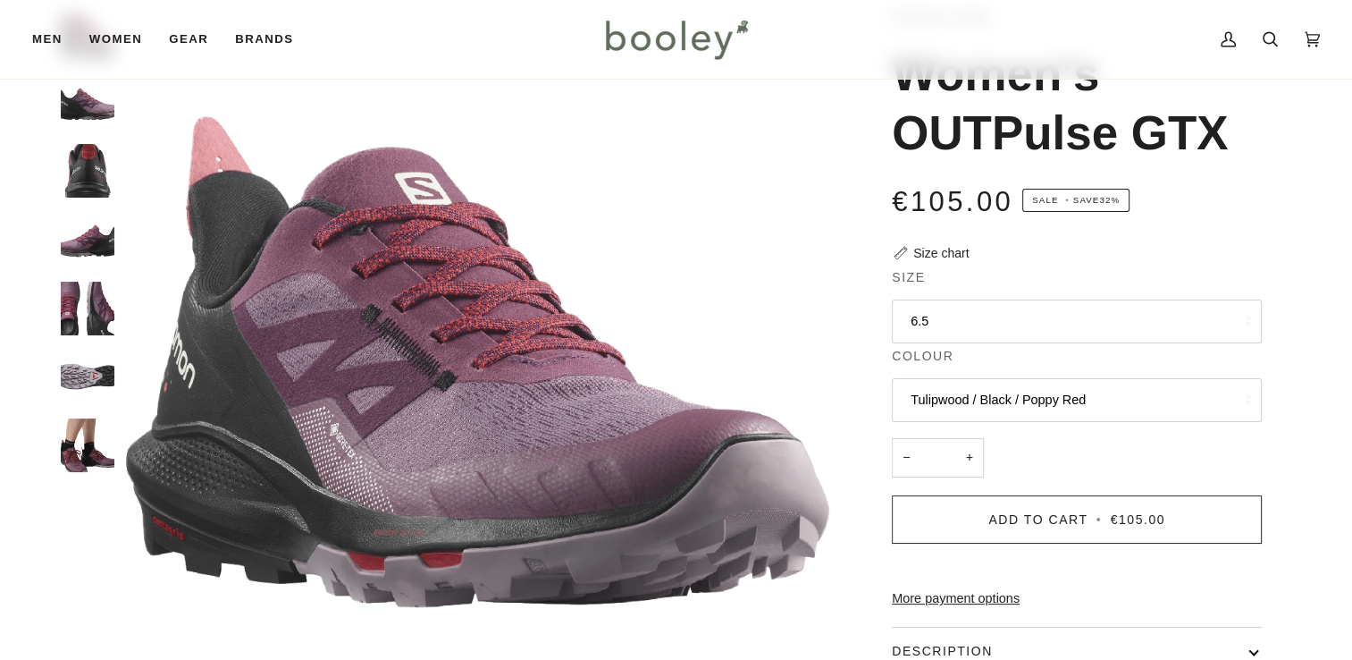
click at [1034, 334] on button "6.5" at bounding box center [1077, 321] width 370 height 44
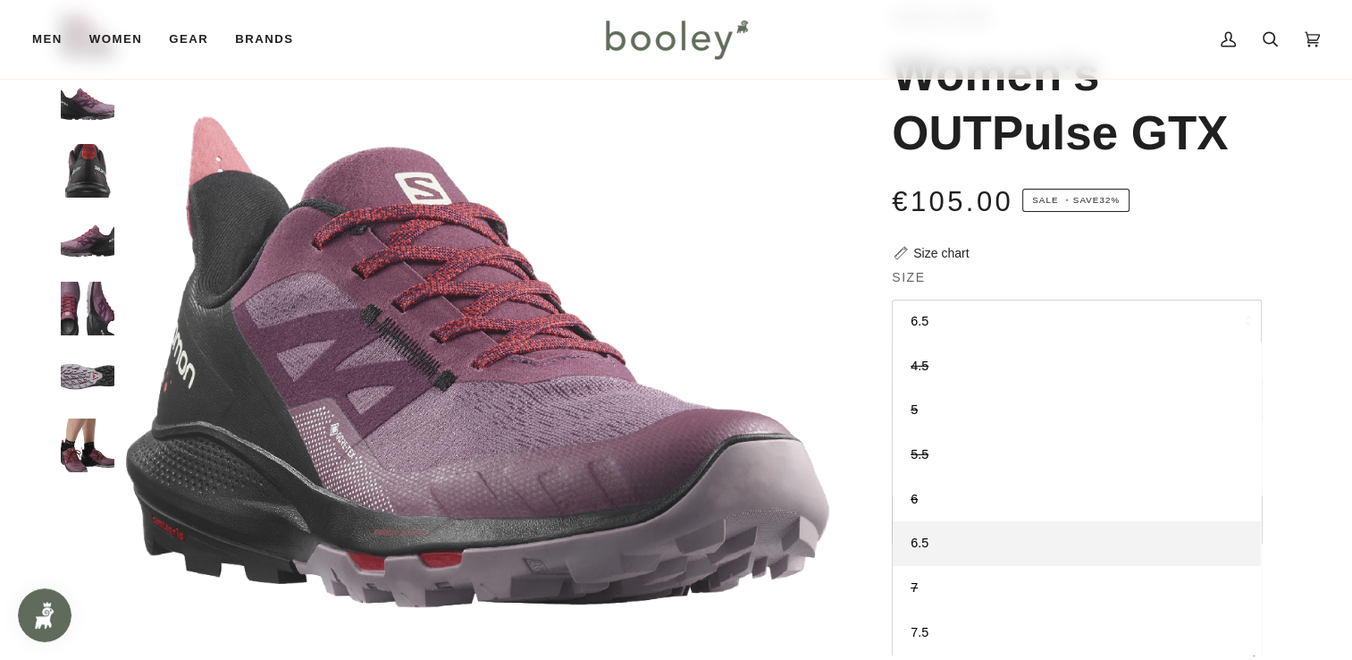
scroll to position [0, 0]
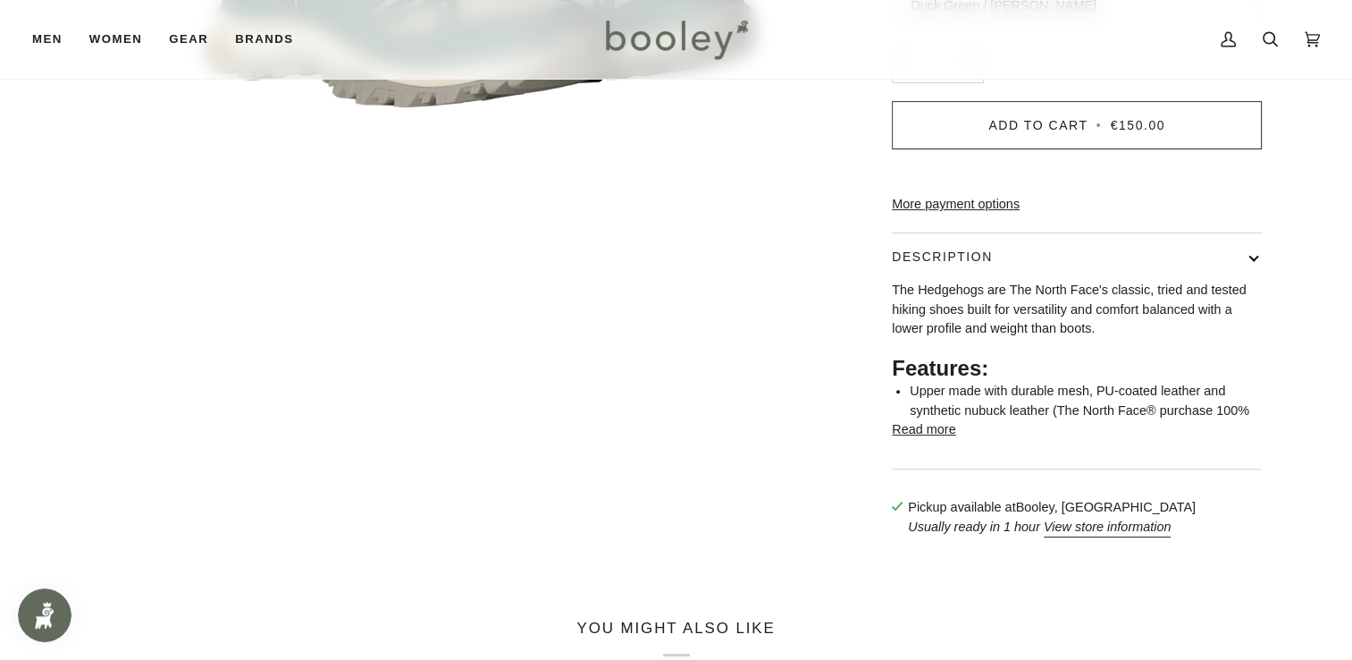
scroll to position [525, 0]
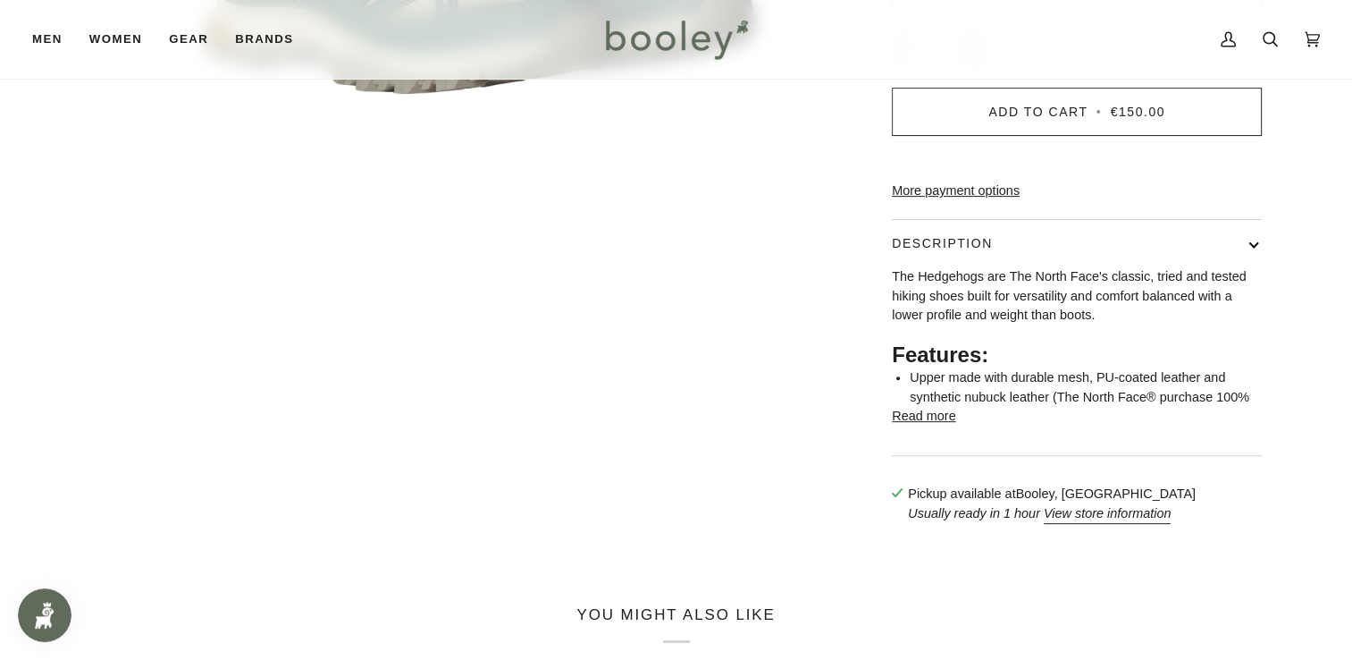
click at [922, 426] on button "Read more" at bounding box center [923, 417] width 63 height 20
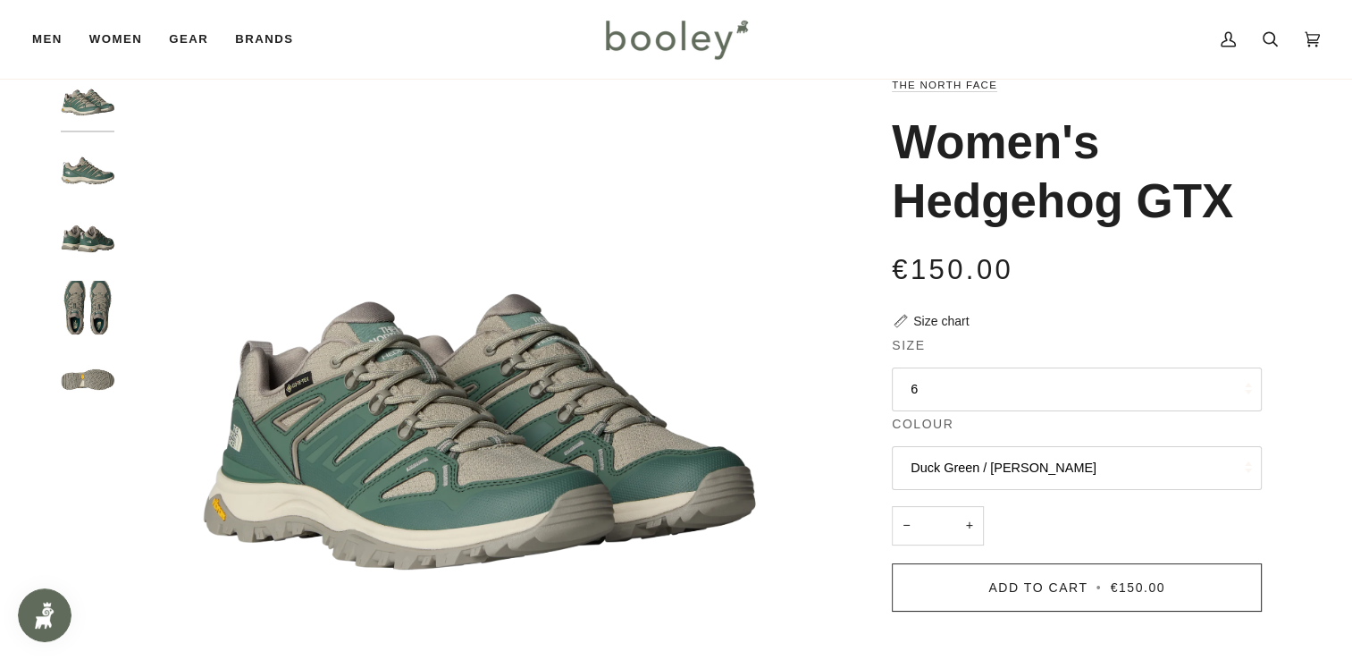
scroll to position [0, 0]
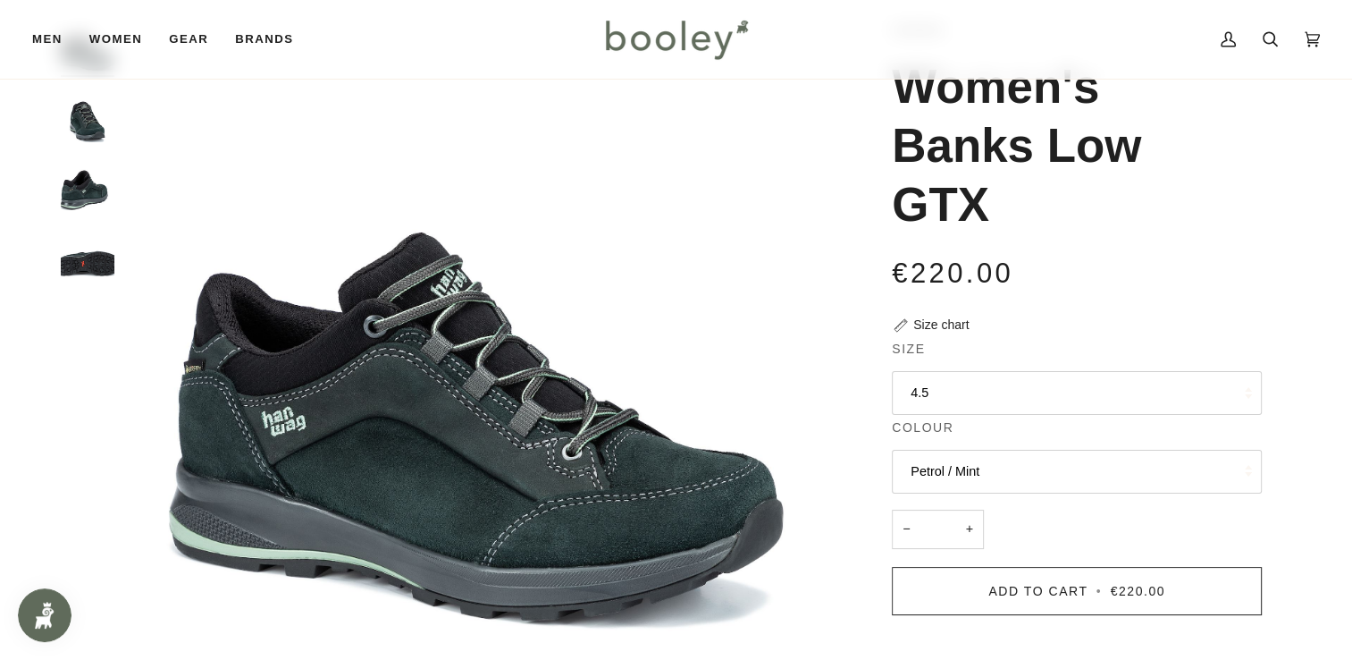
click at [1022, 390] on button "4.5" at bounding box center [1077, 393] width 370 height 44
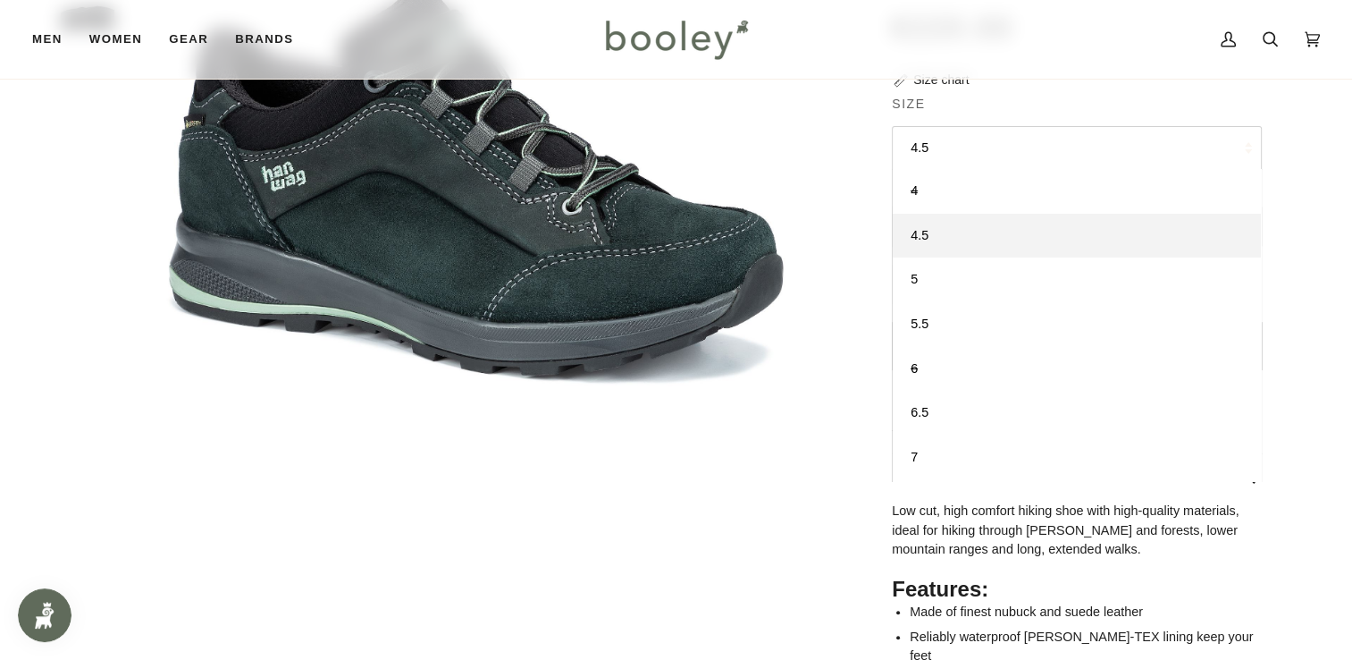
scroll to position [353, 0]
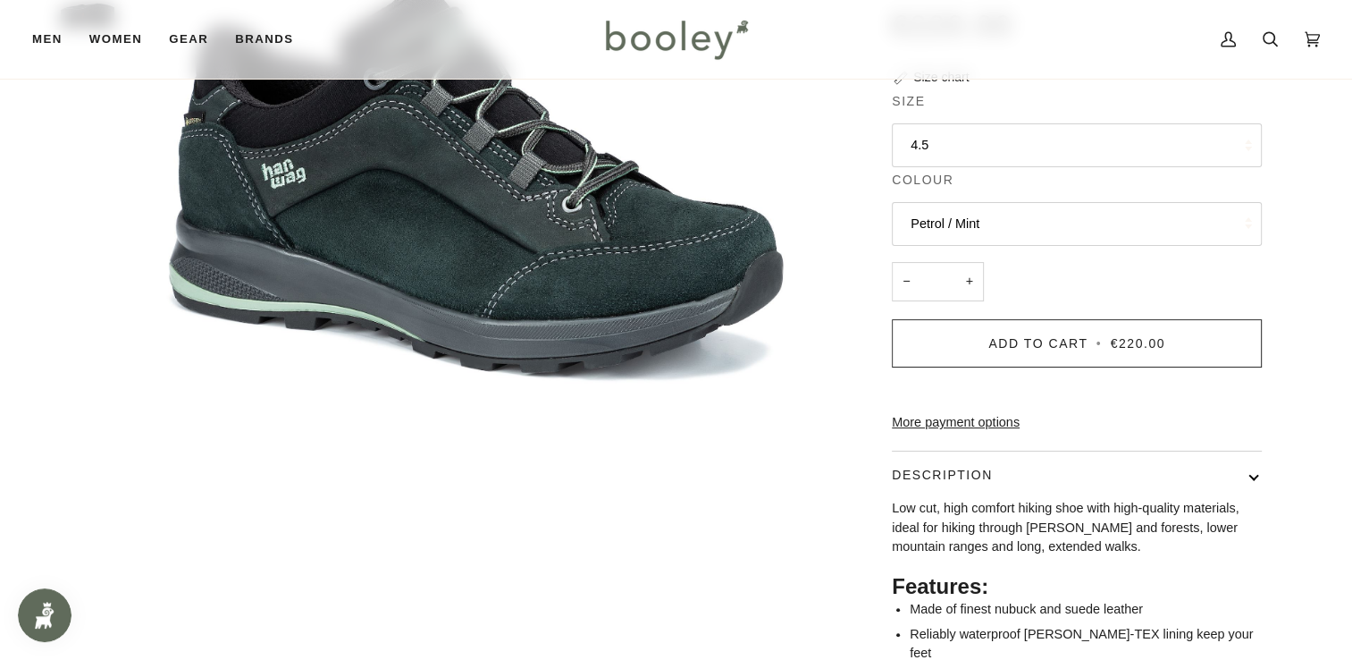
click at [1302, 166] on div "Zoom Zoom Zoom" at bounding box center [677, 284] width 1296 height 1025
drag, startPoint x: 1350, startPoint y: 248, endPoint x: 1366, endPoint y: 271, distance: 27.8
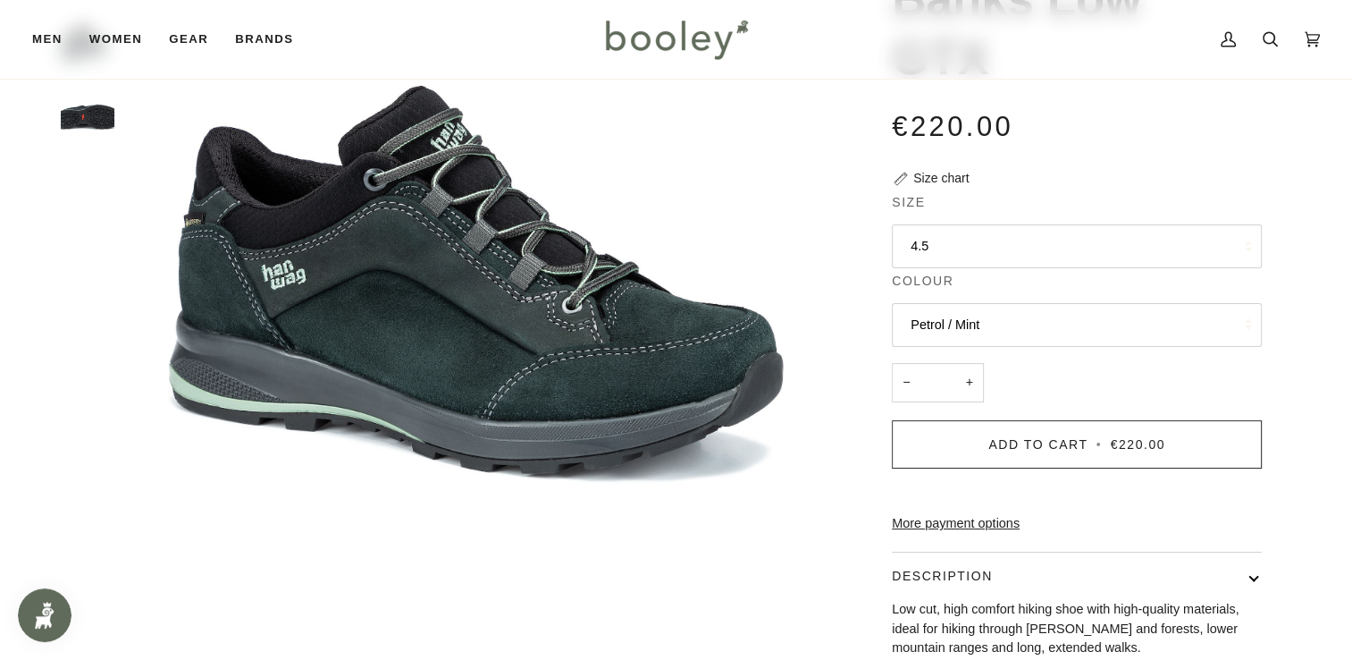
scroll to position [93, 0]
